Goal: Task Accomplishment & Management: Complete application form

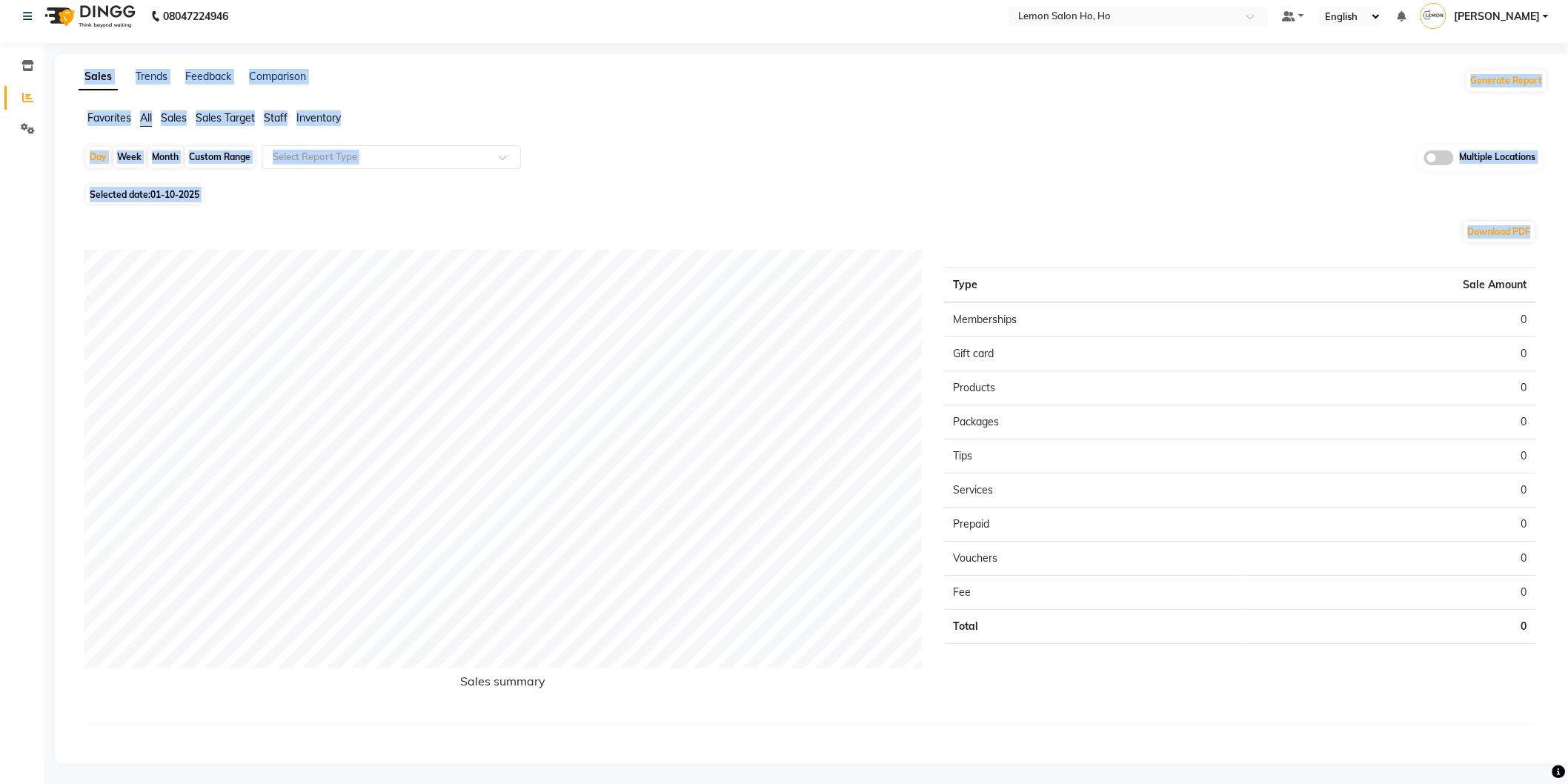
click at [821, 201] on div "Selected date: [DATE]" at bounding box center [816, 194] width 1463 height 15
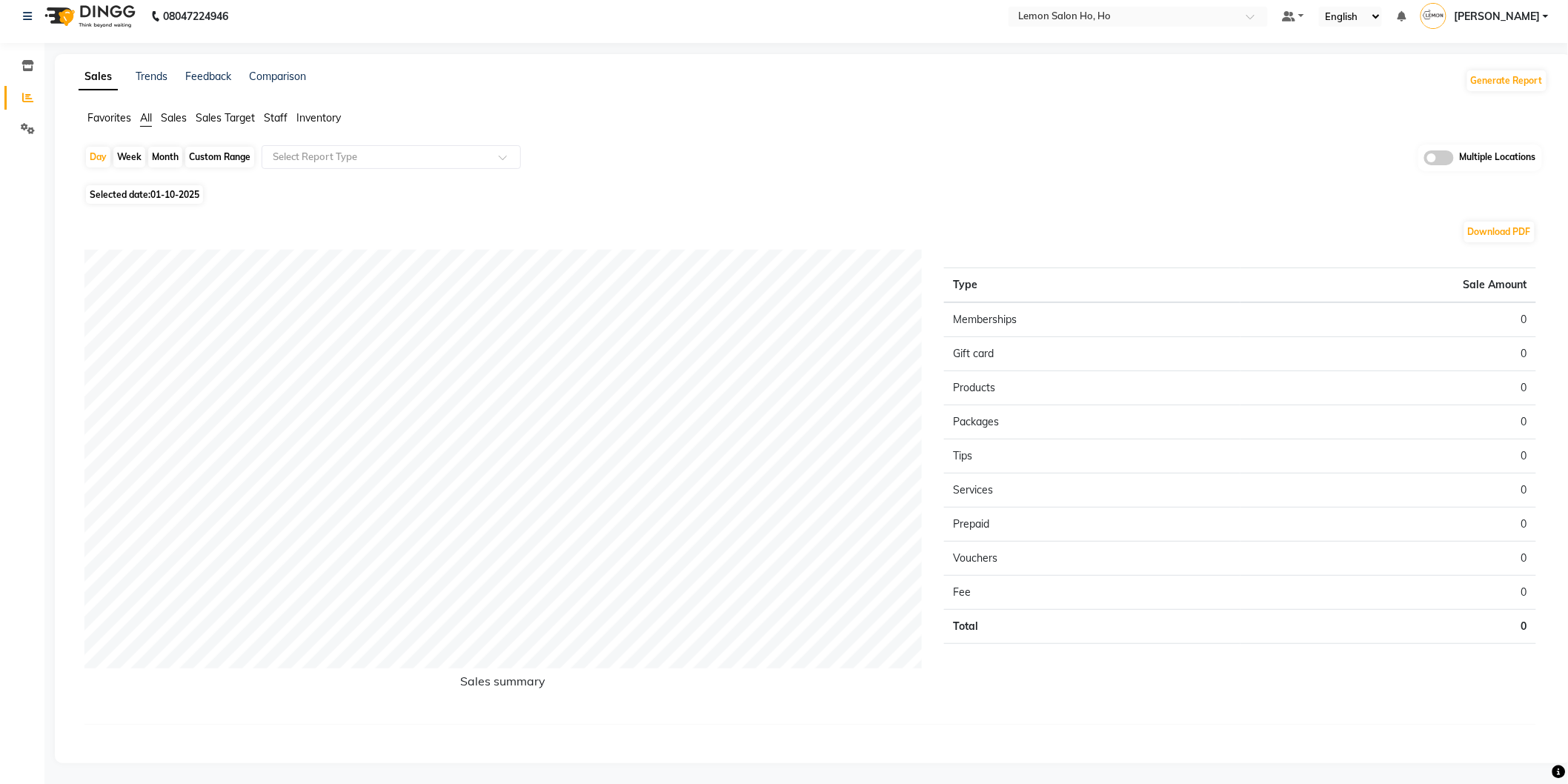
drag, startPoint x: 806, startPoint y: 193, endPoint x: 796, endPoint y: 190, distance: 10.4
click at [802, 191] on div "Selected date: [DATE]" at bounding box center [816, 194] width 1463 height 15
click at [28, 63] on icon at bounding box center [28, 66] width 12 height 11
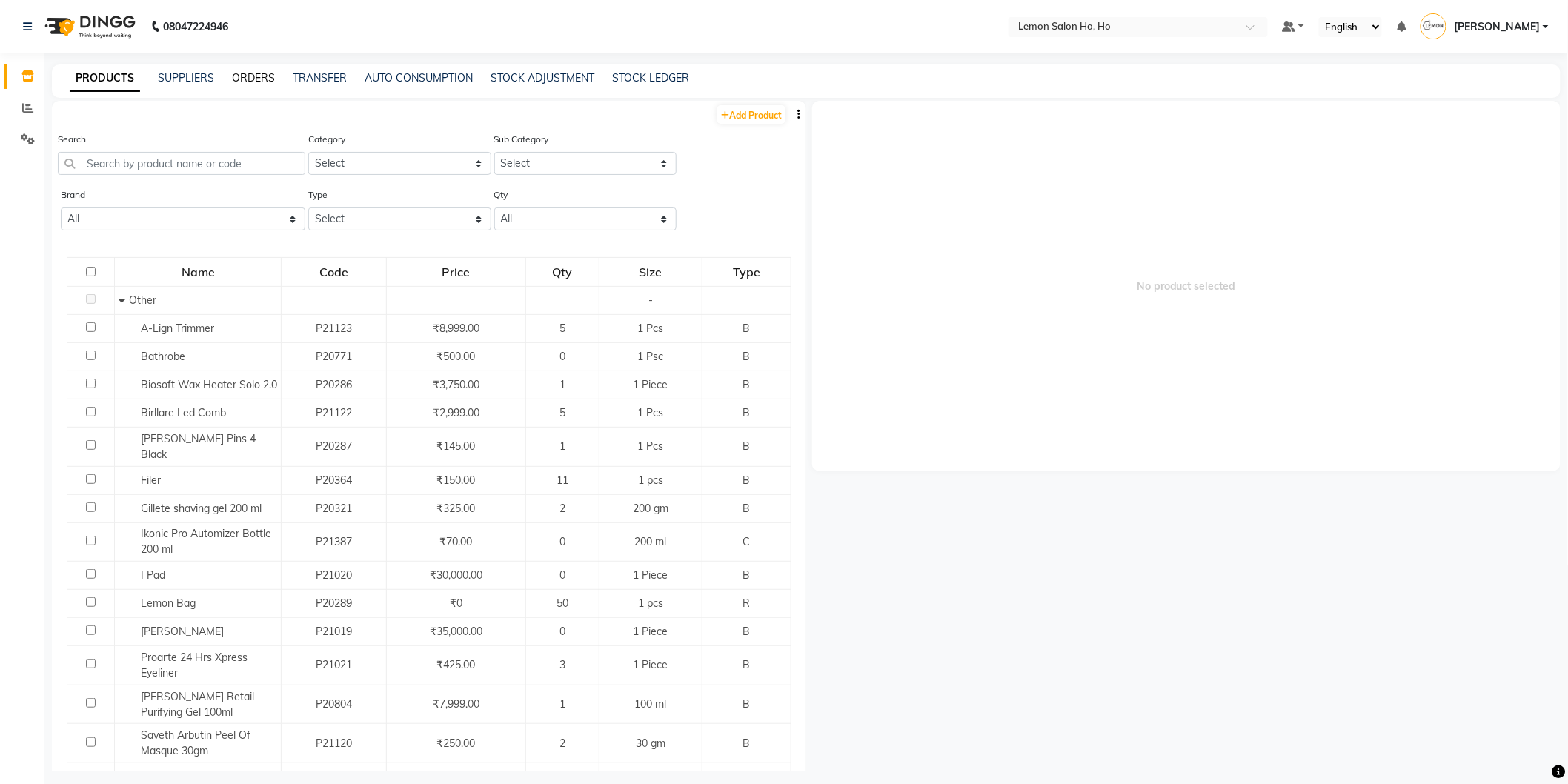
click at [243, 78] on link "ORDERS" at bounding box center [254, 77] width 43 height 13
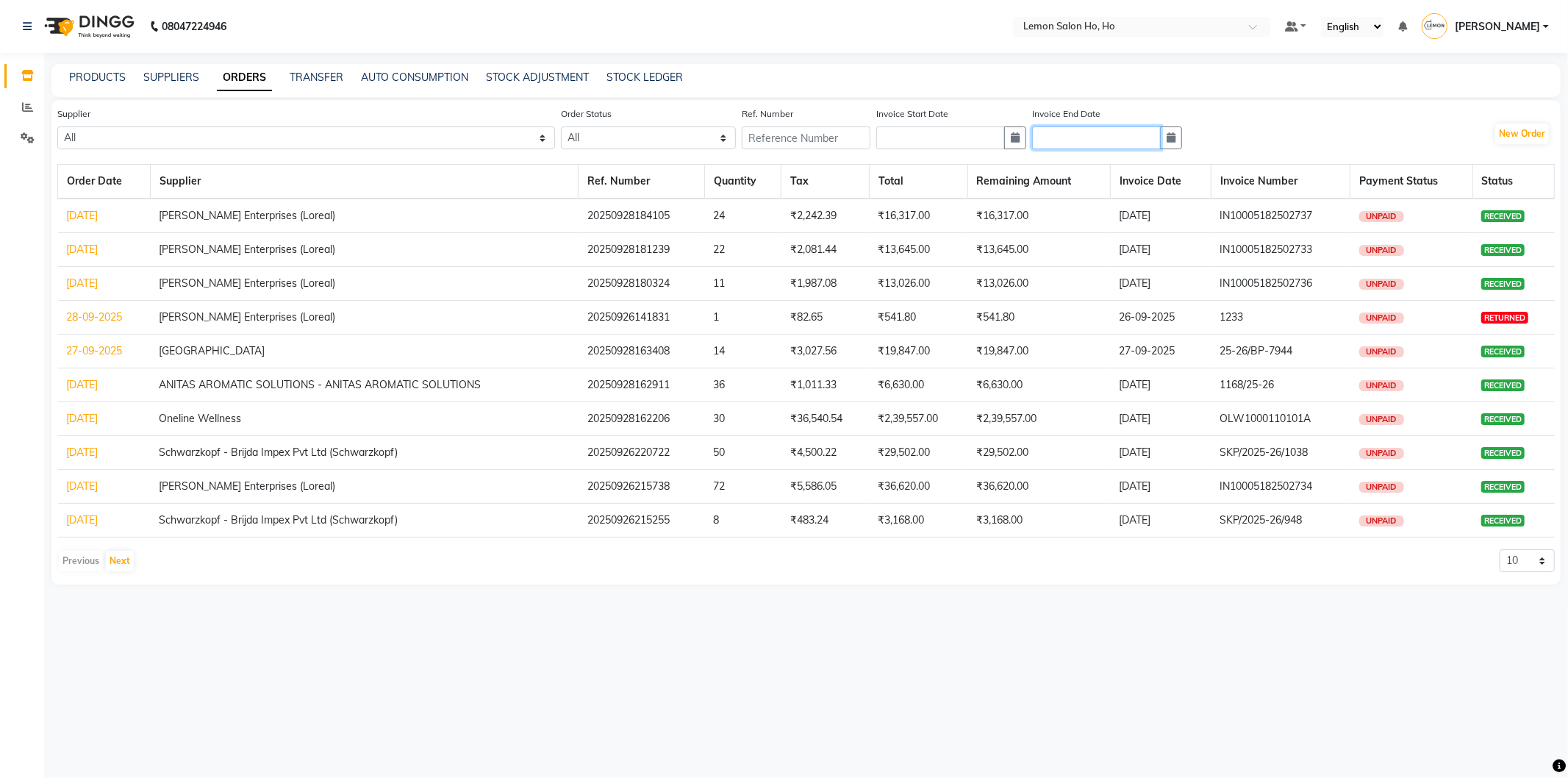
click at [1060, 136] on input "text" at bounding box center [1097, 138] width 129 height 23
select select "10"
select select "2025"
click at [1097, 208] on div "1" at bounding box center [1094, 214] width 23 height 24
type input "01-10-2025"
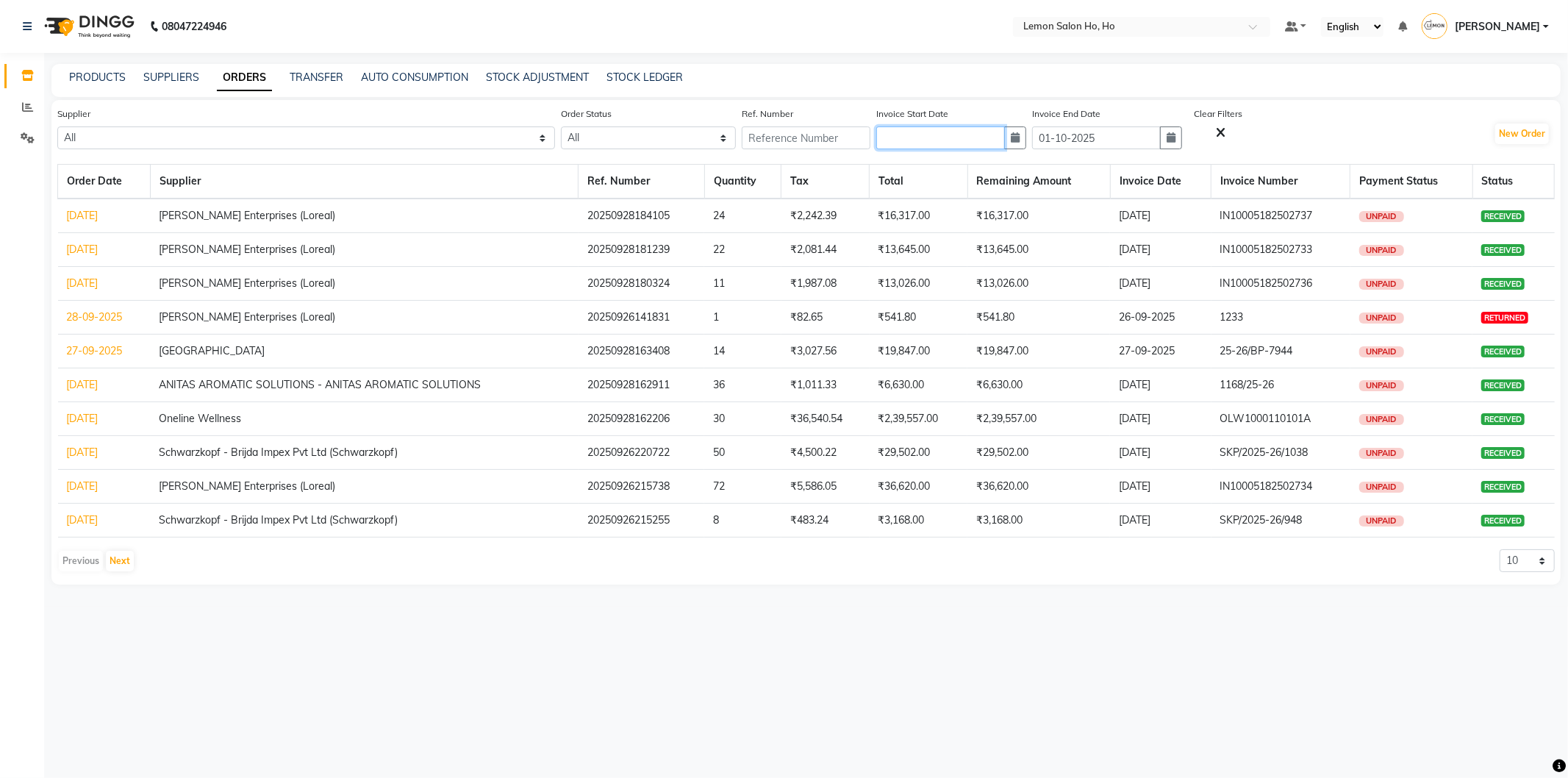
click at [879, 136] on input "text" at bounding box center [940, 138] width 129 height 23
select select "10"
select select "2025"
click at [934, 209] on div "1" at bounding box center [938, 214] width 23 height 24
type input "01-10-2025"
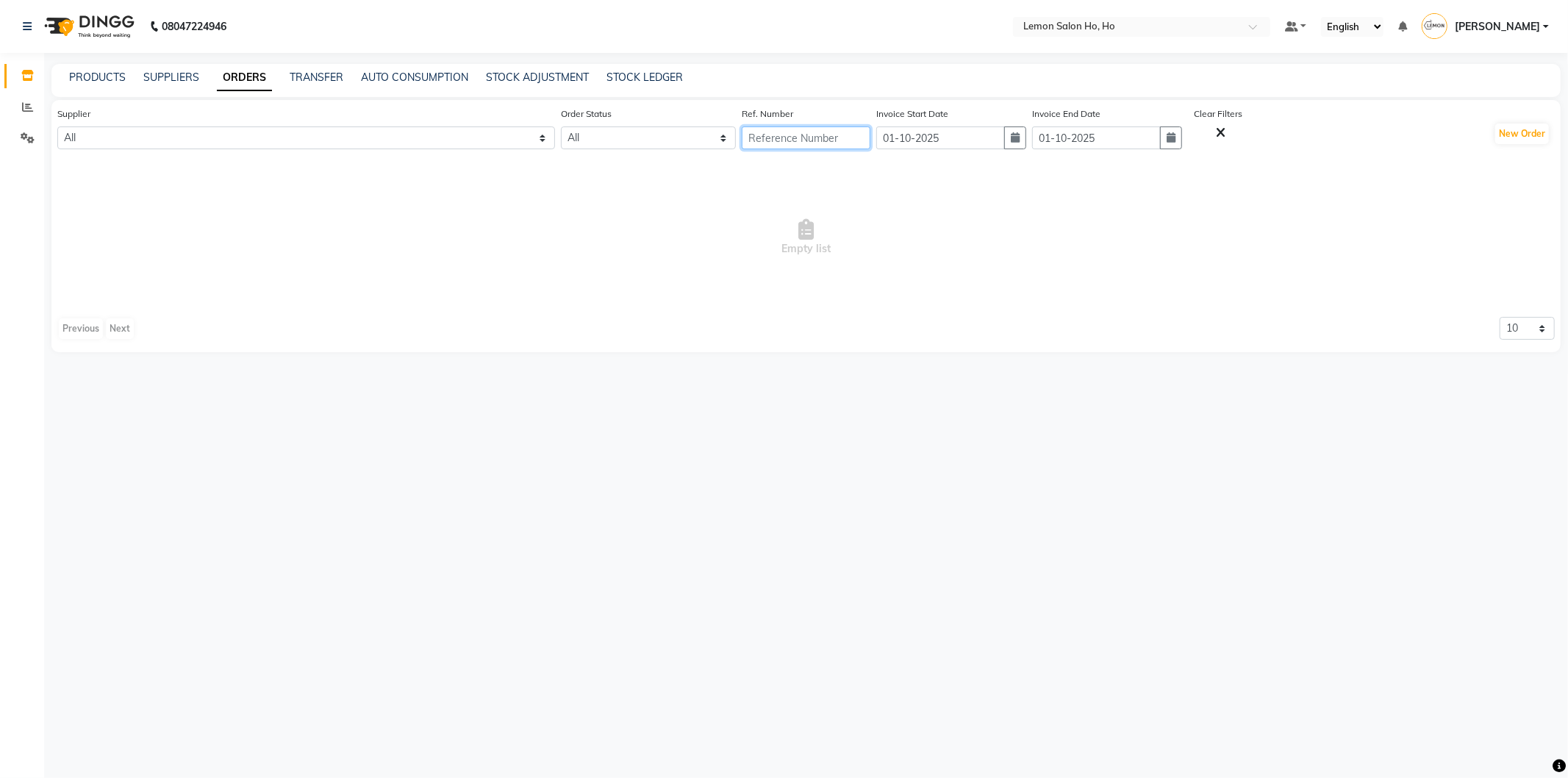
click at [756, 133] on input "text" at bounding box center [806, 138] width 129 height 23
click at [900, 213] on span "Empty list" at bounding box center [806, 237] width 1498 height 147
click at [931, 136] on input "01-10-2025" at bounding box center [940, 138] width 129 height 23
select select "10"
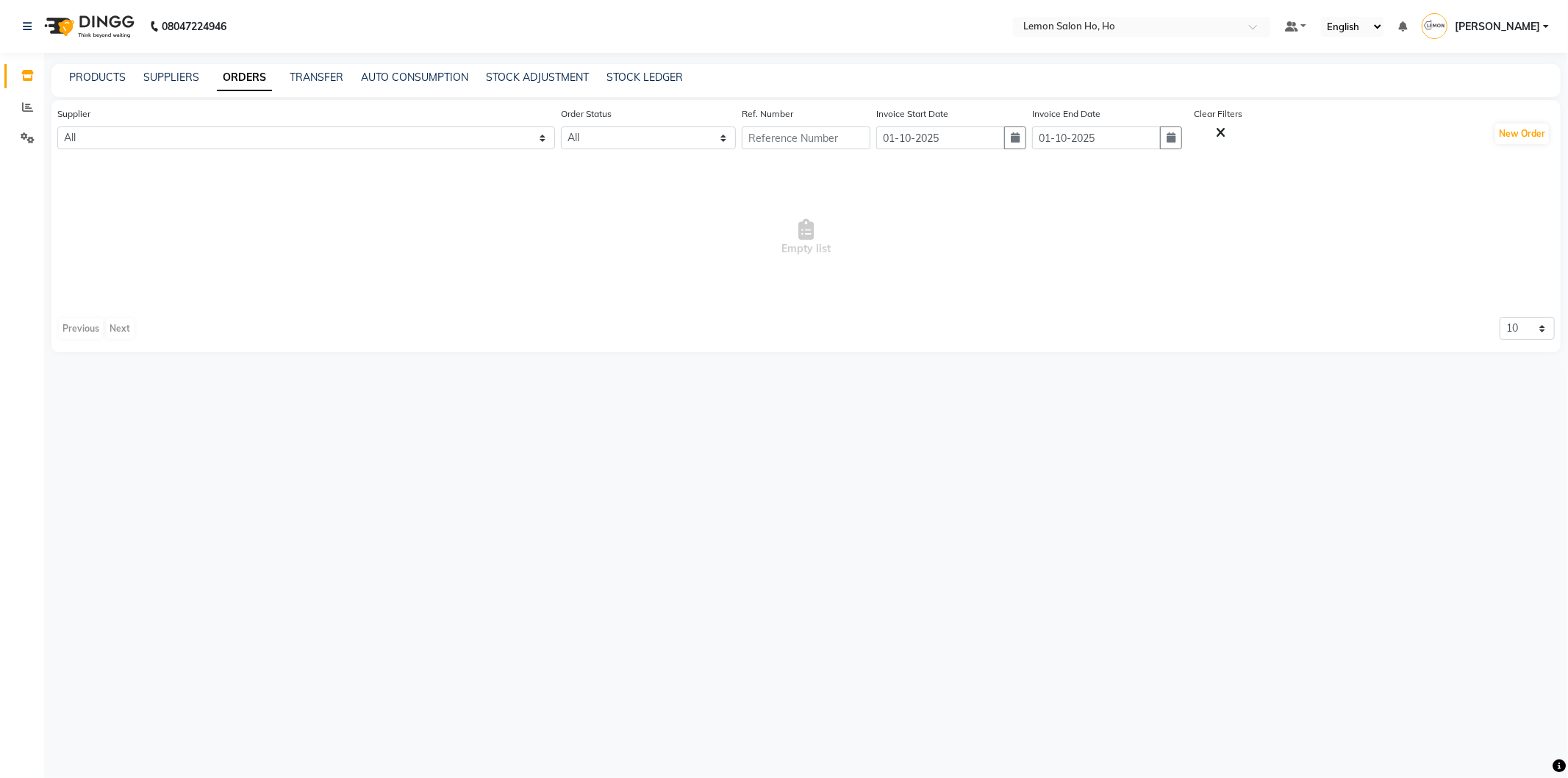
select select "2025"
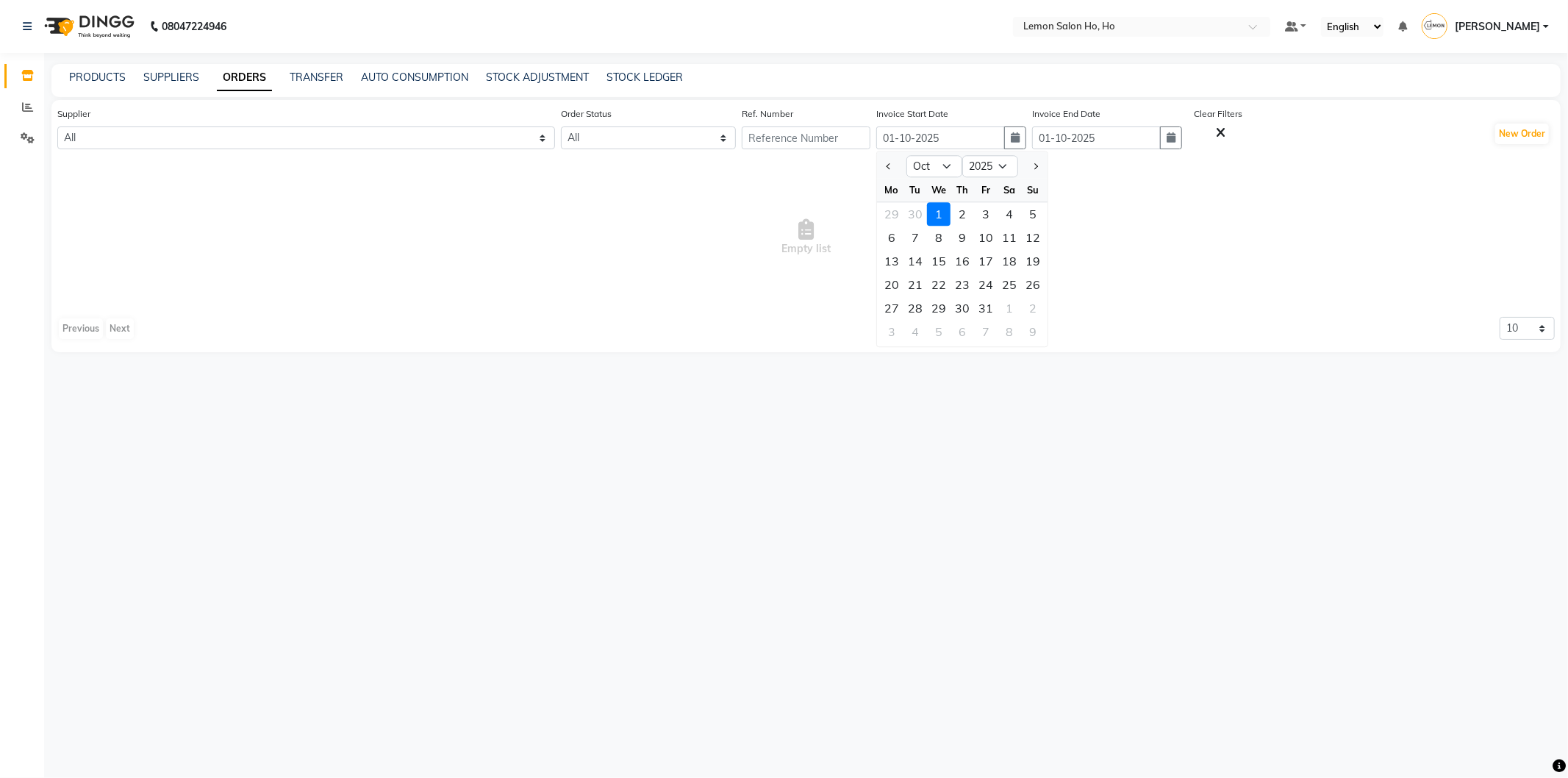
click at [1116, 229] on span "Empty list" at bounding box center [806, 237] width 1498 height 147
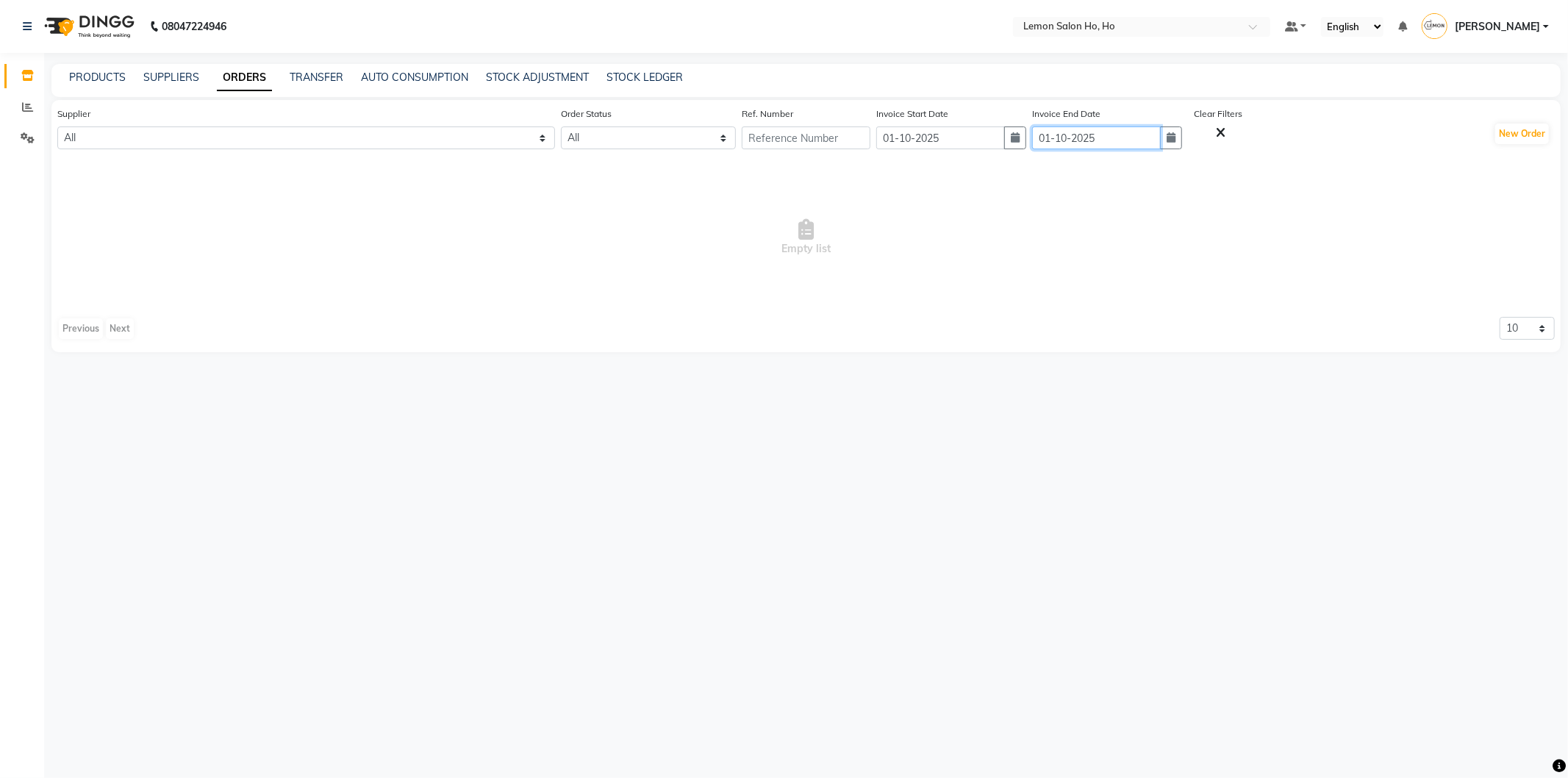
click at [1137, 131] on input "01-10-2025" at bounding box center [1097, 138] width 129 height 23
select select "10"
select select "2025"
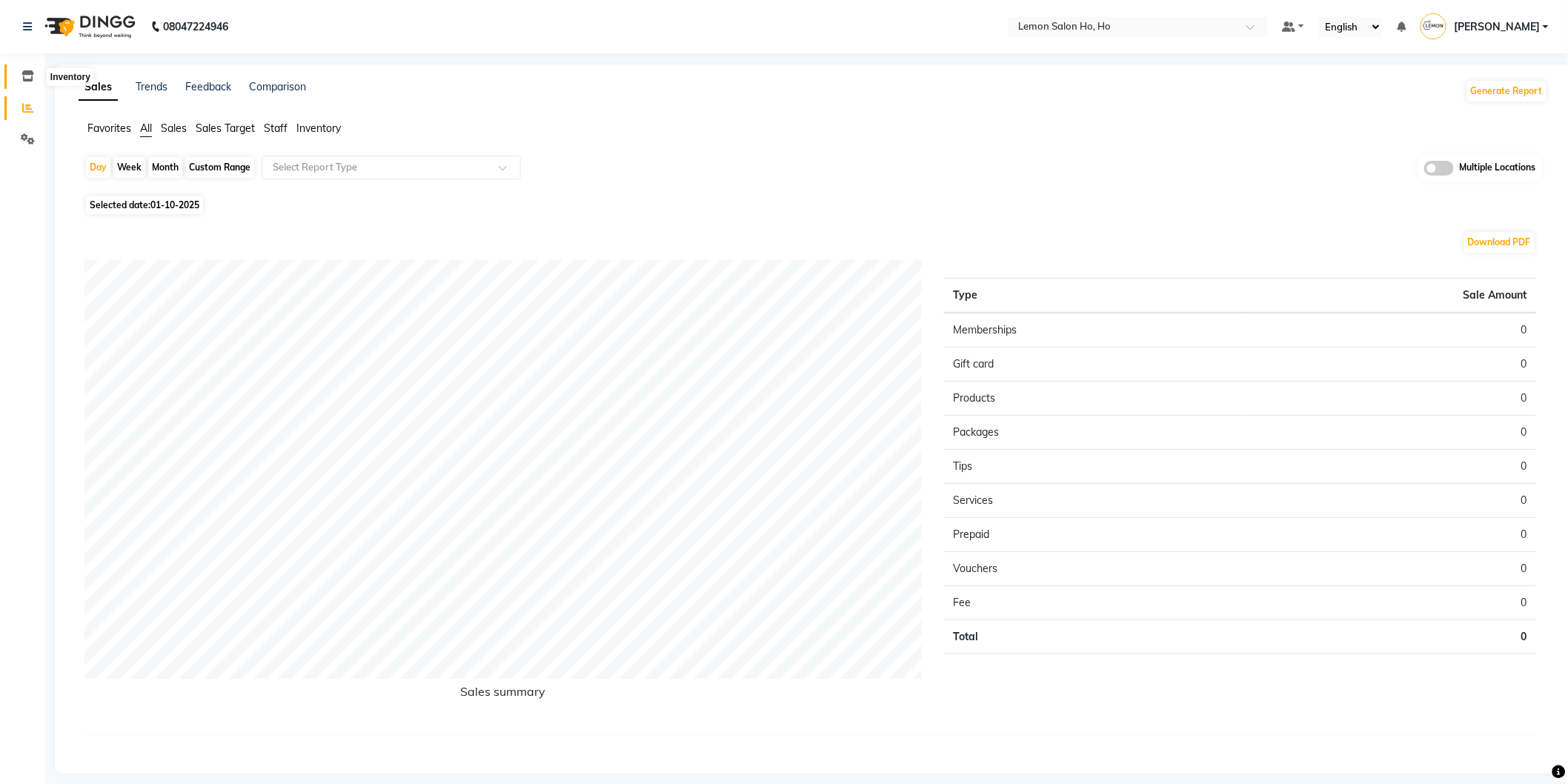
click at [21, 70] on icon at bounding box center [28, 76] width 12 height 11
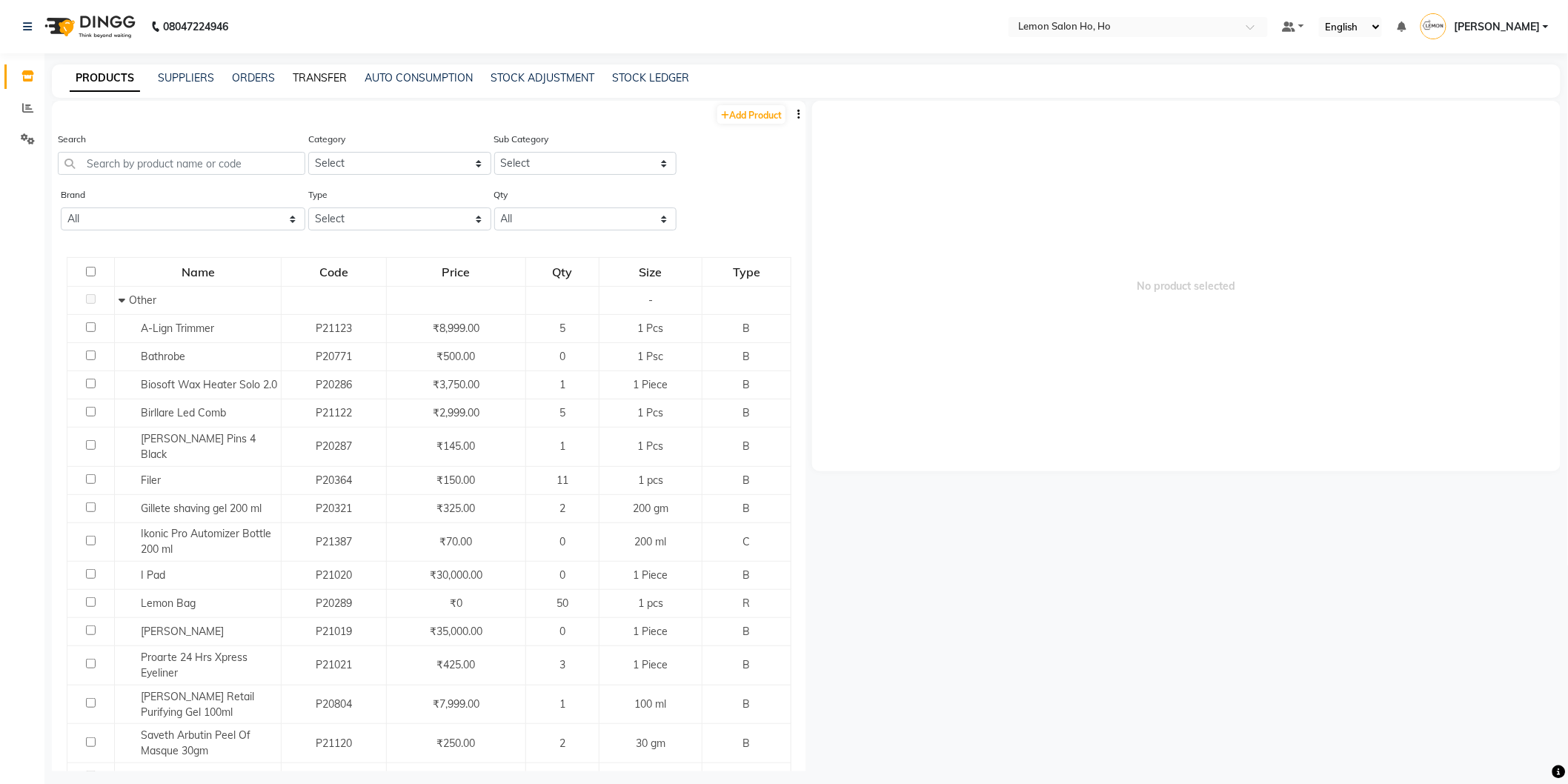
click at [323, 79] on link "TRANSFER" at bounding box center [319, 77] width 54 height 13
select select "sender"
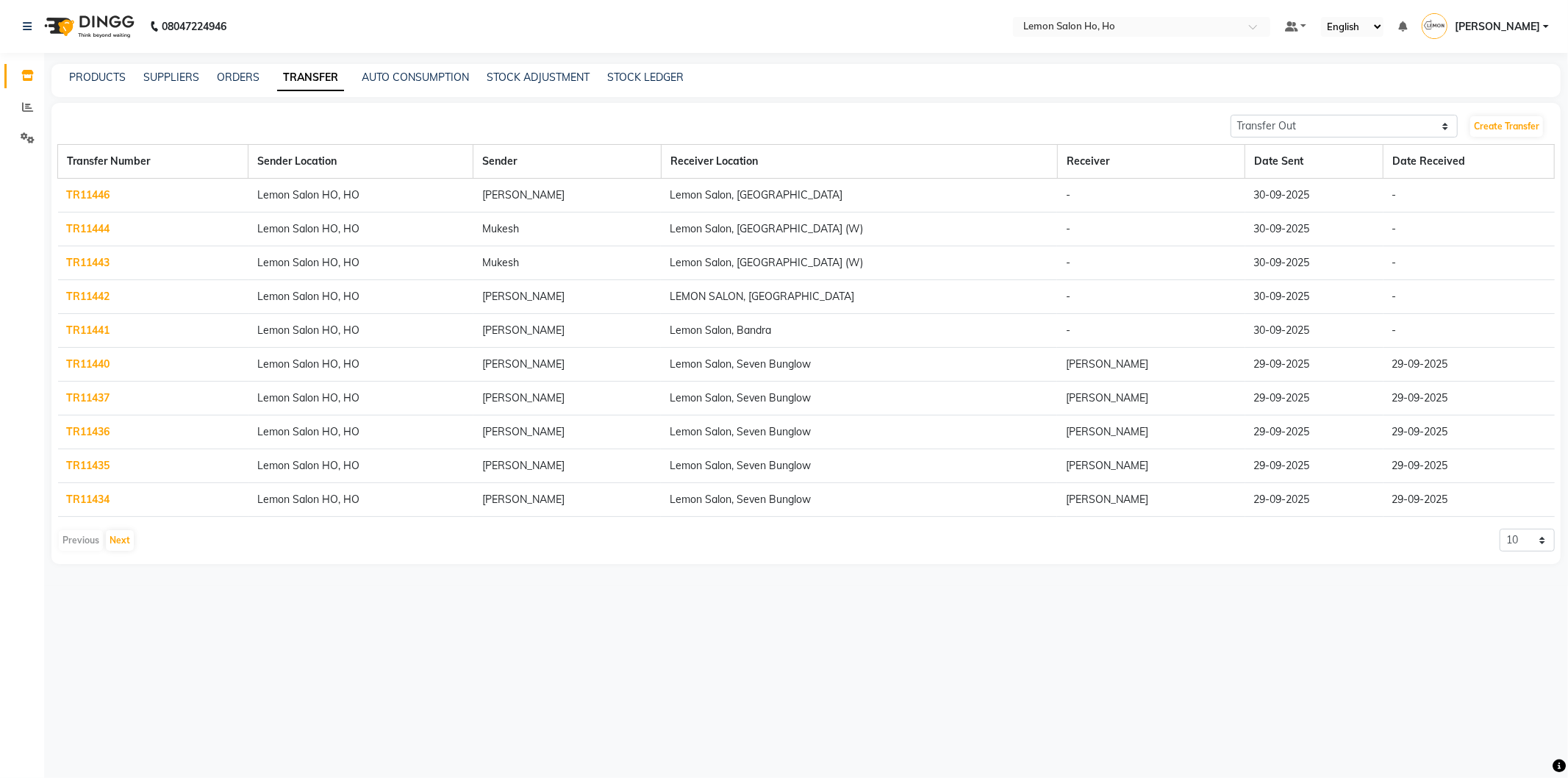
click at [1523, 115] on div "Create Transfer" at bounding box center [1511, 126] width 86 height 24
click at [1492, 126] on link "Create Transfer" at bounding box center [1507, 126] width 73 height 20
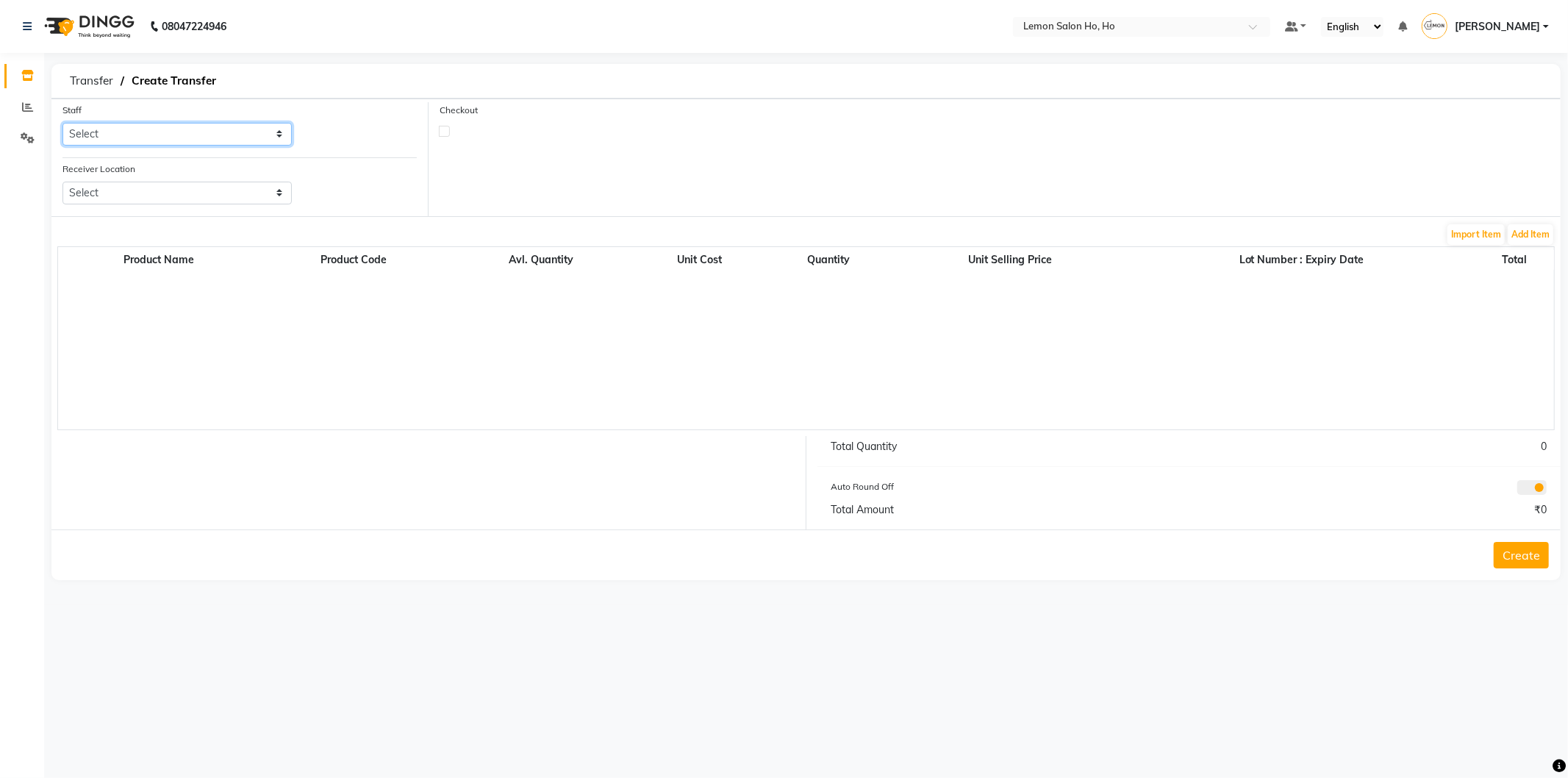
click at [224, 127] on select "Select [PERSON_NAME] [PERSON_NAME] DC DINGG Support [PERSON_NAME] [PERSON_NAME]…" at bounding box center [177, 134] width 230 height 23
select select "88559"
click at [62, 123] on select "Select [PERSON_NAME] [PERSON_NAME] DC DINGG Support [PERSON_NAME] [PERSON_NAME]…" at bounding box center [177, 134] width 230 height 23
click at [178, 195] on select "Select Lemon Salon, Lokhandwala [GEOGRAPHIC_DATA], [GEOGRAPHIC_DATA], Seven Bun…" at bounding box center [177, 193] width 230 height 23
select select "961"
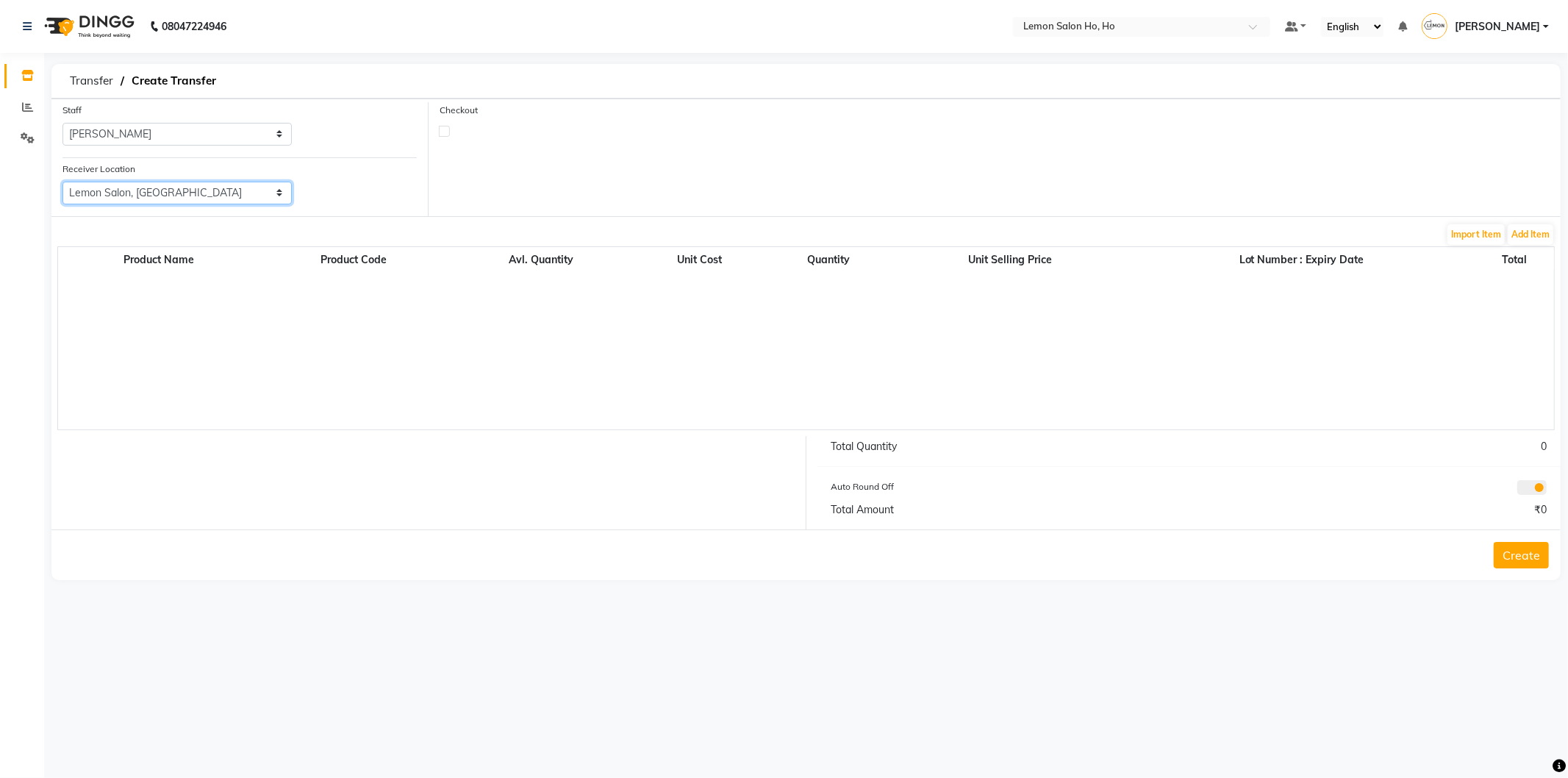
click at [62, 182] on select "Select Lemon Salon, Lokhandwala [GEOGRAPHIC_DATA], [GEOGRAPHIC_DATA], Seven Bun…" at bounding box center [177, 193] width 230 height 23
click at [447, 130] on label at bounding box center [444, 131] width 11 height 11
click at [447, 130] on input "checkbox" at bounding box center [444, 130] width 10 height 10
checkbox input "true"
select select "true"
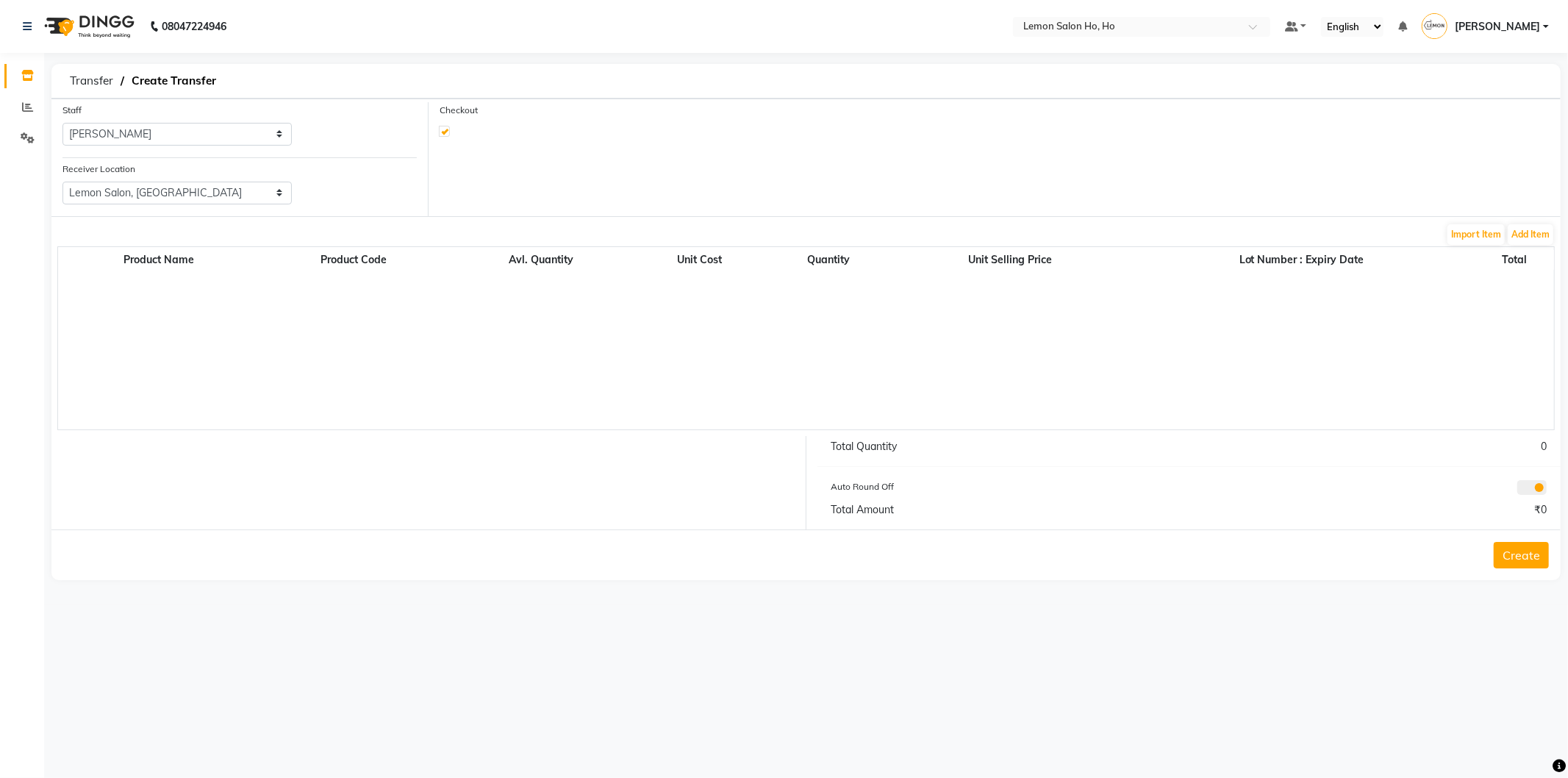
select select "2069"
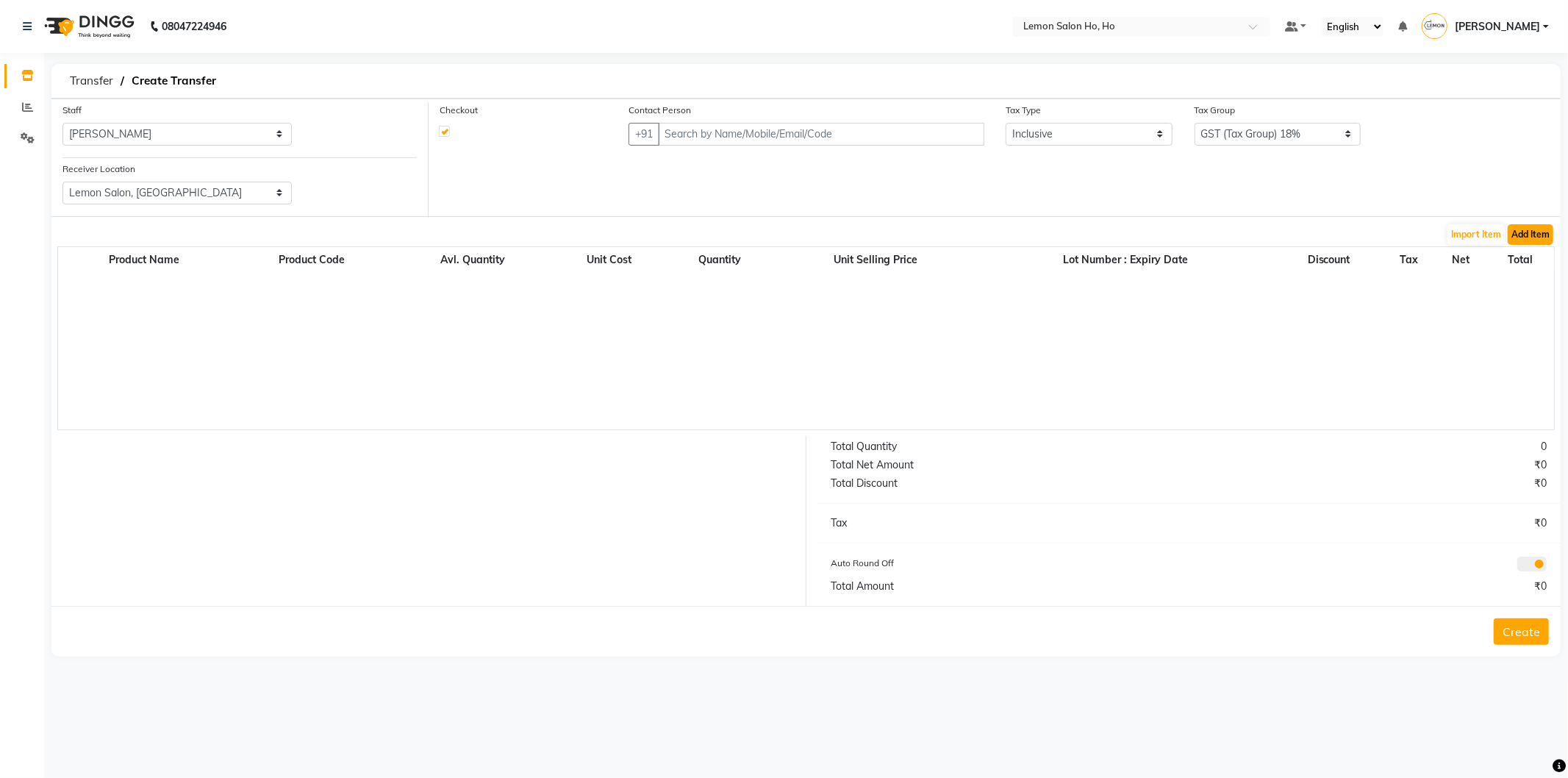
click at [1526, 234] on button "Add Item" at bounding box center [1530, 234] width 45 height 20
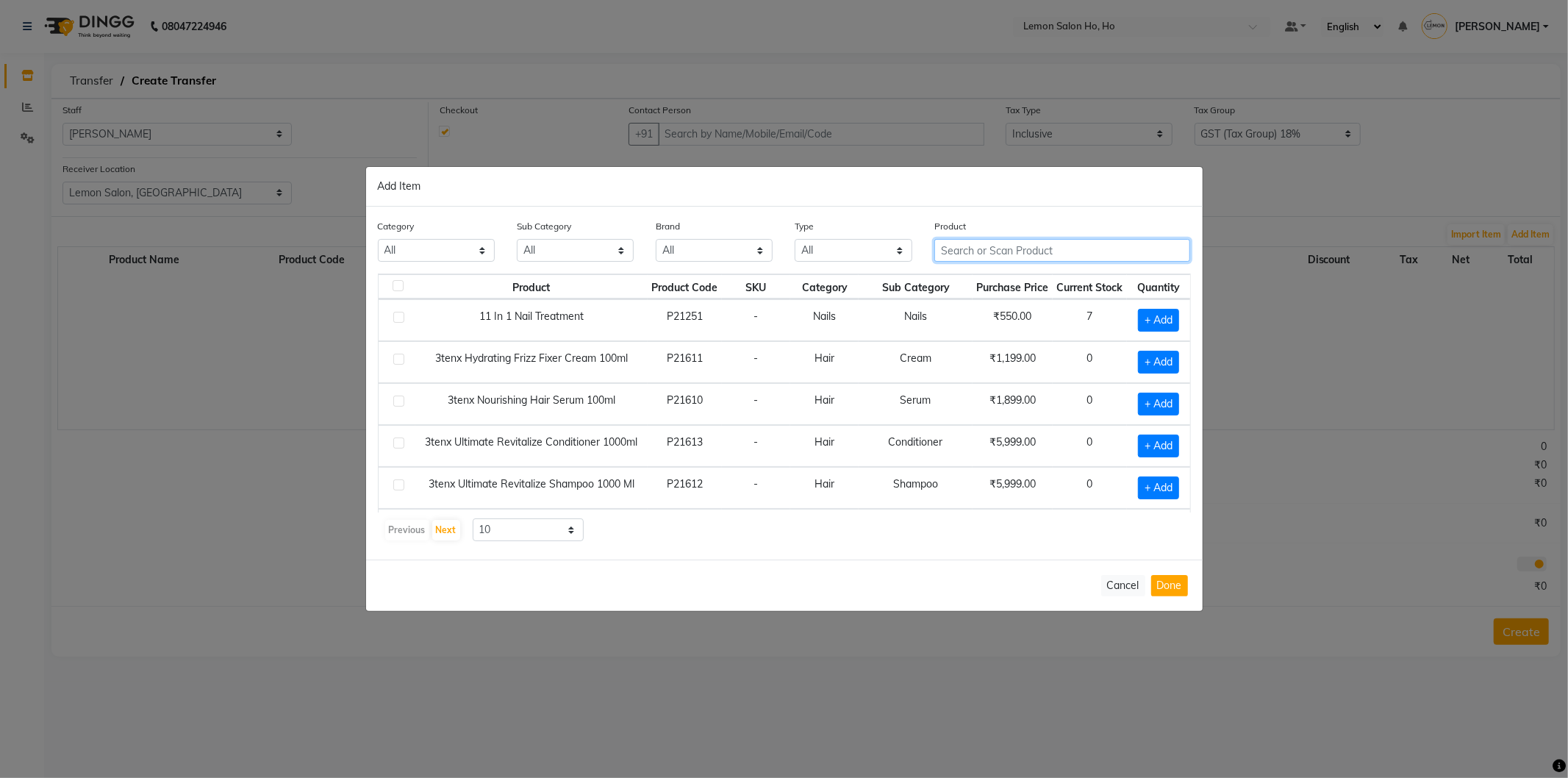
click at [1012, 249] on input "text" at bounding box center [1063, 250] width 256 height 23
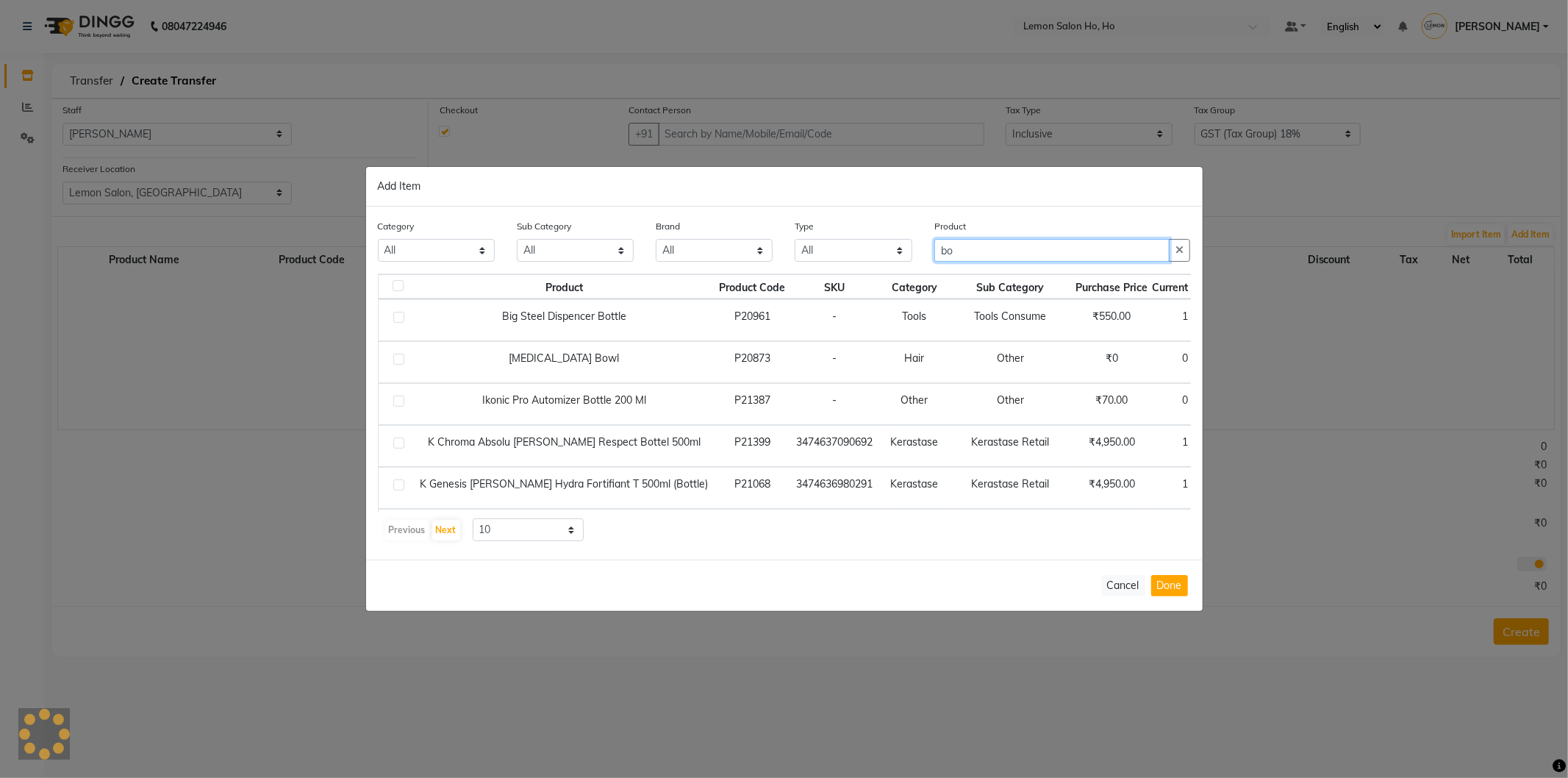
type input "b"
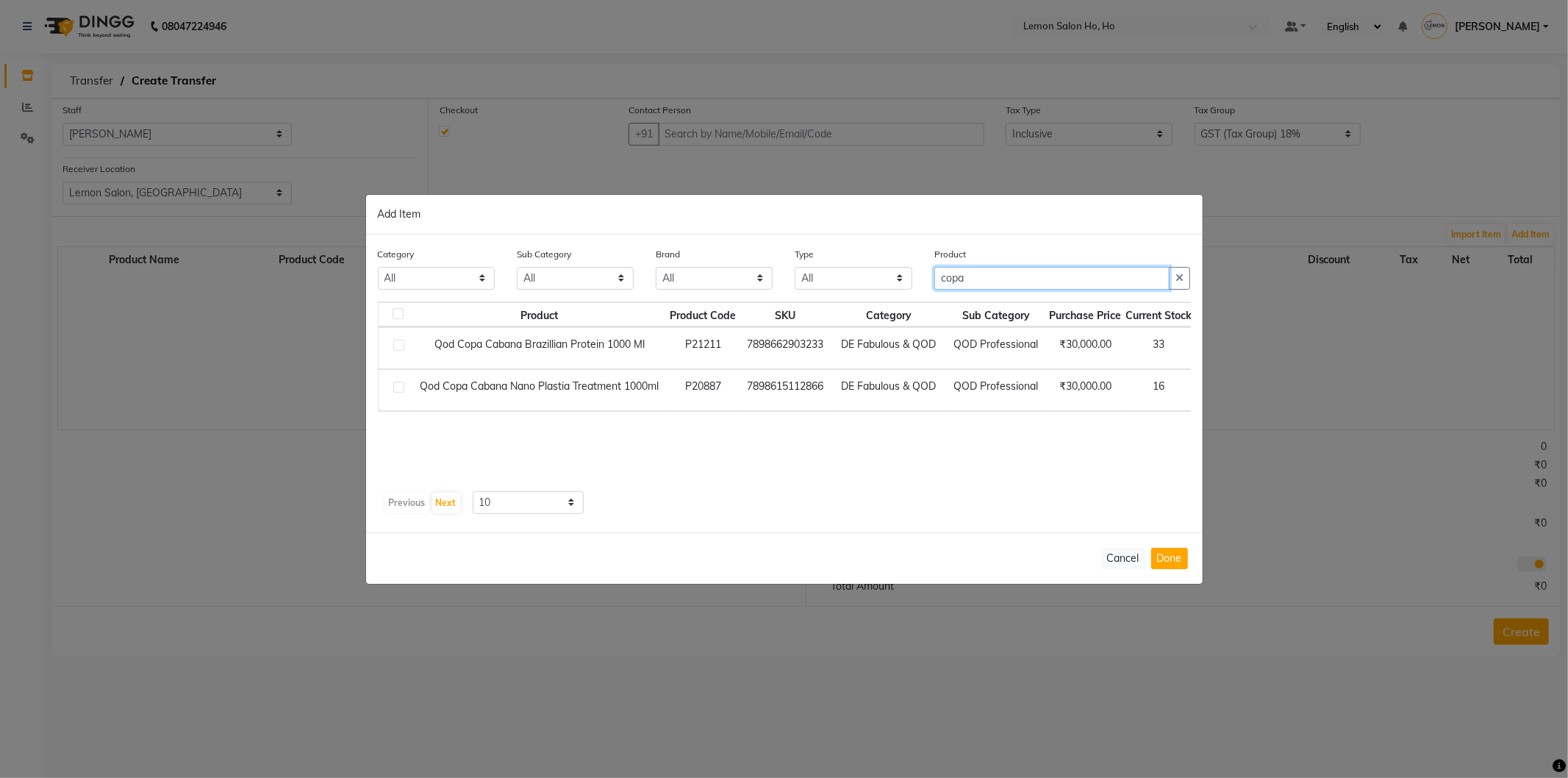
type input "copa"
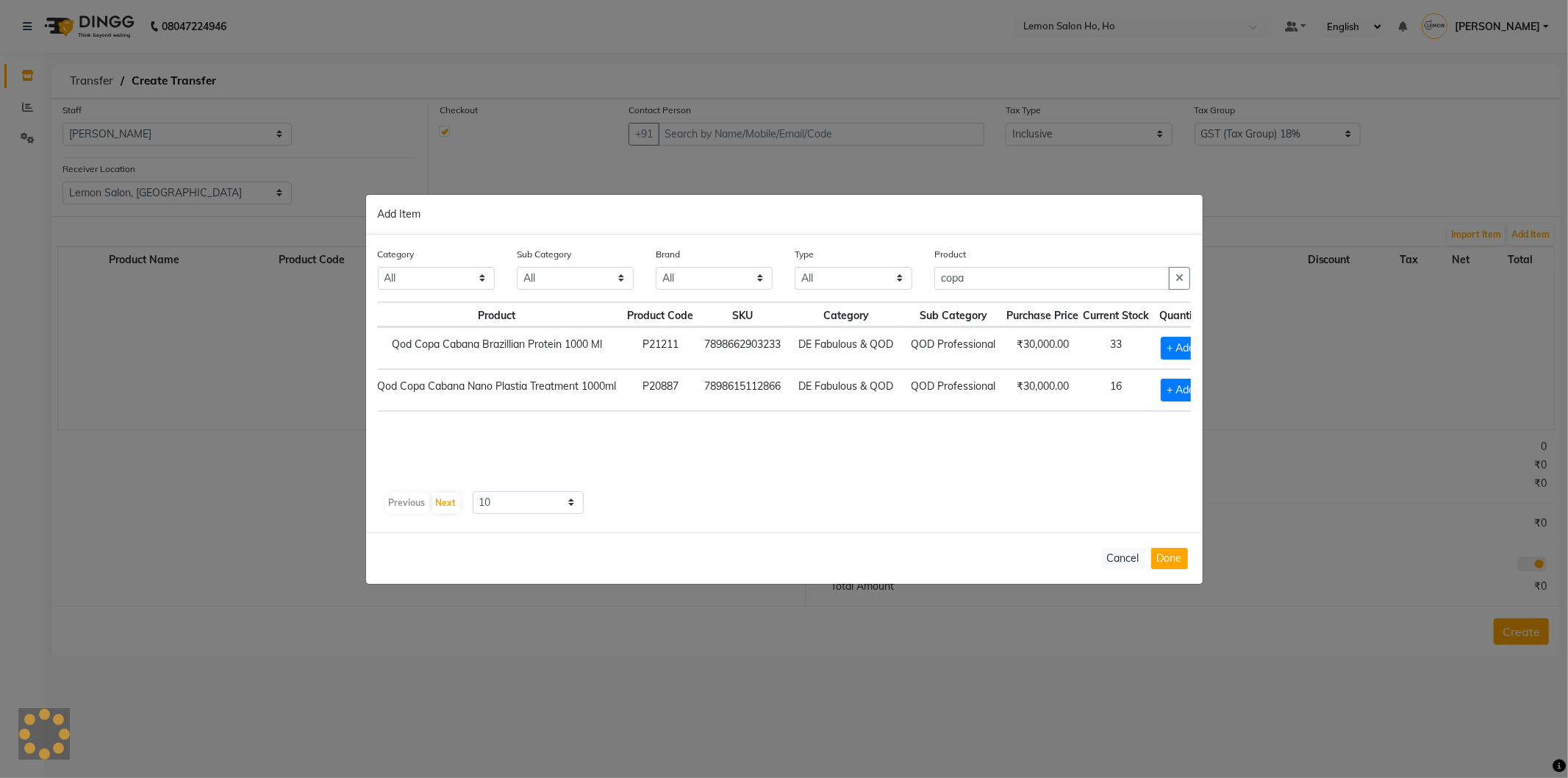
scroll to position [0, 74]
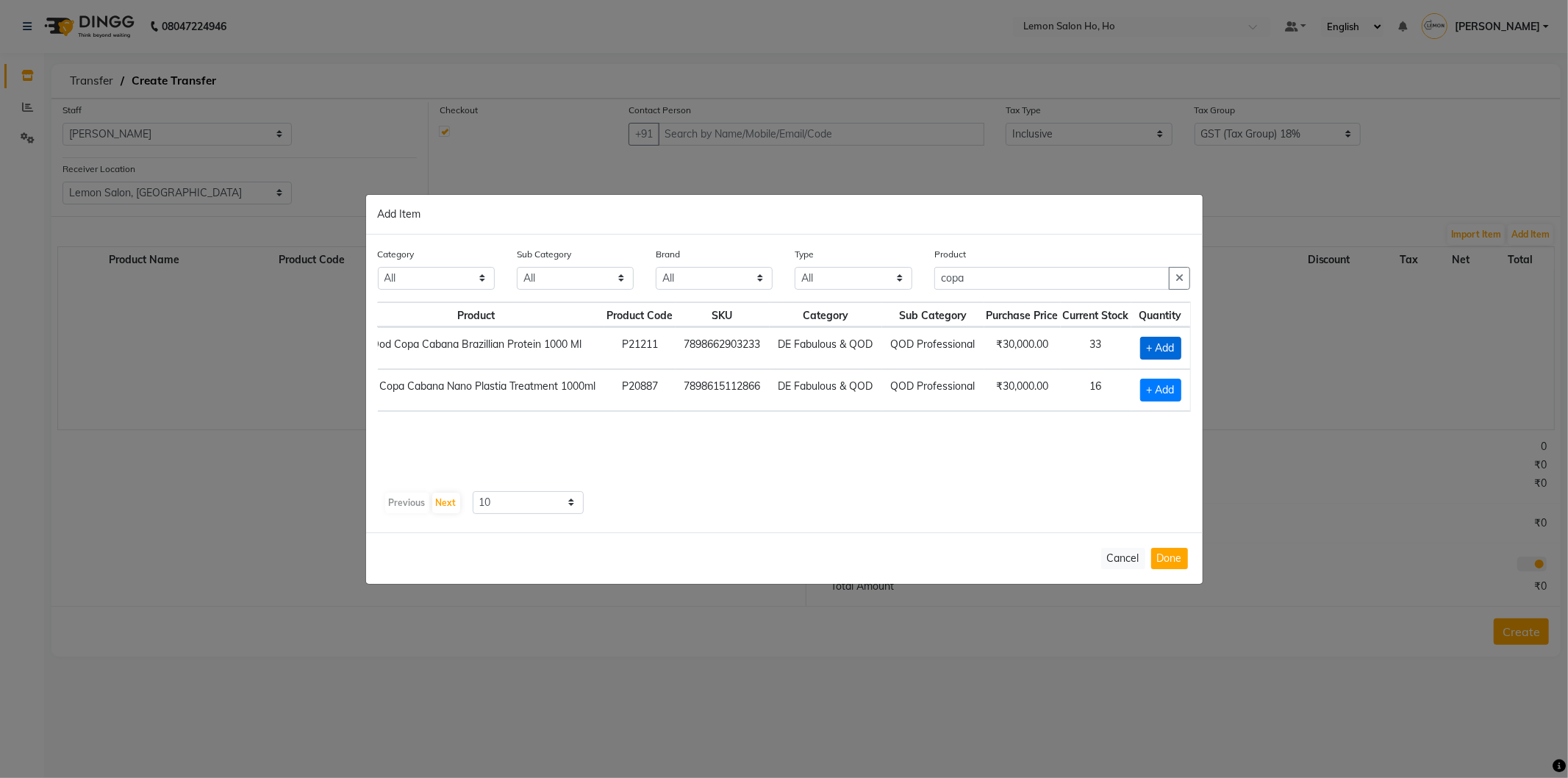
click at [1165, 351] on span "+ Add" at bounding box center [1160, 348] width 41 height 23
checkbox input "true"
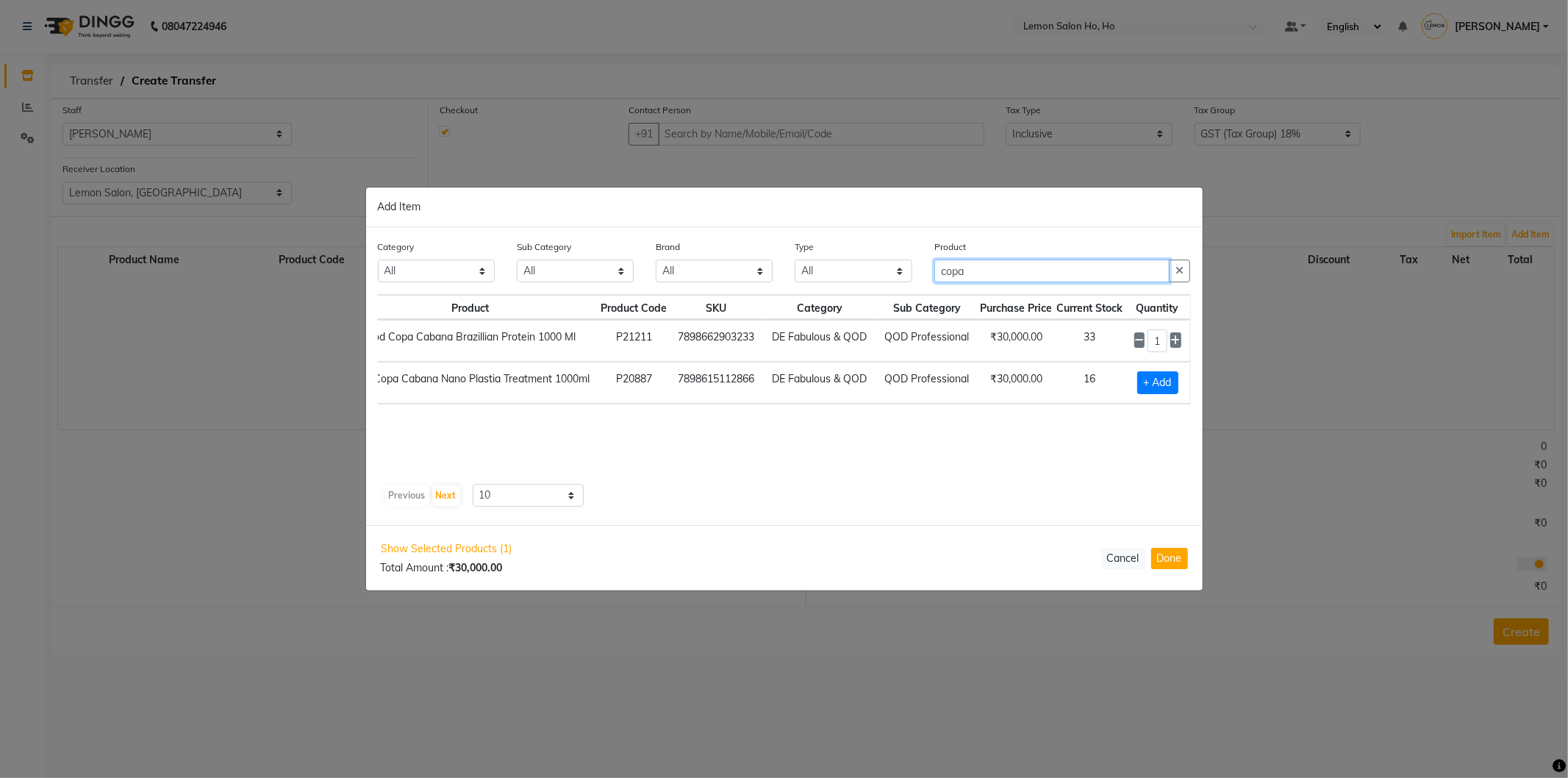
drag, startPoint x: 995, startPoint y: 268, endPoint x: 860, endPoint y: 294, distance: 137.5
click at [860, 294] on div "Category All Hair Skin Makeup Personal Care Appliances [PERSON_NAME] Waxing Dis…" at bounding box center [784, 266] width 835 height 55
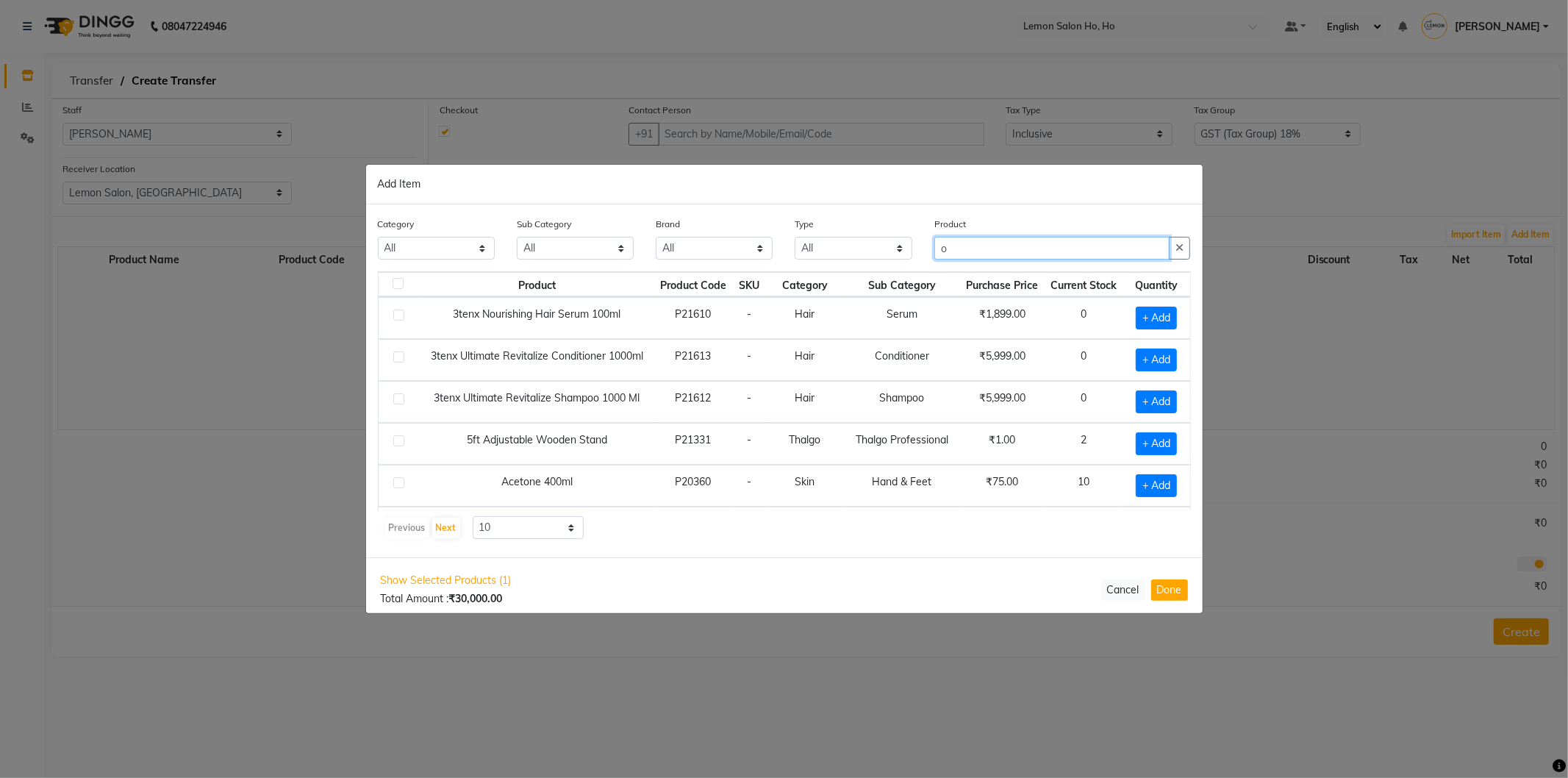
scroll to position [0, 0]
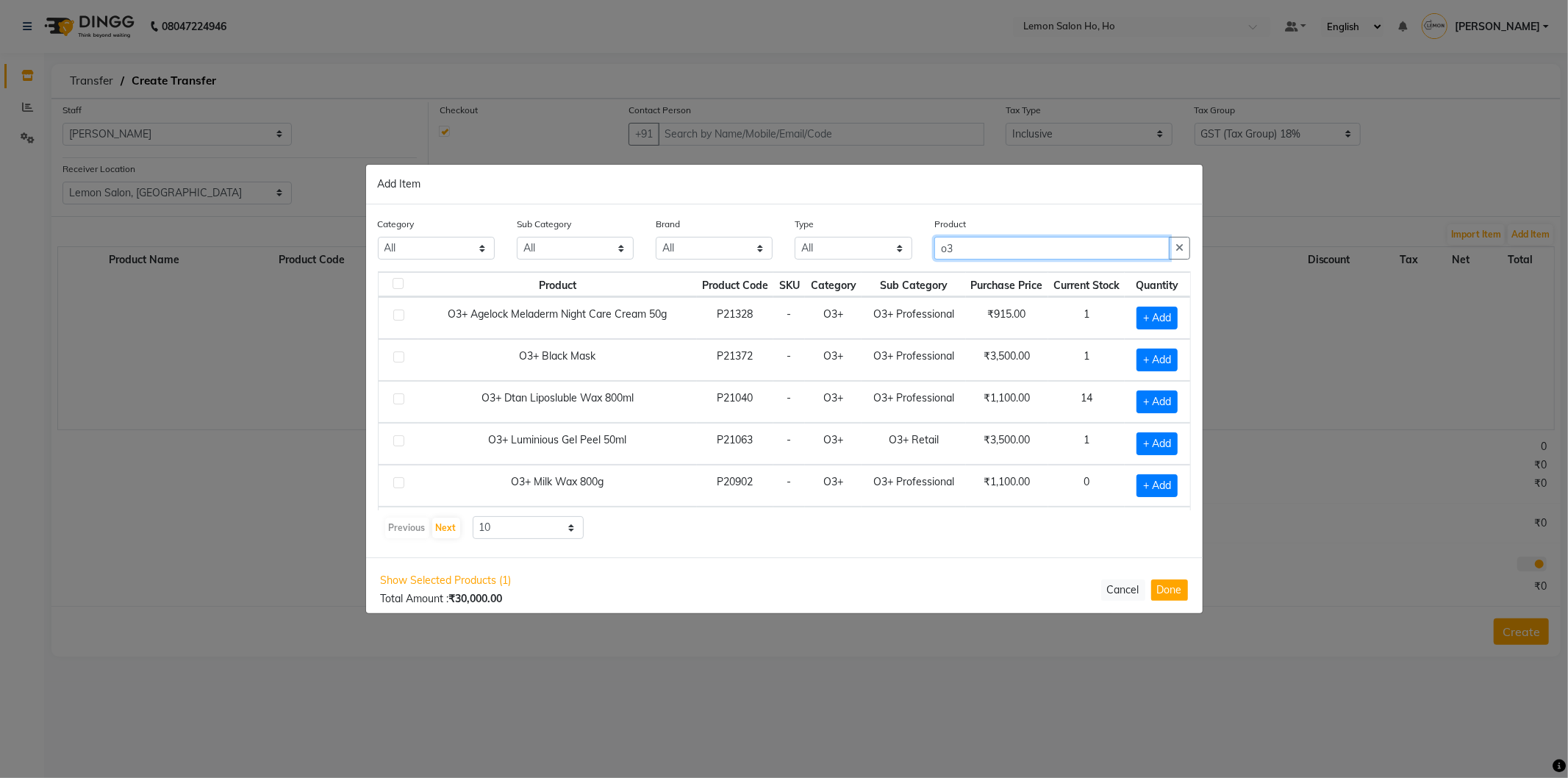
type input "o3"
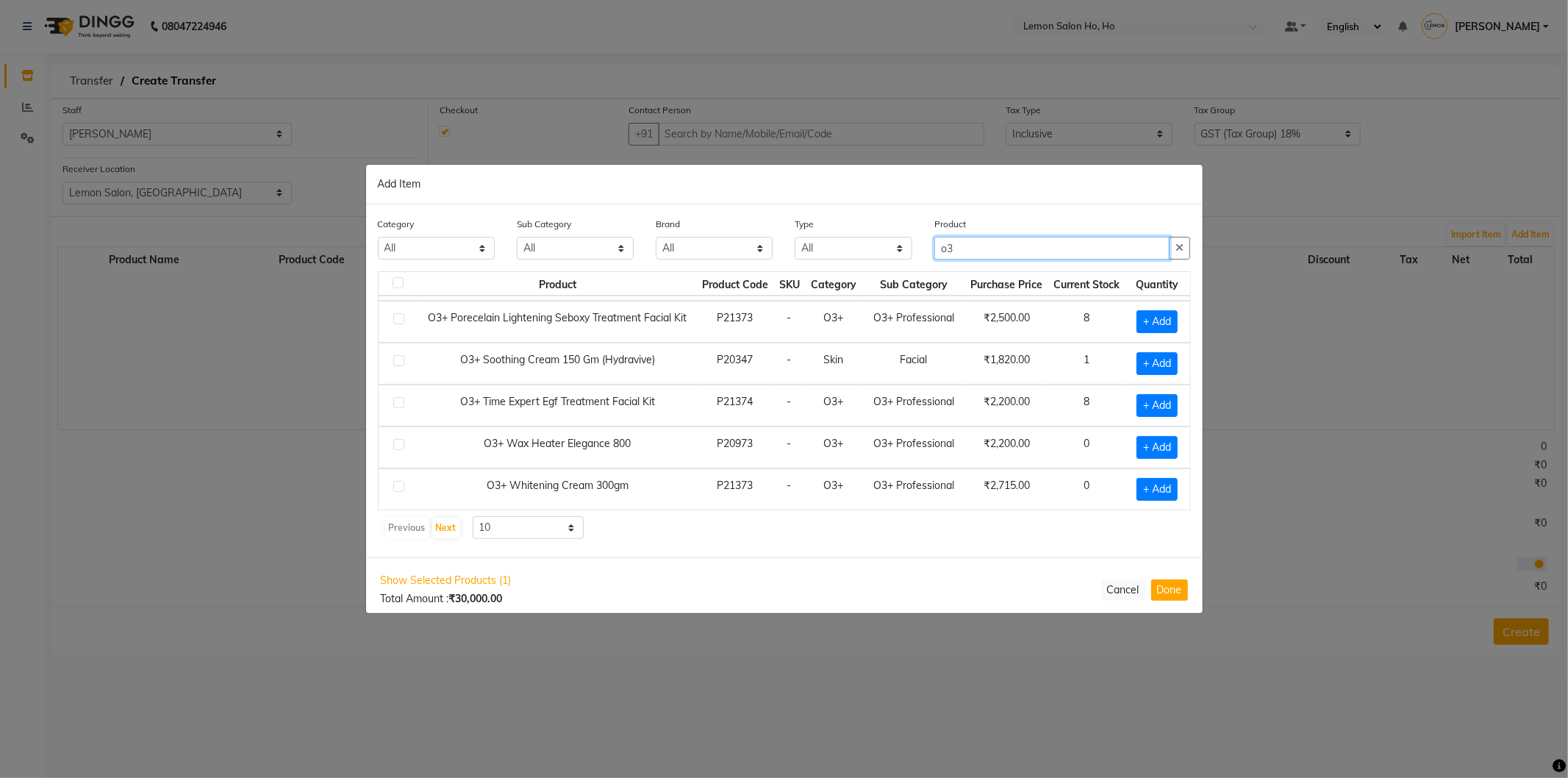
scroll to position [209, 0]
drag, startPoint x: 990, startPoint y: 251, endPoint x: 854, endPoint y: 274, distance: 137.9
click at [854, 274] on div "Category All Hair Skin Makeup Personal Care Appliances [PERSON_NAME] Waxing Dis…" at bounding box center [784, 381] width 837 height 353
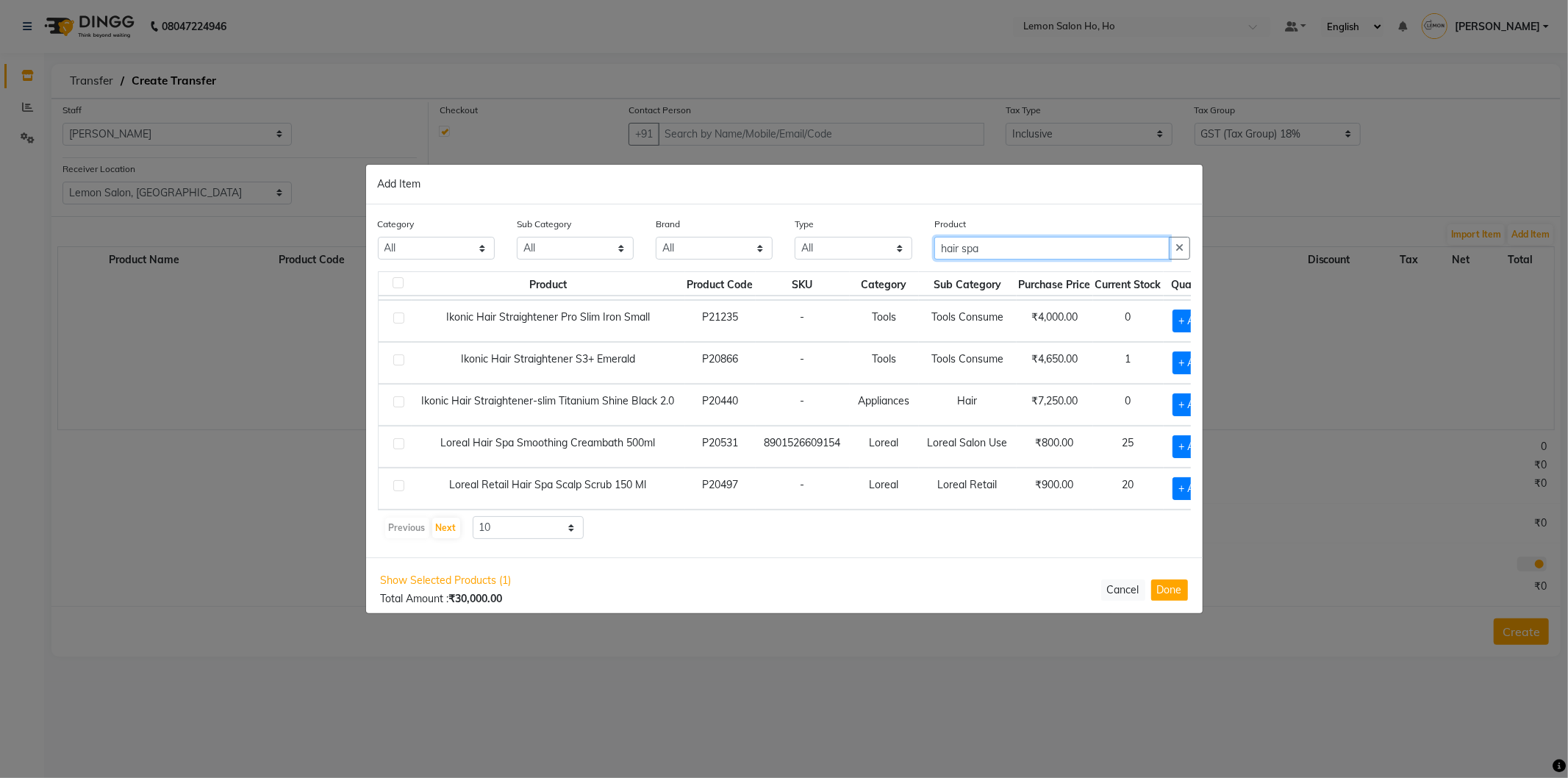
scroll to position [10, 0]
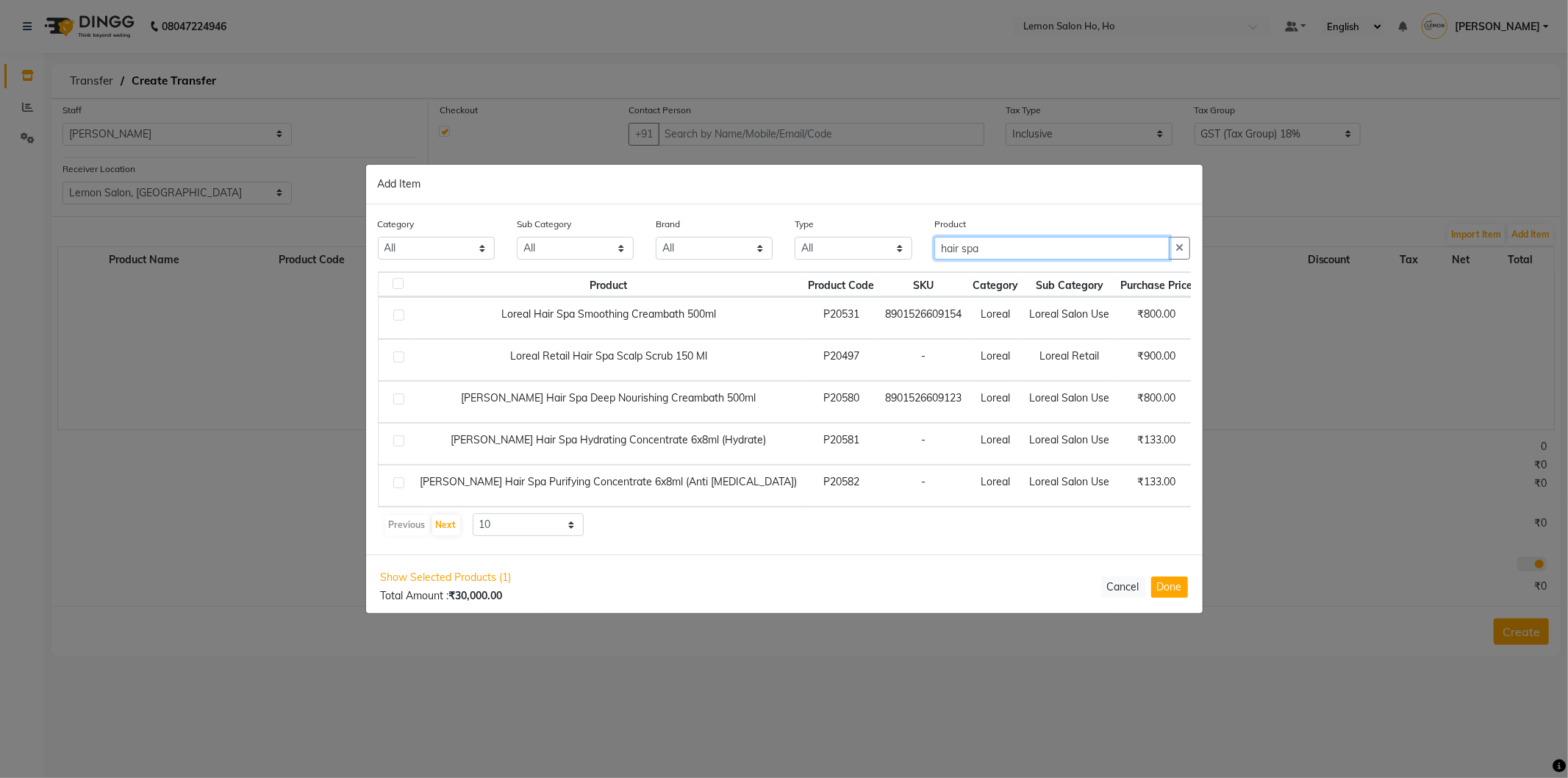
type input "hair spa"
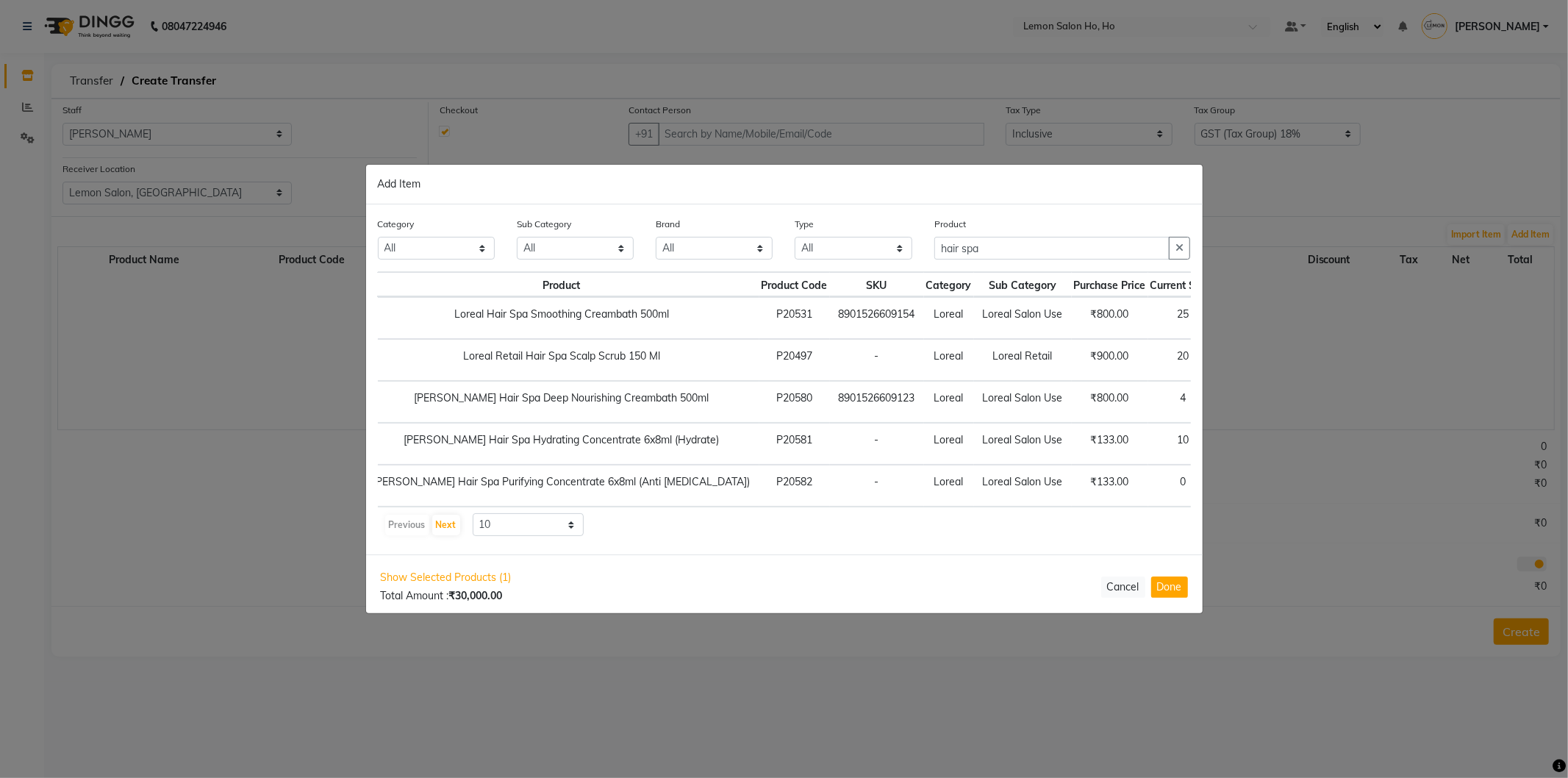
scroll to position [10, 55]
click at [1219, 349] on span "+ Add" at bounding box center [1240, 360] width 41 height 23
checkbox input "true"
drag, startPoint x: 990, startPoint y: 249, endPoint x: 788, endPoint y: 268, distance: 202.9
click at [788, 268] on div "Category All Hair Skin Makeup Personal Care Appliances [PERSON_NAME] Waxing Dis…" at bounding box center [784, 243] width 835 height 55
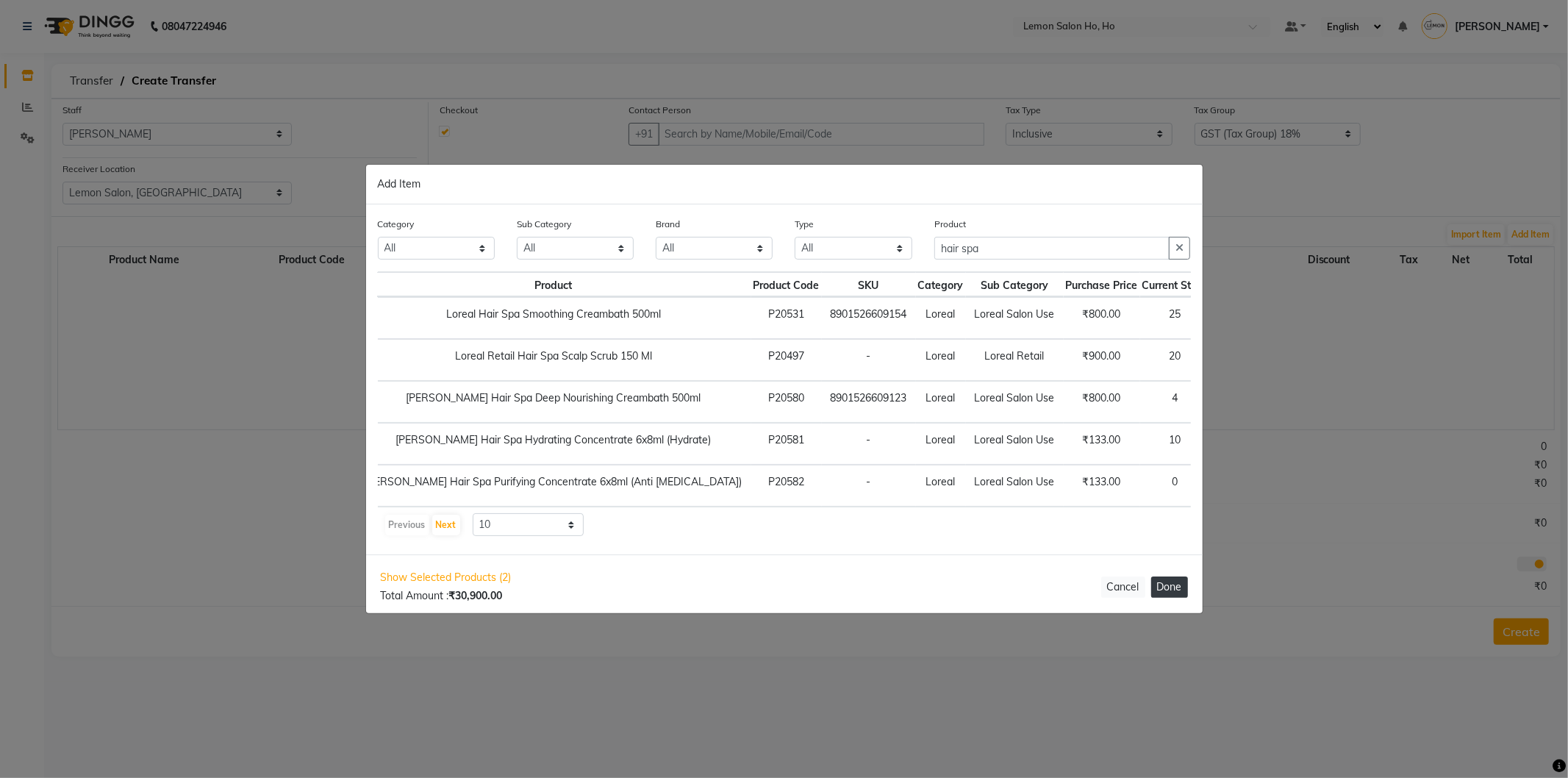
click at [1173, 590] on button "Done" at bounding box center [1169, 587] width 36 height 21
select select "2069"
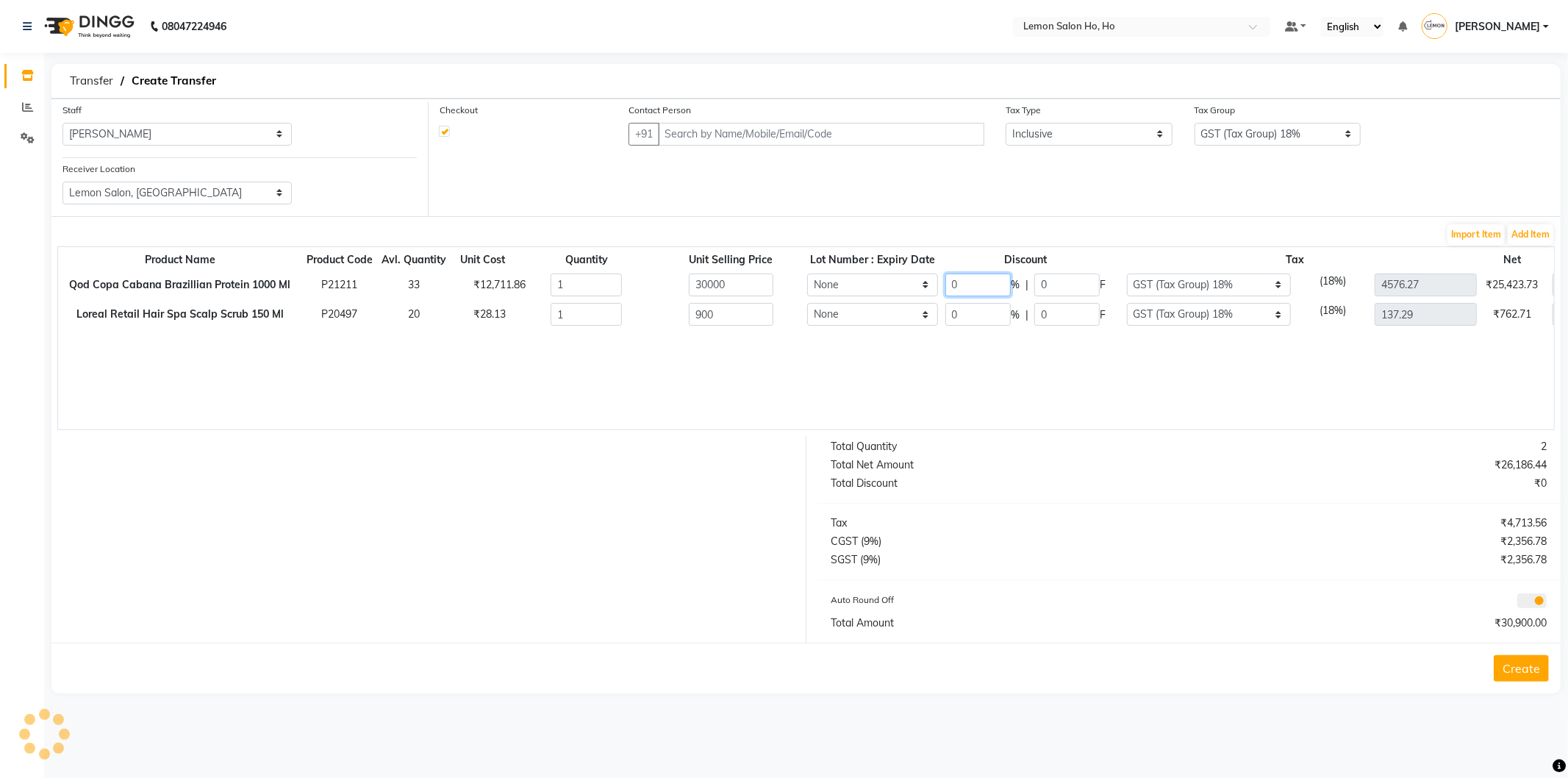
click at [959, 284] on input "0" at bounding box center [978, 285] width 65 height 23
type input "50"
type input "15000"
type input "2288.14"
type input "15000"
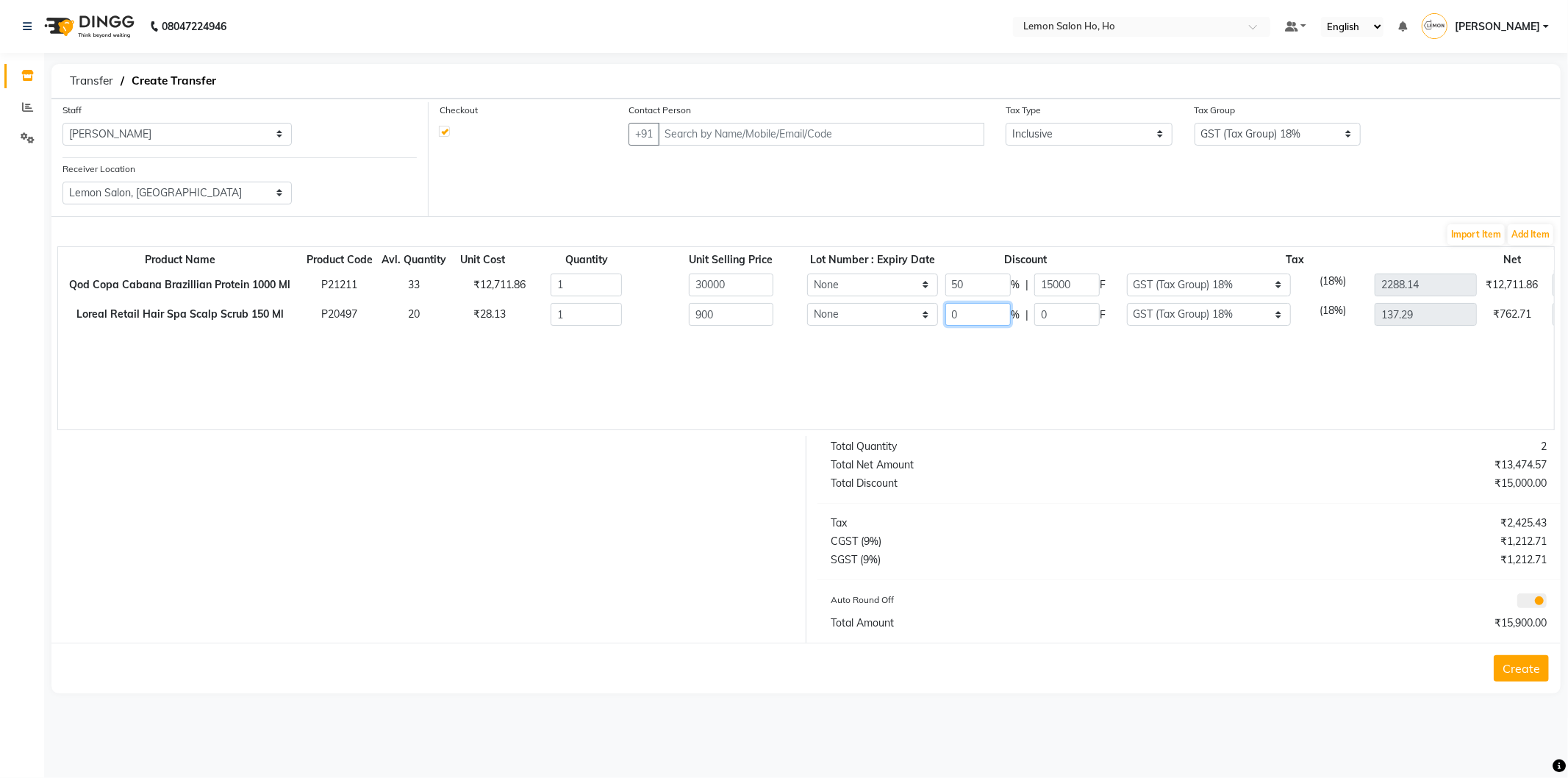
click at [957, 316] on input "0" at bounding box center [978, 315] width 65 height 23
type input "14"
type input "126"
type input "118.07"
type input "774"
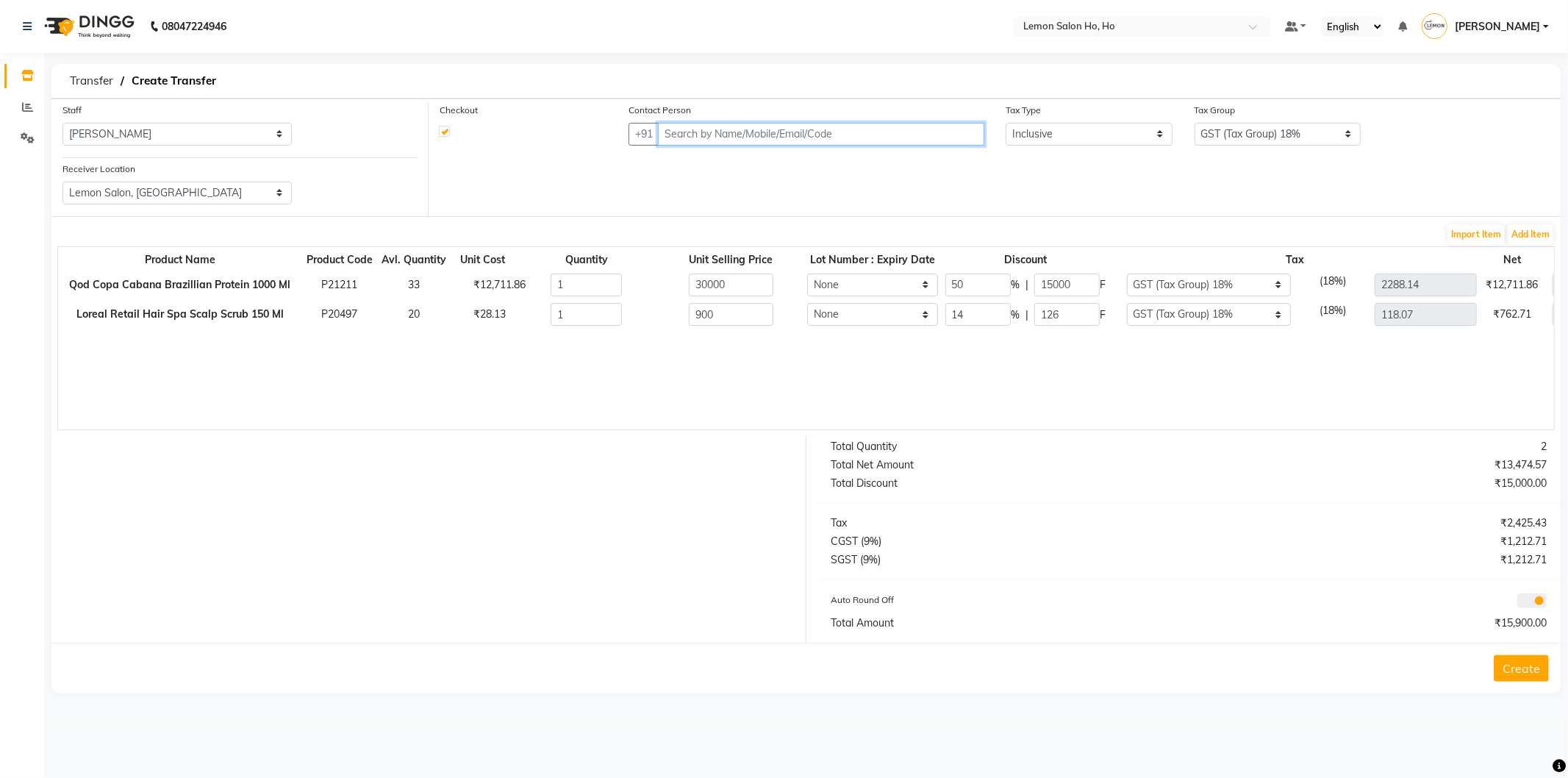
click at [672, 131] on input "text" at bounding box center [821, 134] width 327 height 23
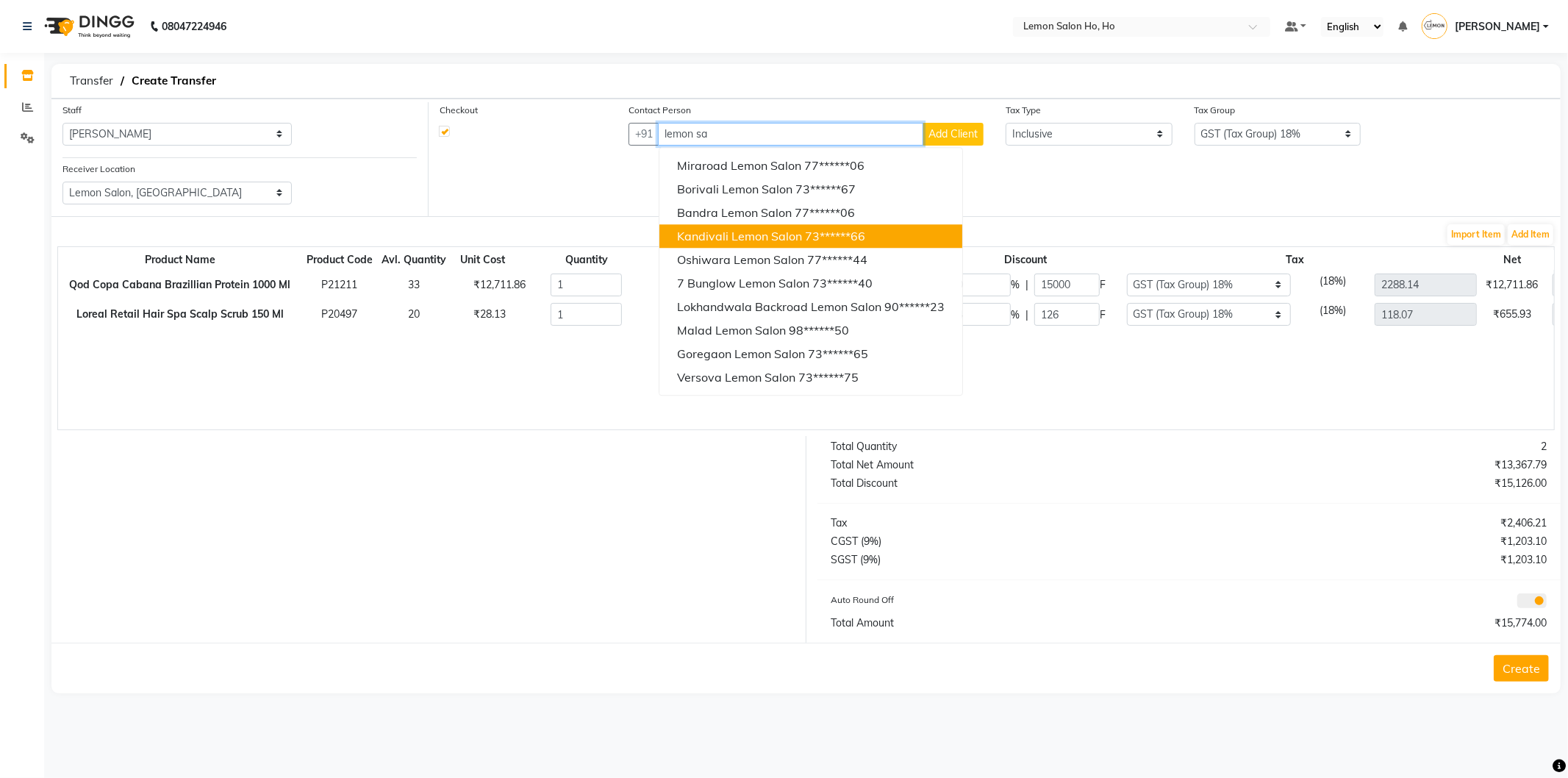
click at [712, 232] on span "Kandivali Lemon Salon" at bounding box center [739, 236] width 125 height 14
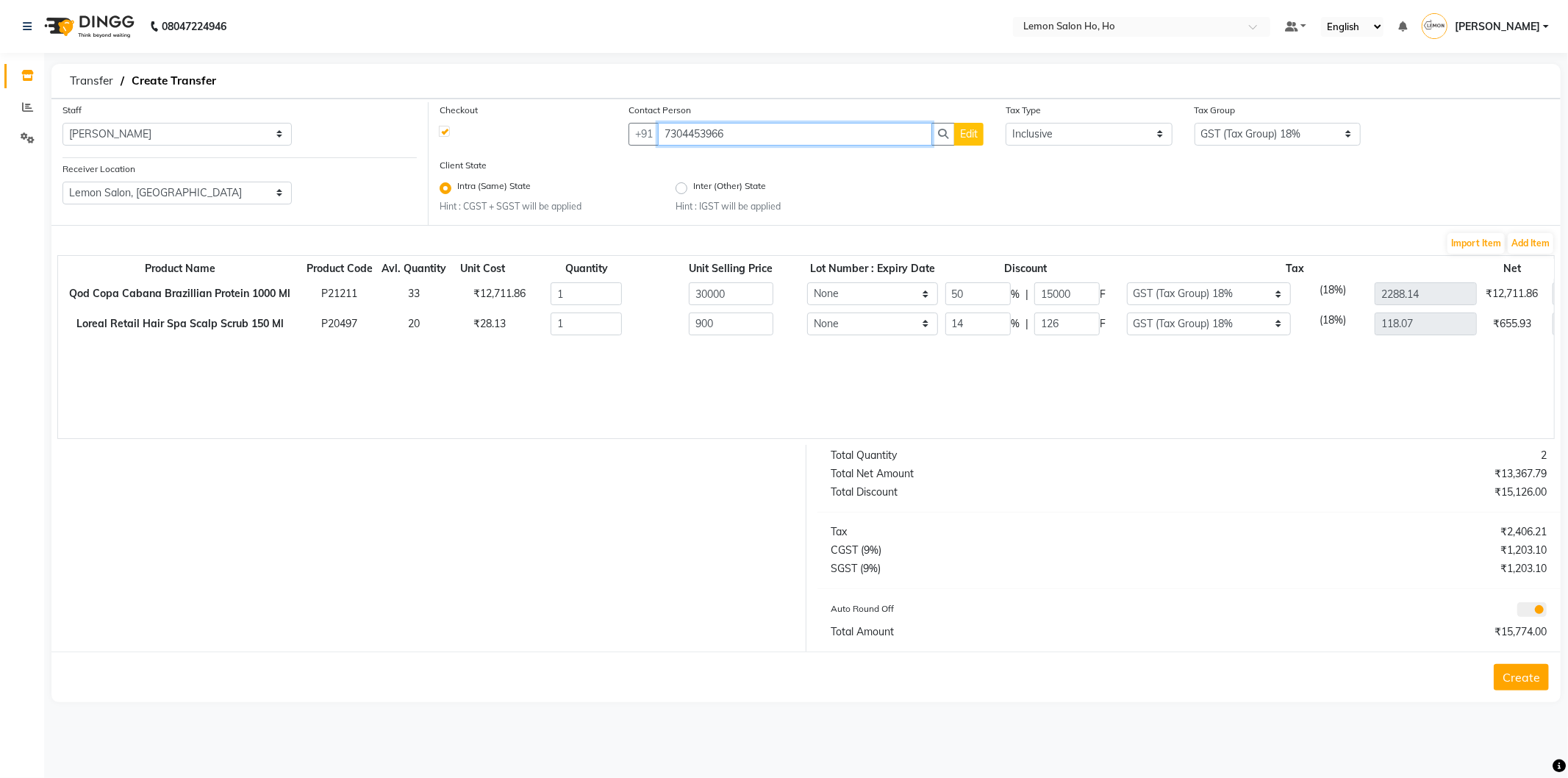
type input "7304453966"
click at [1519, 676] on button "Create" at bounding box center [1521, 677] width 55 height 27
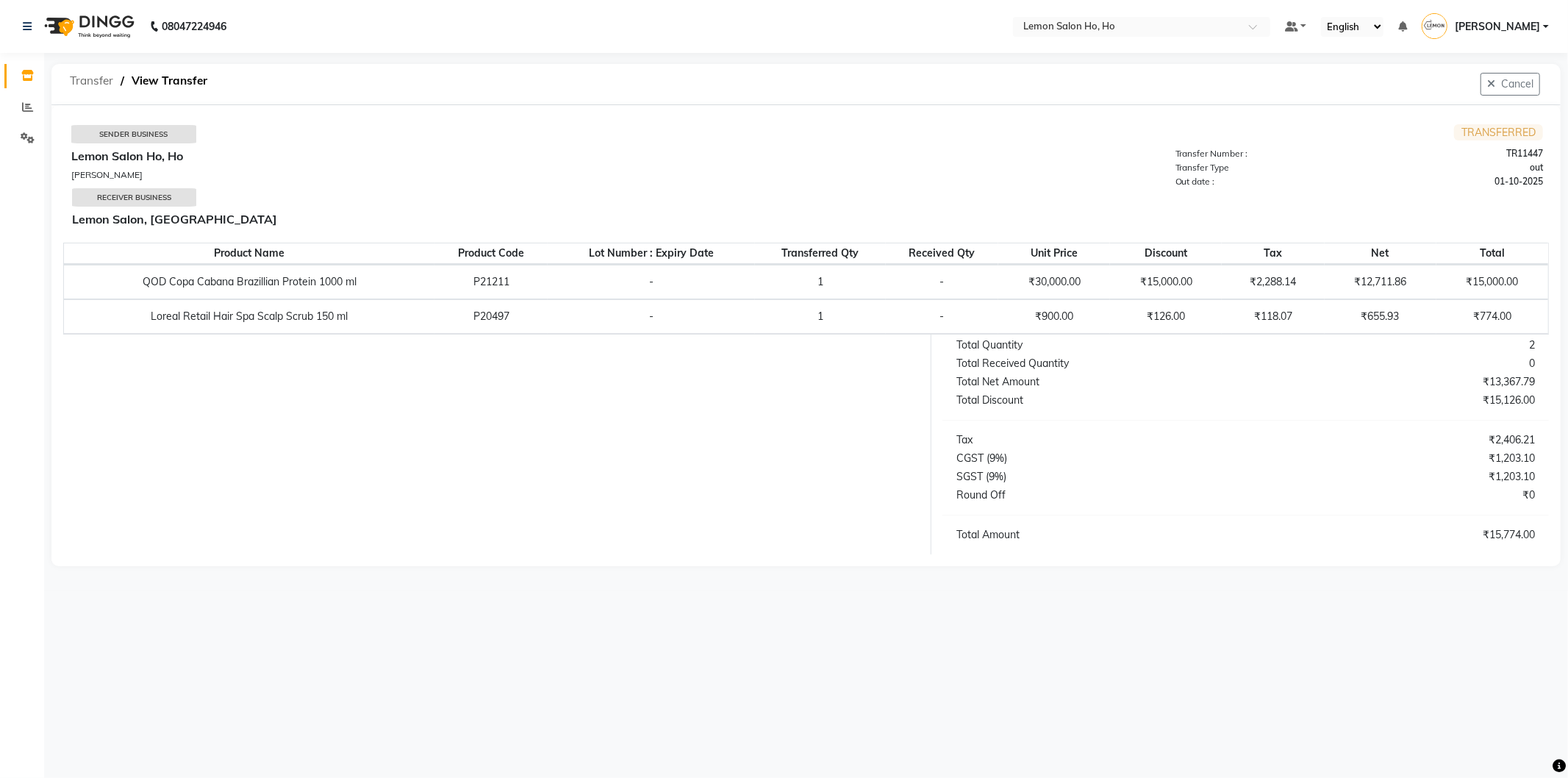
click at [84, 86] on span "Transfer" at bounding box center [91, 80] width 58 height 27
select select "sender"
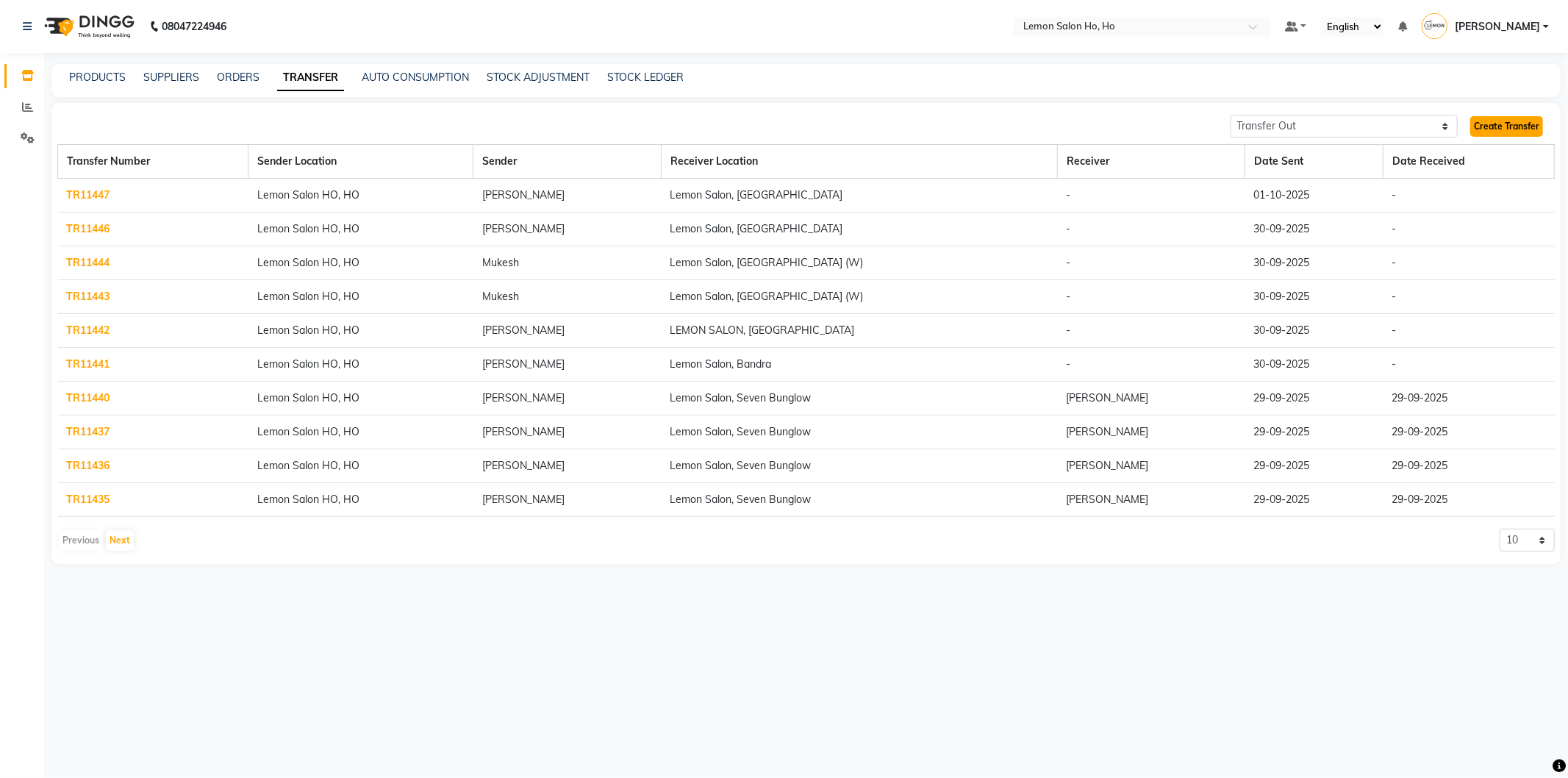
click at [1501, 128] on link "Create Transfer" at bounding box center [1507, 126] width 73 height 20
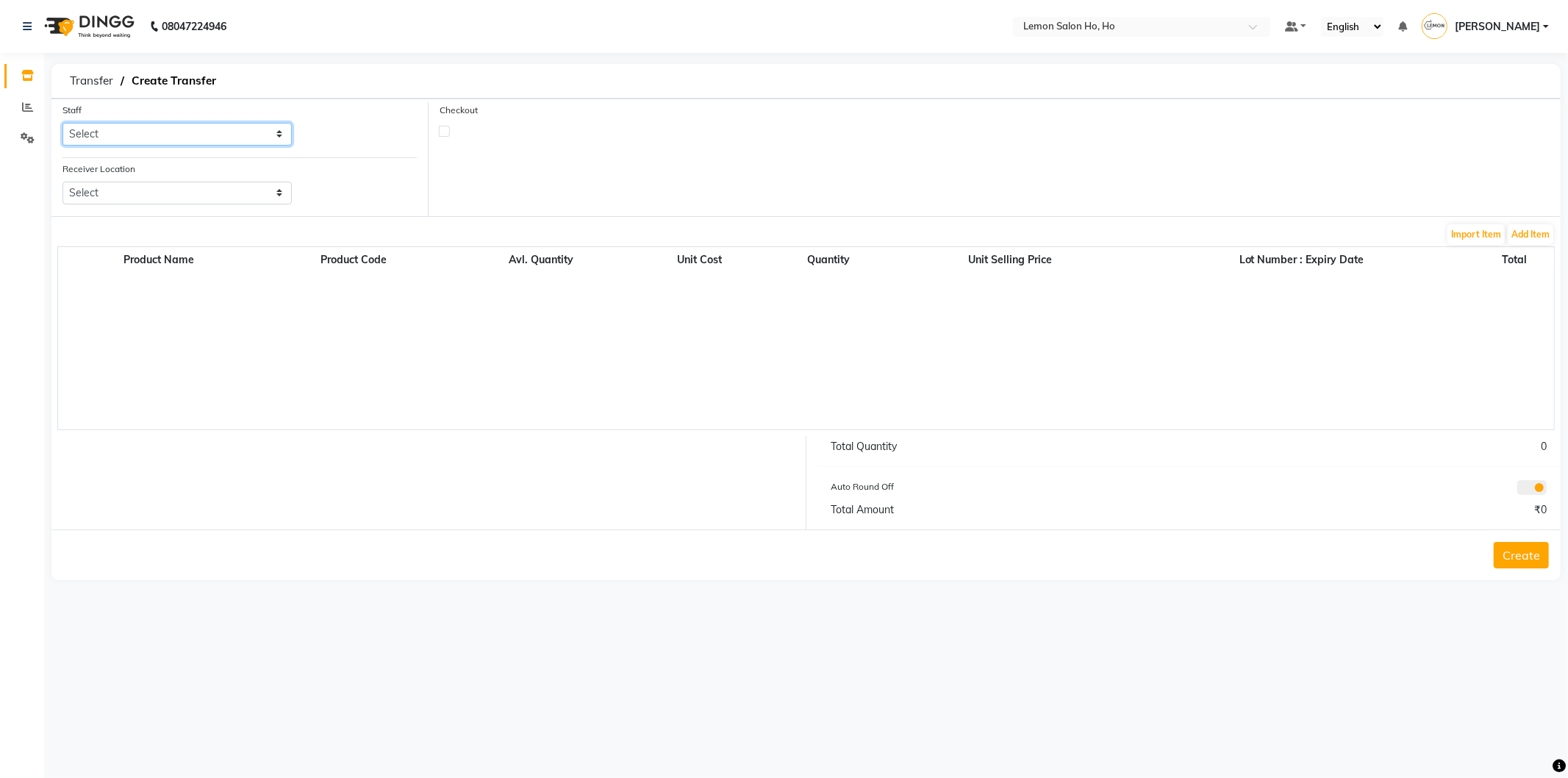
click at [277, 136] on select "Select [PERSON_NAME] [PERSON_NAME] DC DINGG Support [PERSON_NAME] [PERSON_NAME]…" at bounding box center [177, 134] width 230 height 23
select select "88560"
click at [62, 123] on select "Select [PERSON_NAME] [PERSON_NAME] DC DINGG Support [PERSON_NAME] [PERSON_NAME]…" at bounding box center [177, 134] width 230 height 23
click at [277, 199] on select "Select Lemon Salon, Lokhandwala [GEOGRAPHIC_DATA], [GEOGRAPHIC_DATA], Seven Bun…" at bounding box center [177, 193] width 230 height 23
select select "3565"
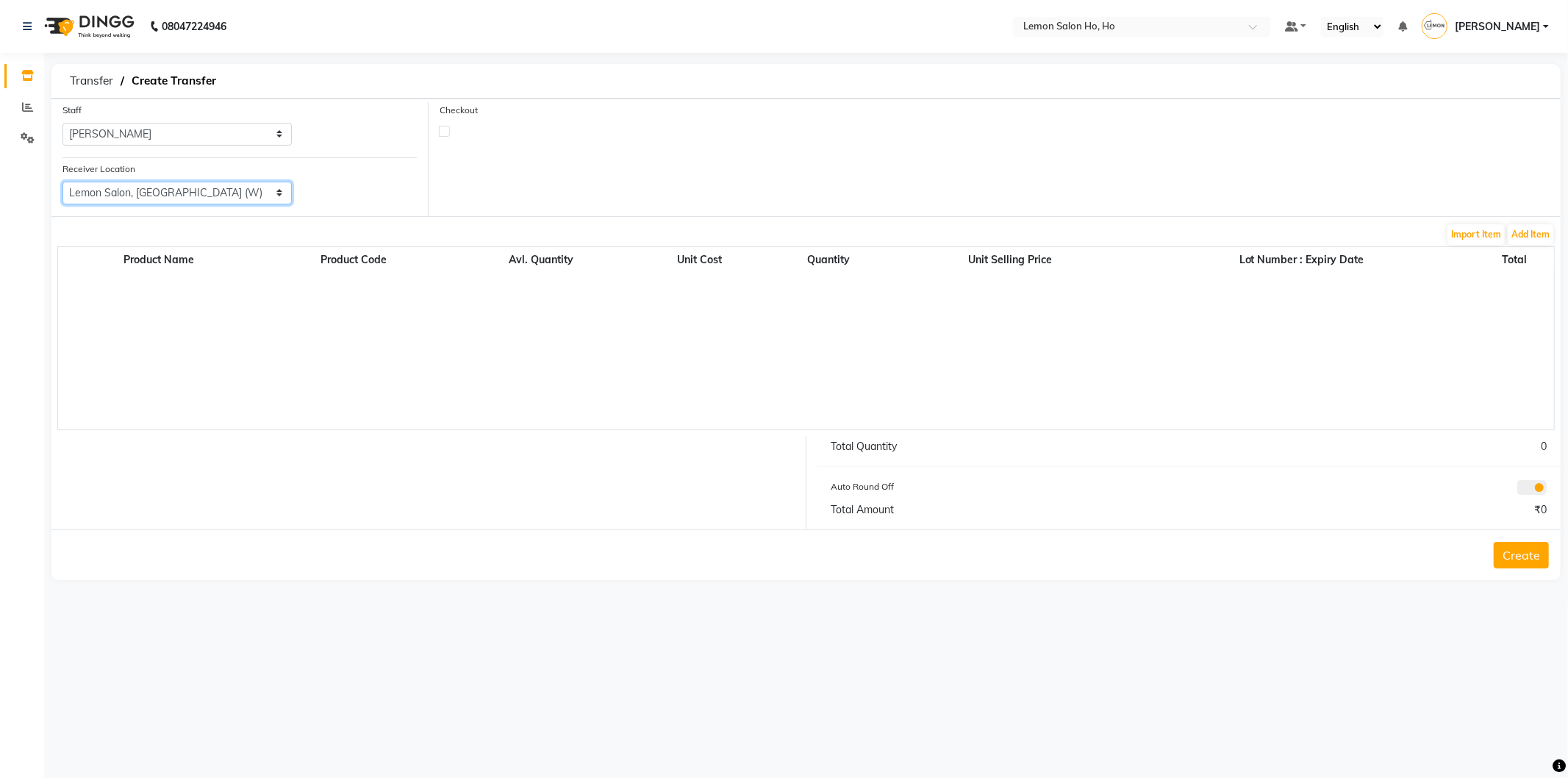
click at [62, 182] on select "Select Lemon Salon, Lokhandwala [GEOGRAPHIC_DATA], [GEOGRAPHIC_DATA], Seven Bun…" at bounding box center [177, 193] width 230 height 23
click at [1529, 231] on button "Add Item" at bounding box center [1530, 234] width 45 height 20
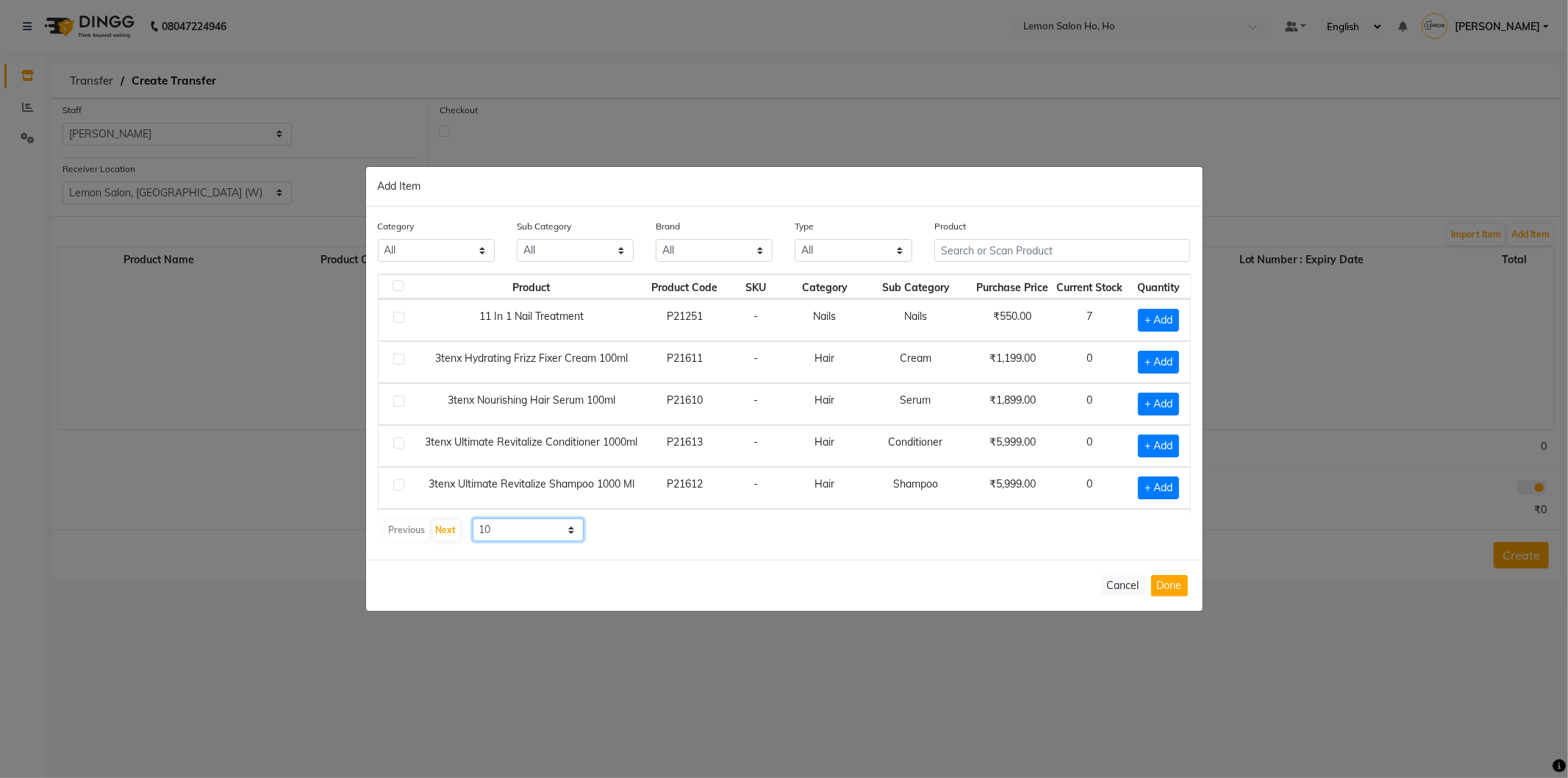
click at [571, 530] on select "10 50 100" at bounding box center [528, 530] width 111 height 23
select select "50"
click at [473, 519] on select "10 50 100" at bounding box center [528, 530] width 111 height 23
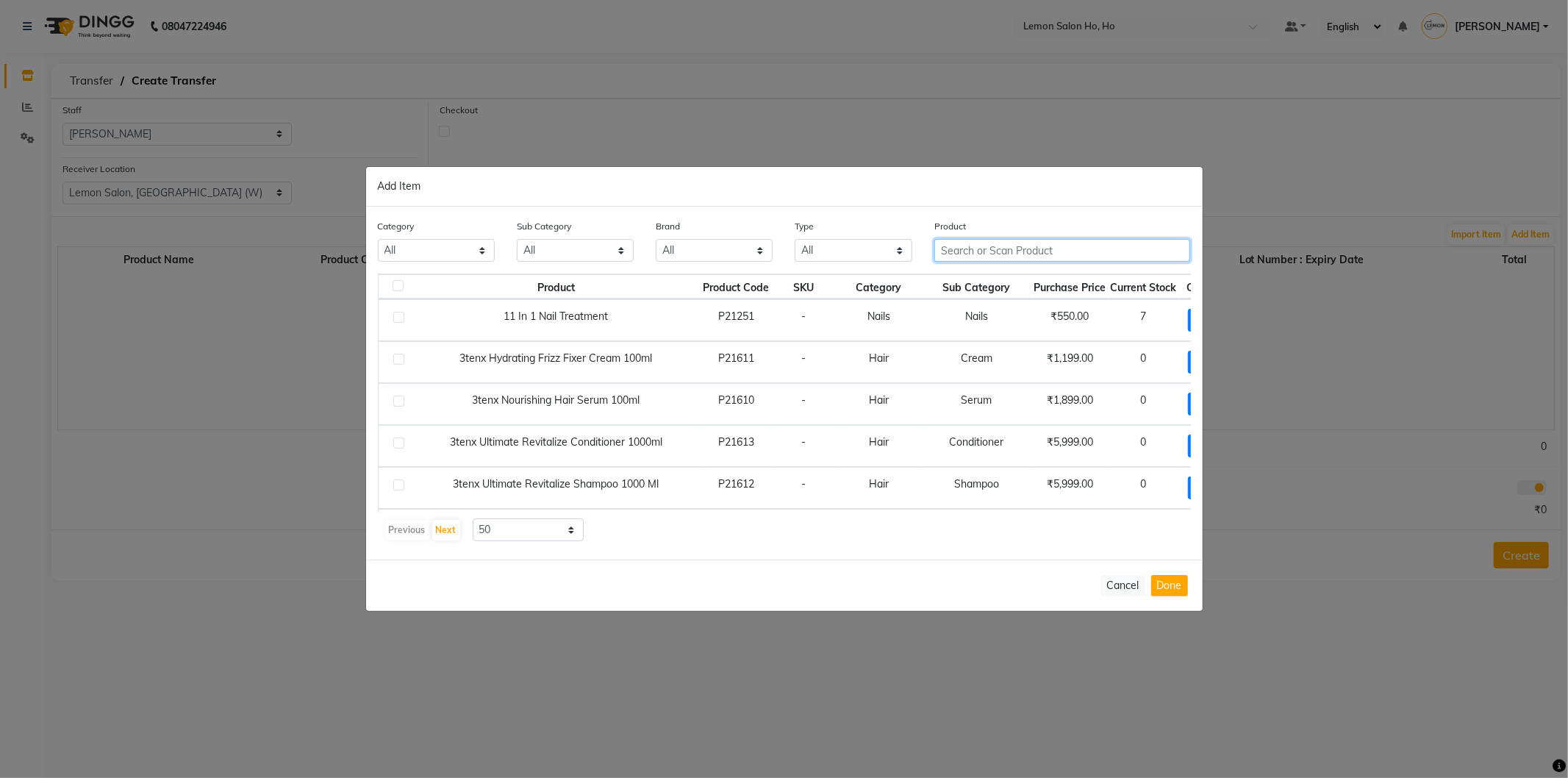
click at [1044, 251] on input "text" at bounding box center [1063, 250] width 256 height 23
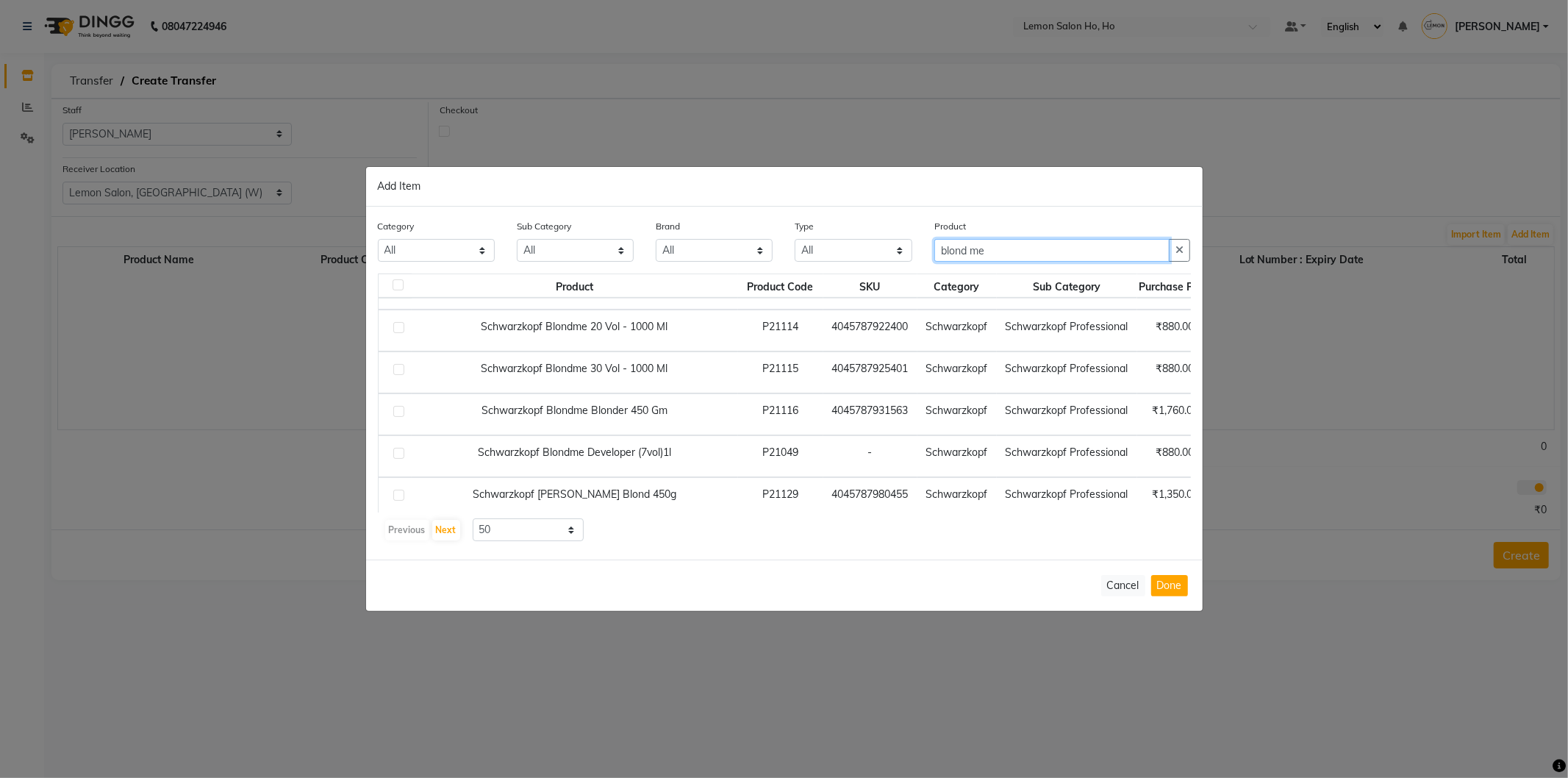
scroll to position [871, 0]
type input "blond me"
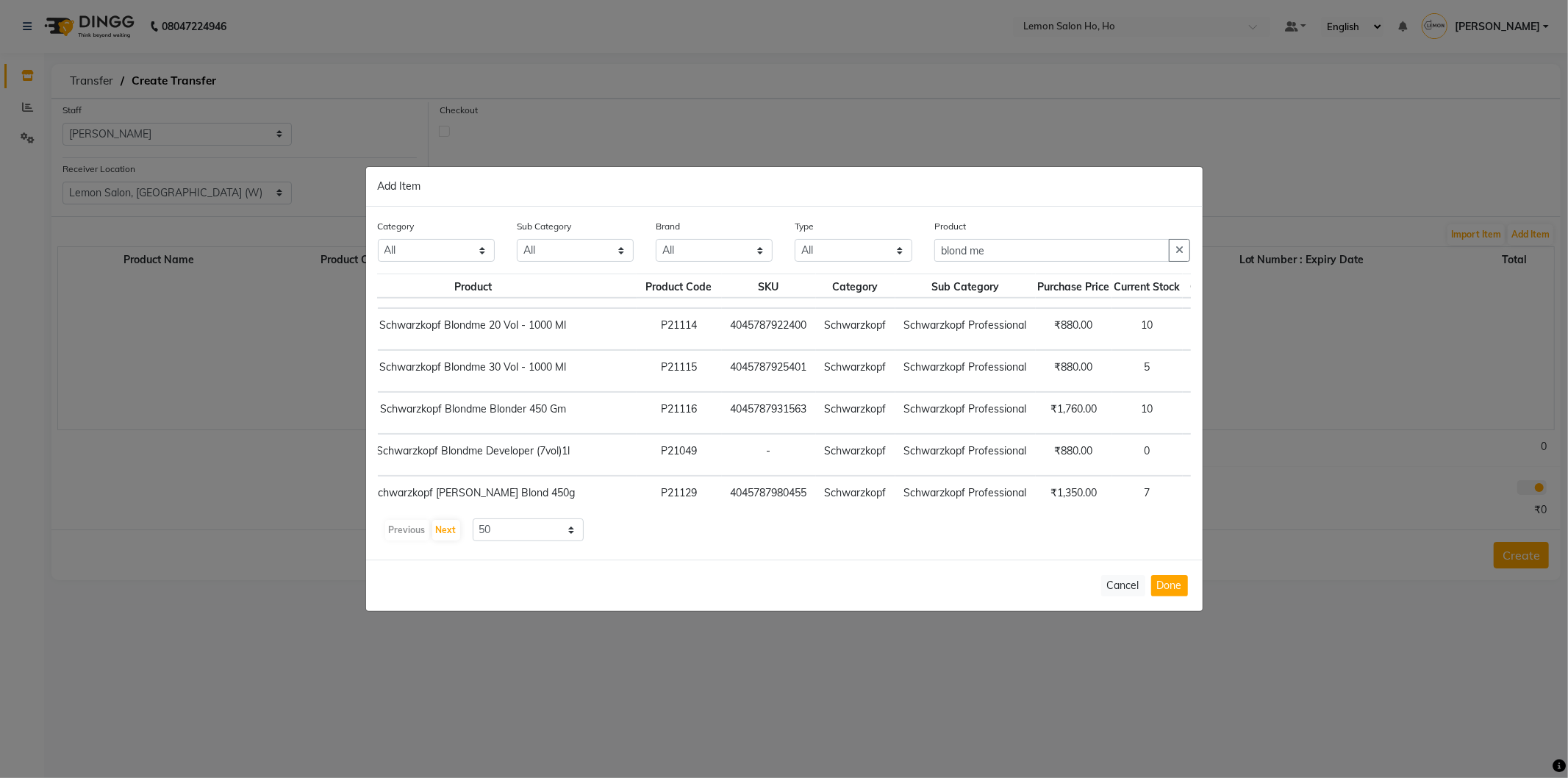
scroll to position [871, 116]
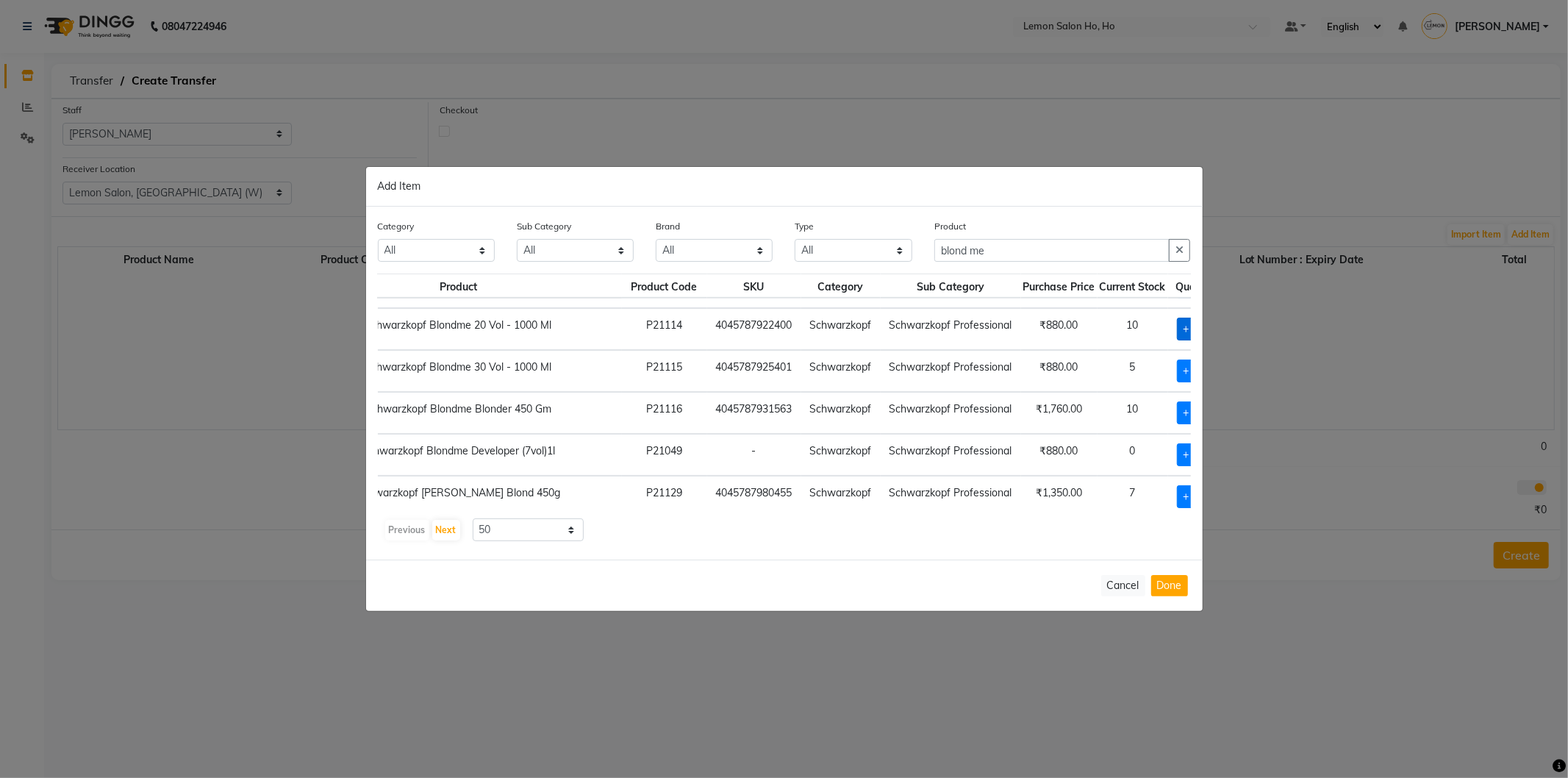
click at [1177, 331] on span "+ Add" at bounding box center [1197, 329] width 41 height 23
checkbox input "true"
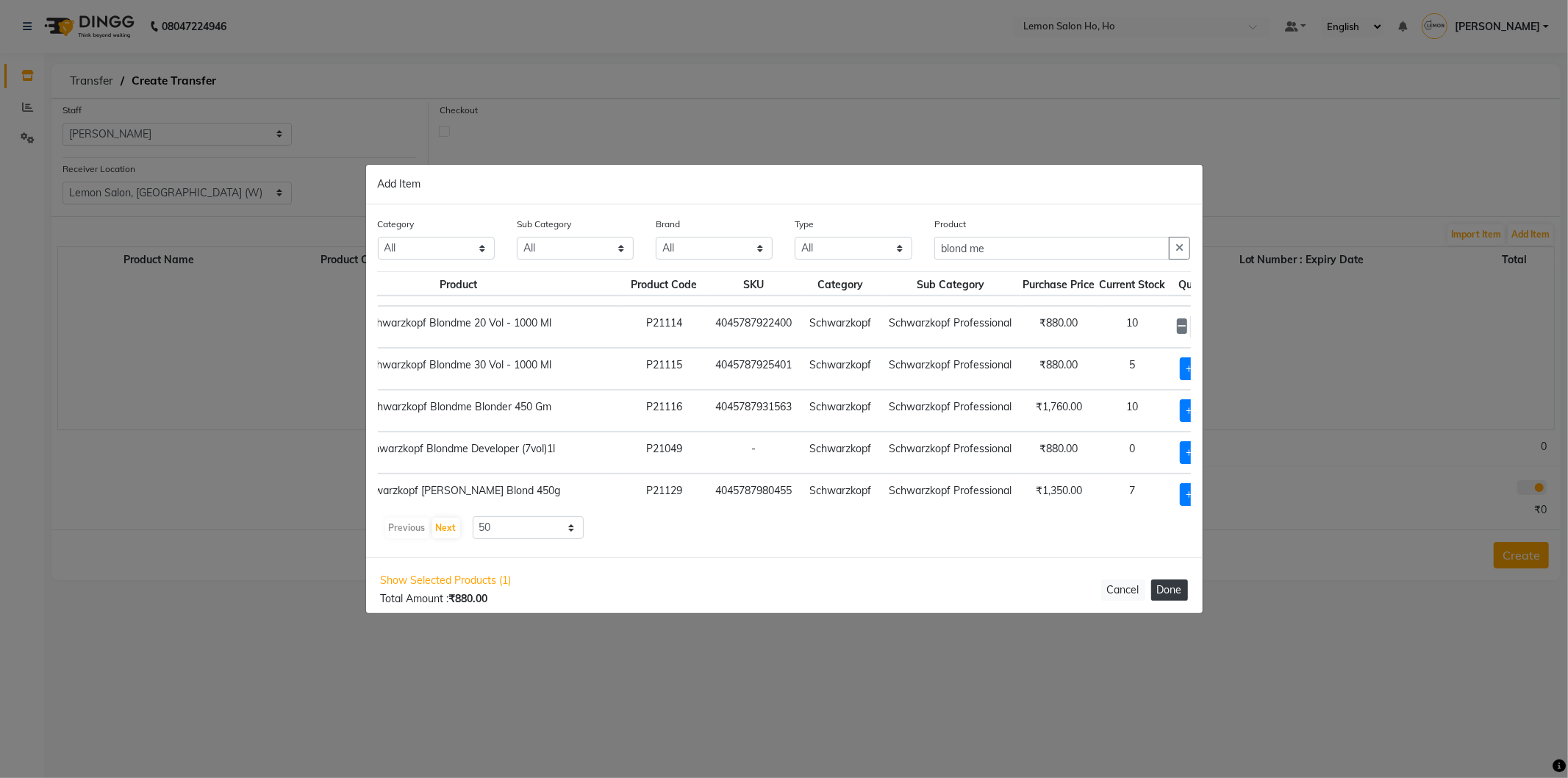
click at [1169, 586] on button "Done" at bounding box center [1169, 590] width 36 height 21
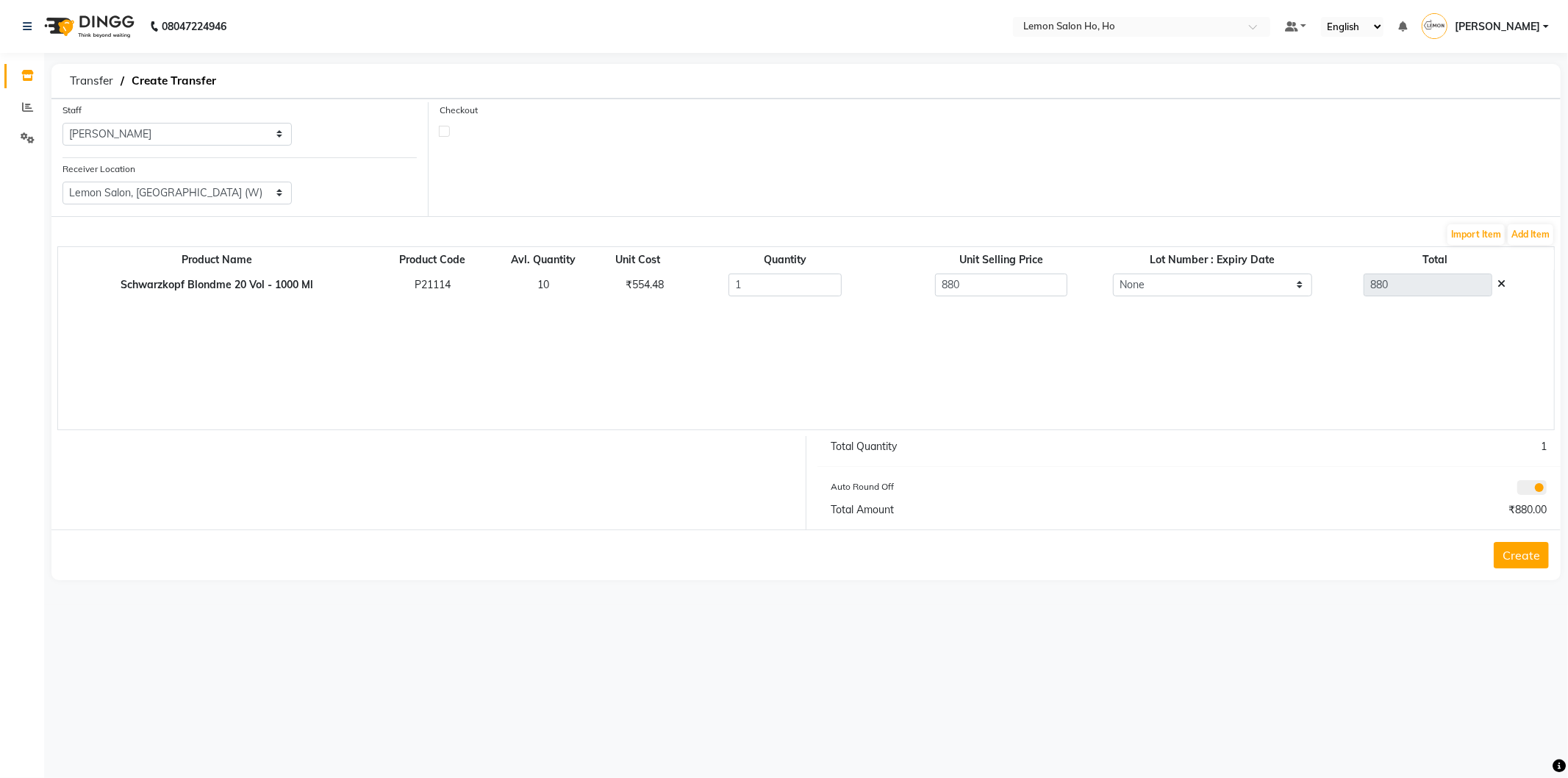
click at [446, 131] on label at bounding box center [444, 131] width 11 height 11
click at [446, 131] on input "checkbox" at bounding box center [444, 130] width 10 height 10
checkbox input "true"
select select "true"
select select "2069"
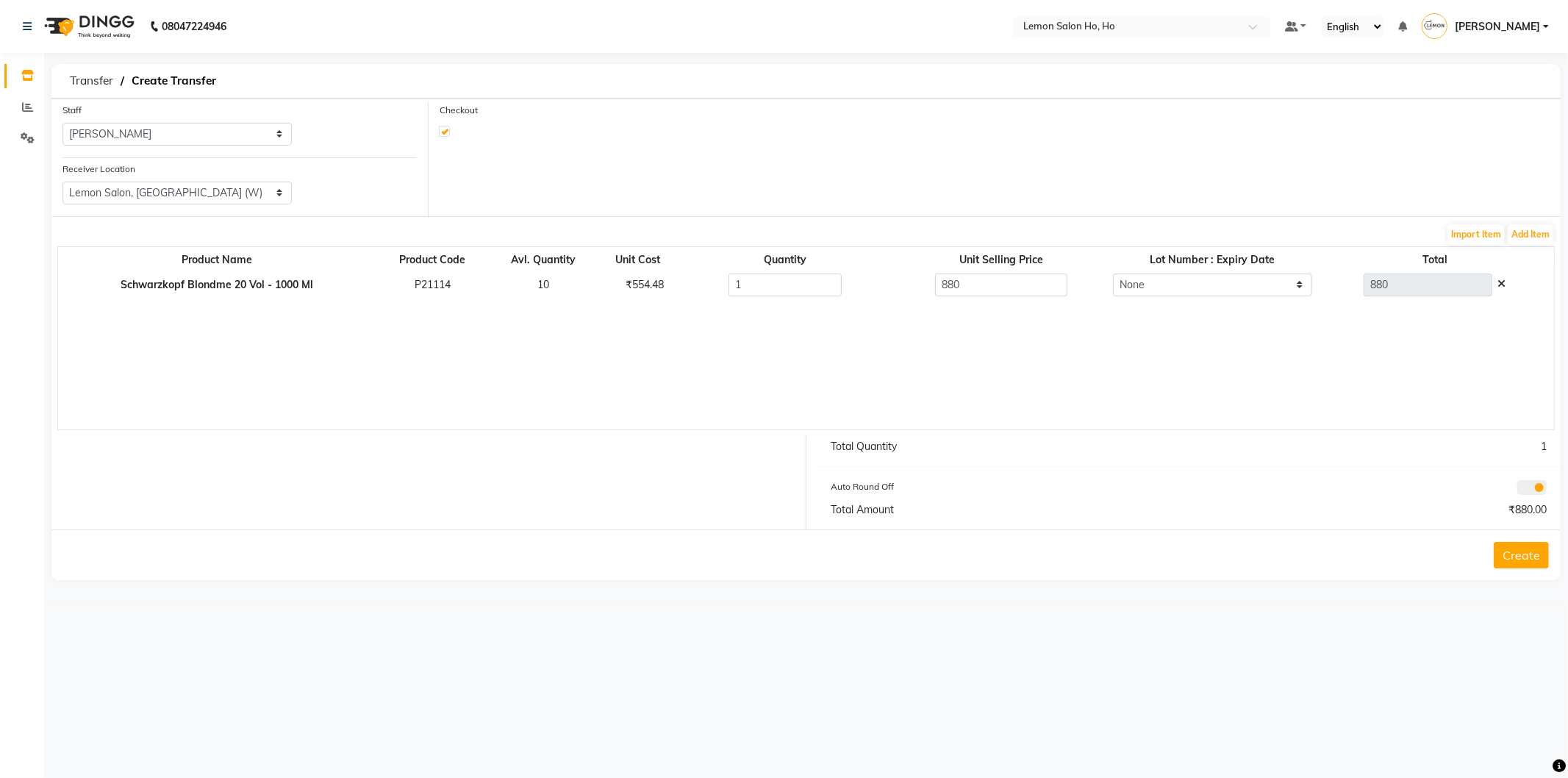
select select "2069"
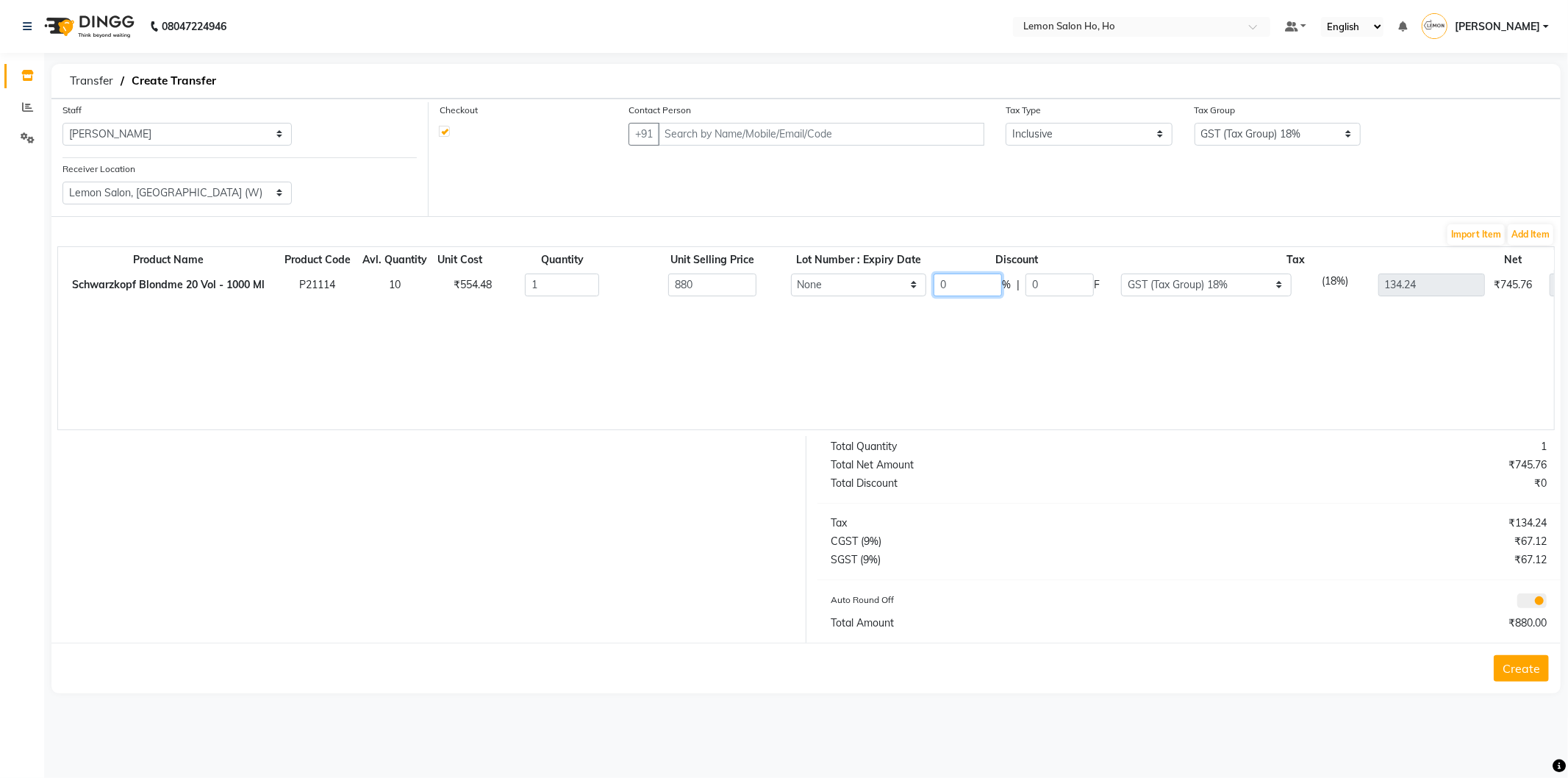
click at [963, 283] on input "0" at bounding box center [968, 285] width 68 height 23
type input "23"
type input "677.6"
type input "202.4"
type input "103.36"
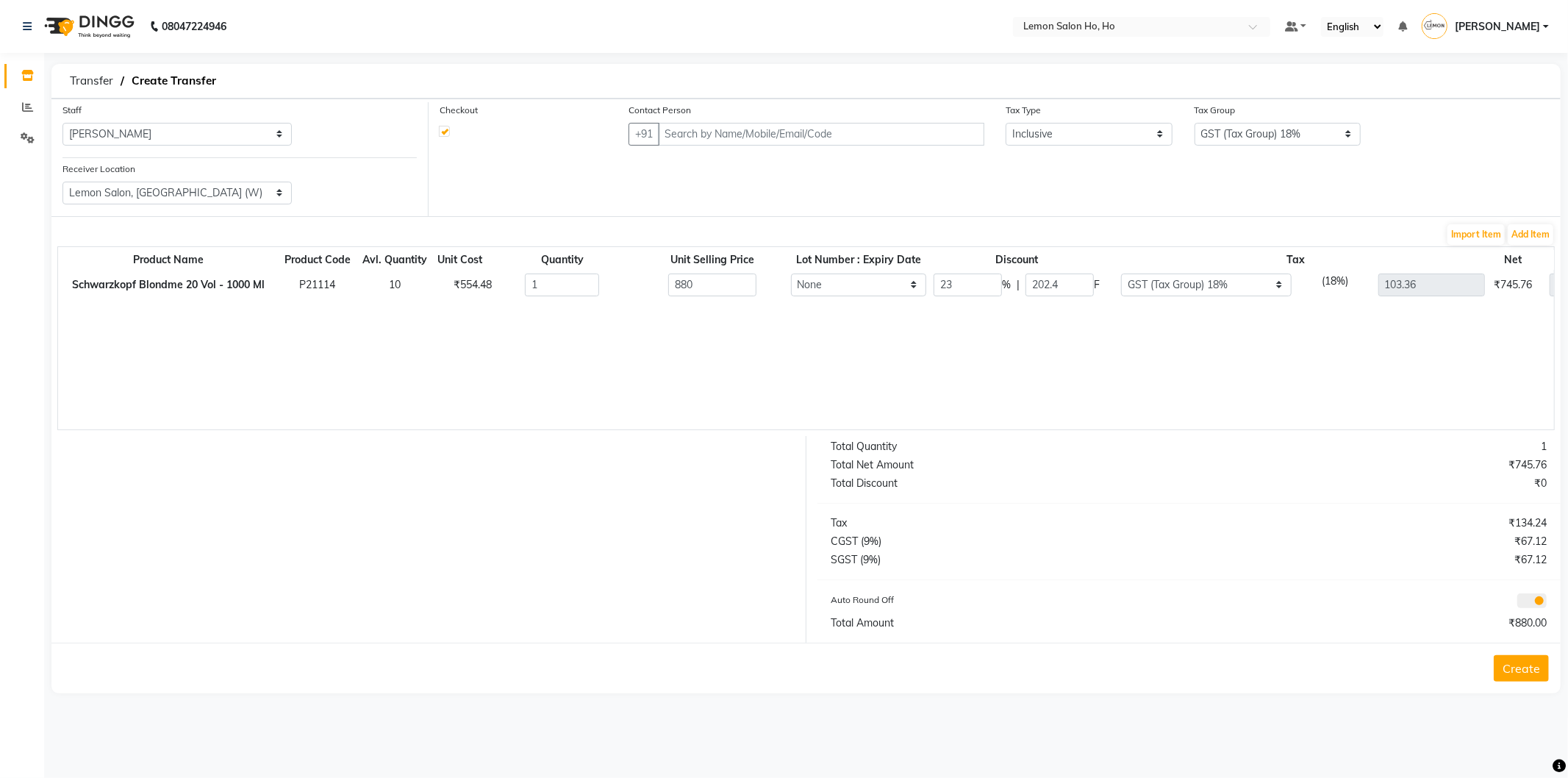
click at [968, 348] on div "Product Name Product Code Avl. Quantity Unit Cost Quantity Unit Selling Price L…" at bounding box center [806, 338] width 1498 height 184
click at [834, 131] on input "text" at bounding box center [821, 134] width 327 height 23
click at [828, 129] on input "text" at bounding box center [821, 134] width 327 height 23
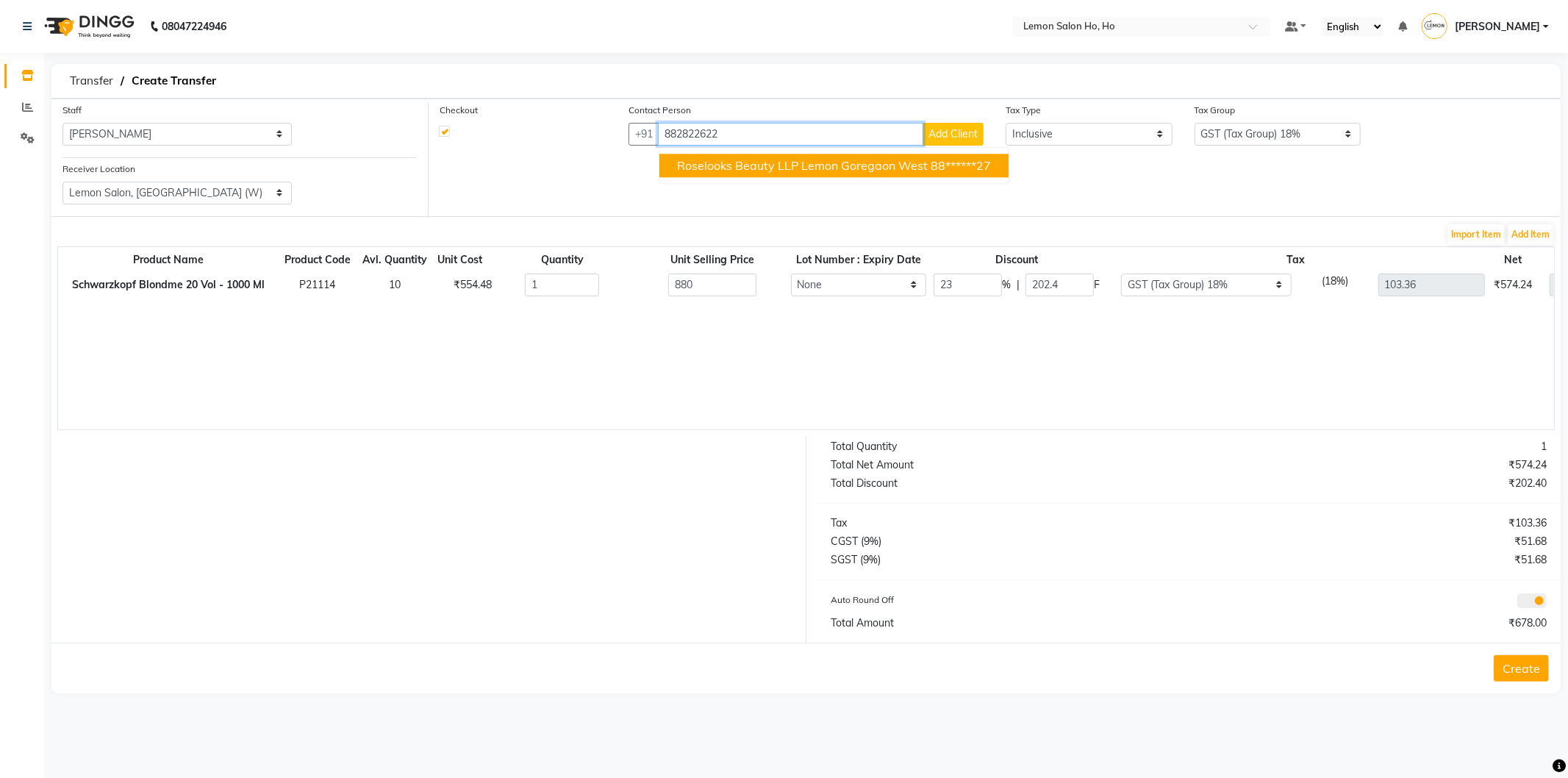
click at [790, 168] on span "Roselooks Beauty LLP Lemon Goregaon West" at bounding box center [802, 165] width 251 height 14
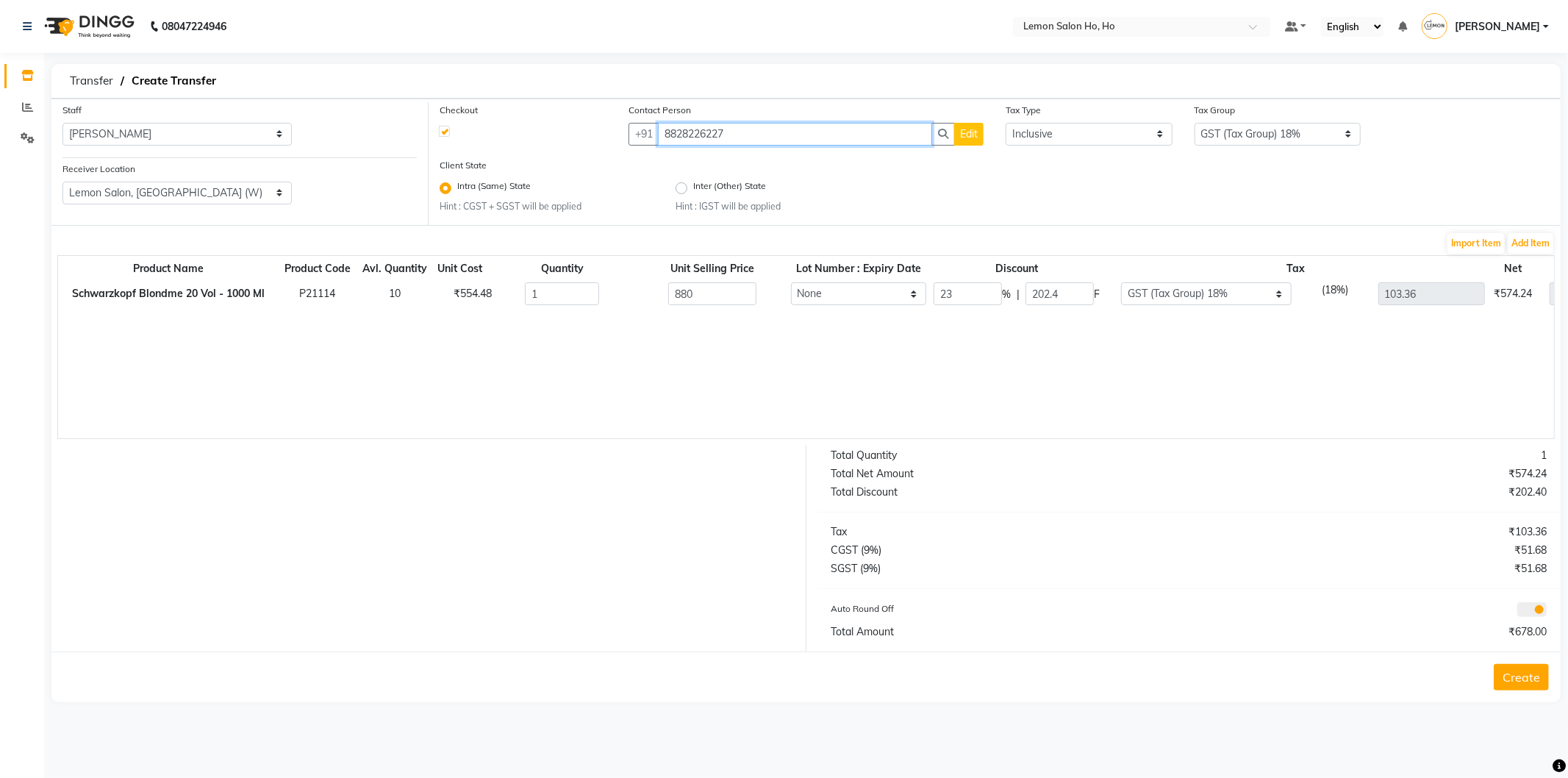
type input "8828226227"
click at [1526, 675] on button "Create" at bounding box center [1521, 677] width 55 height 27
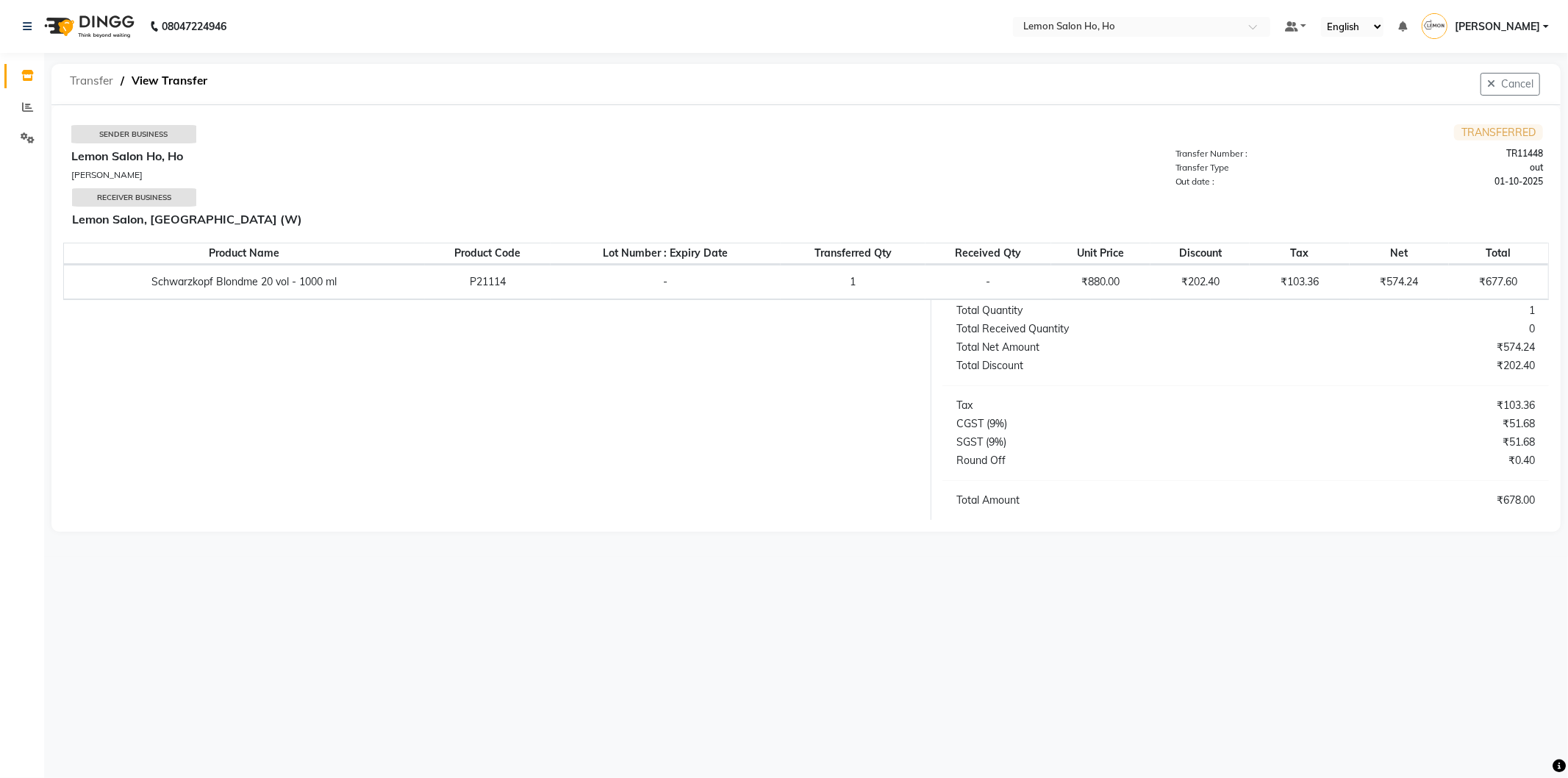
click at [89, 78] on span "Transfer" at bounding box center [91, 80] width 58 height 27
select select "sender"
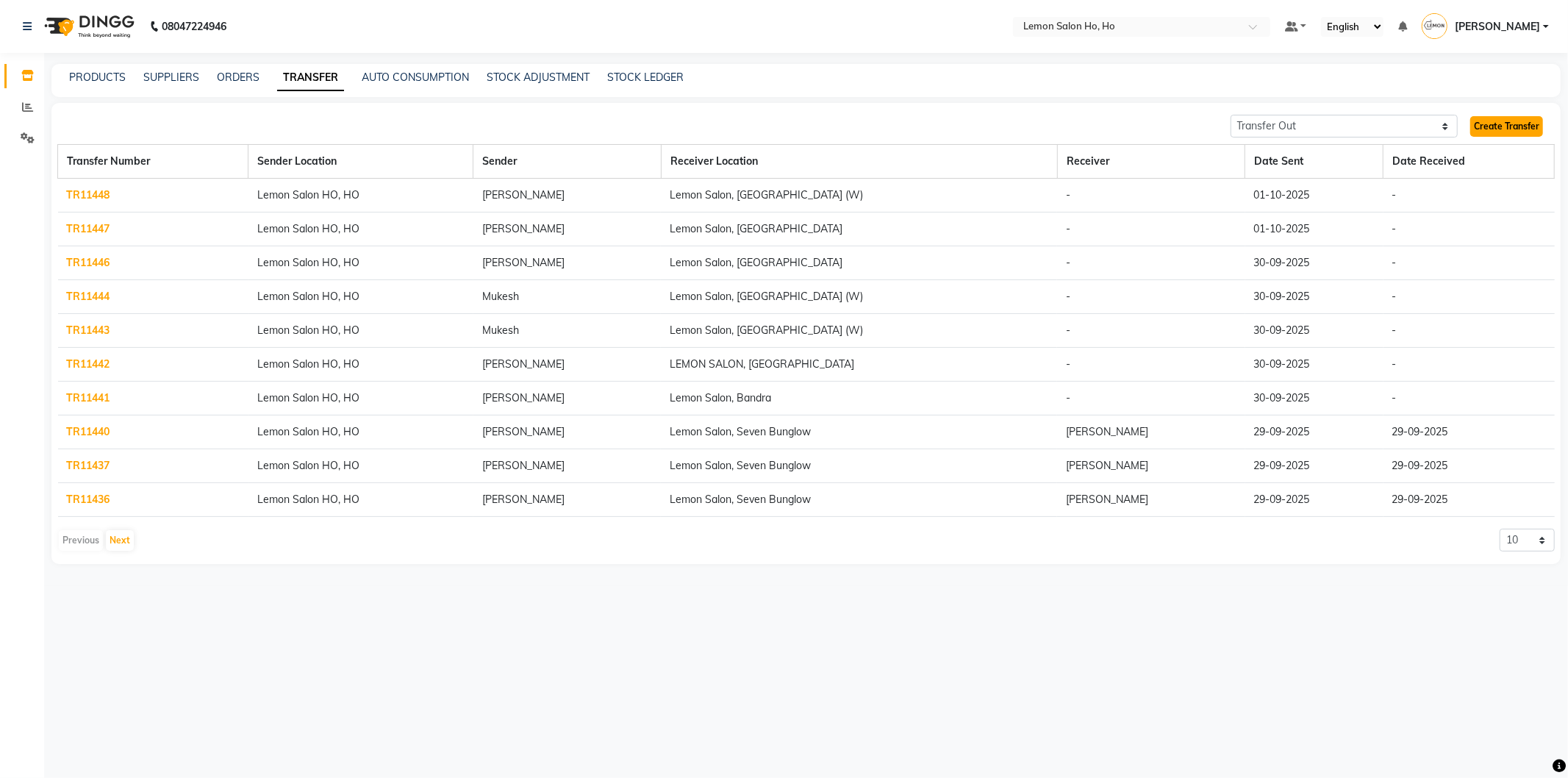
click at [1500, 133] on link "Create Transfer" at bounding box center [1507, 126] width 73 height 20
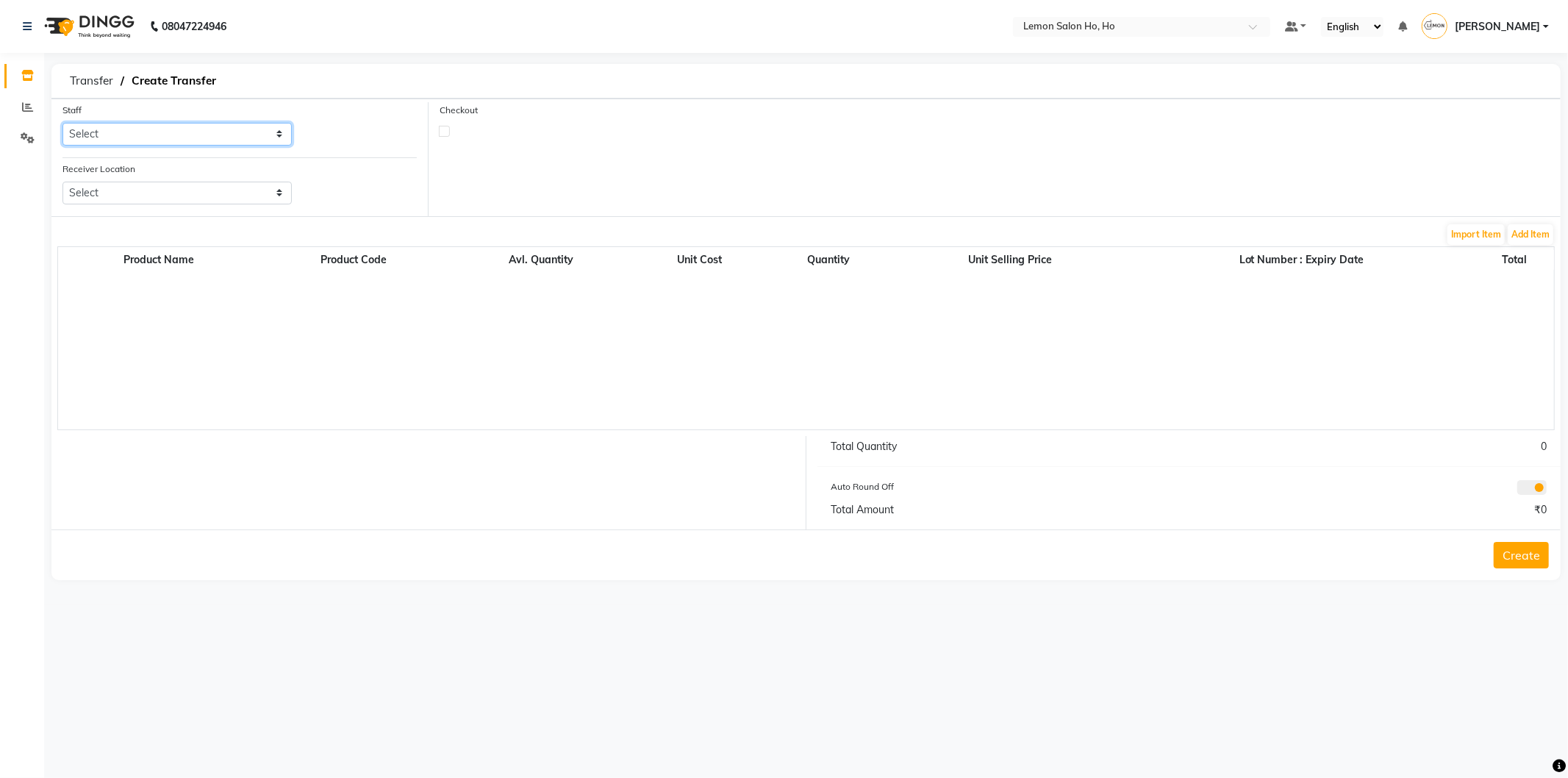
click at [278, 136] on select "Select [PERSON_NAME] [PERSON_NAME] DC DINGG Support [PERSON_NAME] [PERSON_NAME]…" at bounding box center [177, 134] width 230 height 23
select select "88560"
click at [62, 123] on select "Select [PERSON_NAME] [PERSON_NAME] DC DINGG Support [PERSON_NAME] [PERSON_NAME]…" at bounding box center [177, 134] width 230 height 23
click at [277, 197] on select "Select Lemon Salon, Lokhandwala [GEOGRAPHIC_DATA], [GEOGRAPHIC_DATA], Seven Bun…" at bounding box center [177, 193] width 230 height 23
select select "3565"
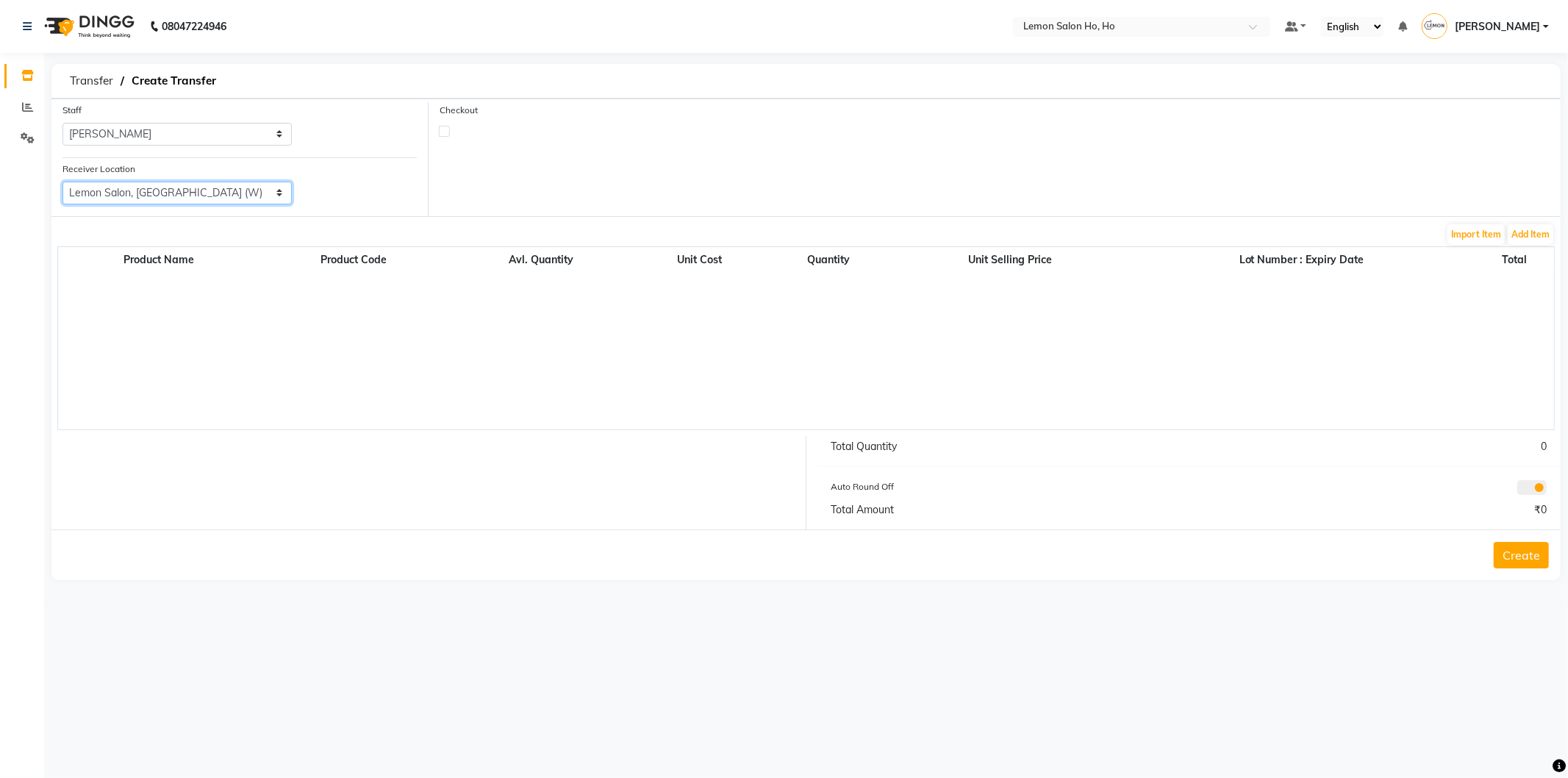
click at [62, 182] on select "Select Lemon Salon, Lokhandwala [GEOGRAPHIC_DATA], [GEOGRAPHIC_DATA], Seven Bun…" at bounding box center [177, 193] width 230 height 23
click at [1529, 231] on button "Add Item" at bounding box center [1530, 234] width 45 height 20
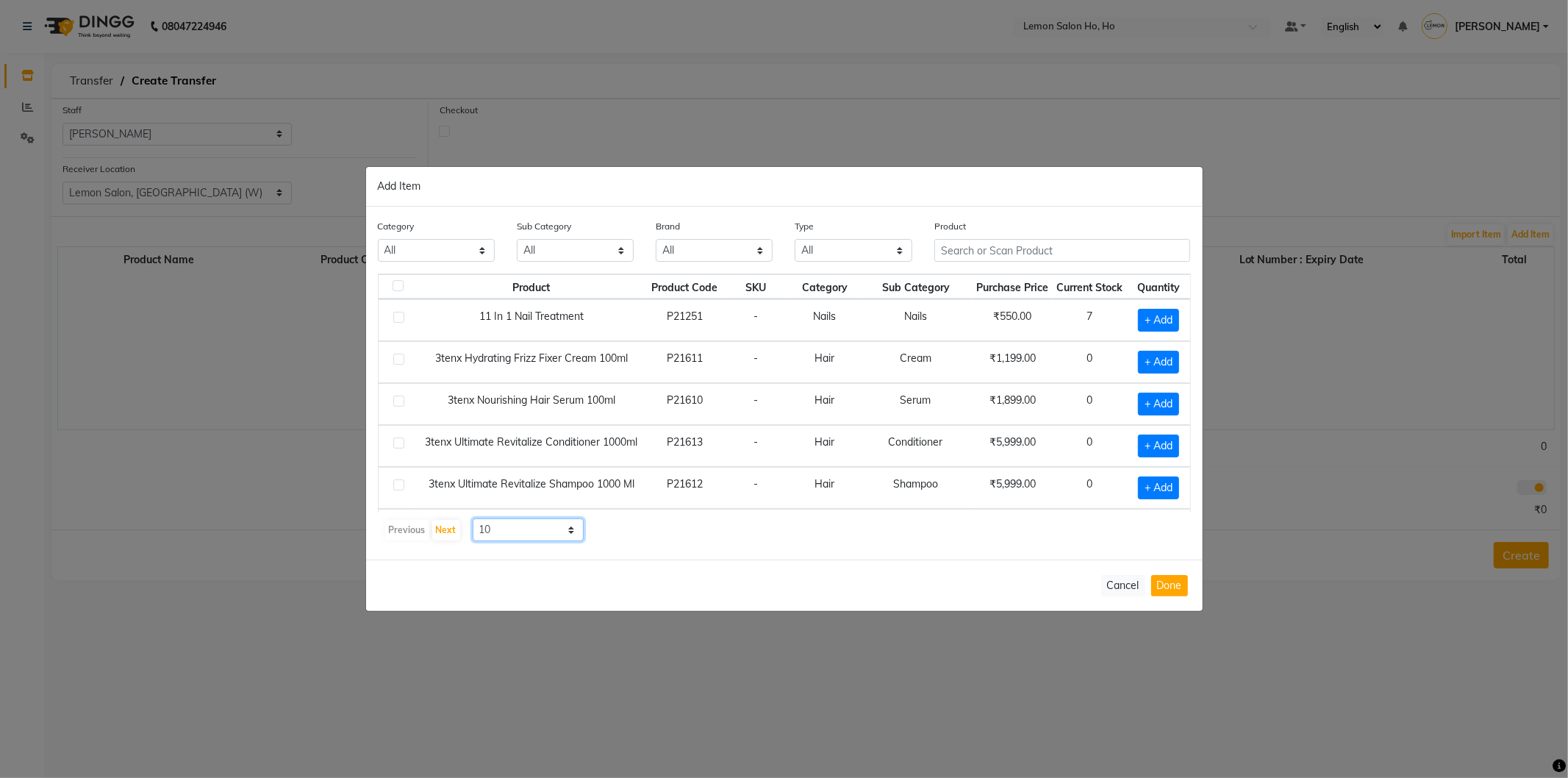
click at [568, 532] on select "10 50 100" at bounding box center [528, 530] width 111 height 23
select select "50"
click at [473, 519] on select "10 50 100" at bounding box center [528, 530] width 111 height 23
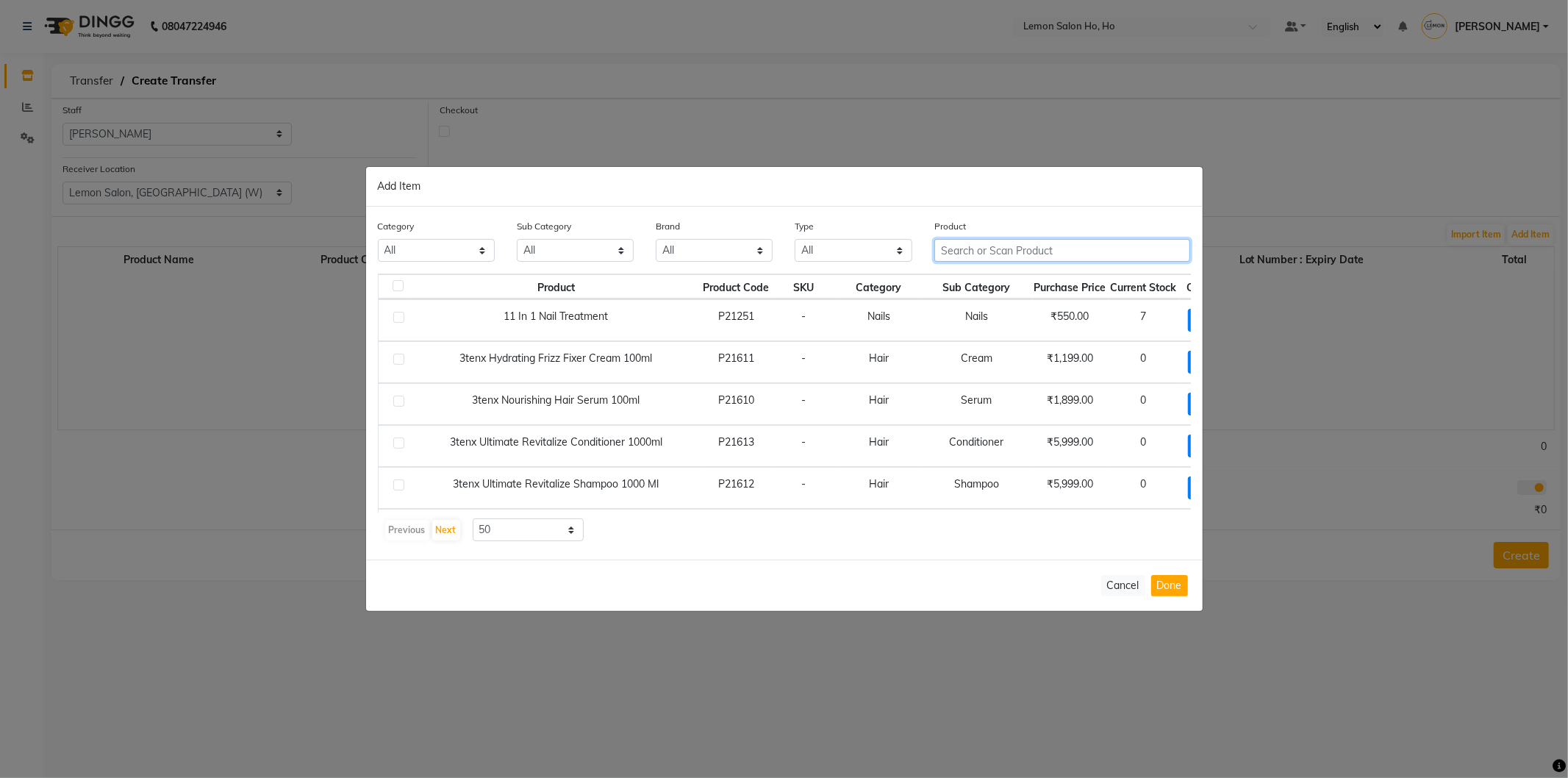
click at [1041, 249] on input "text" at bounding box center [1063, 250] width 256 height 23
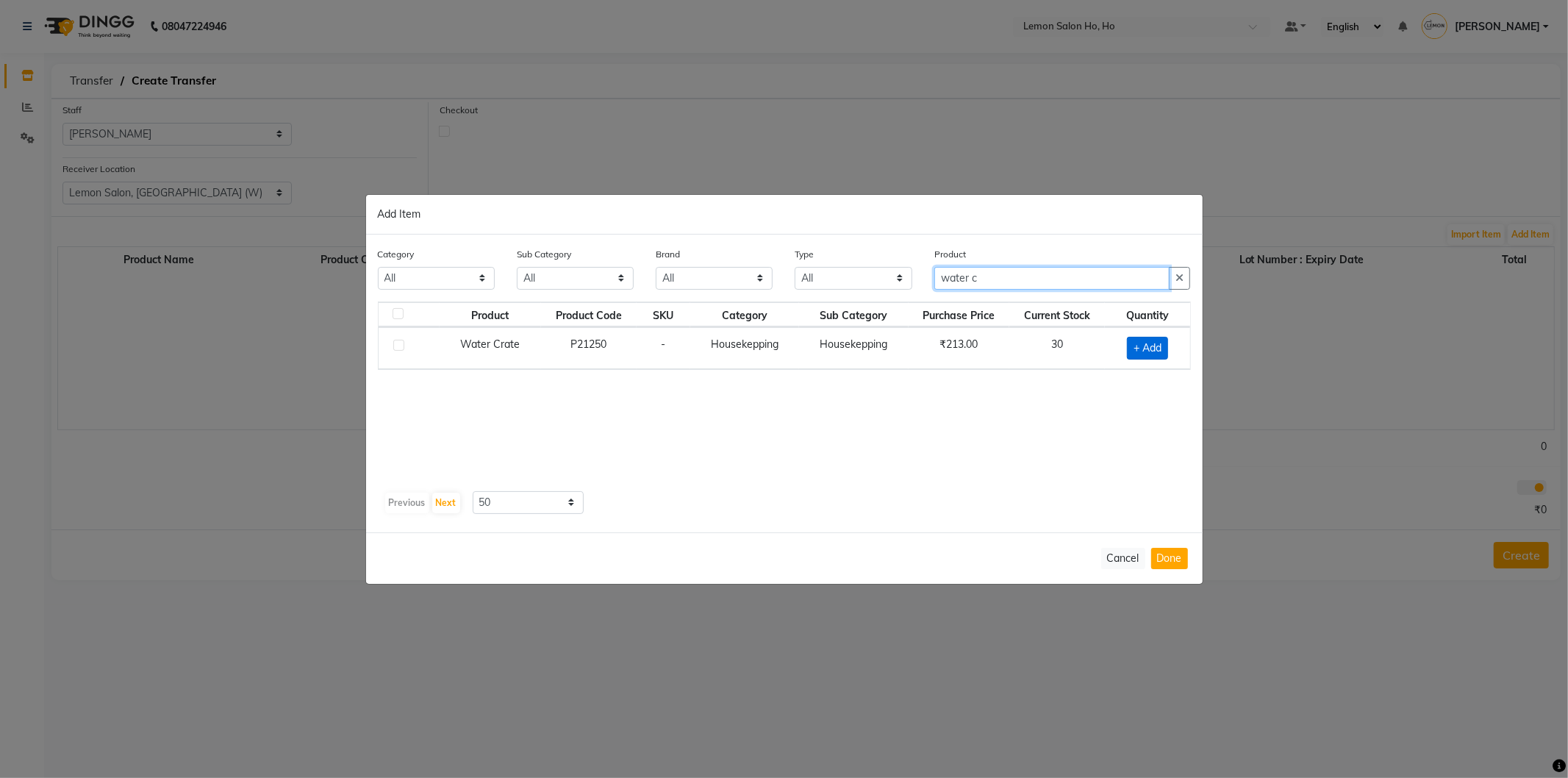
type input "water c"
click at [1141, 341] on span "+ Add" at bounding box center [1147, 348] width 41 height 23
checkbox input "true"
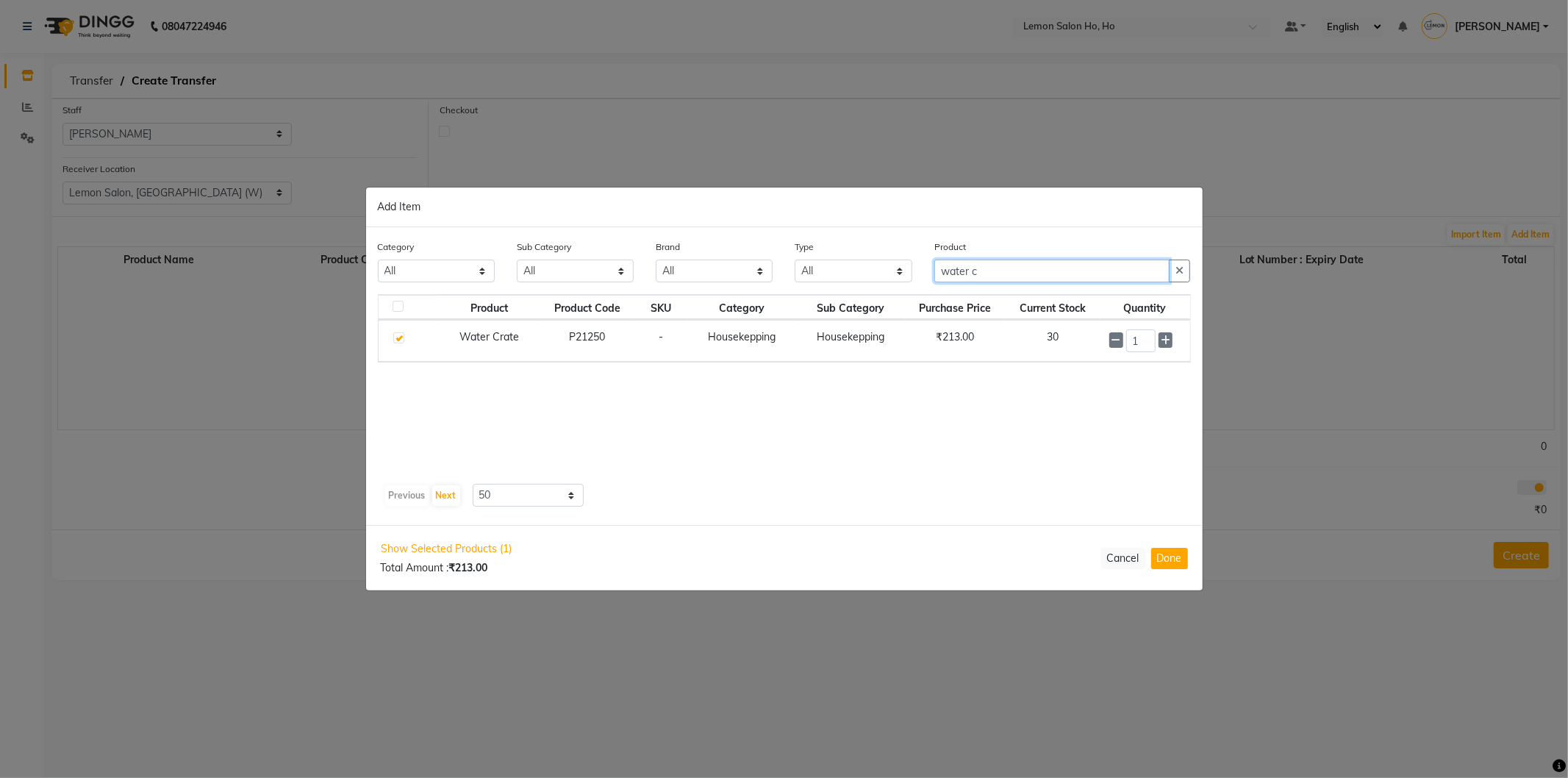
click at [1019, 265] on input "water c" at bounding box center [1052, 271] width 236 height 23
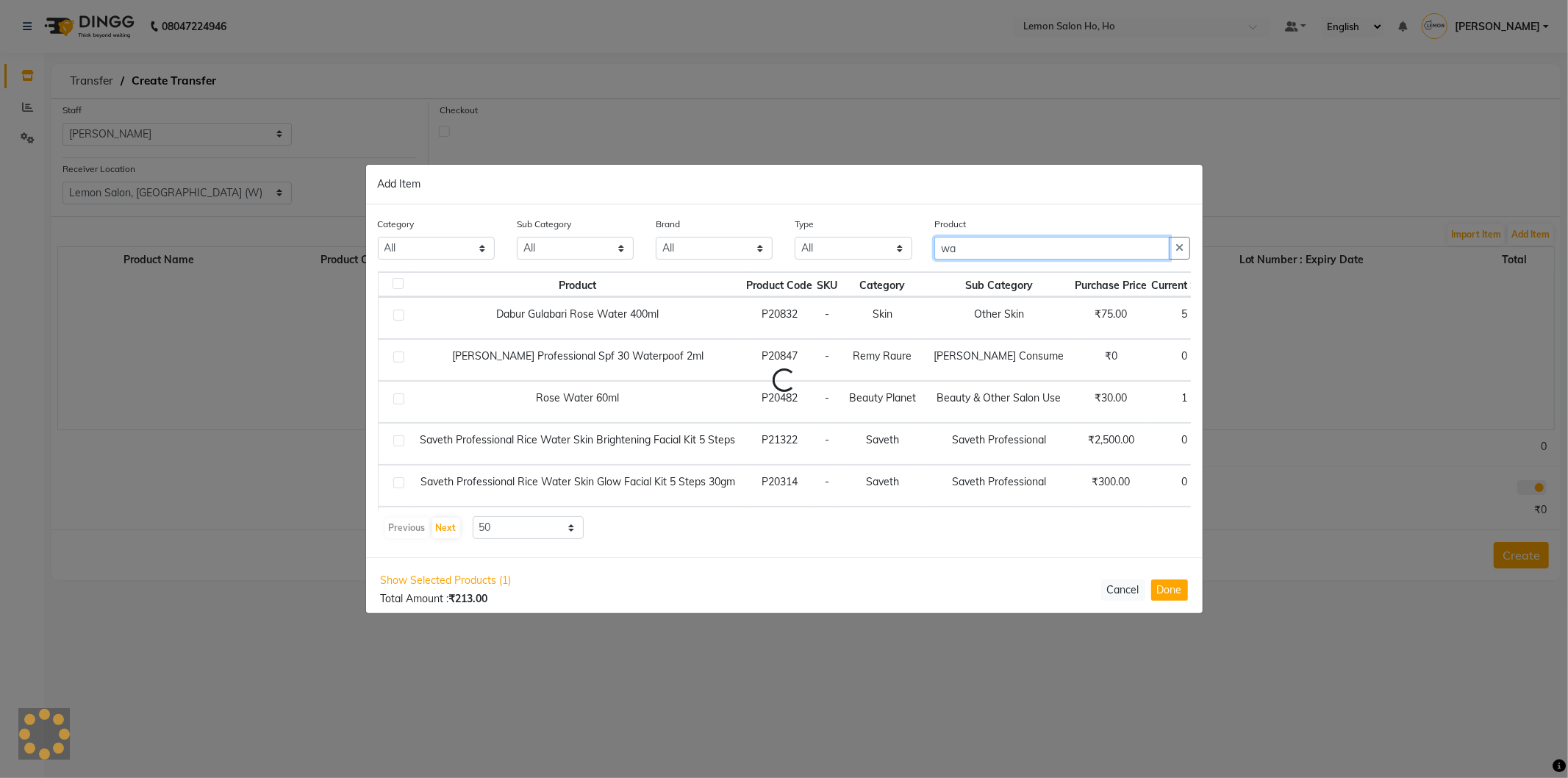
type input "w"
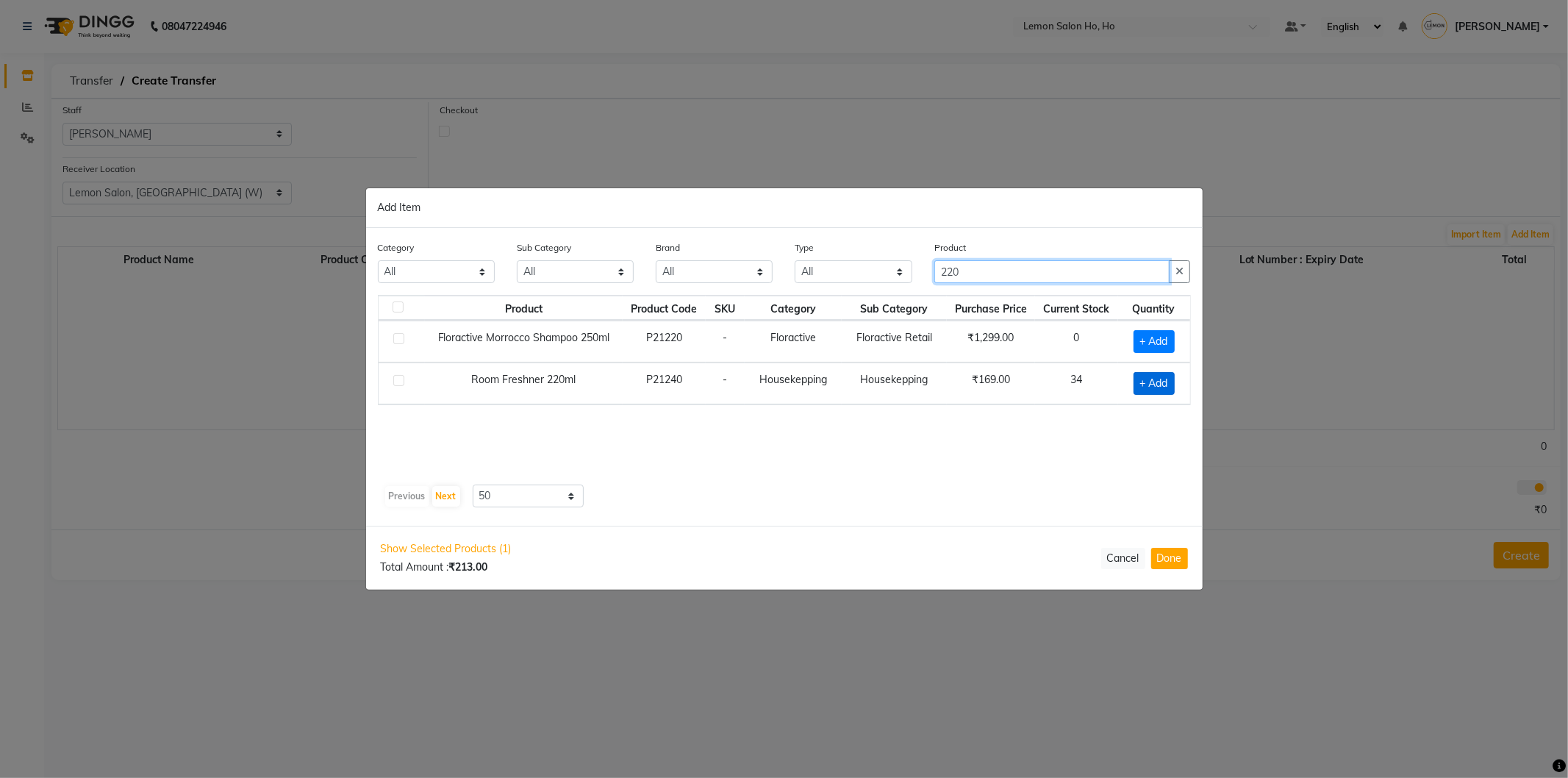
type input "220"
click at [1144, 385] on span "+ Add" at bounding box center [1153, 384] width 41 height 23
checkbox input "true"
click at [1169, 379] on icon at bounding box center [1173, 383] width 10 height 11
type input "2"
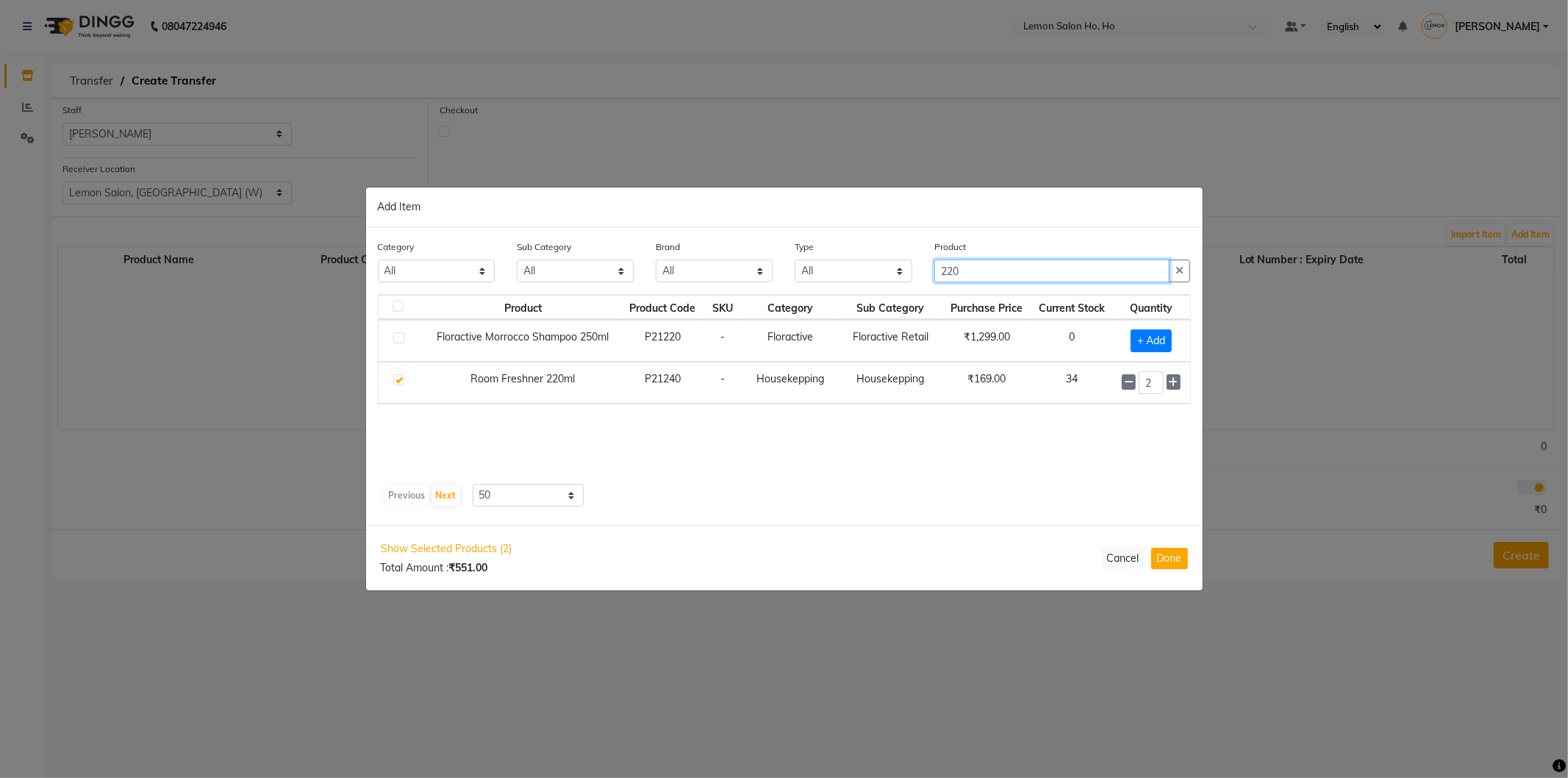
click at [1011, 266] on input "220" at bounding box center [1052, 271] width 236 height 23
type input "2"
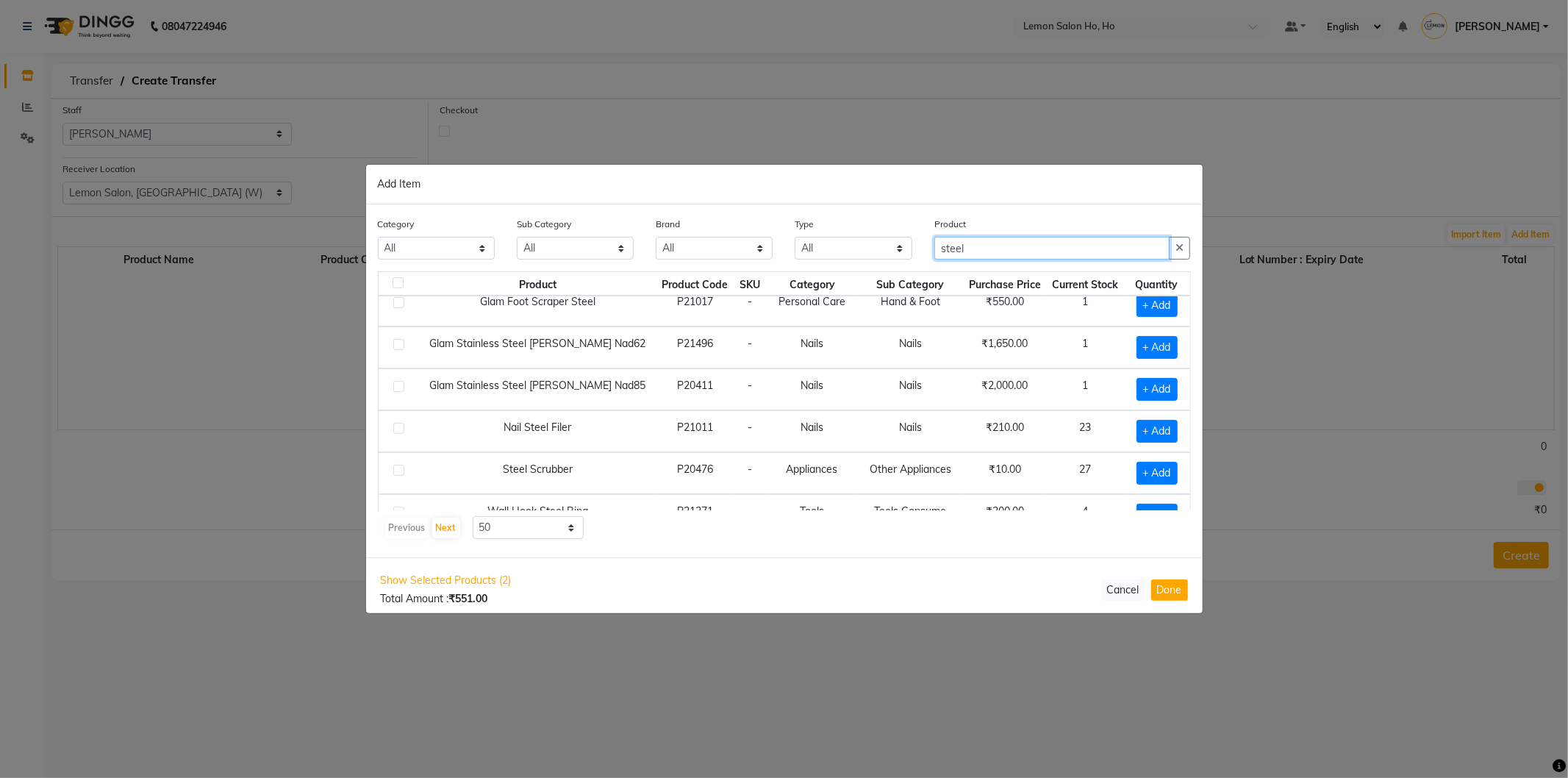
scroll to position [83, 0]
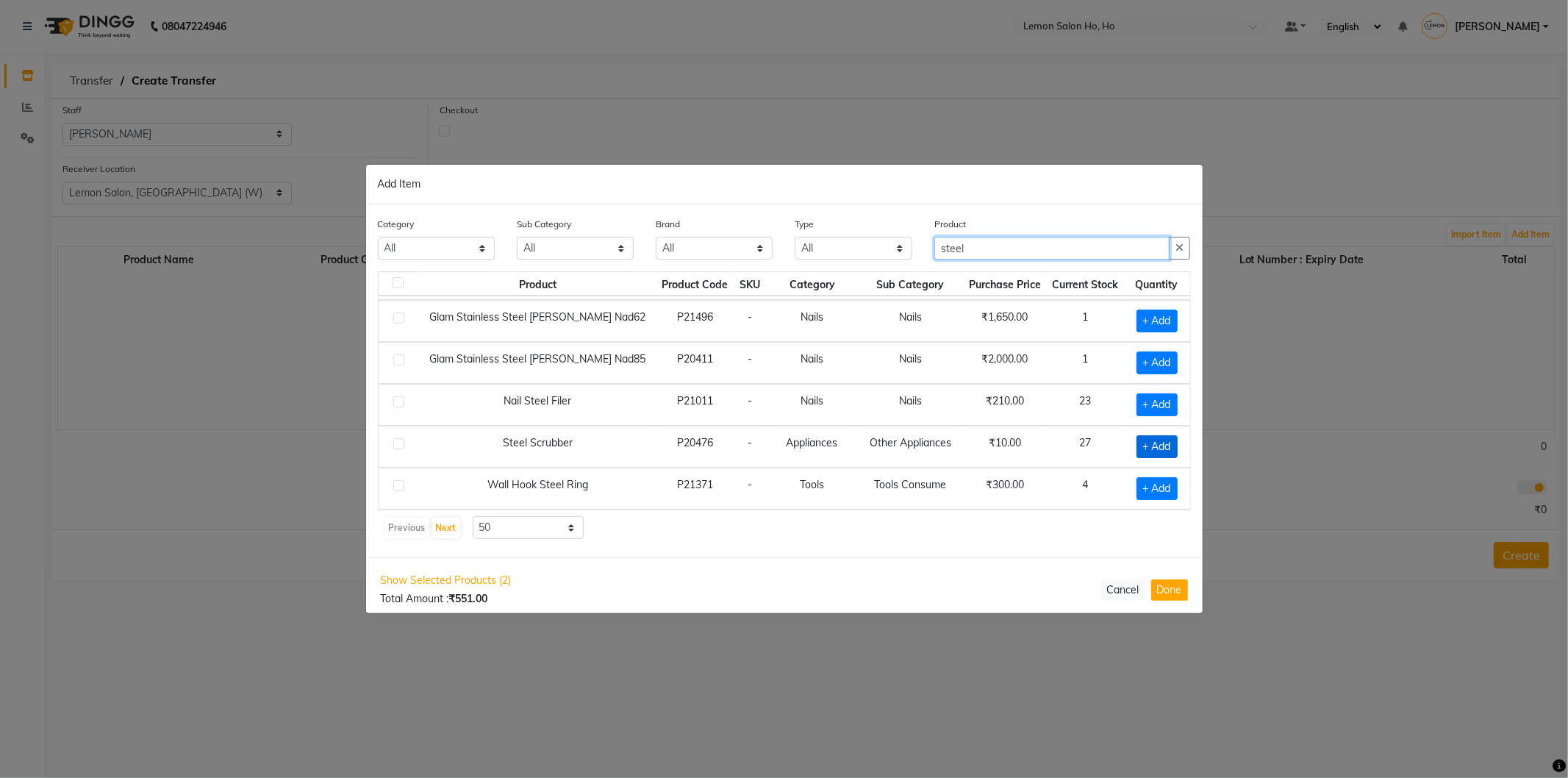
type input "steel"
click at [1139, 442] on span "+ Add" at bounding box center [1156, 447] width 41 height 23
checkbox input "true"
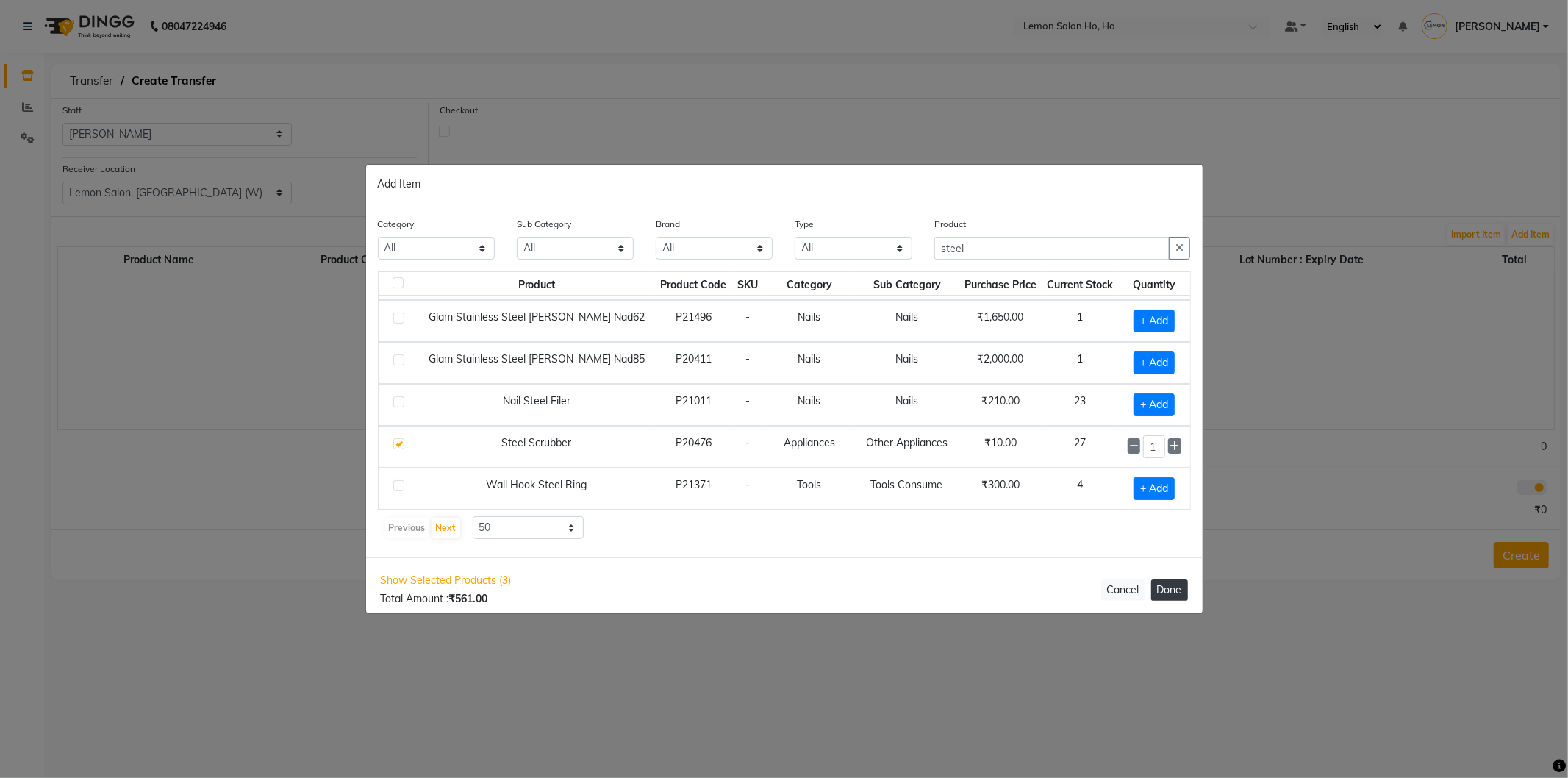
click at [1166, 585] on button "Done" at bounding box center [1169, 590] width 36 height 21
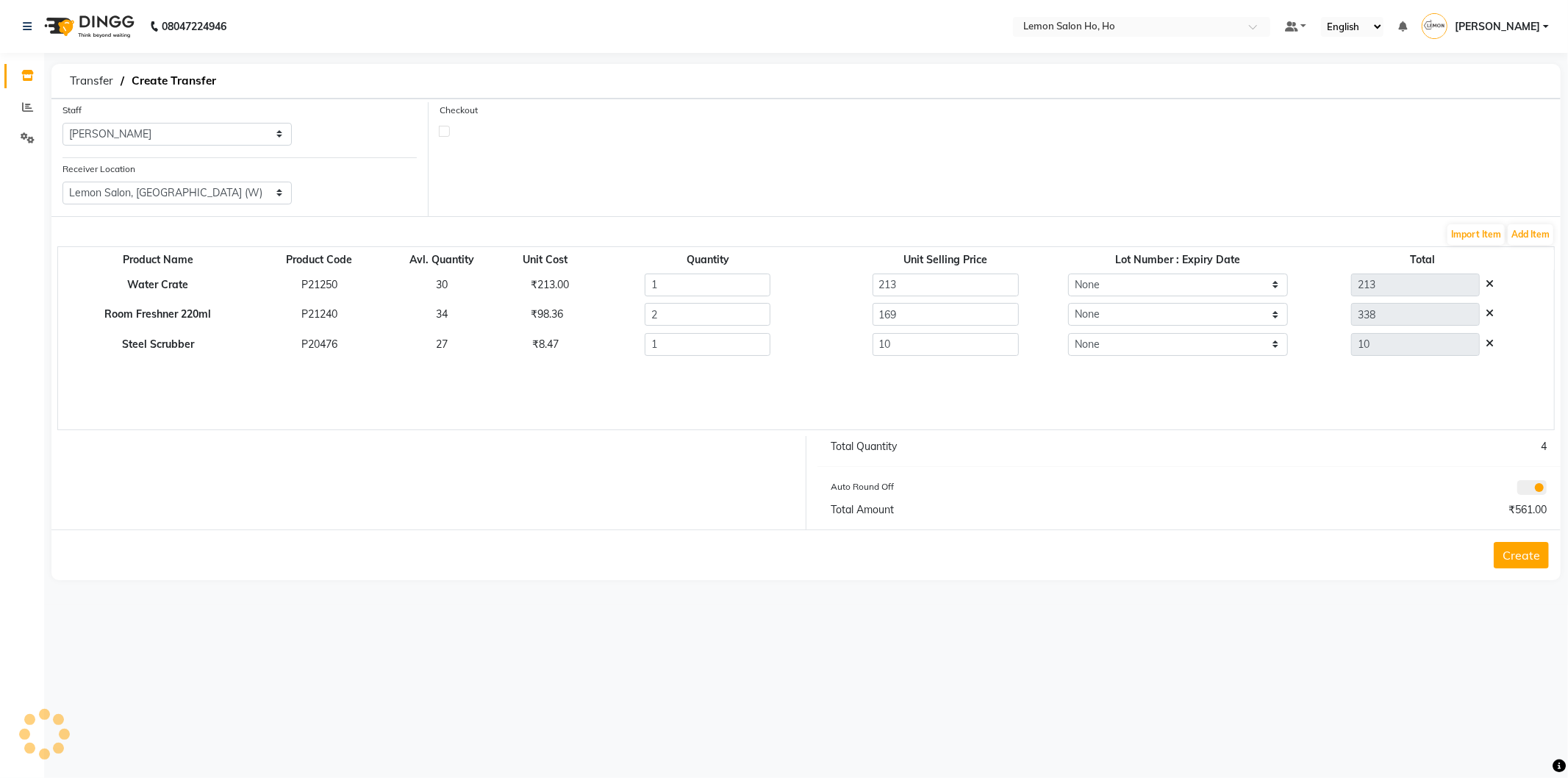
click at [443, 133] on label at bounding box center [444, 131] width 11 height 11
click at [443, 133] on input "checkbox" at bounding box center [444, 130] width 10 height 10
checkbox input "true"
select select "true"
select select "2069"
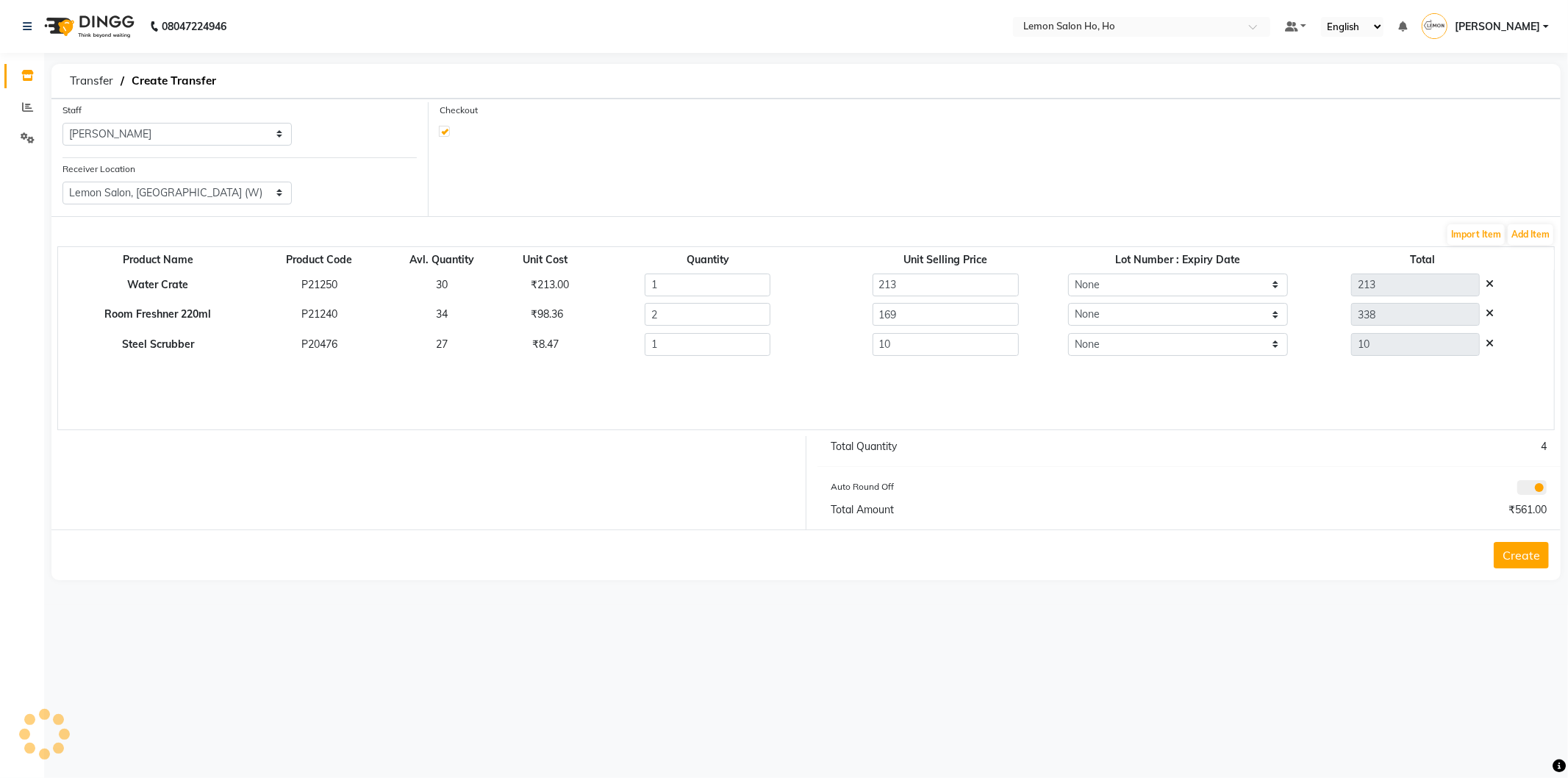
select select "2069"
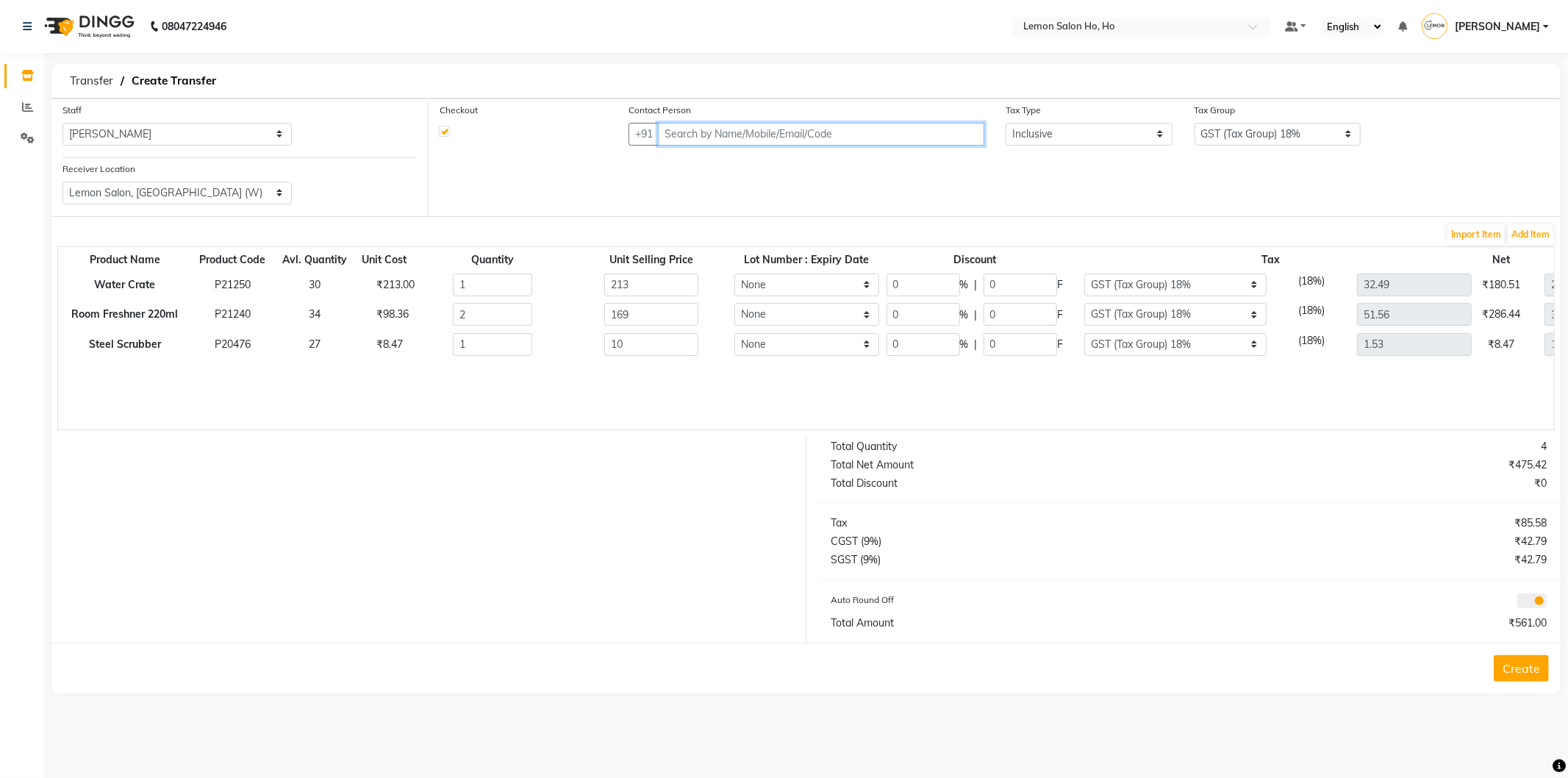
click at [888, 130] on input "text" at bounding box center [821, 134] width 327 height 23
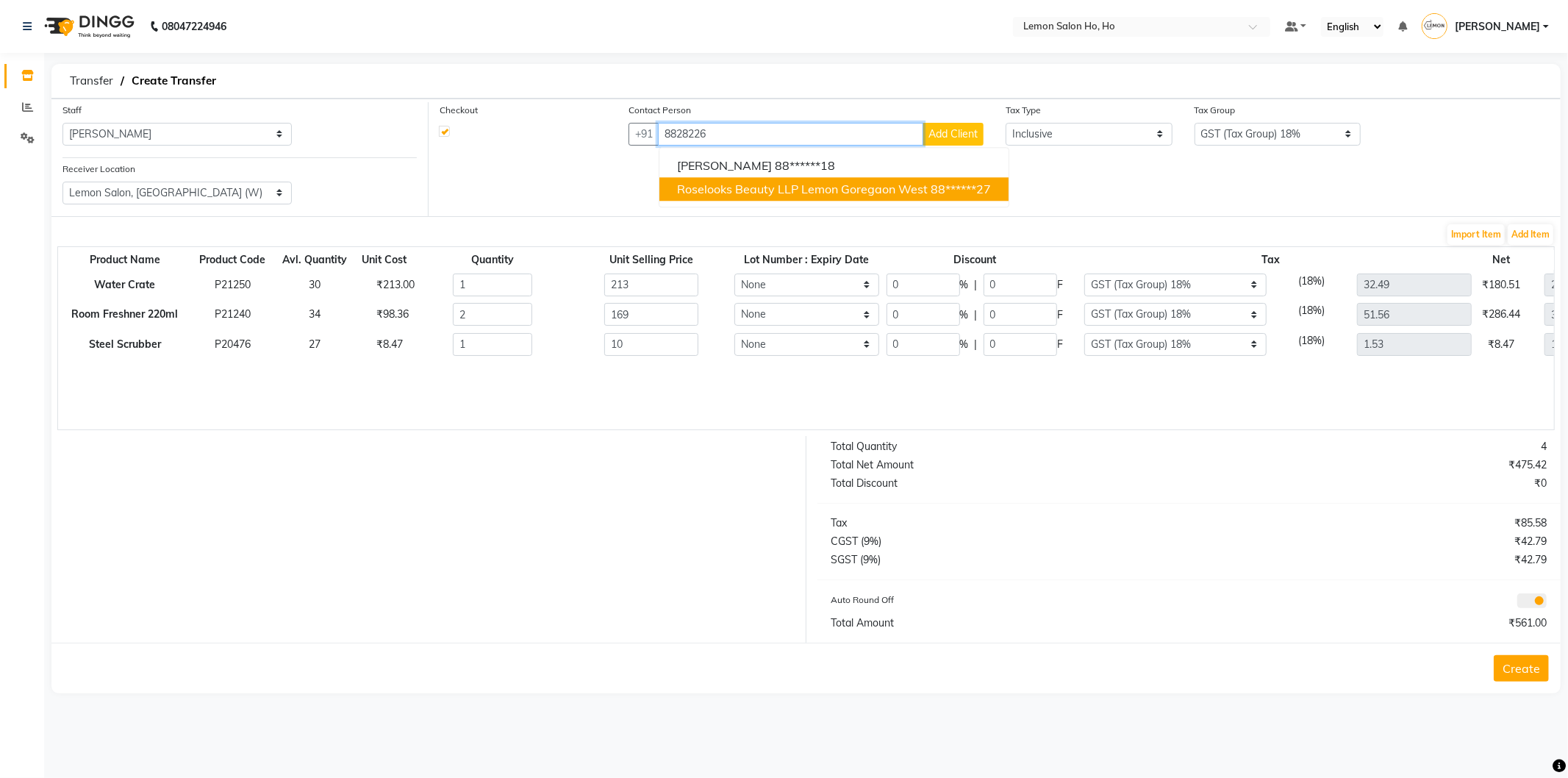
click at [869, 185] on span "Roselooks Beauty LLP Lemon Goregaon West" at bounding box center [802, 189] width 251 height 14
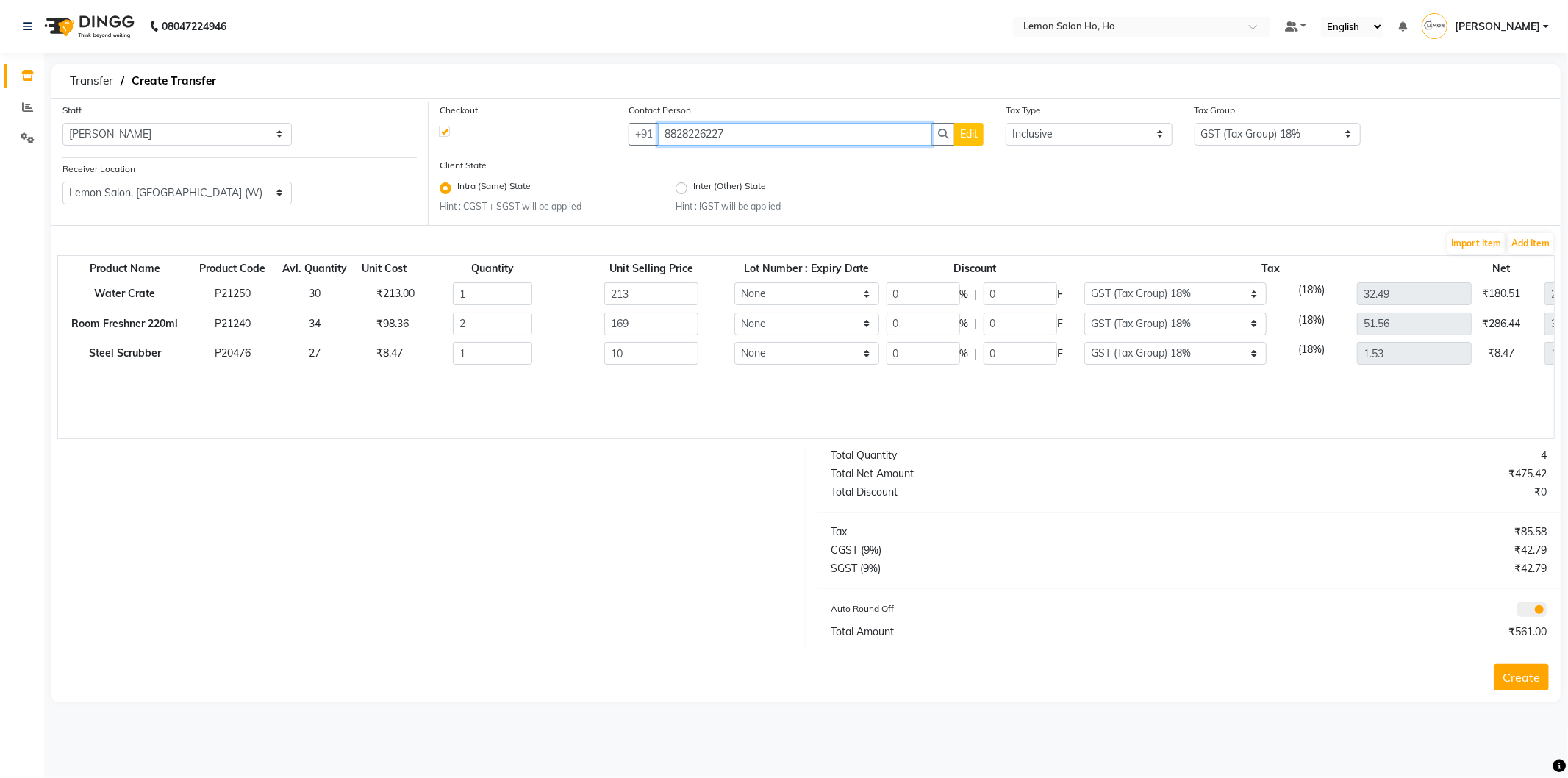
type input "8828226227"
click at [1523, 679] on button "Create" at bounding box center [1521, 677] width 55 height 27
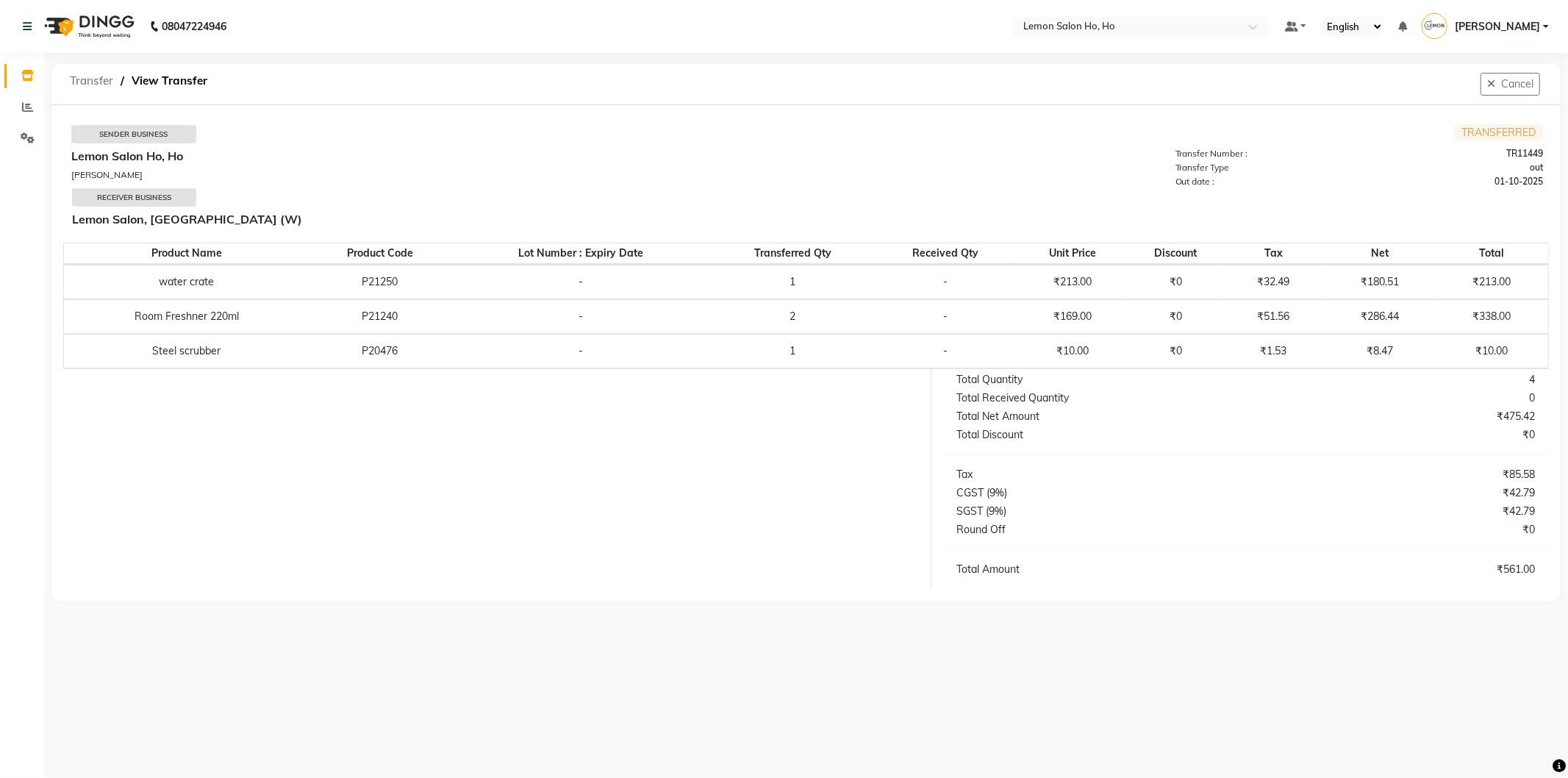
click at [85, 84] on span "Transfer" at bounding box center [91, 80] width 58 height 27
select select "sender"
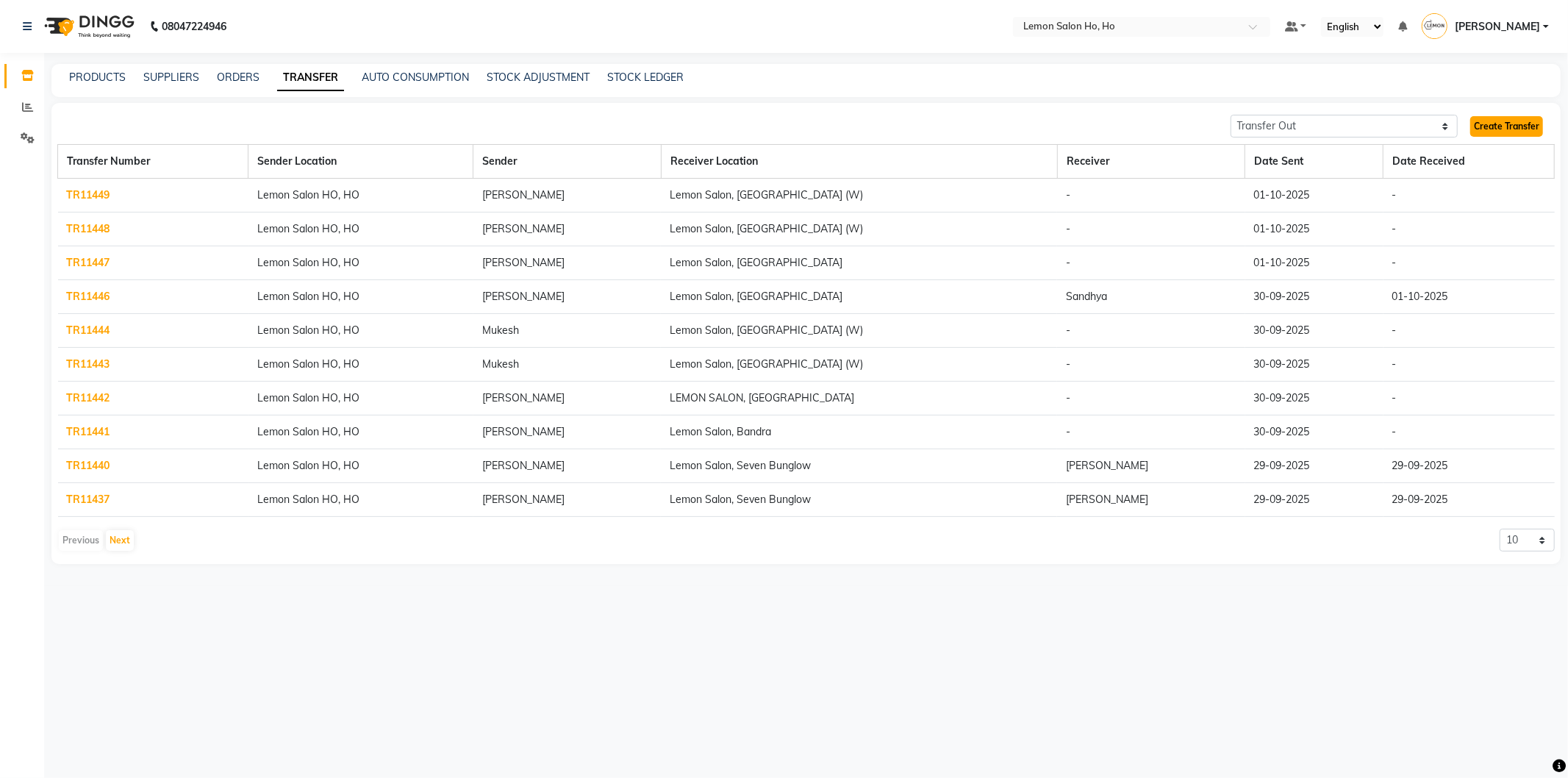
click at [1501, 134] on link "Create Transfer" at bounding box center [1507, 126] width 73 height 20
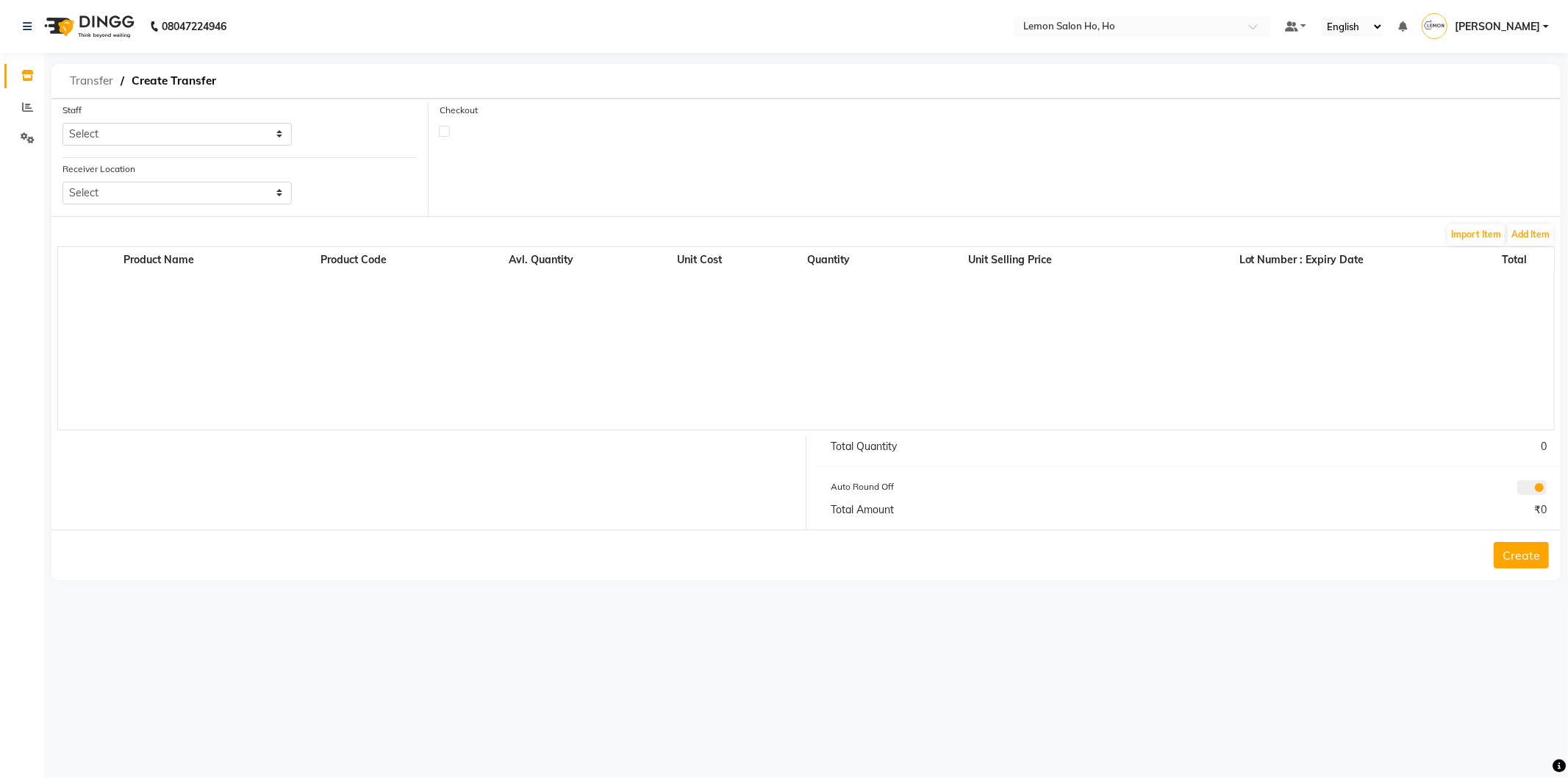
click at [80, 89] on span "Transfer" at bounding box center [91, 80] width 58 height 27
select select "sender"
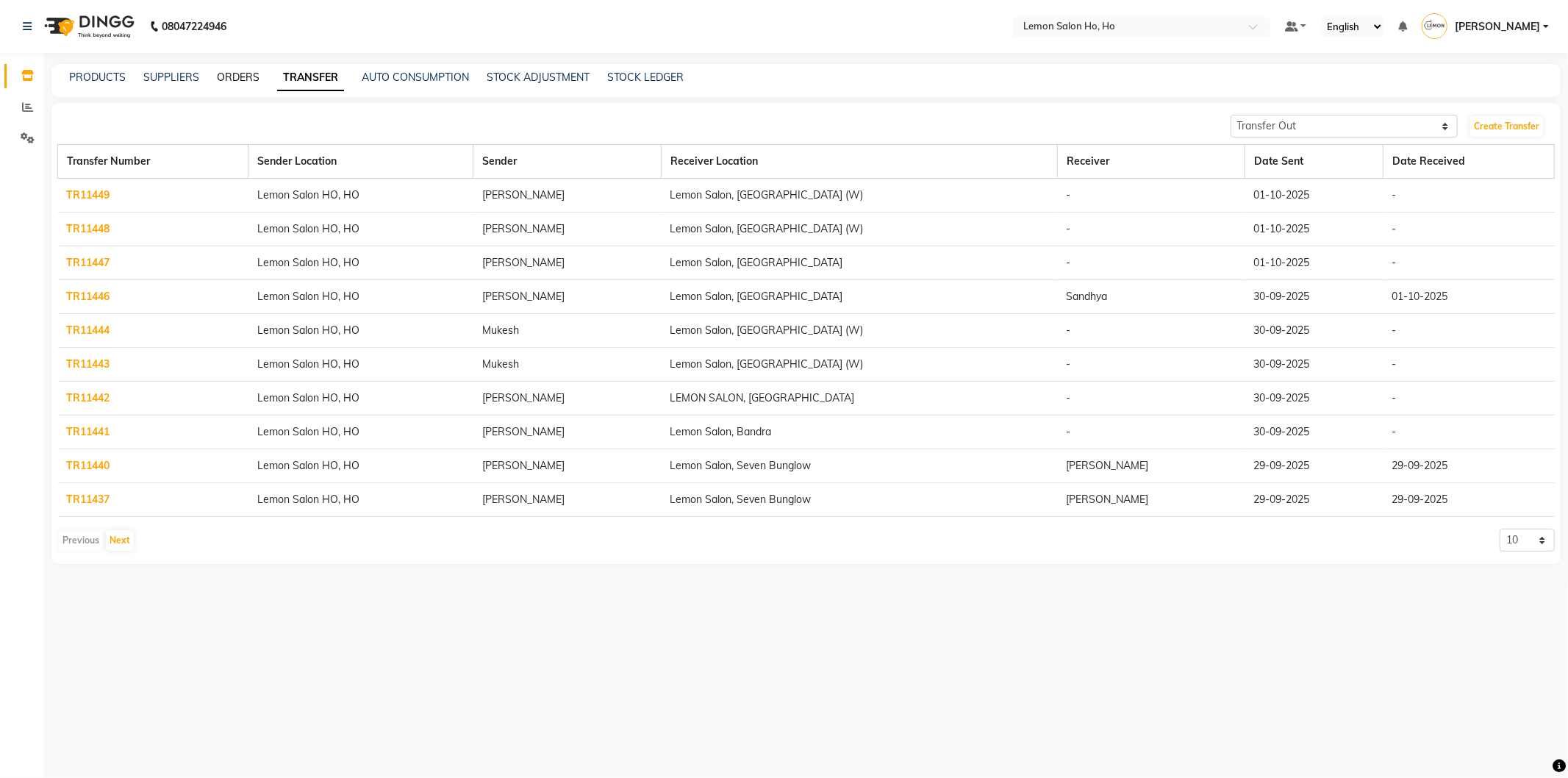
click at [244, 76] on link "ORDERS" at bounding box center [238, 77] width 42 height 13
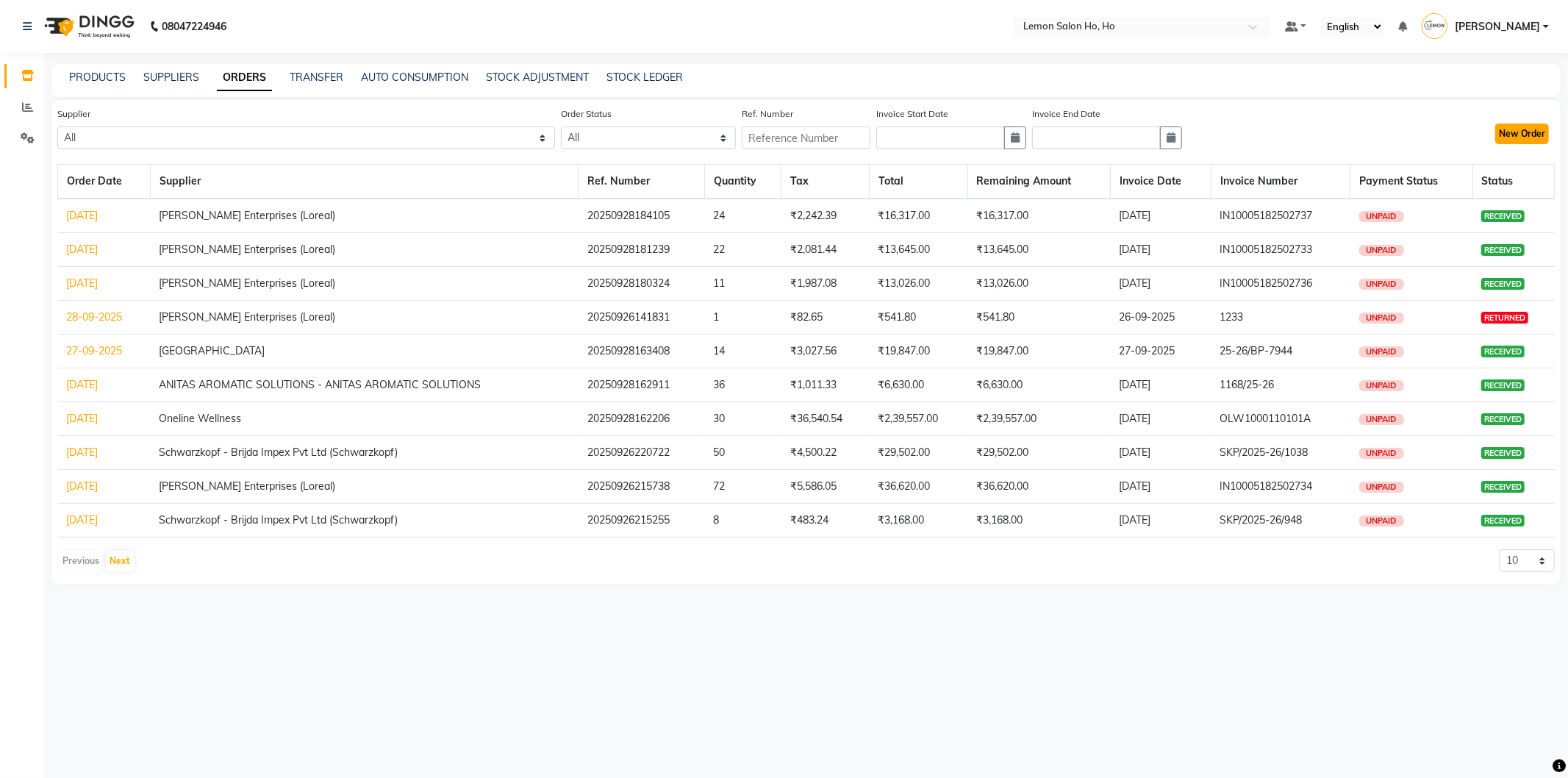
click at [1516, 134] on button "New Order" at bounding box center [1522, 133] width 54 height 20
select select "true"
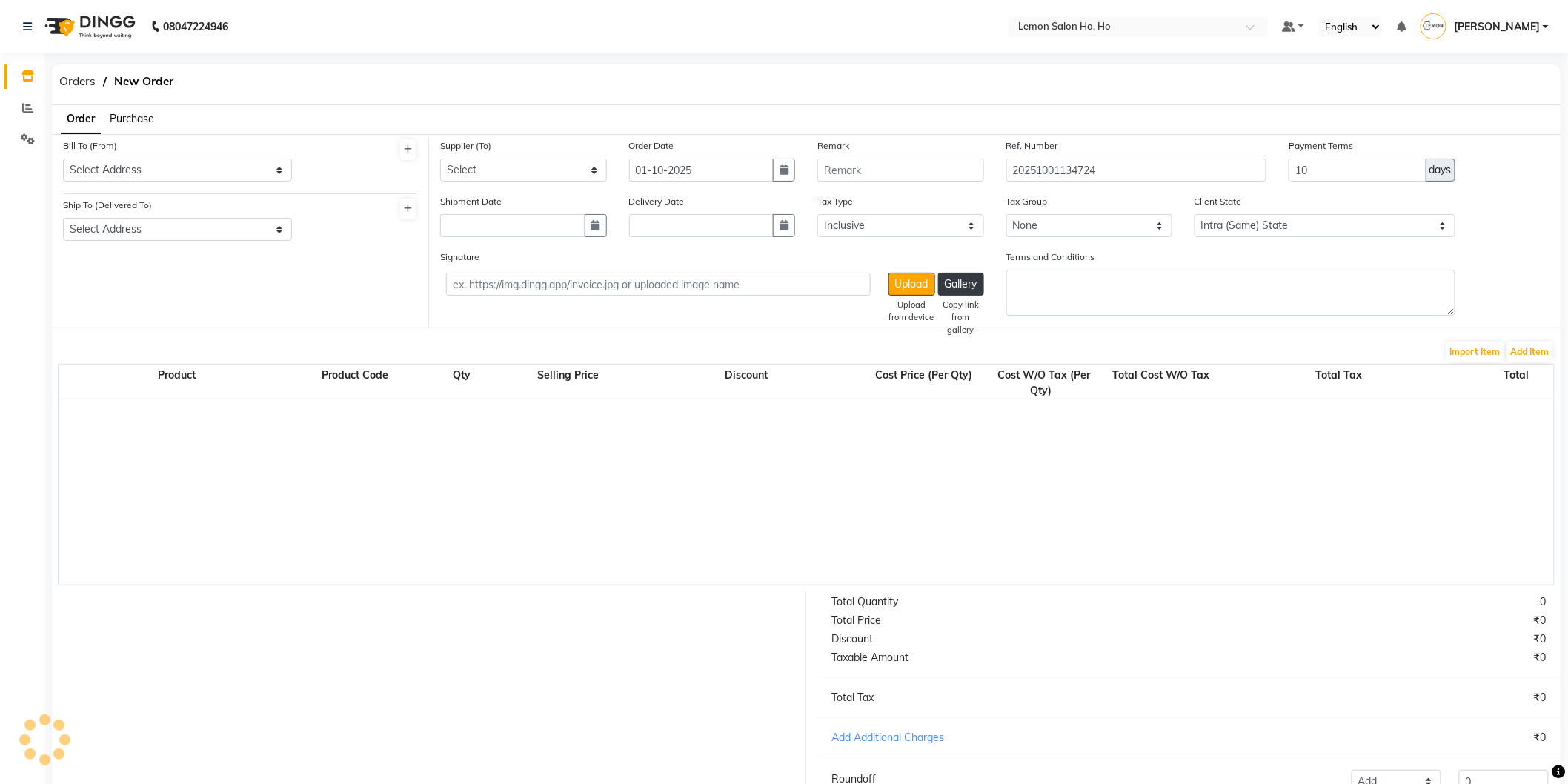
select select "2069"
click at [148, 119] on span "Purchase" at bounding box center [132, 118] width 44 height 13
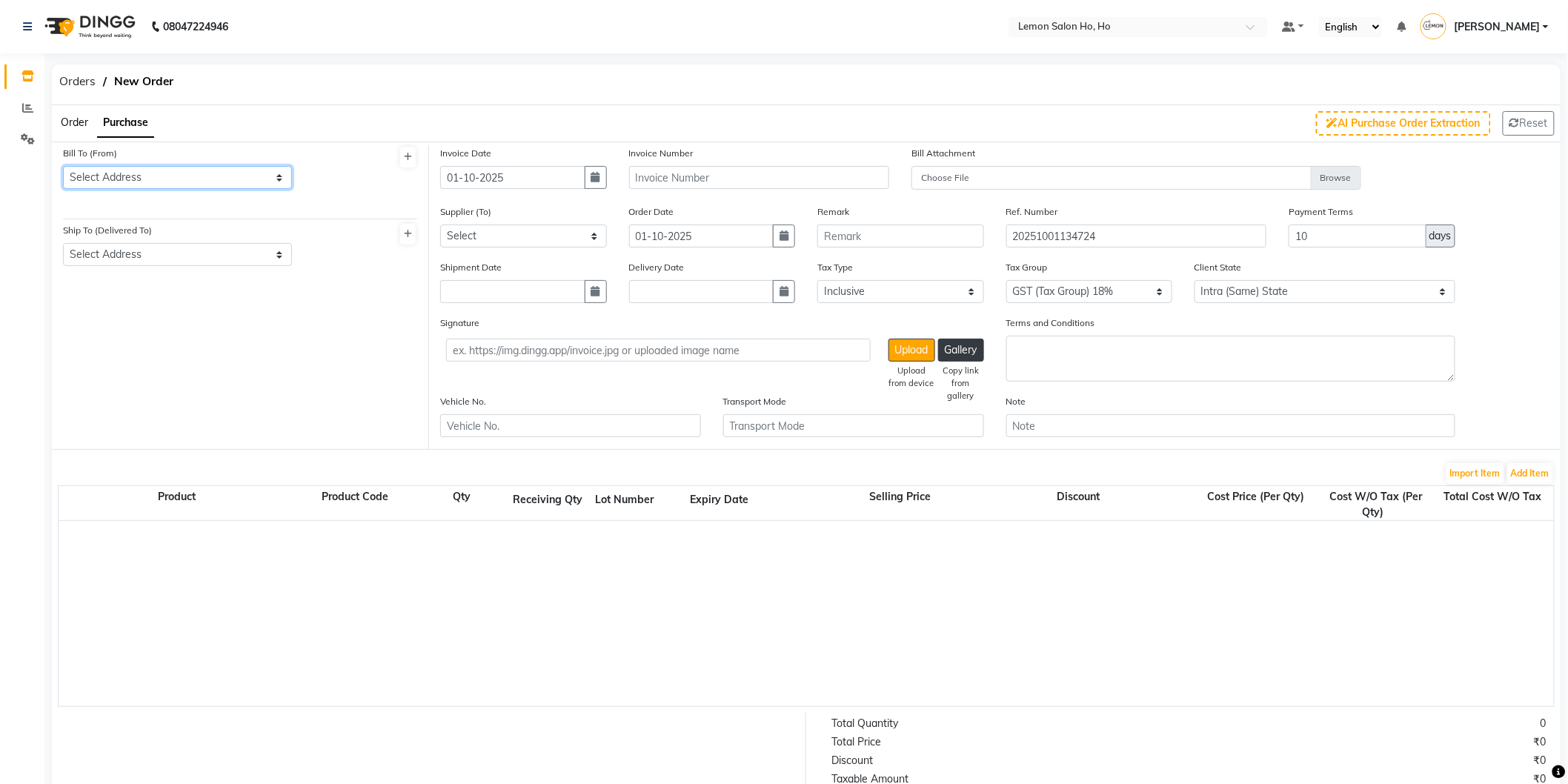
click at [160, 184] on select "Select Address shop [GEOGRAPHIC_DATA] [GEOGRAPHIC_DATA][PERSON_NAME]" at bounding box center [177, 177] width 229 height 23
select select "7"
click at [63, 166] on select "Select Address shop [GEOGRAPHIC_DATA] [GEOGRAPHIC_DATA][PERSON_NAME]" at bounding box center [177, 177] width 229 height 23
click at [181, 262] on select "Select Address shop no-1 samarth siddhi near [GEOGRAPHIC_DATA] opp [GEOGRAPHIC_…" at bounding box center [177, 254] width 229 height 23
select select "8"
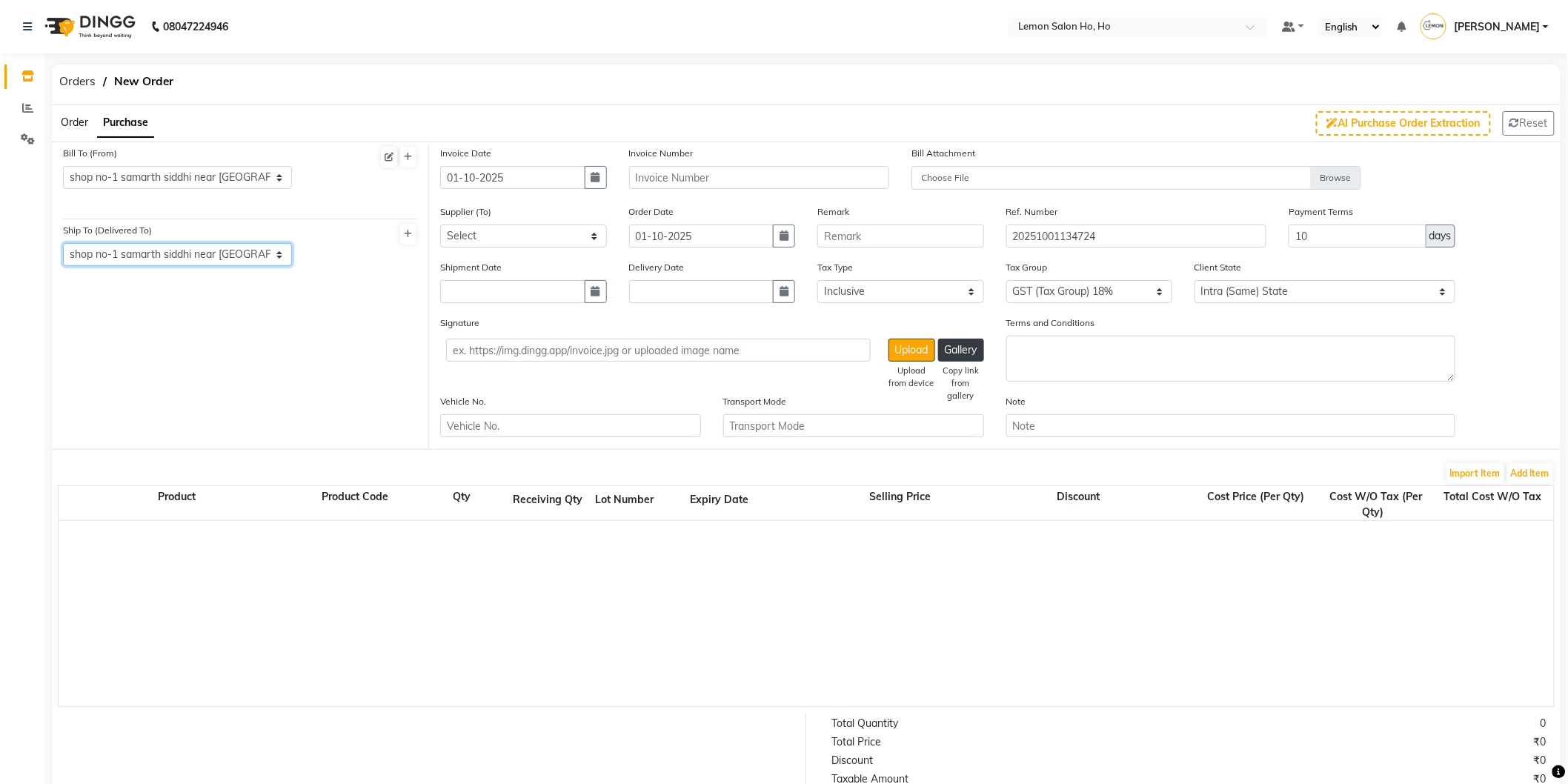
click at [63, 243] on select "Select Address shop no-1 samarth siddhi near [GEOGRAPHIC_DATA] opp [GEOGRAPHIC_…" at bounding box center [177, 254] width 229 height 23
click at [591, 188] on div "Invoice Date [DATE]" at bounding box center [523, 174] width 189 height 59
click at [598, 174] on icon "button" at bounding box center [596, 177] width 9 height 11
select select "10"
select select "2025"
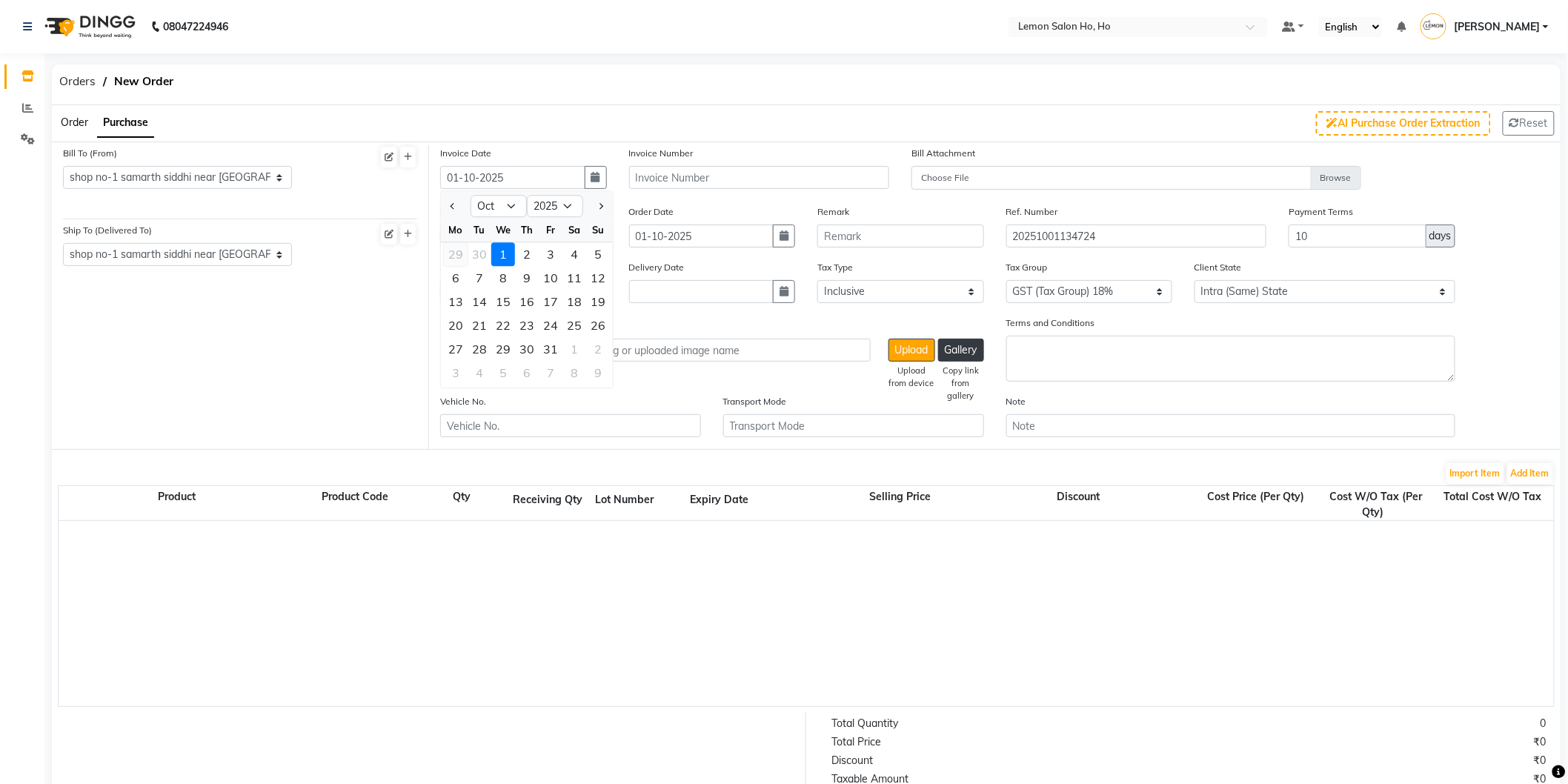
click at [449, 256] on div "29" at bounding box center [455, 254] width 24 height 24
type input "29-09-2025"
click at [497, 238] on select "Select [PERSON_NAME] Enterprises (Loreal) Narayan Sales Agency Osp Healthcare R…" at bounding box center [523, 236] width 167 height 23
select select "2537"
click at [440, 225] on select "Select [PERSON_NAME] Enterprises (Loreal) Narayan Sales Agency Osp Healthcare R…" at bounding box center [523, 236] width 167 height 23
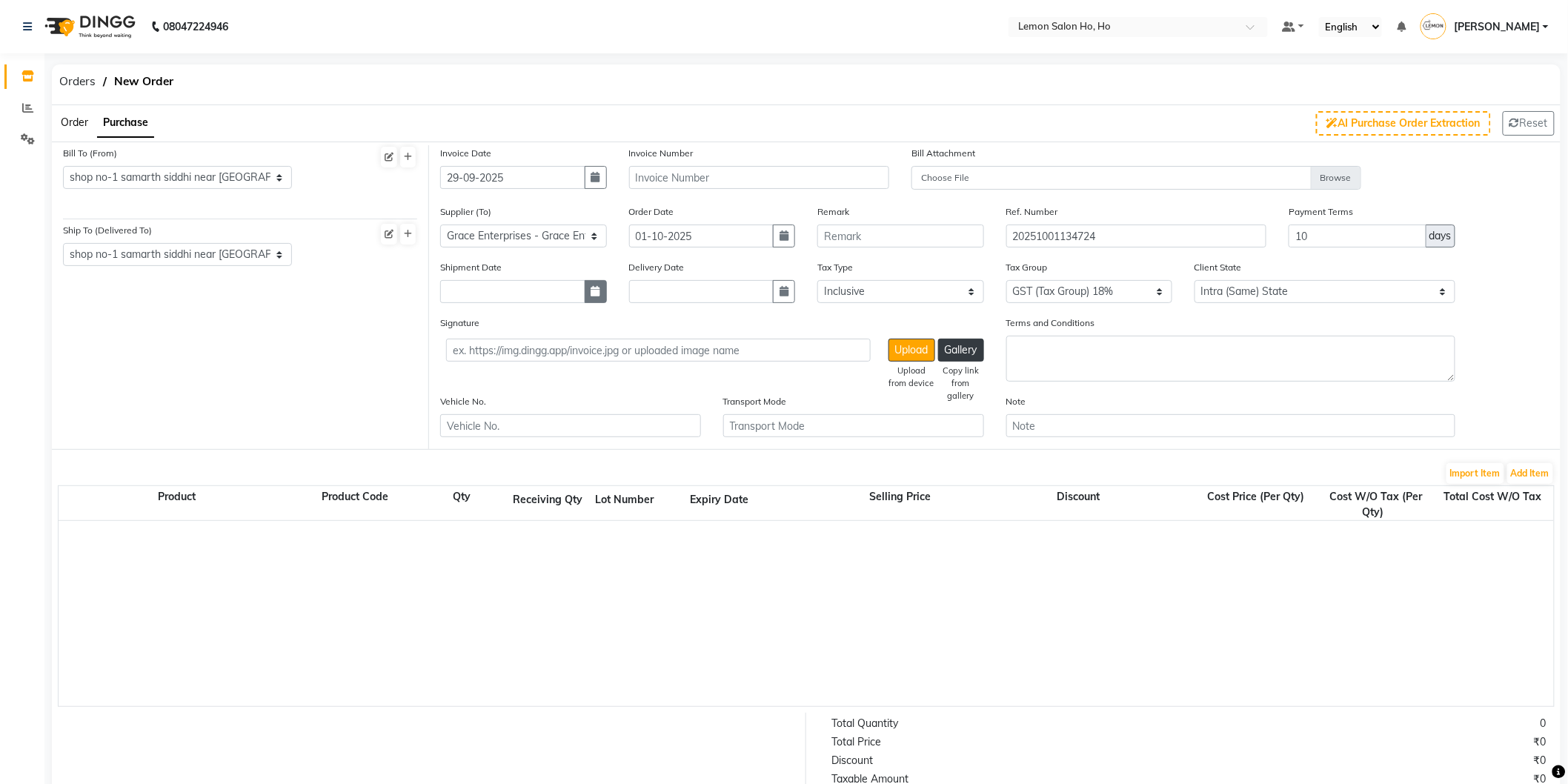
click at [598, 289] on icon "button" at bounding box center [596, 291] width 9 height 11
select select "10"
select select "2025"
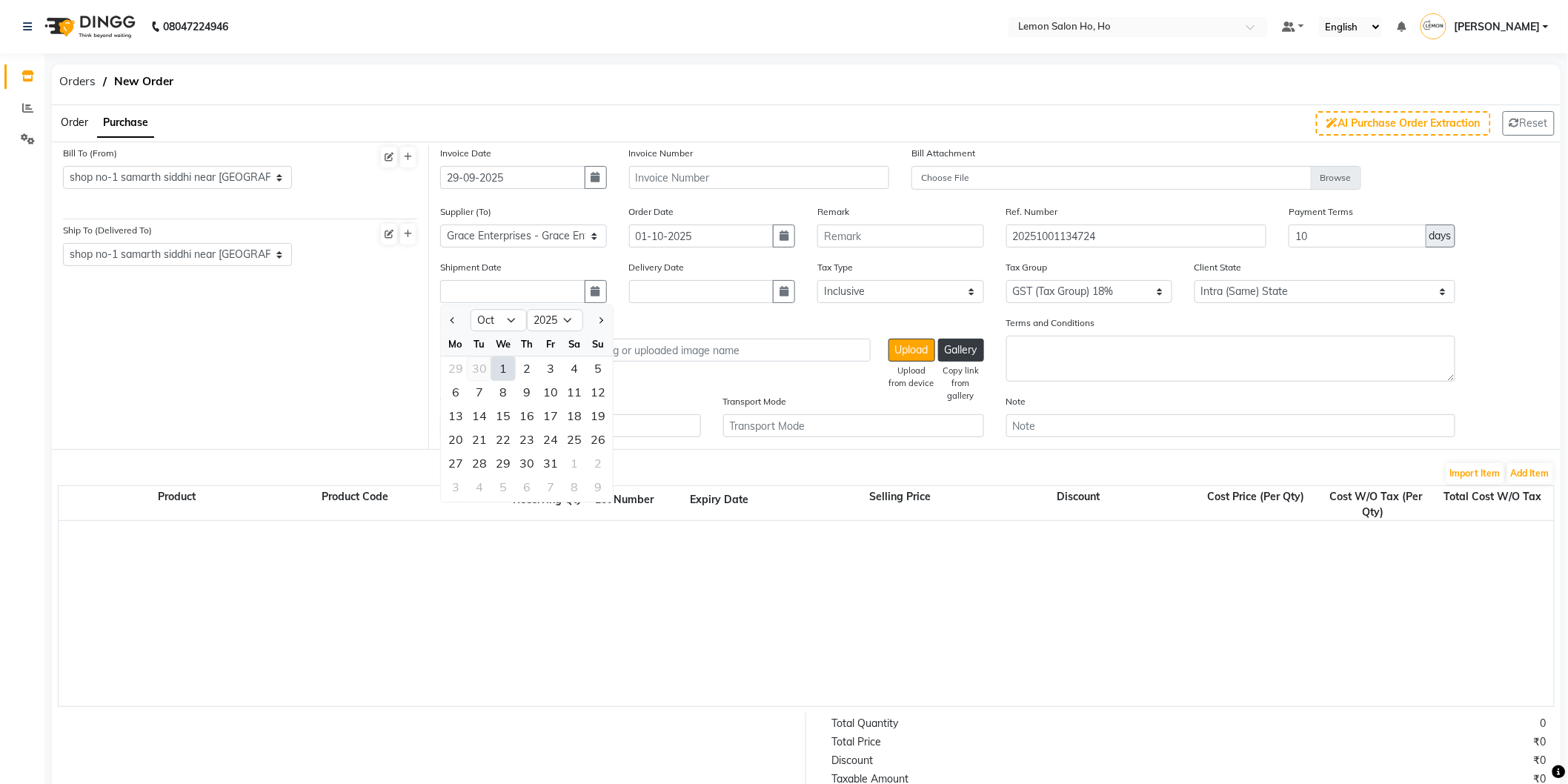
click at [471, 366] on div "30" at bounding box center [479, 368] width 24 height 24
type input "30-09-2025"
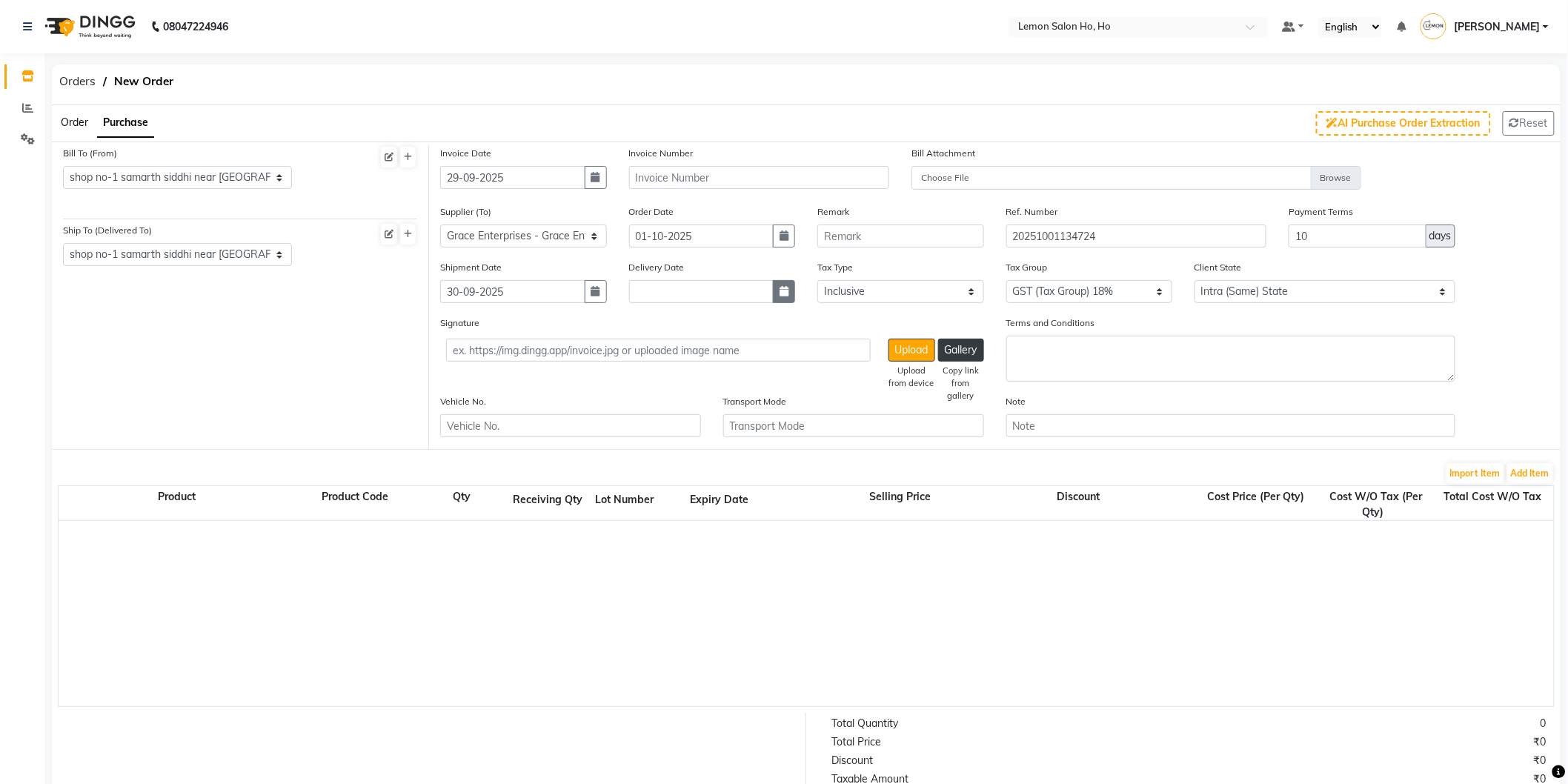
click at [779, 294] on icon "button" at bounding box center [784, 291] width 9 height 11
select select "10"
select select "2025"
click at [666, 371] on div "30" at bounding box center [668, 368] width 24 height 24
type input "30-09-2025"
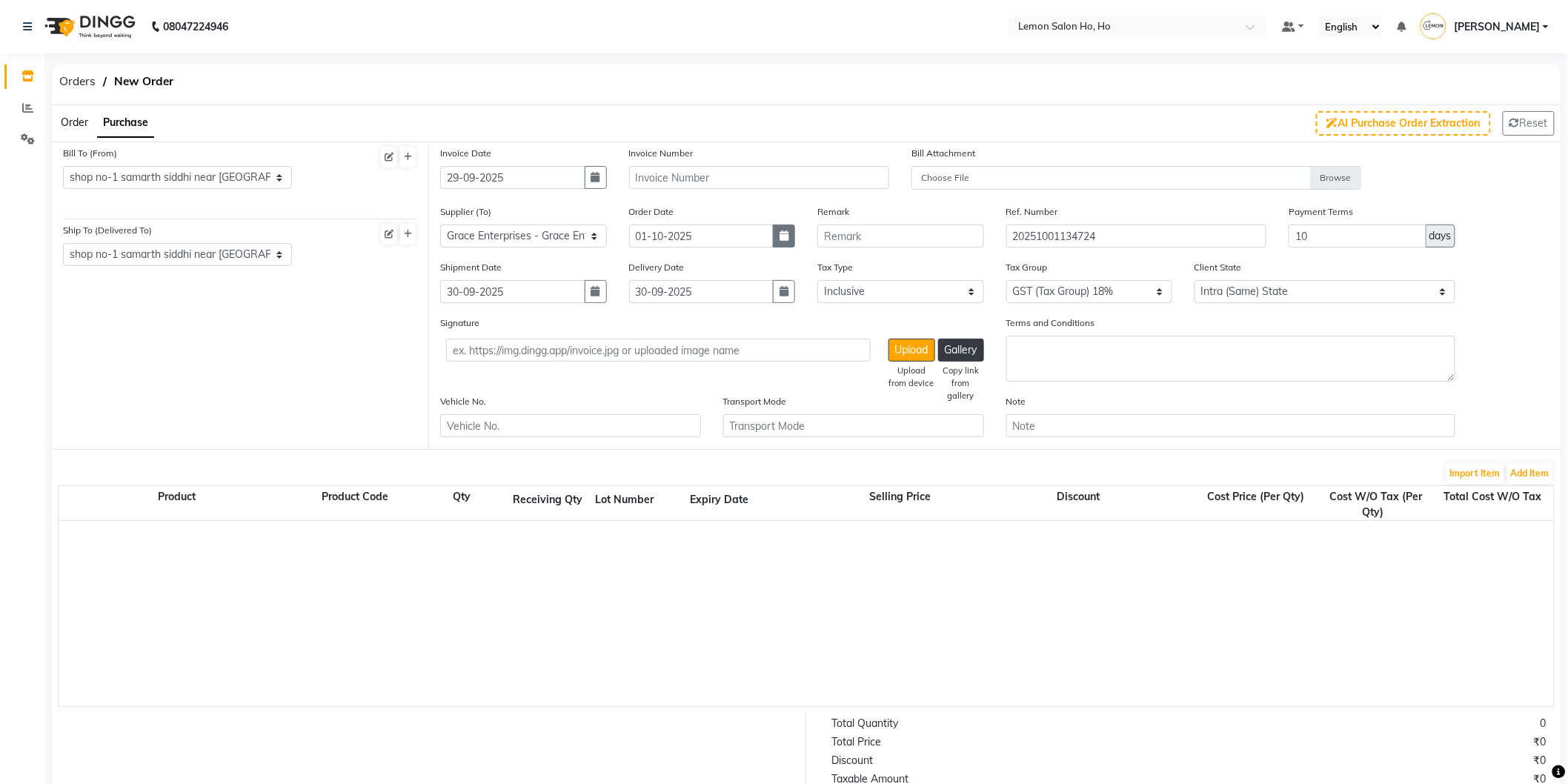
click at [786, 238] on icon "button" at bounding box center [784, 236] width 9 height 11
select select "10"
select select "2025"
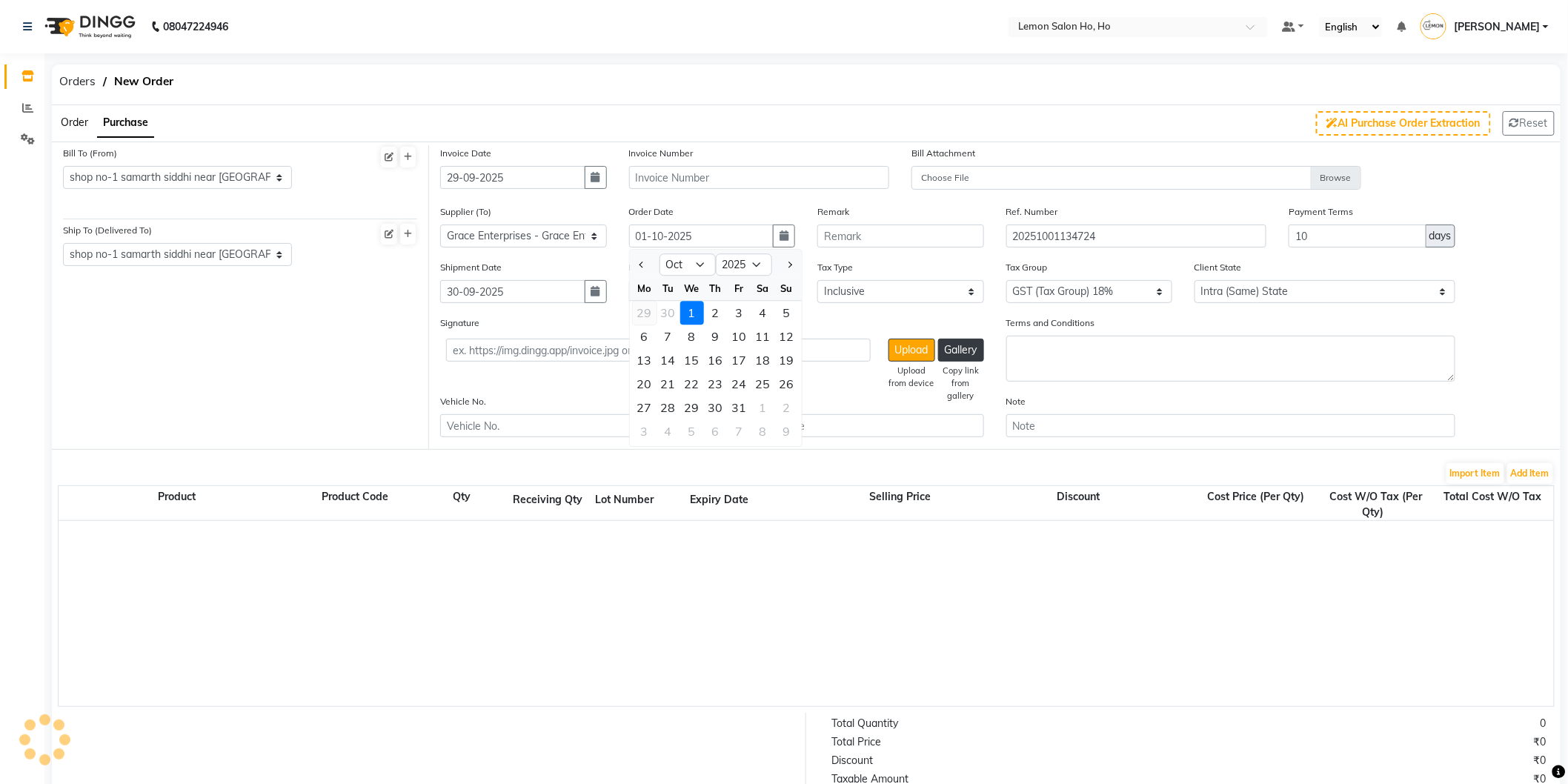
click at [650, 312] on div "29" at bounding box center [644, 313] width 24 height 24
type input "29-09-2025"
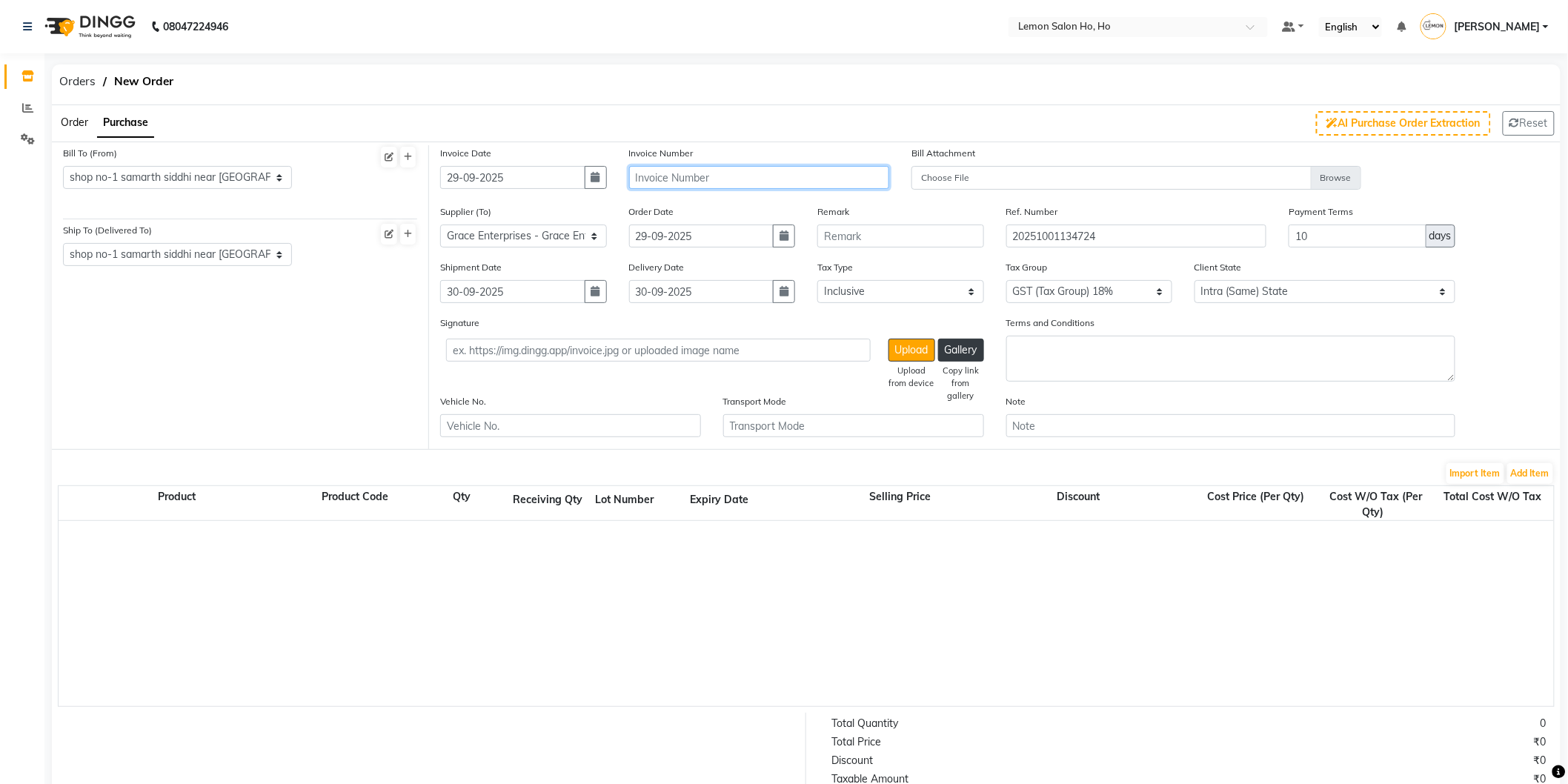
click at [710, 175] on input "text" at bounding box center [759, 177] width 261 height 23
type input "2025-26/851"
click at [1528, 472] on button "Add Item" at bounding box center [1531, 473] width 46 height 21
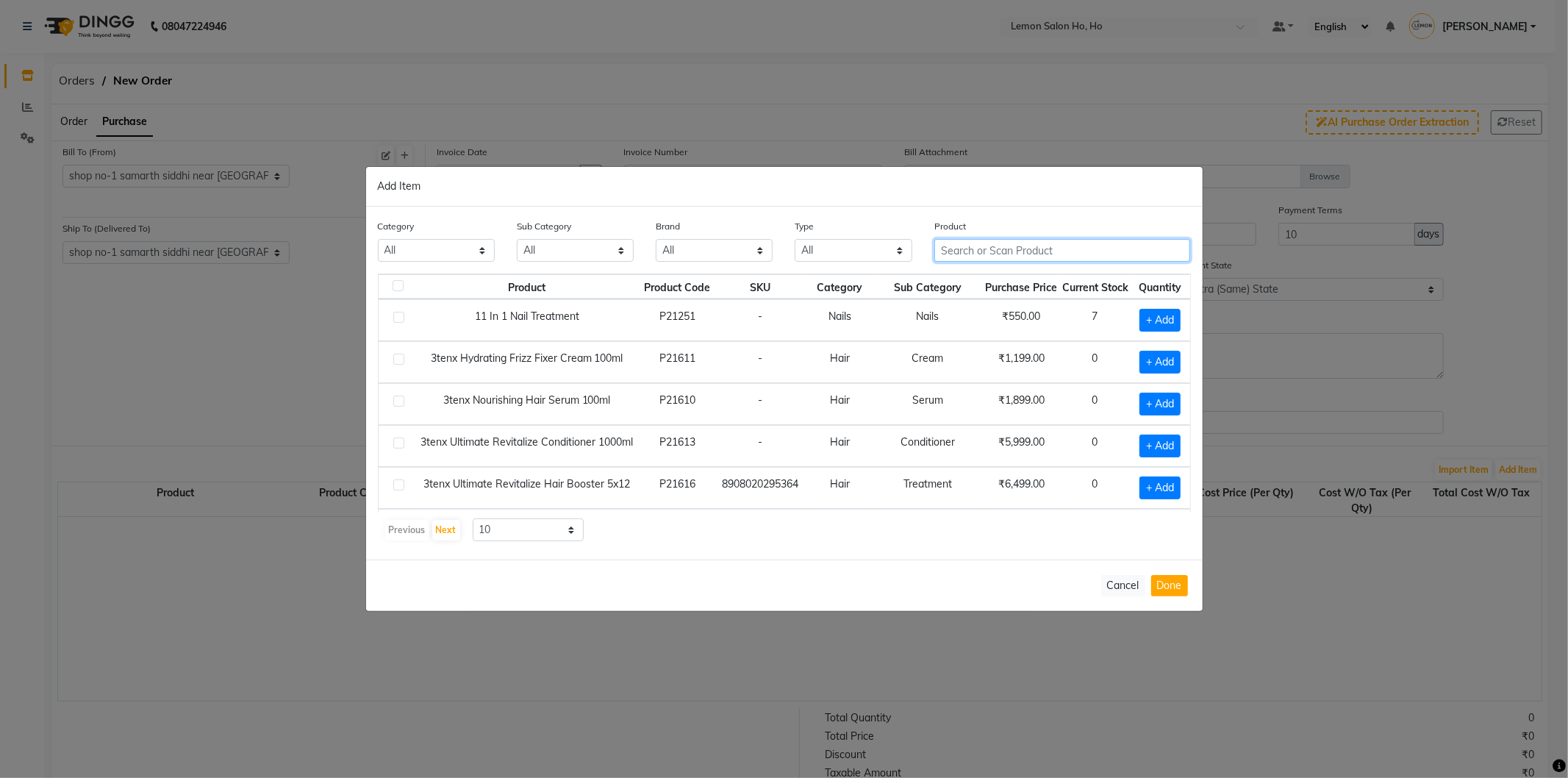
click at [1010, 253] on input "text" at bounding box center [1063, 250] width 256 height 23
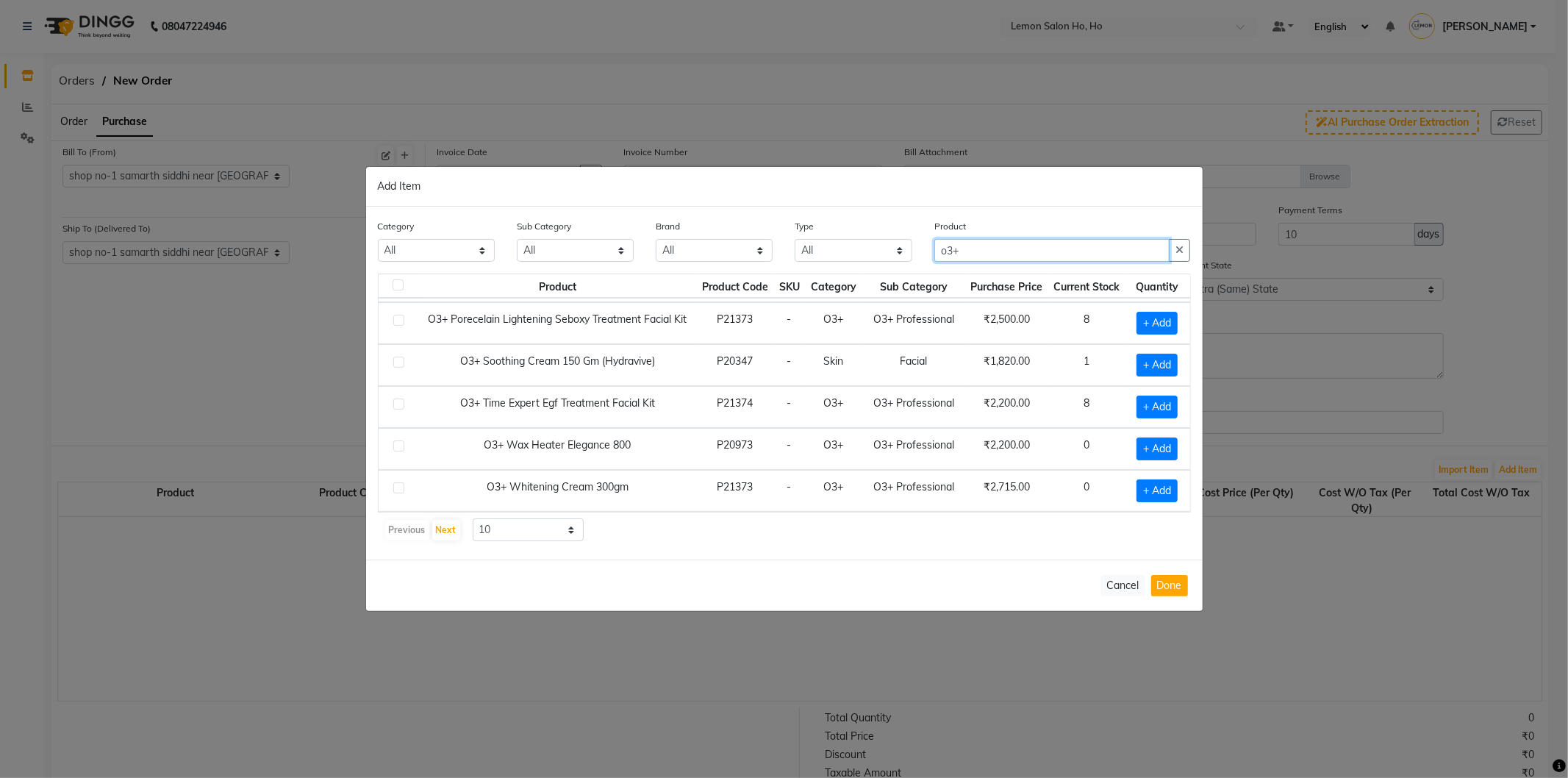
scroll to position [209, 0]
type input "o3+"
click at [1147, 491] on span "+ Add" at bounding box center [1156, 491] width 41 height 23
checkbox input "true"
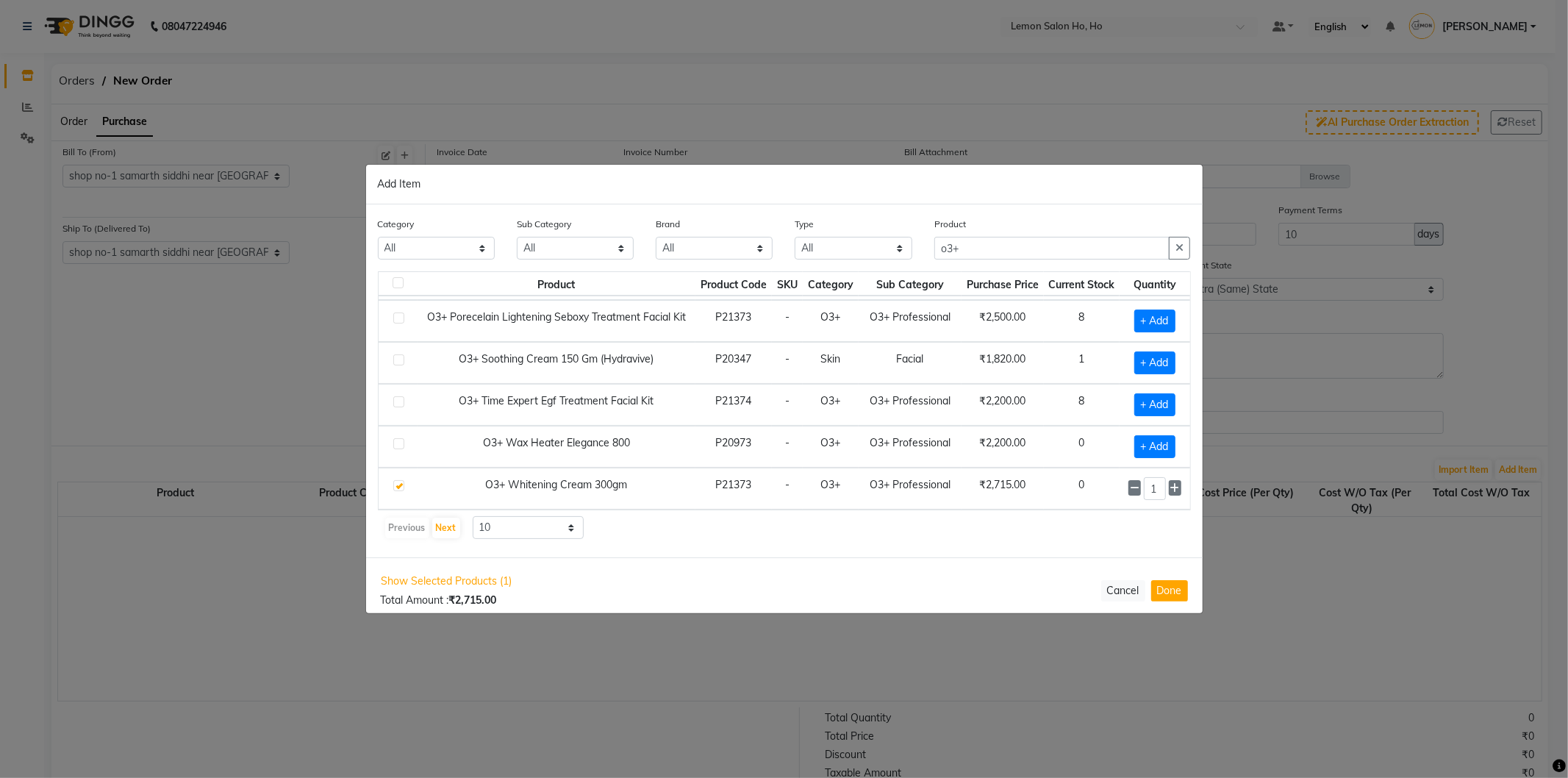
scroll to position [208, 0]
click at [1147, 491] on input "1" at bounding box center [1154, 488] width 22 height 23
type input "10"
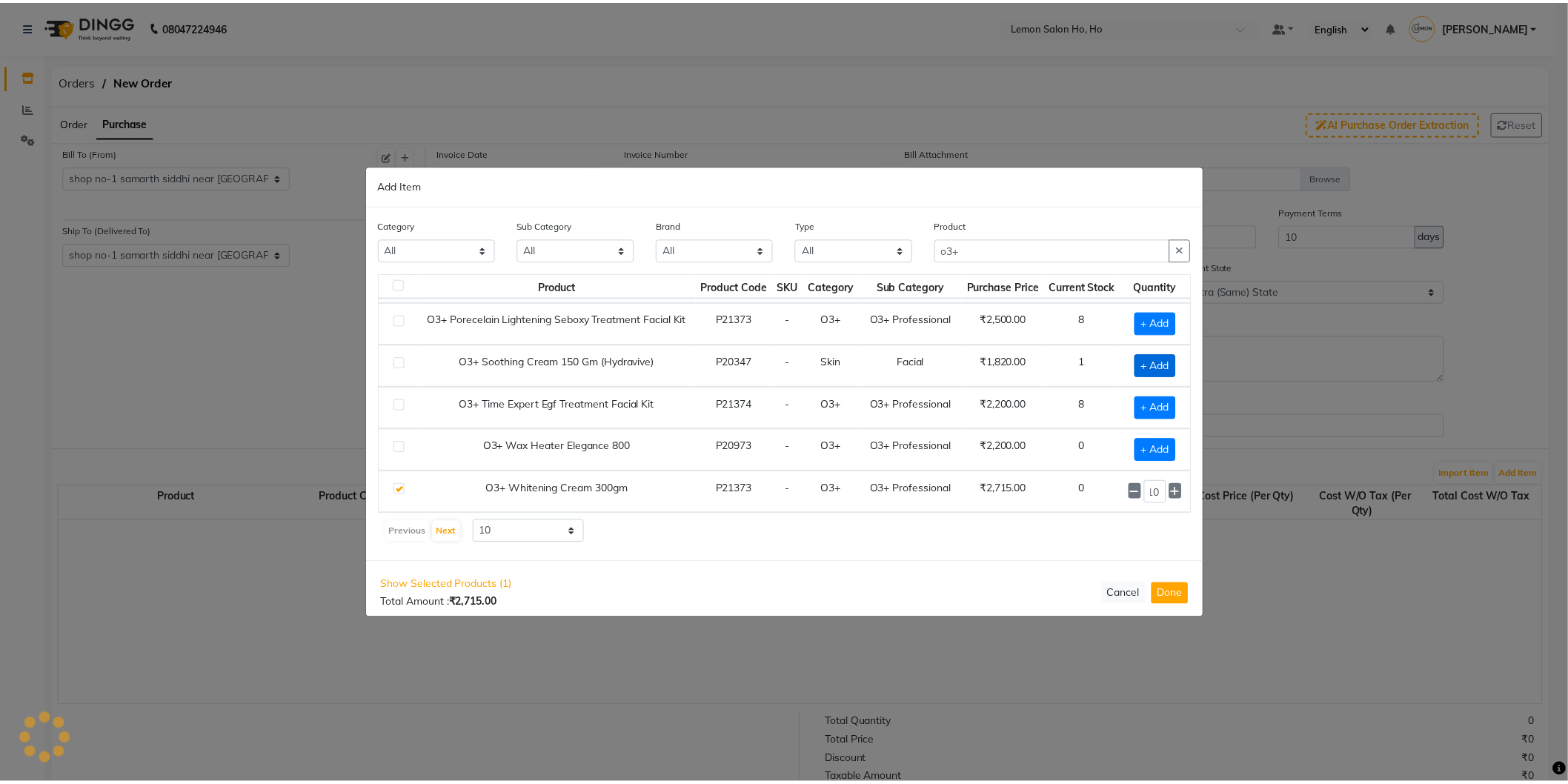
scroll to position [0, 0]
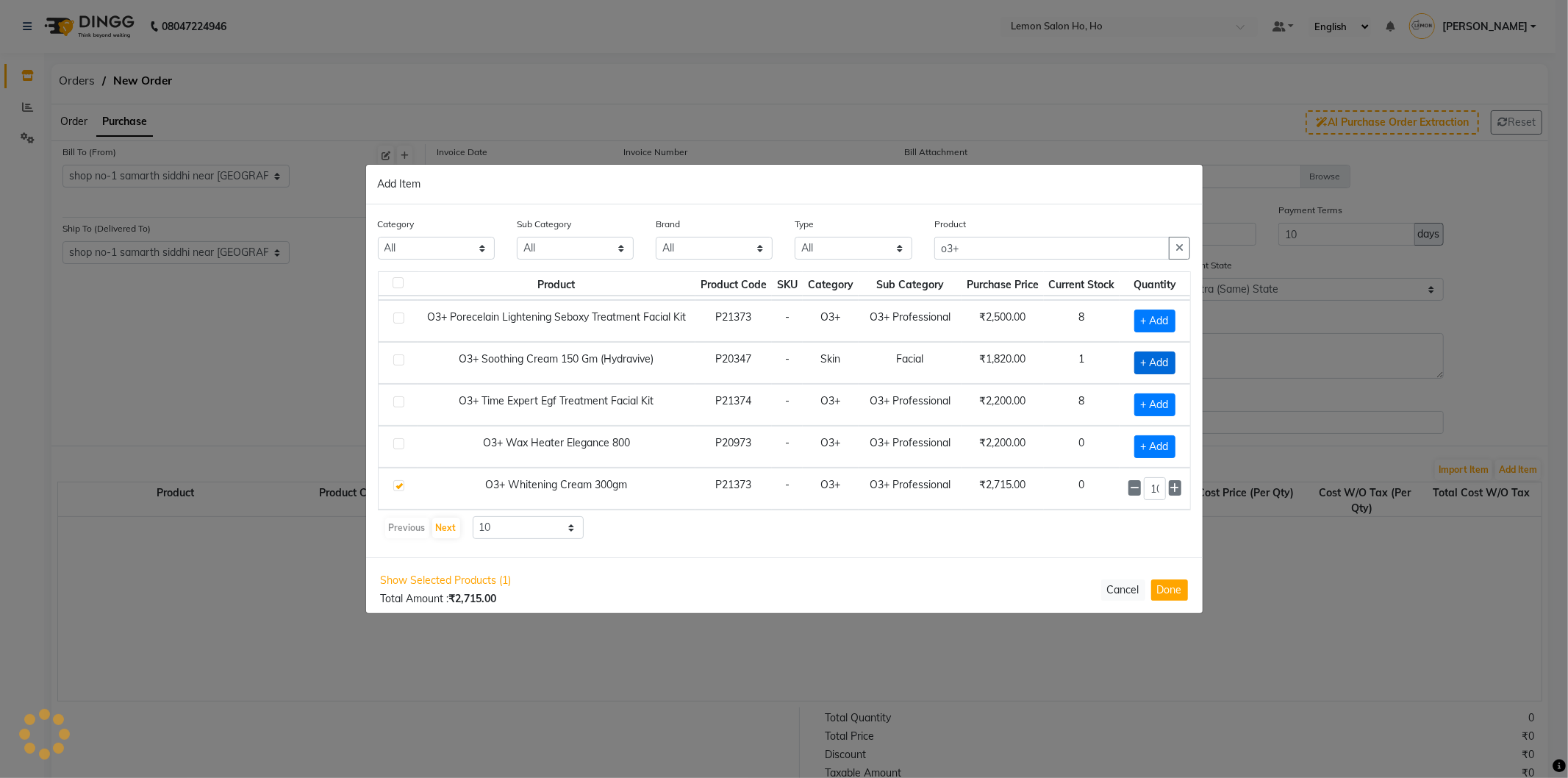
click at [1134, 362] on span "+ Add" at bounding box center [1154, 363] width 41 height 23
checkbox input "true"
click at [1150, 363] on input "1" at bounding box center [1154, 363] width 22 height 23
click at [1170, 363] on icon at bounding box center [1175, 362] width 10 height 11
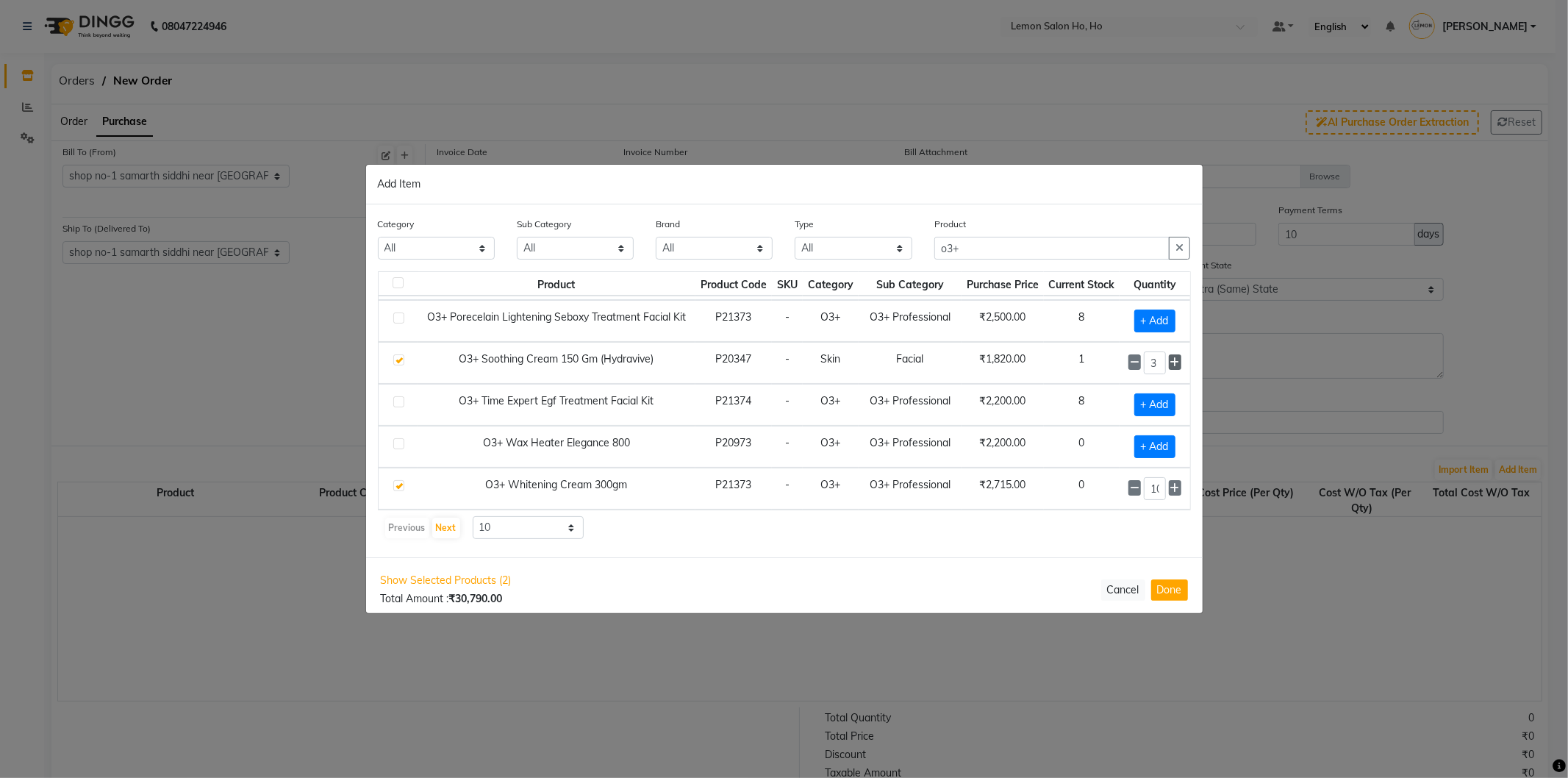
click at [1170, 363] on icon at bounding box center [1175, 362] width 10 height 11
type input "4"
click at [1170, 588] on button "Done" at bounding box center [1169, 590] width 36 height 21
select select "2069"
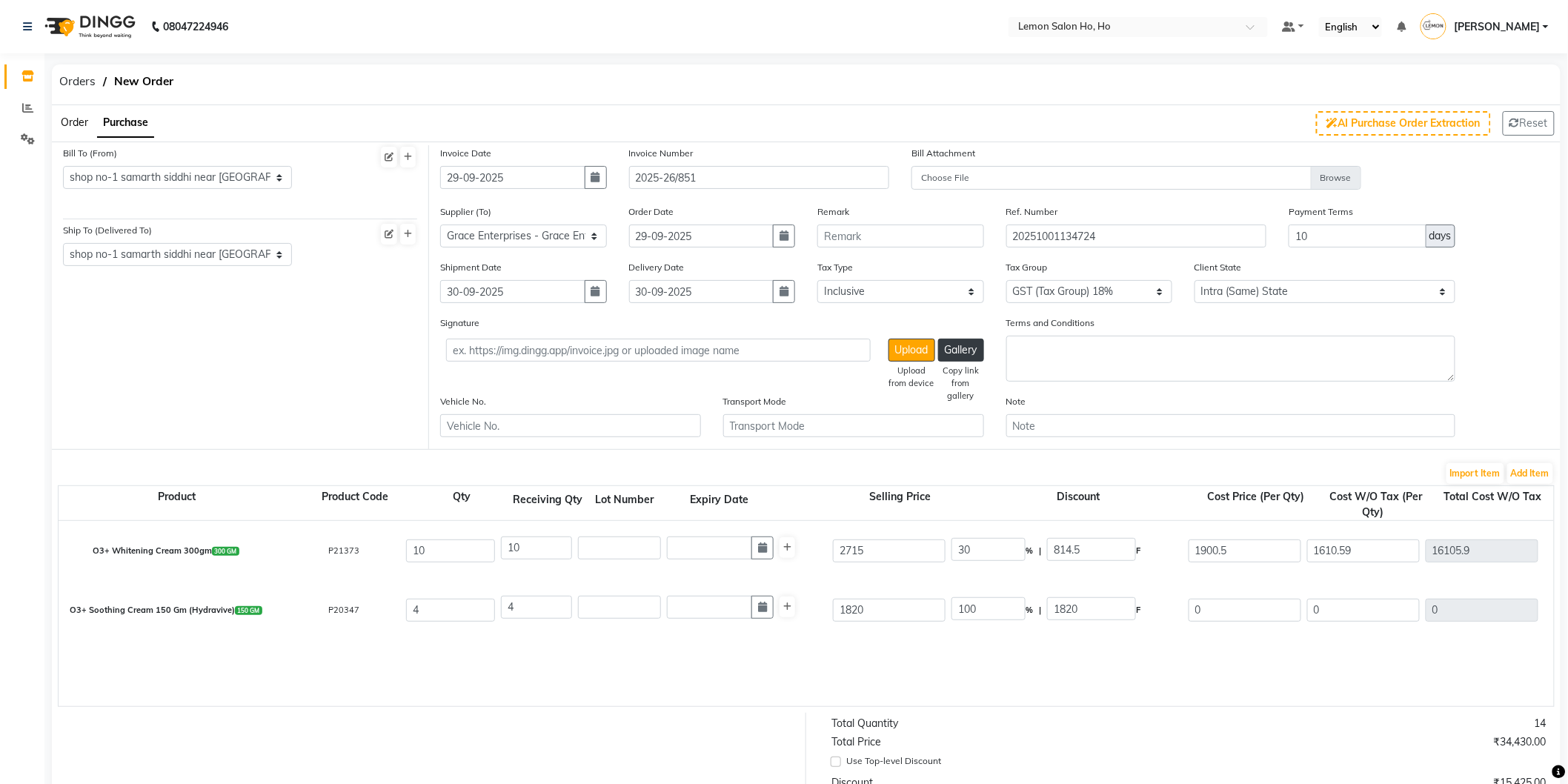
click at [630, 559] on div "10" at bounding box center [664, 550] width 332 height 36
click at [634, 552] on input "text" at bounding box center [619, 548] width 83 height 23
type input "2"
click at [627, 604] on input "text" at bounding box center [619, 607] width 83 height 23
type input "2"
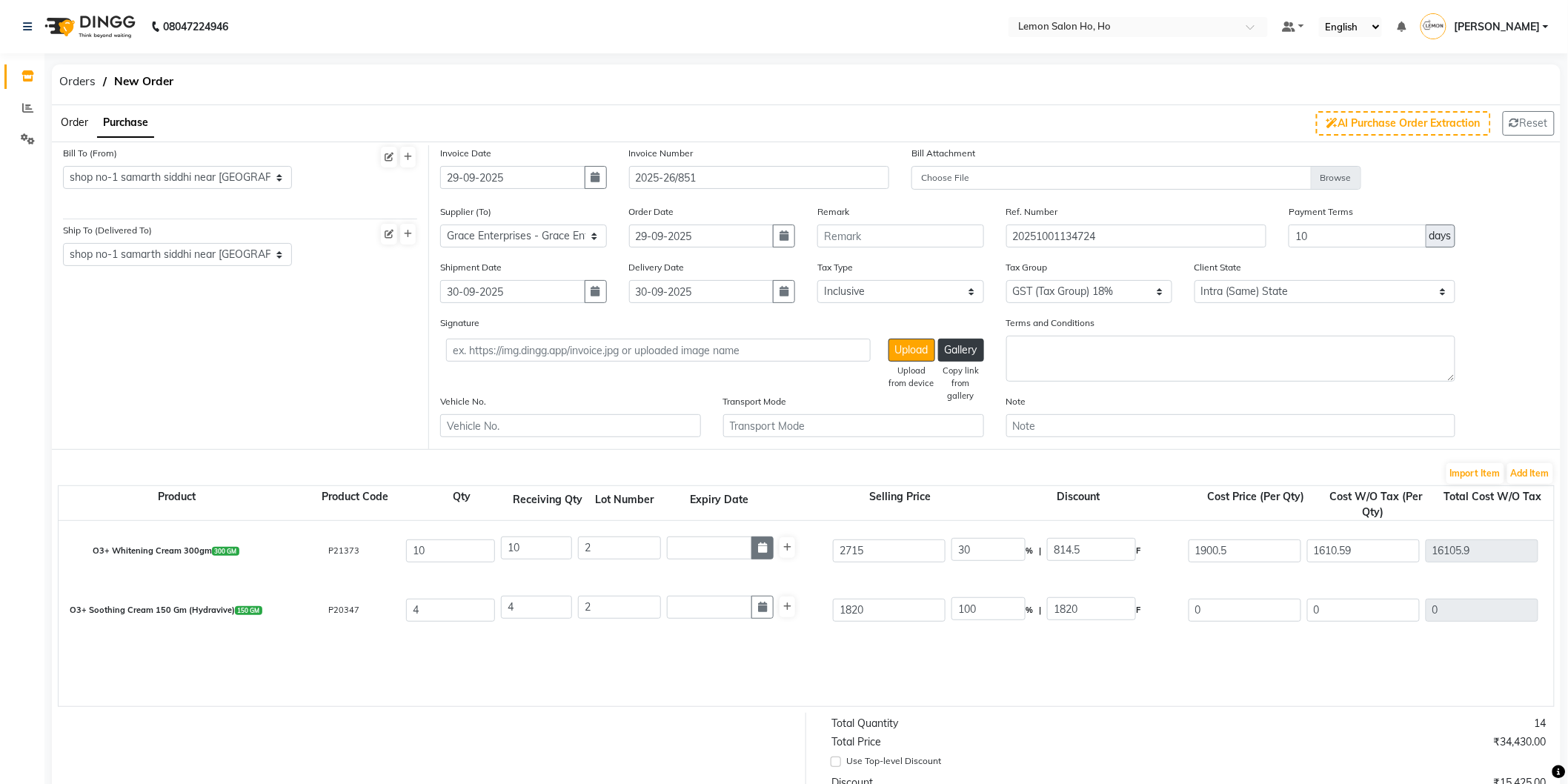
click at [762, 547] on icon "button" at bounding box center [763, 548] width 9 height 11
select select "10"
select select "2025"
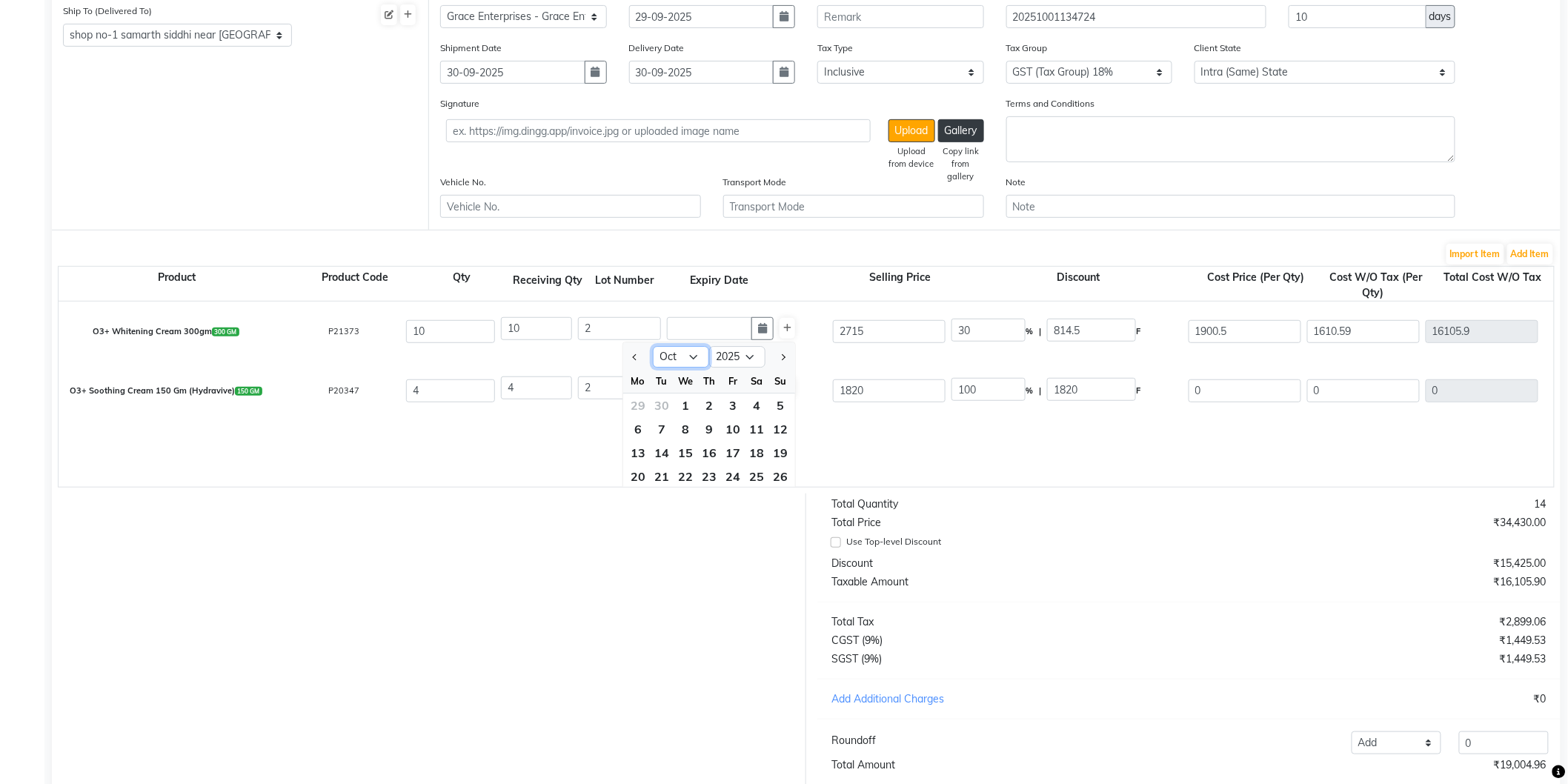
click at [697, 364] on select "Jan Feb Mar Apr May Jun [DATE] Aug Sep Oct Nov Dec" at bounding box center [681, 357] width 57 height 22
select select "2"
click at [653, 346] on select "Jan Feb Mar Apr May Jun [DATE] Aug Sep Oct Nov Dec" at bounding box center [681, 357] width 57 height 22
click at [750, 354] on select "2015 2016 2017 2018 2019 2020 2021 2022 2023 2024 2025 2026 2027 2028 2029 2030…" at bounding box center [737, 357] width 57 height 22
select select "2028"
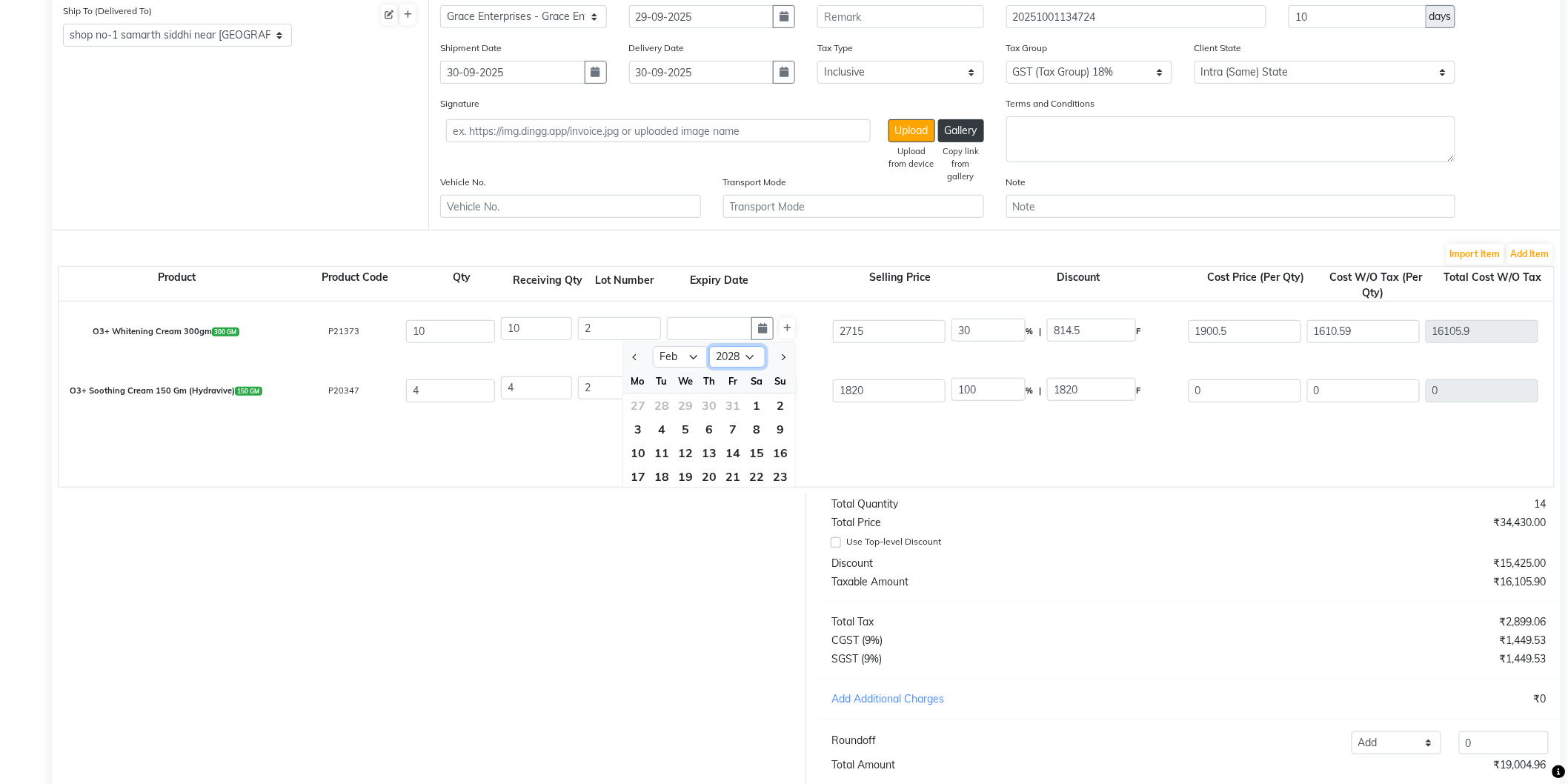
click at [709, 346] on select "2015 2016 2017 2018 2019 2020 2021 2022 2023 2024 2025 2026 2027 2028 2029 2030…" at bounding box center [737, 357] width 57 height 22
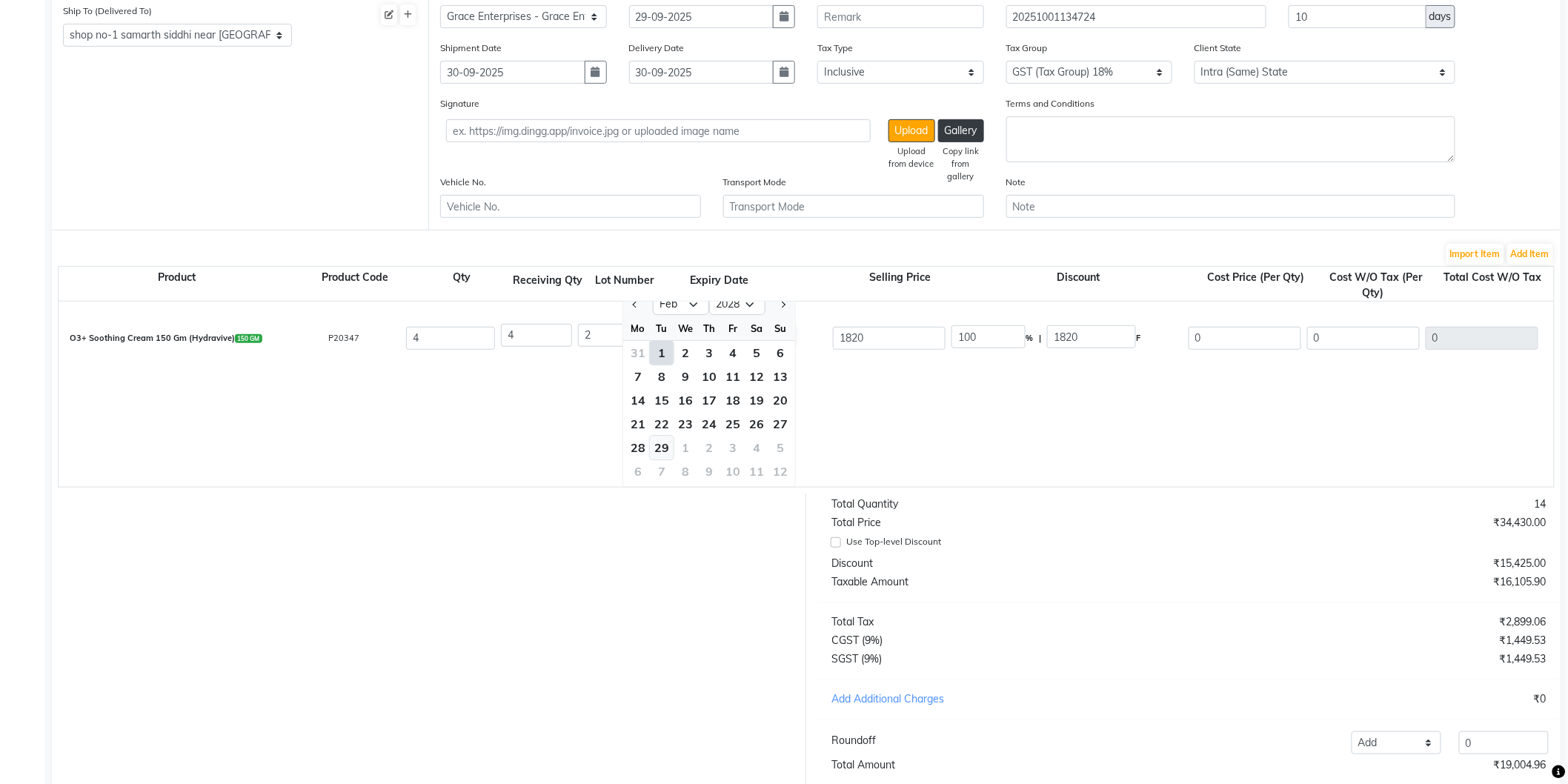
click at [656, 450] on div "29" at bounding box center [662, 447] width 24 height 24
type input "[DATE]"
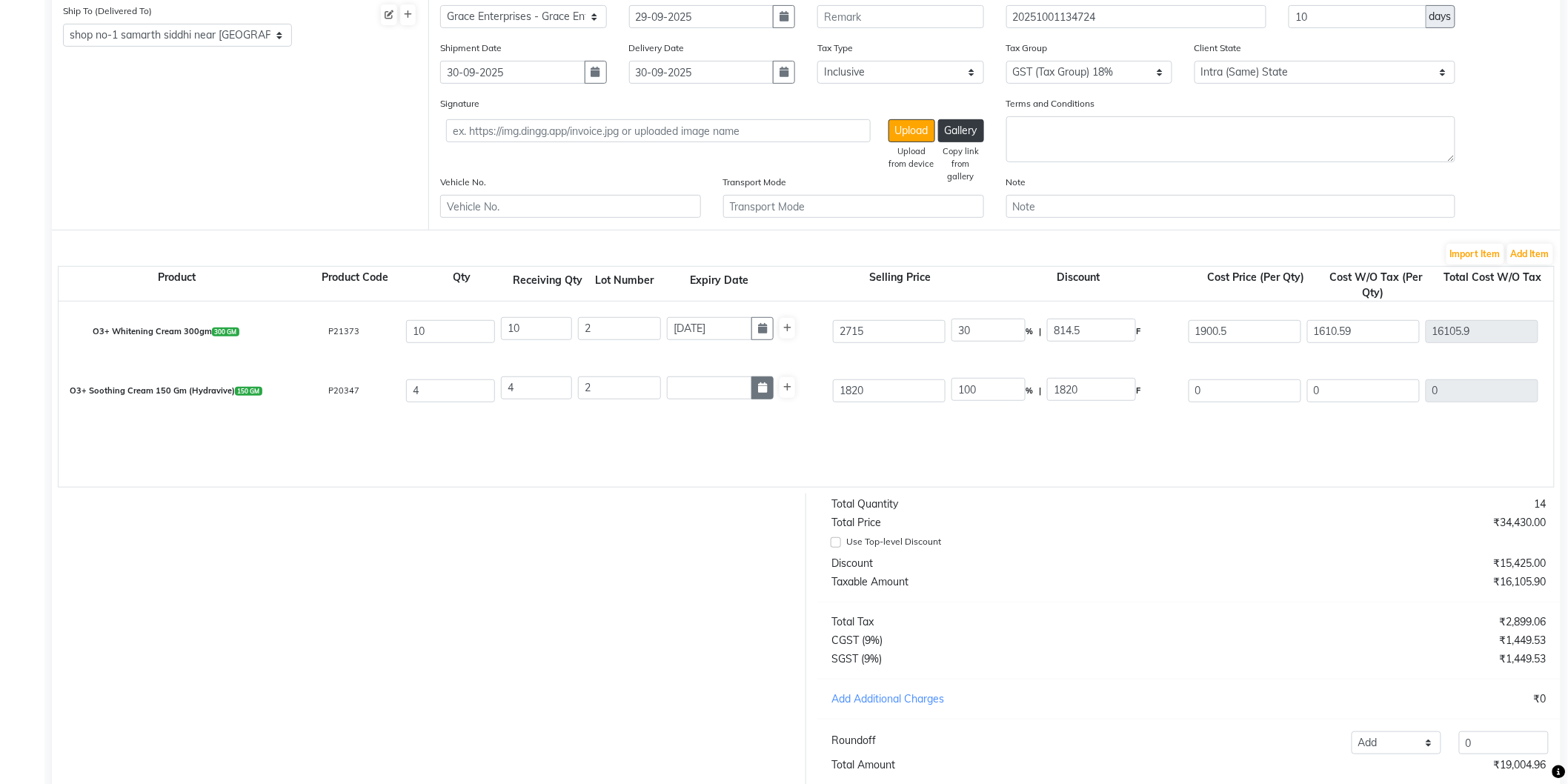
click at [765, 390] on icon "button" at bounding box center [763, 387] width 9 height 11
select select "10"
select select "2025"
click at [692, 413] on select "Jan Feb Mar Apr May Jun [DATE] Aug Sep Oct Nov Dec" at bounding box center [681, 416] width 57 height 22
select select "2"
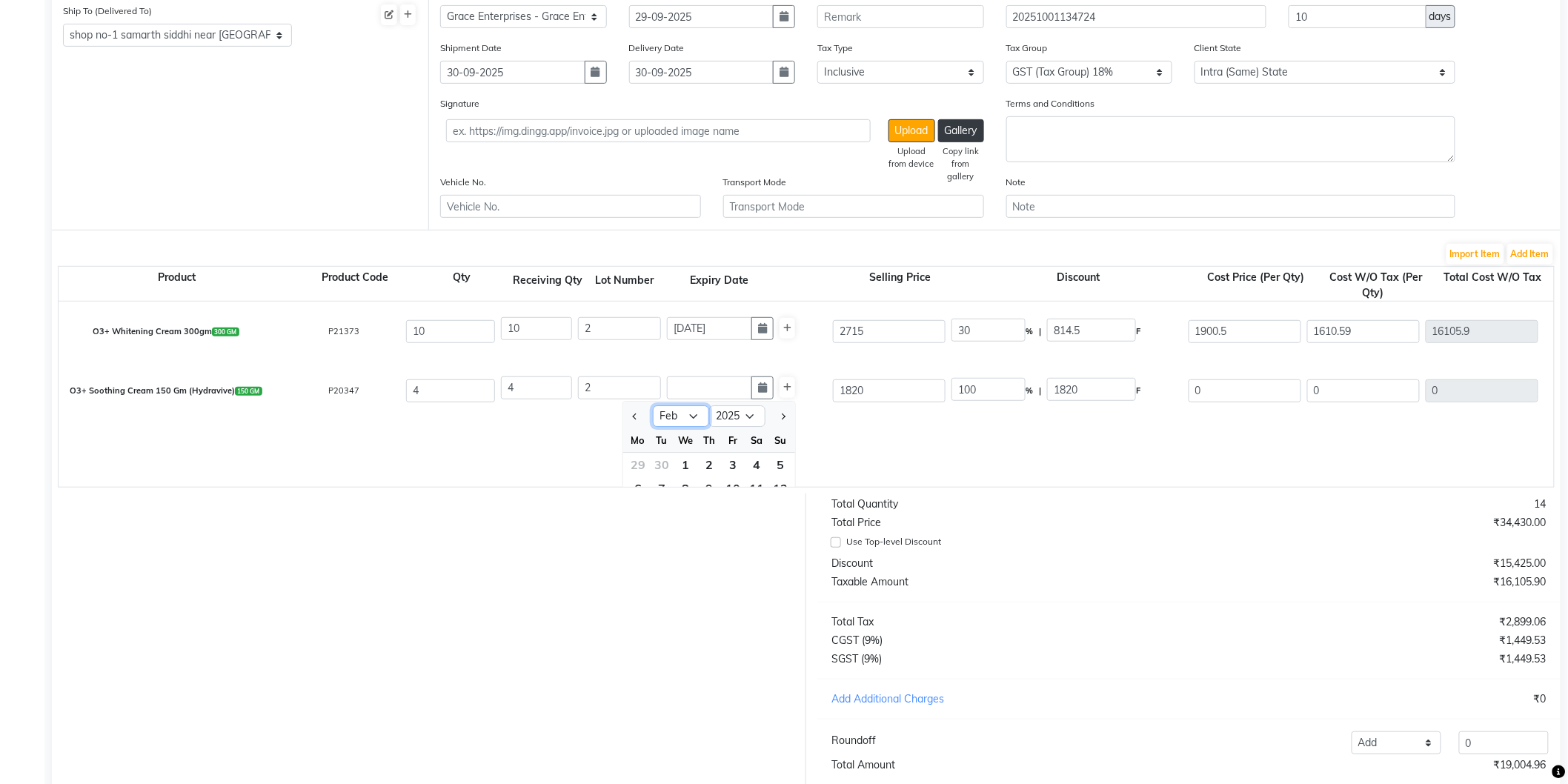
click at [653, 406] on select "Jan Feb Mar Apr May Jun [DATE] Aug Sep Oct Nov Dec" at bounding box center [681, 416] width 57 height 22
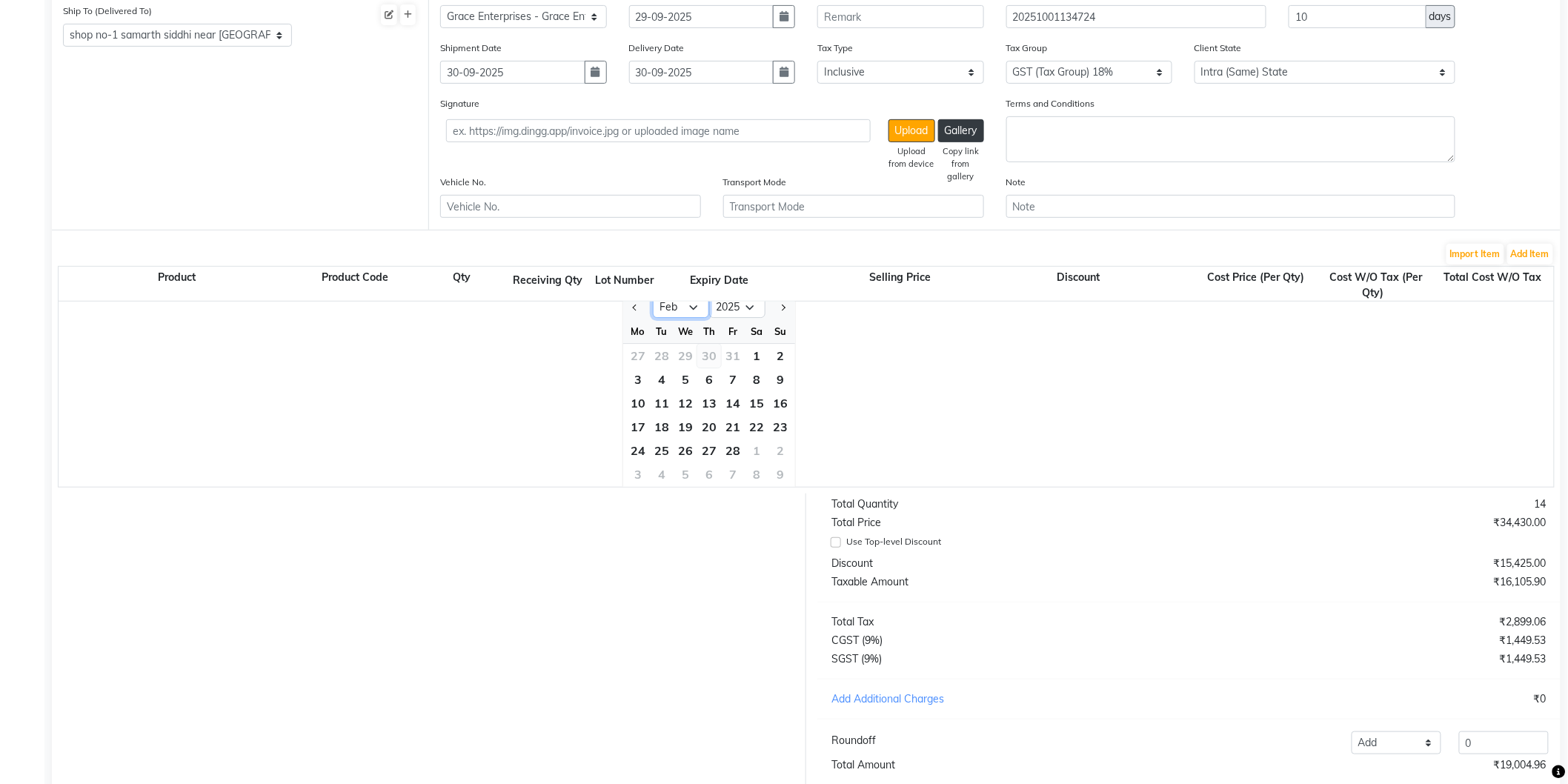
scroll to position [112, 0]
click at [734, 437] on div "28" at bounding box center [733, 447] width 24 height 24
type input "[DATE]"
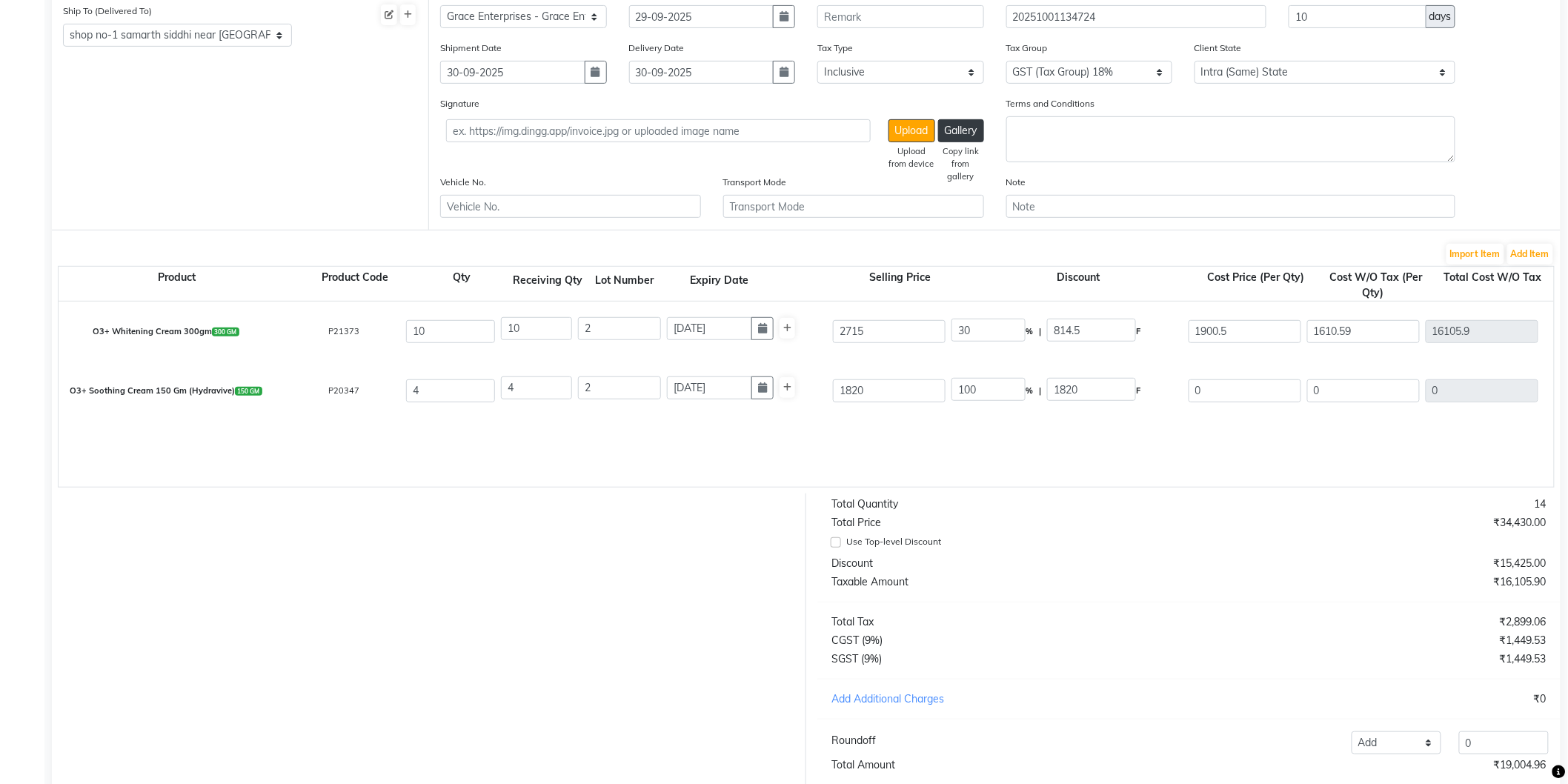
scroll to position [0, 0]
click at [758, 387] on icon "button" at bounding box center [763, 387] width 9 height 11
select select "2"
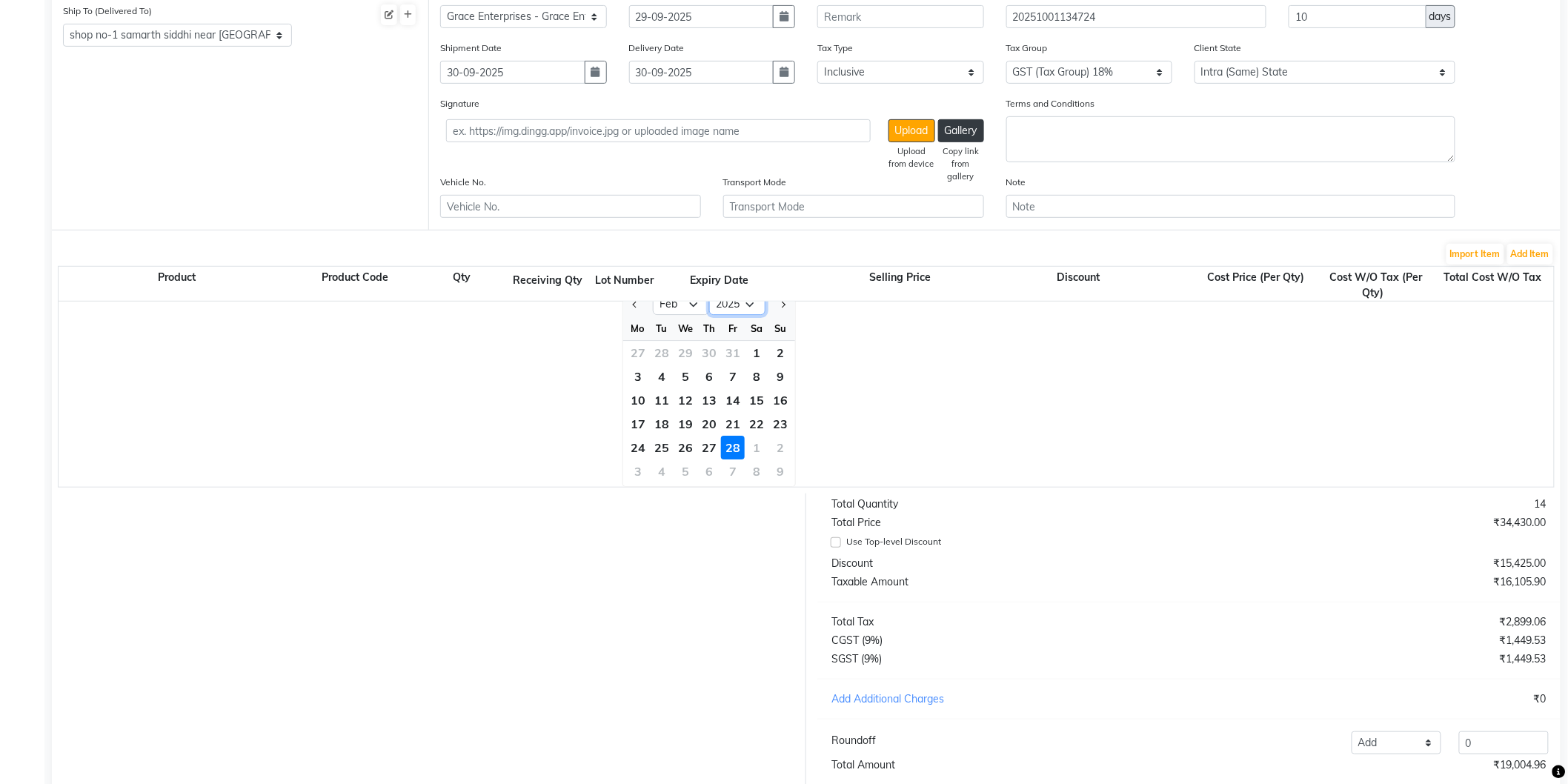
scroll to position [104, 0]
click at [750, 308] on select "2015 2016 2017 2018 2019 2020 2021 2022 2023 2024 2025 2026 2027 2028 2029 2030…" at bounding box center [737, 313] width 57 height 22
select select "2028"
click at [709, 302] on select "2015 2016 2017 2018 2019 2020 2021 2022 2023 2024 2025 2026 2027 2028 2029 2030…" at bounding box center [737, 313] width 57 height 22
click at [663, 452] on div "29" at bounding box center [662, 455] width 24 height 24
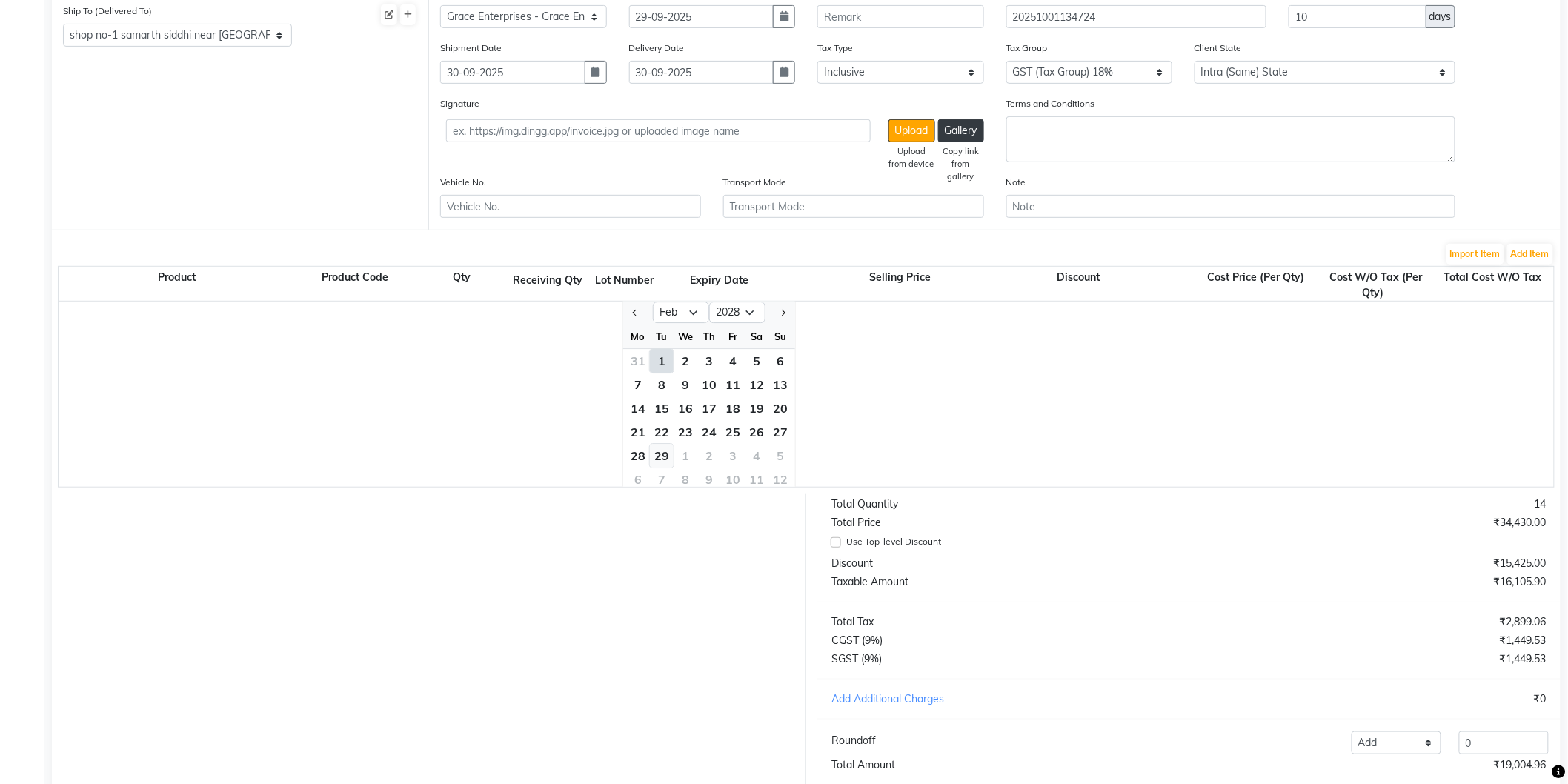
type input "[DATE]"
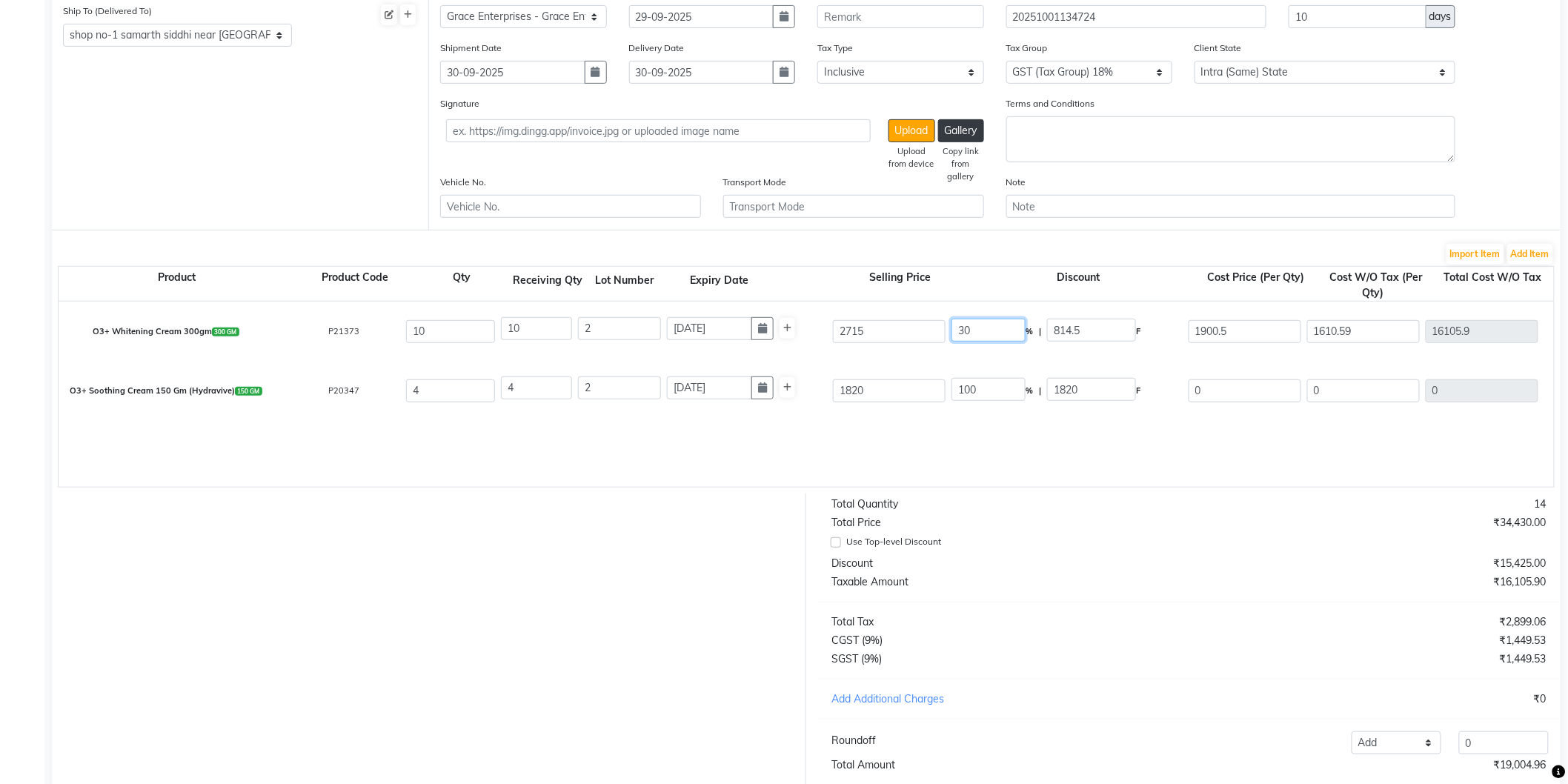
click at [964, 334] on input "30" at bounding box center [988, 330] width 74 height 23
type input "15.25"
type input "414.04"
type input "2300.96"
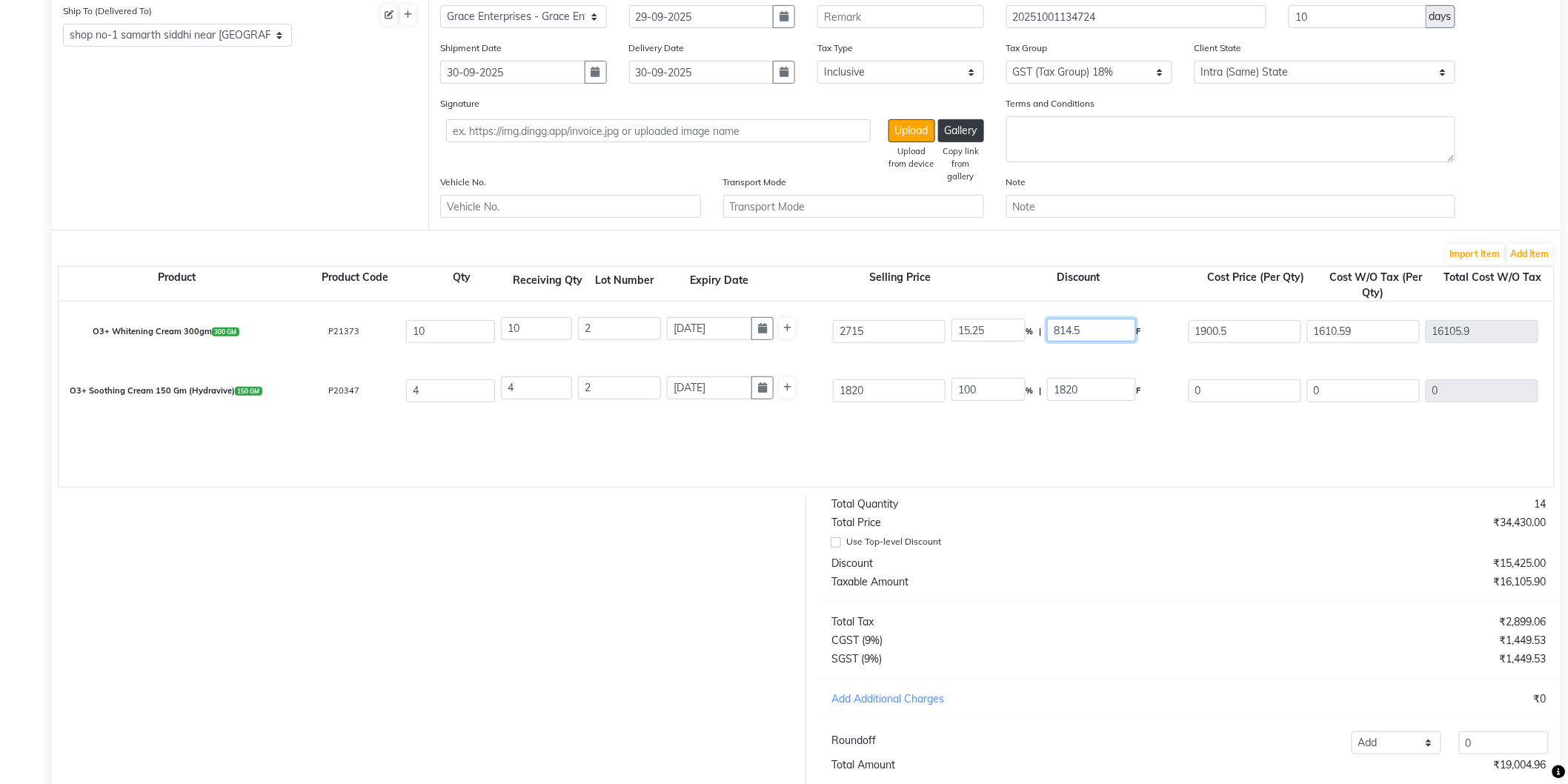
type input "1949.97"
type input "19499.7"
type input "3509.95"
type input "23009.65"
click at [964, 382] on input "100" at bounding box center [988, 390] width 74 height 23
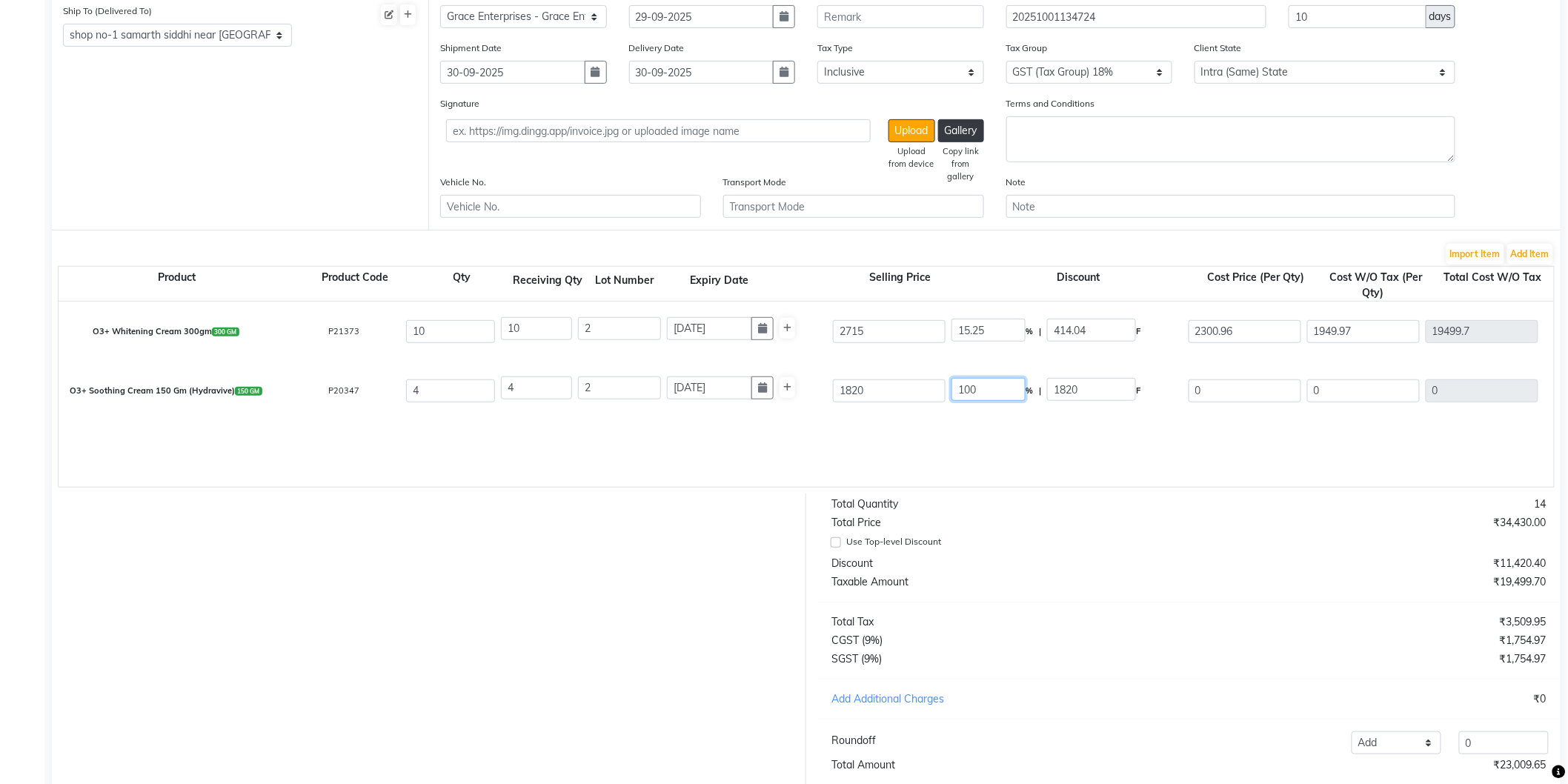
click at [964, 382] on input "100" at bounding box center [988, 390] width 74 height 23
type input "15.25"
type input "277.55"
type input "1542.45"
type input "1307.16"
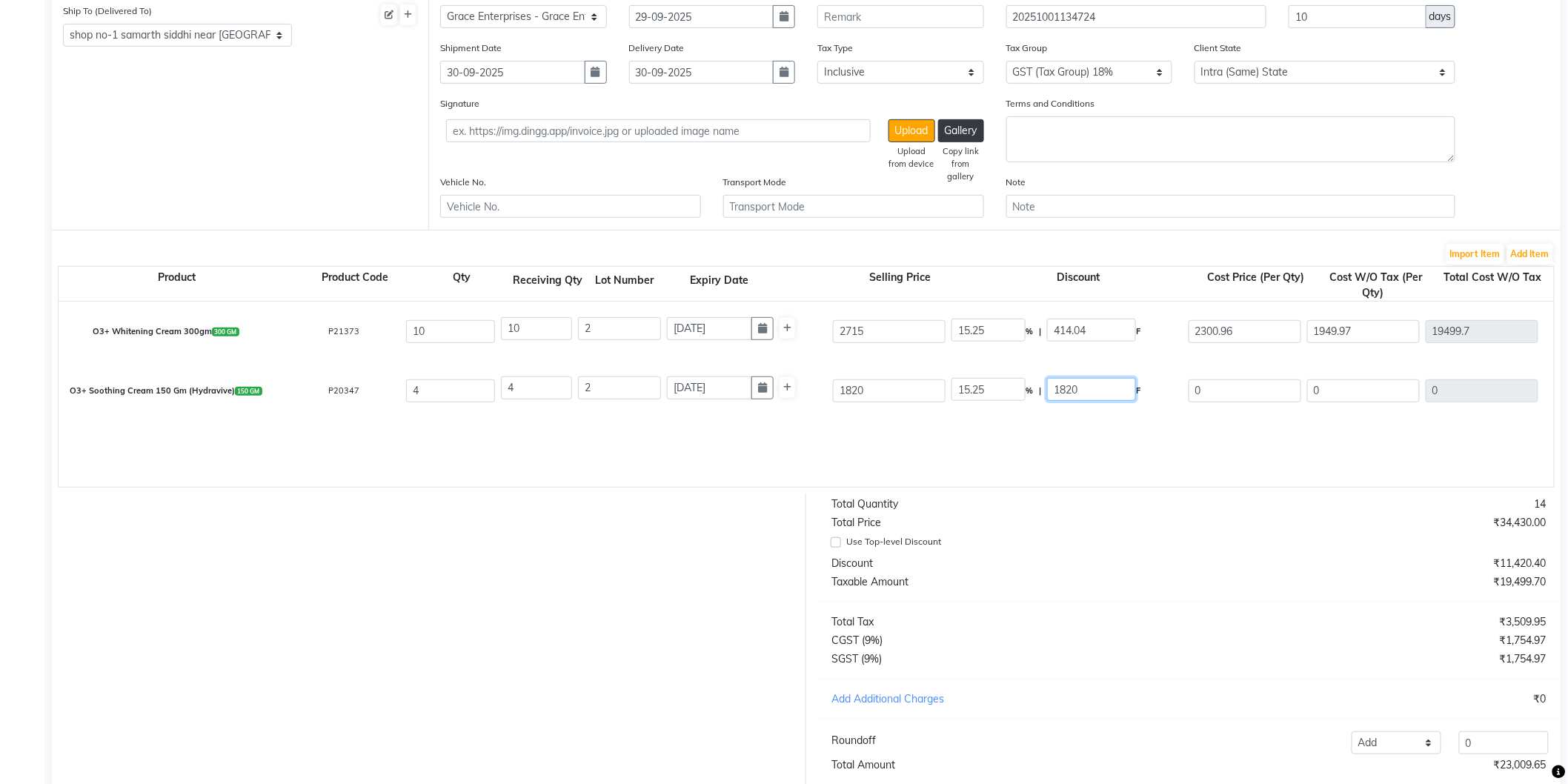
type input "5228.64"
type input "941.16"
type input "6169.8"
click at [994, 427] on div "O3+ [MEDICAL_DATA] Cream 300gm 300 GM P21373 10 10 2 [DATE] 2715 15.25 % | 414.…" at bounding box center [1554, 394] width 2991 height 185
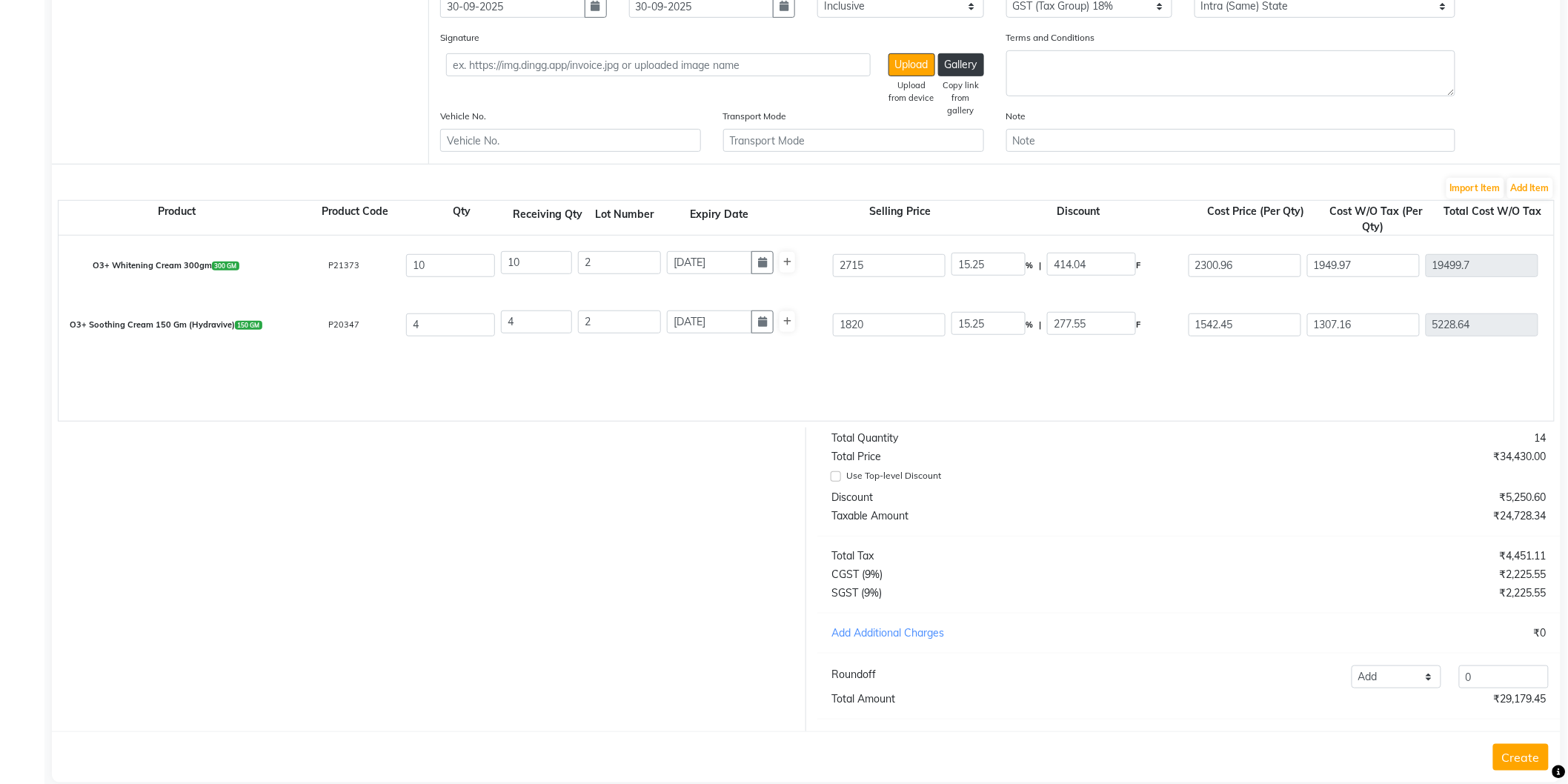
scroll to position [321, 0]
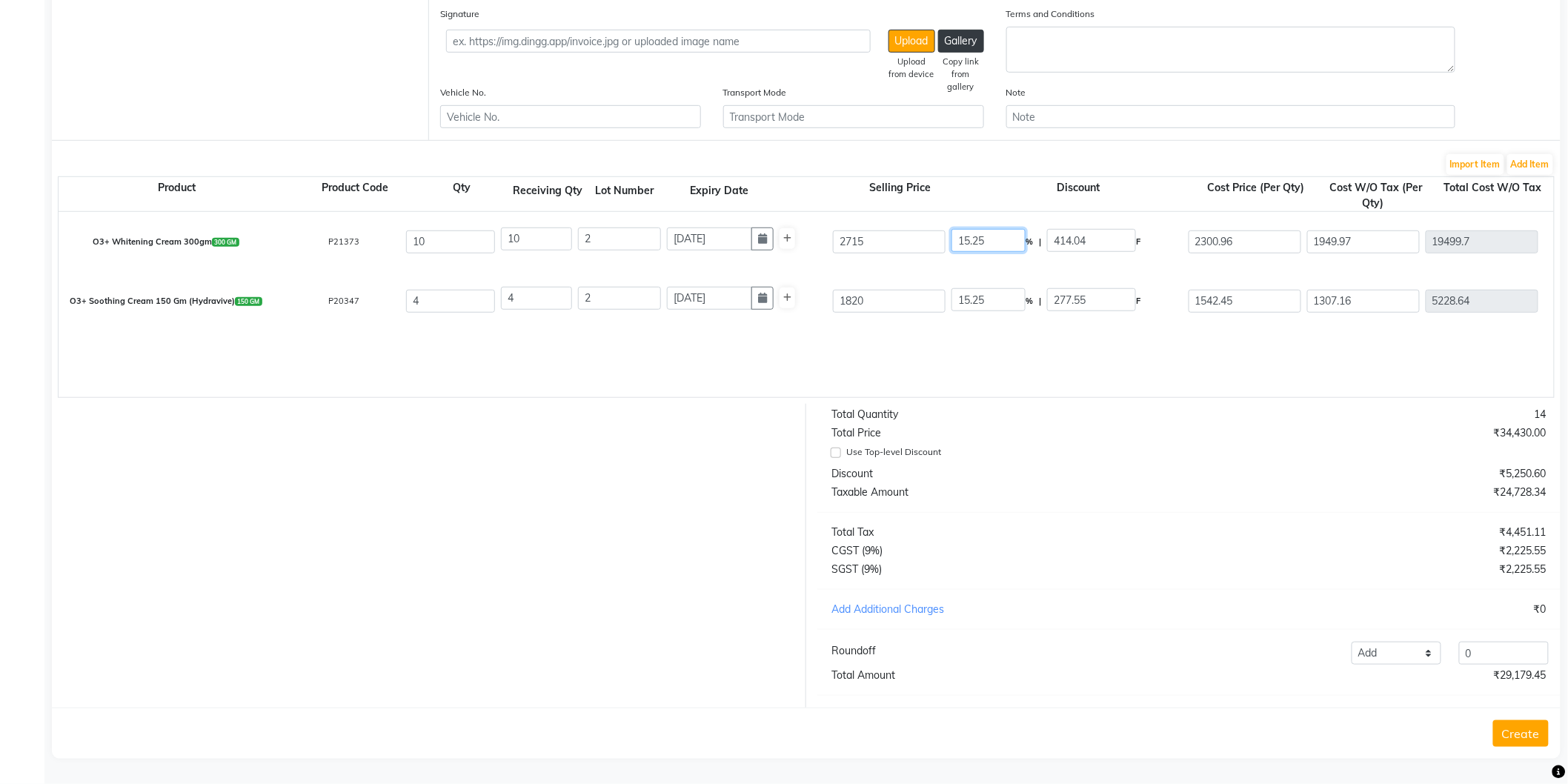
click at [974, 229] on input "15.25" at bounding box center [988, 241] width 74 height 23
type input "30"
type input "814.5"
type input "1900.5"
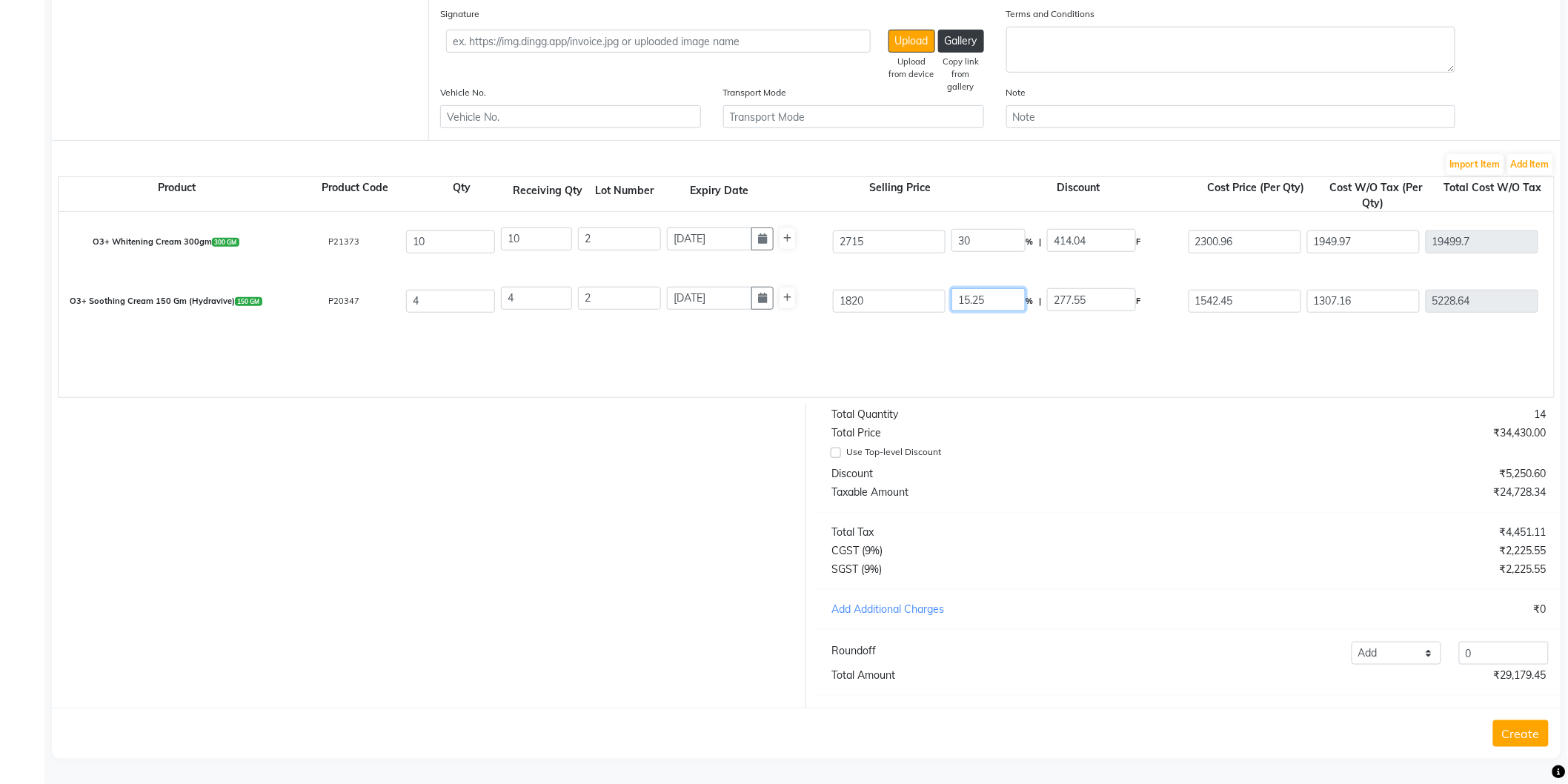
type input "1610.59"
type input "16105.9"
type input "2899.06"
type input "19004.96"
click at [965, 290] on input "15.25" at bounding box center [988, 300] width 74 height 23
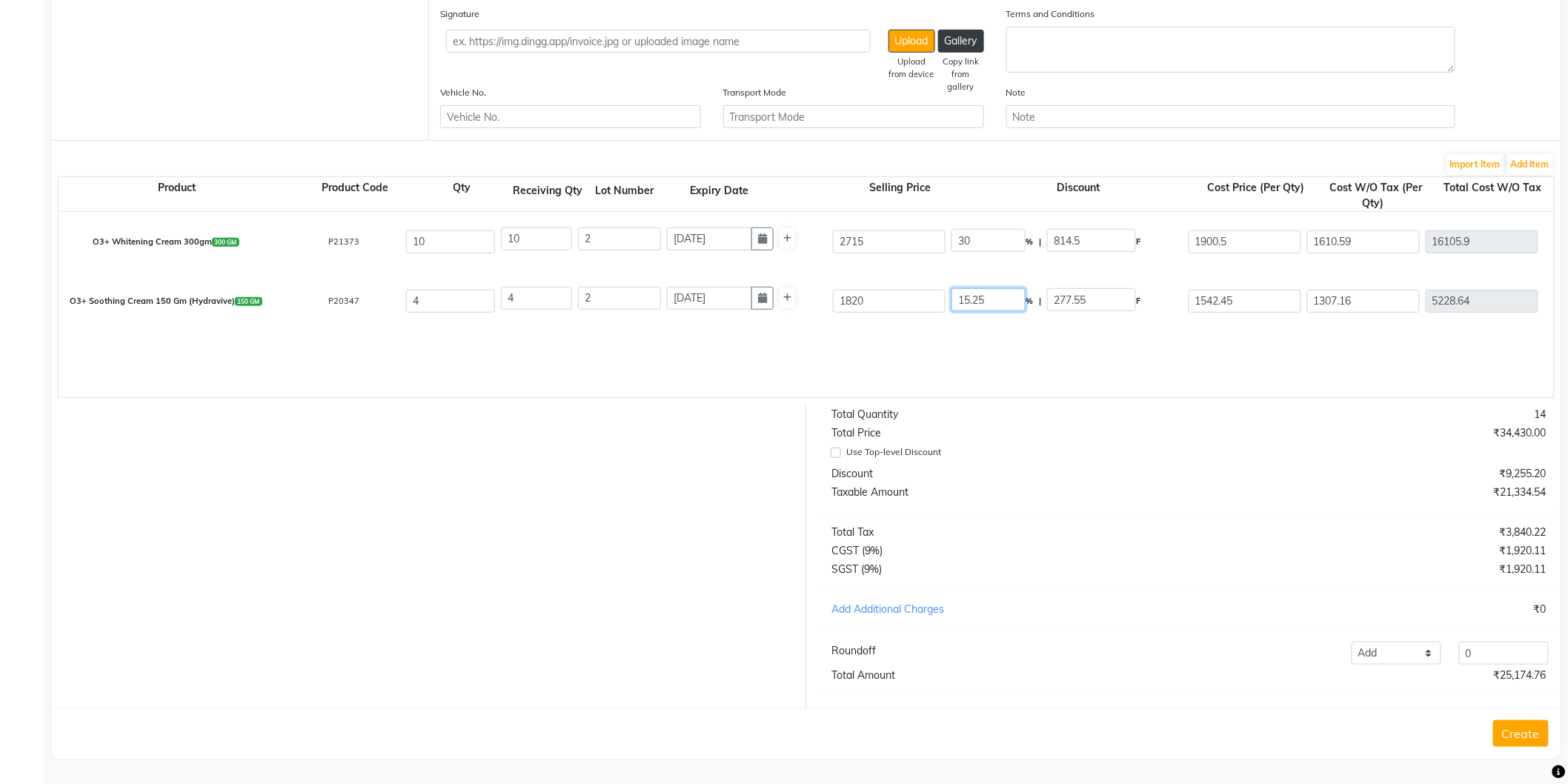
click at [965, 290] on input "15.25" at bounding box center [988, 300] width 74 height 23
type input "30"
type input "546"
type input "1274"
type input "1079.66"
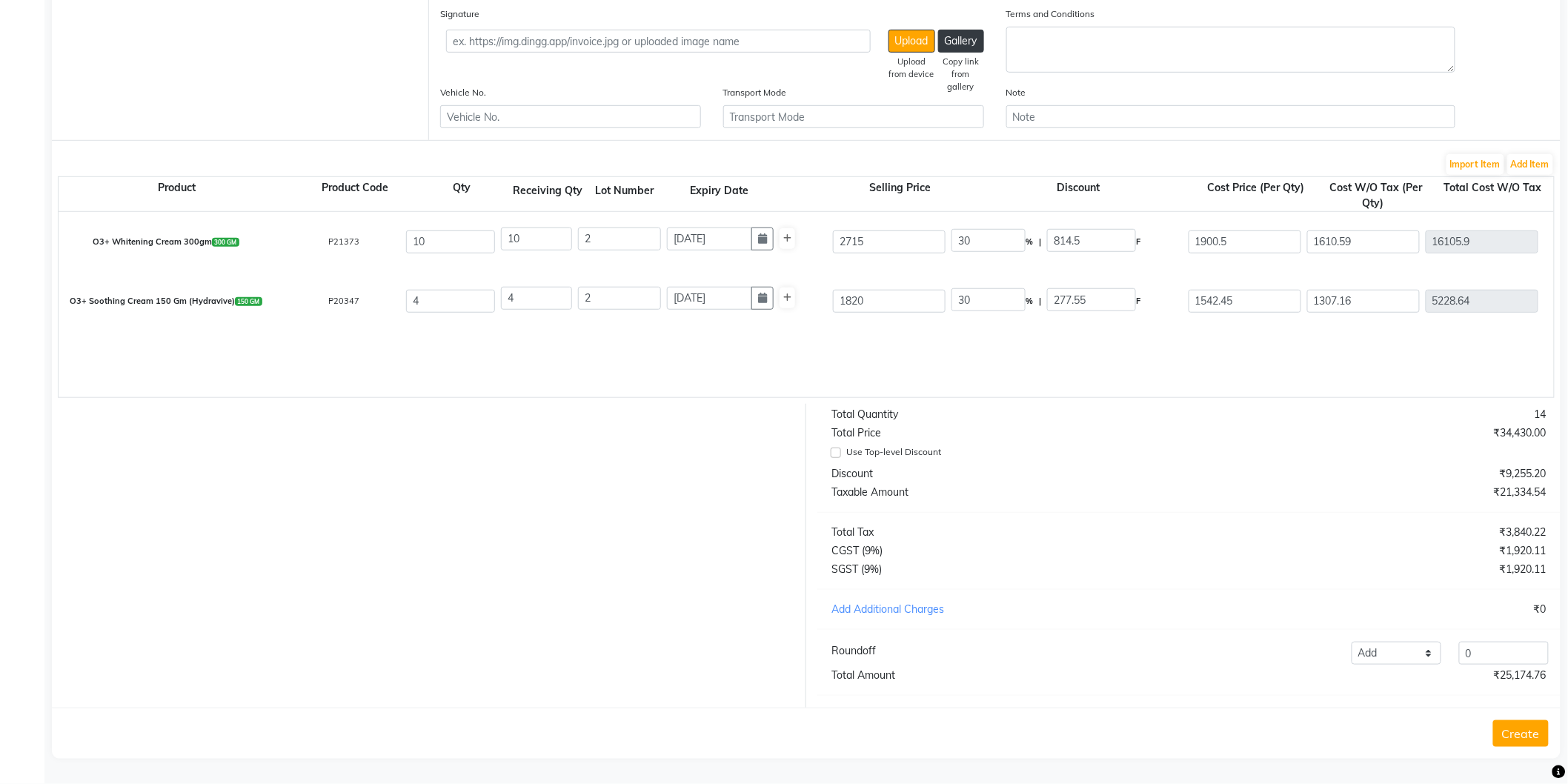
type input "4318.64"
type input "777.36"
type input "5096"
click at [952, 358] on div "O3+ [MEDICAL_DATA] Cream 300gm 300 GM P21373 10 10 2 [DATE] 2715 30 % | 814.5 F…" at bounding box center [1554, 304] width 2991 height 185
click at [965, 229] on input "30" at bounding box center [988, 241] width 74 height 23
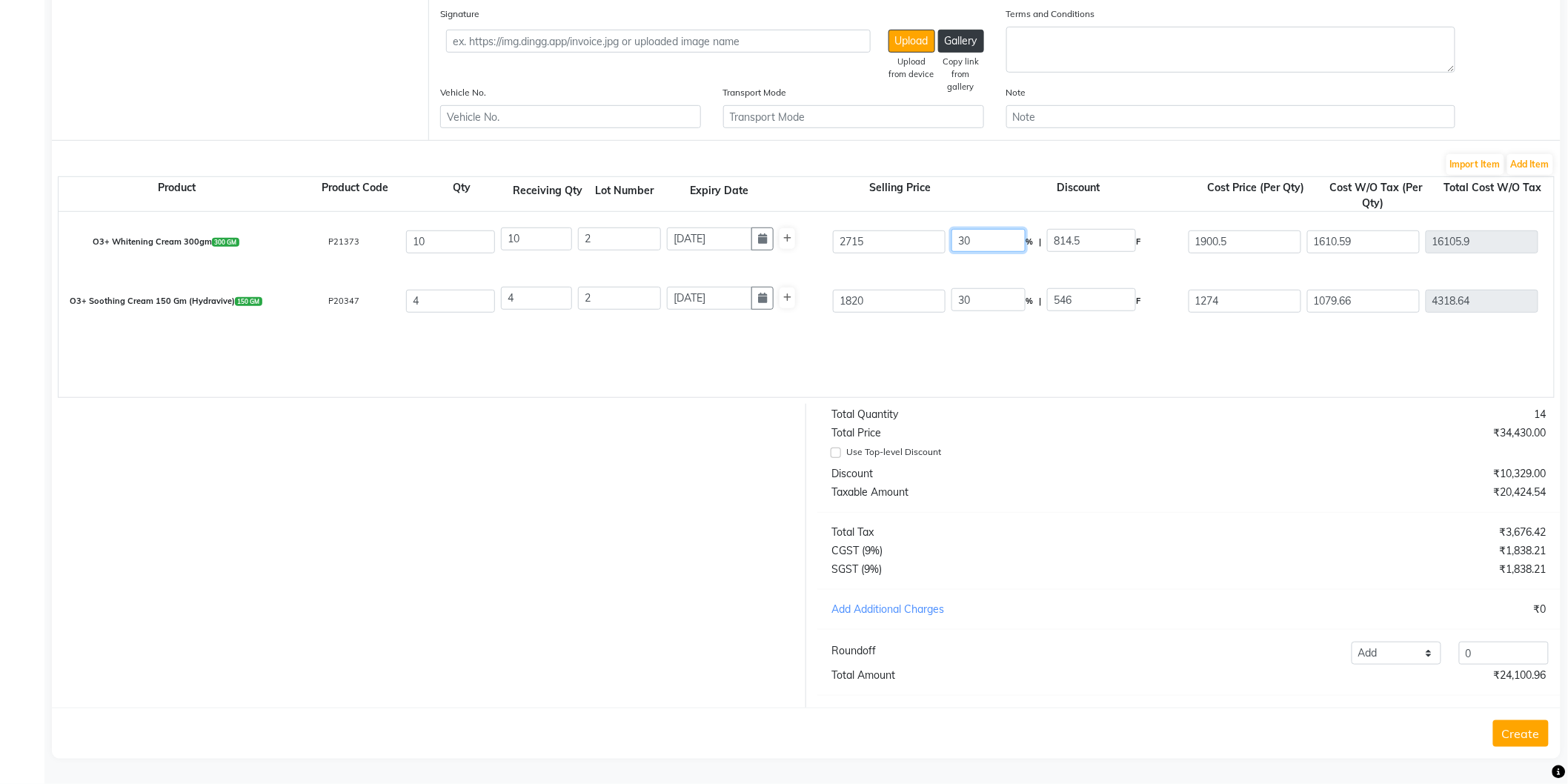
click at [965, 229] on input "30" at bounding box center [988, 241] width 74 height 23
type input "25"
type input "678.75"
type input "2036.25"
type input "1725.64"
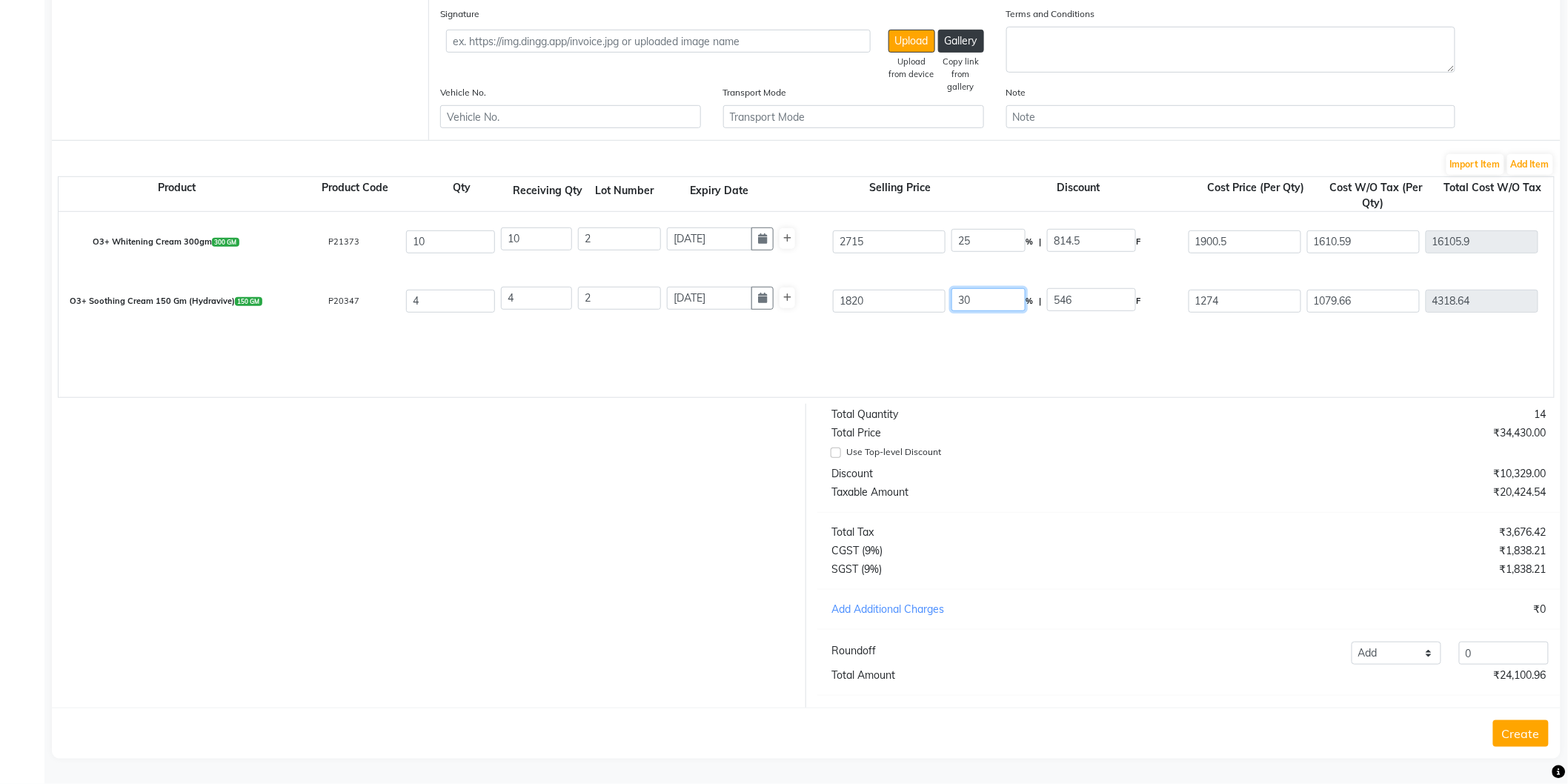
type input "17256.4"
type input "3106.15"
type input "20362.55"
click at [964, 291] on input "30" at bounding box center [988, 300] width 74 height 23
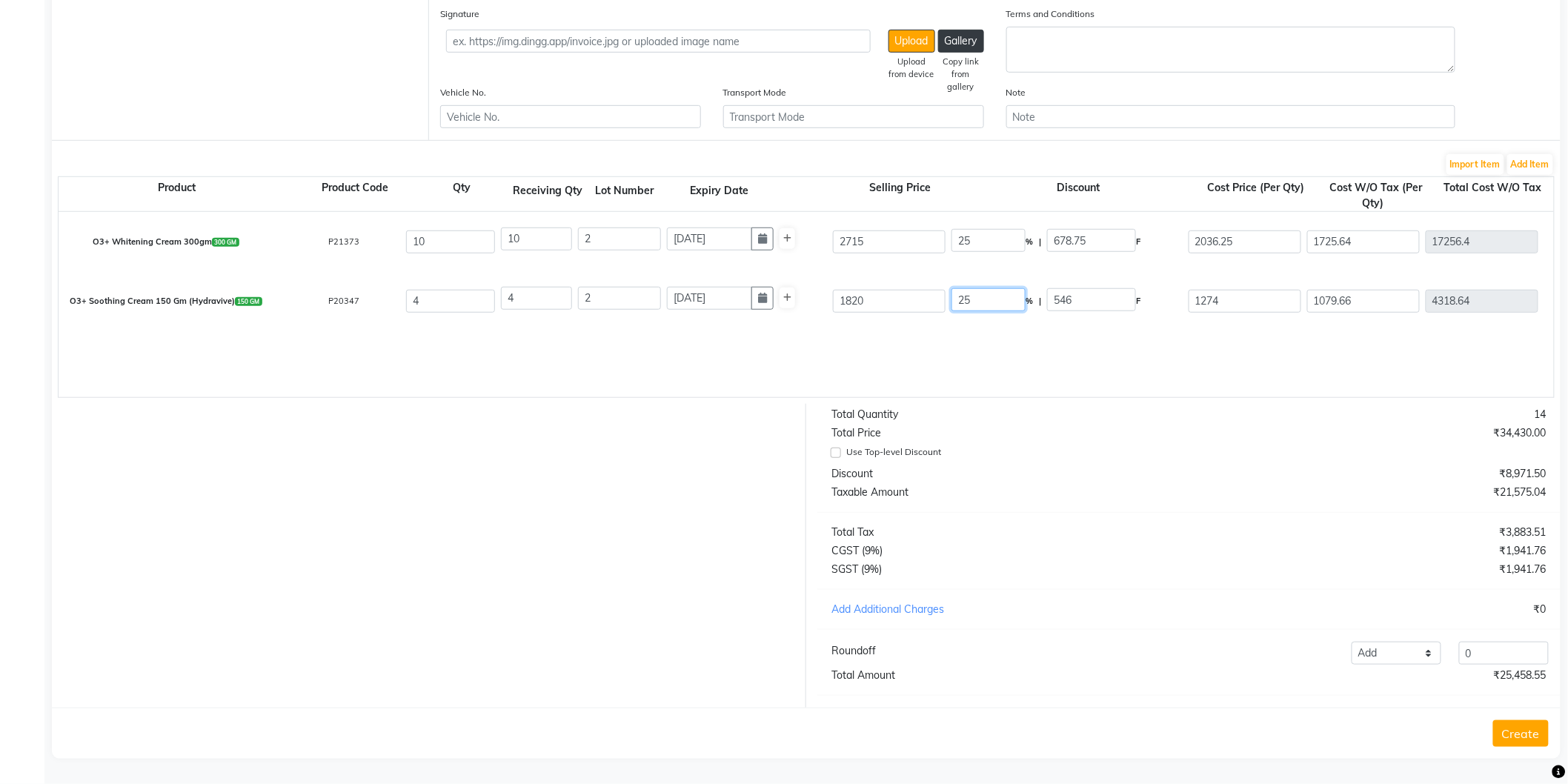
type input "25"
type input "455"
type input "1365"
type input "1156.78"
type input "4627.12"
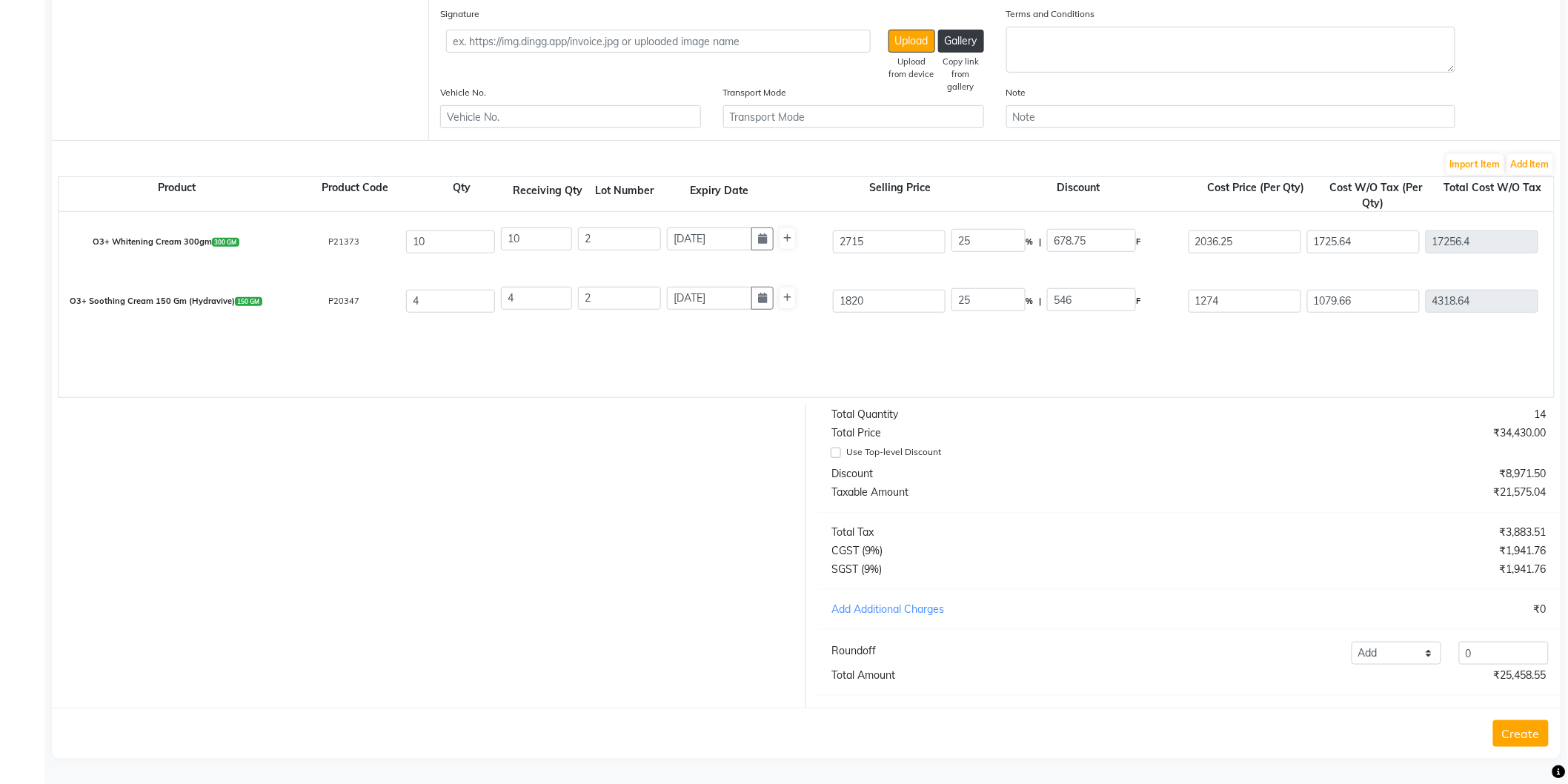
type input "832.88"
type input "5460"
click at [995, 317] on div "O3+ Soothing Cream 150 Gm (Hydravive) 150 GM P20347 4 4 2 [DATE] 1820 25 % | 45…" at bounding box center [1553, 301] width 3013 height 60
click at [1529, 662] on input "0" at bounding box center [1504, 653] width 89 height 23
type input "1.45"
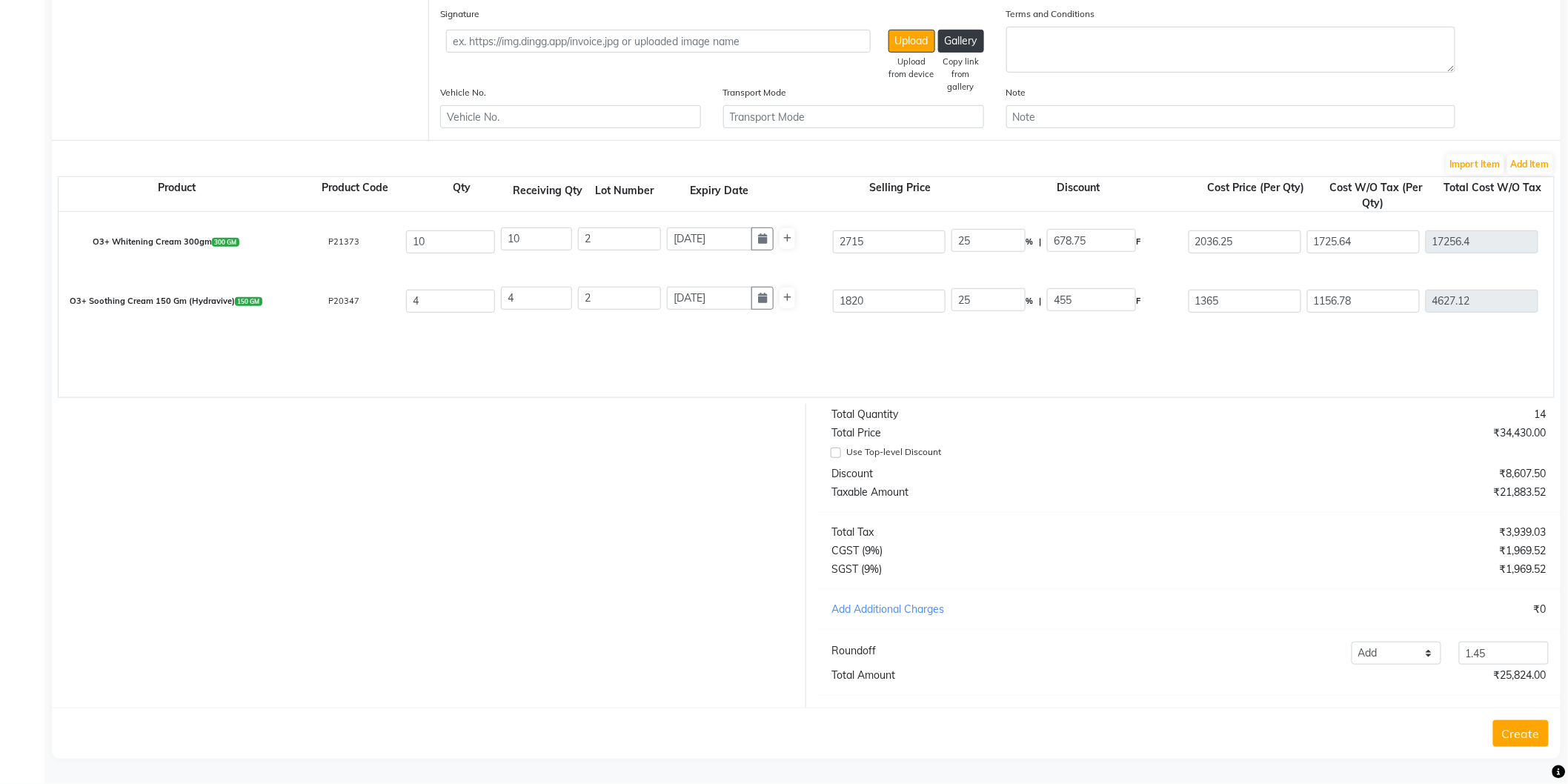
click at [1527, 731] on button "Create" at bounding box center [1521, 734] width 56 height 27
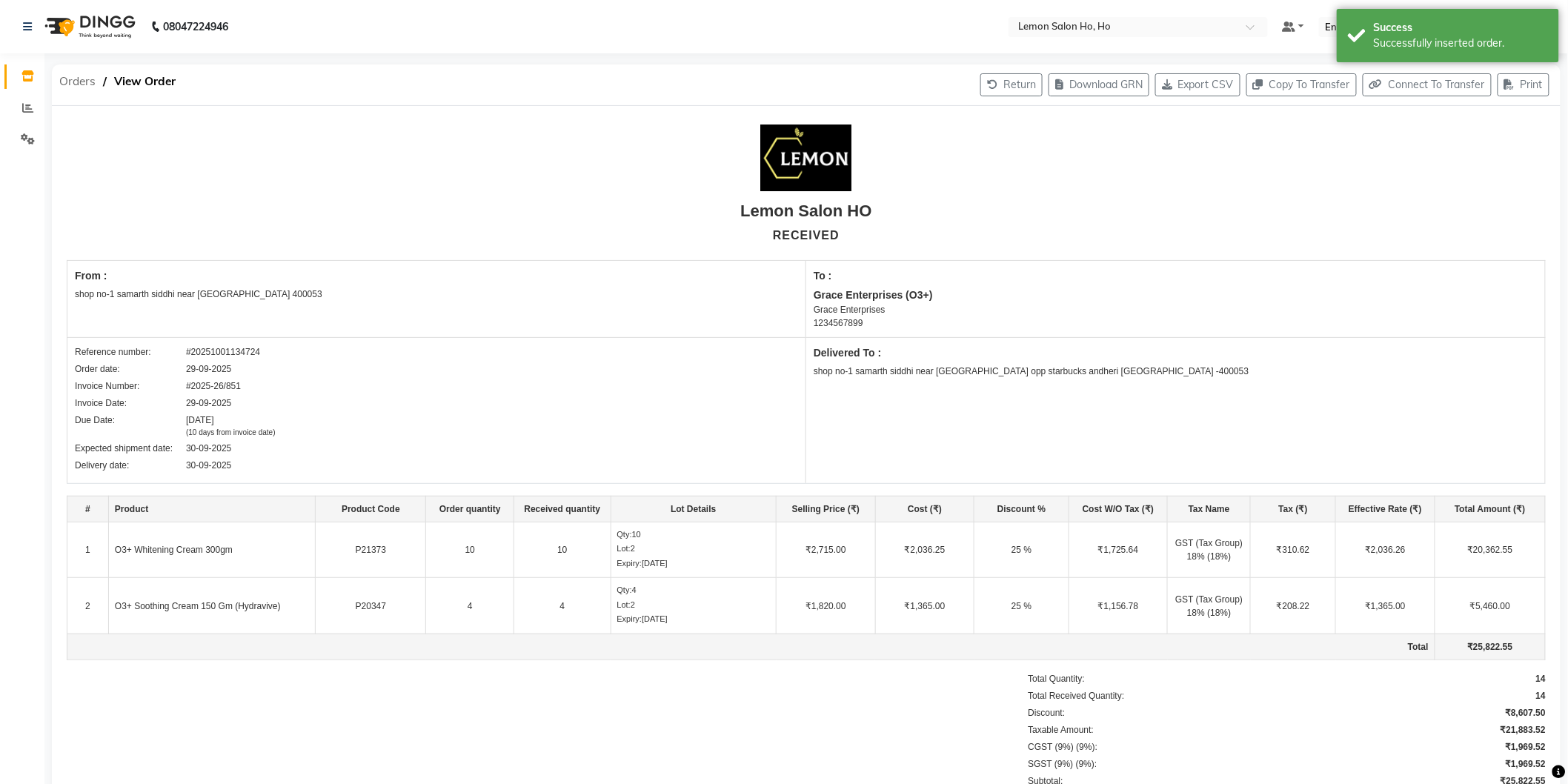
click at [76, 85] on span "Orders" at bounding box center [77, 81] width 51 height 27
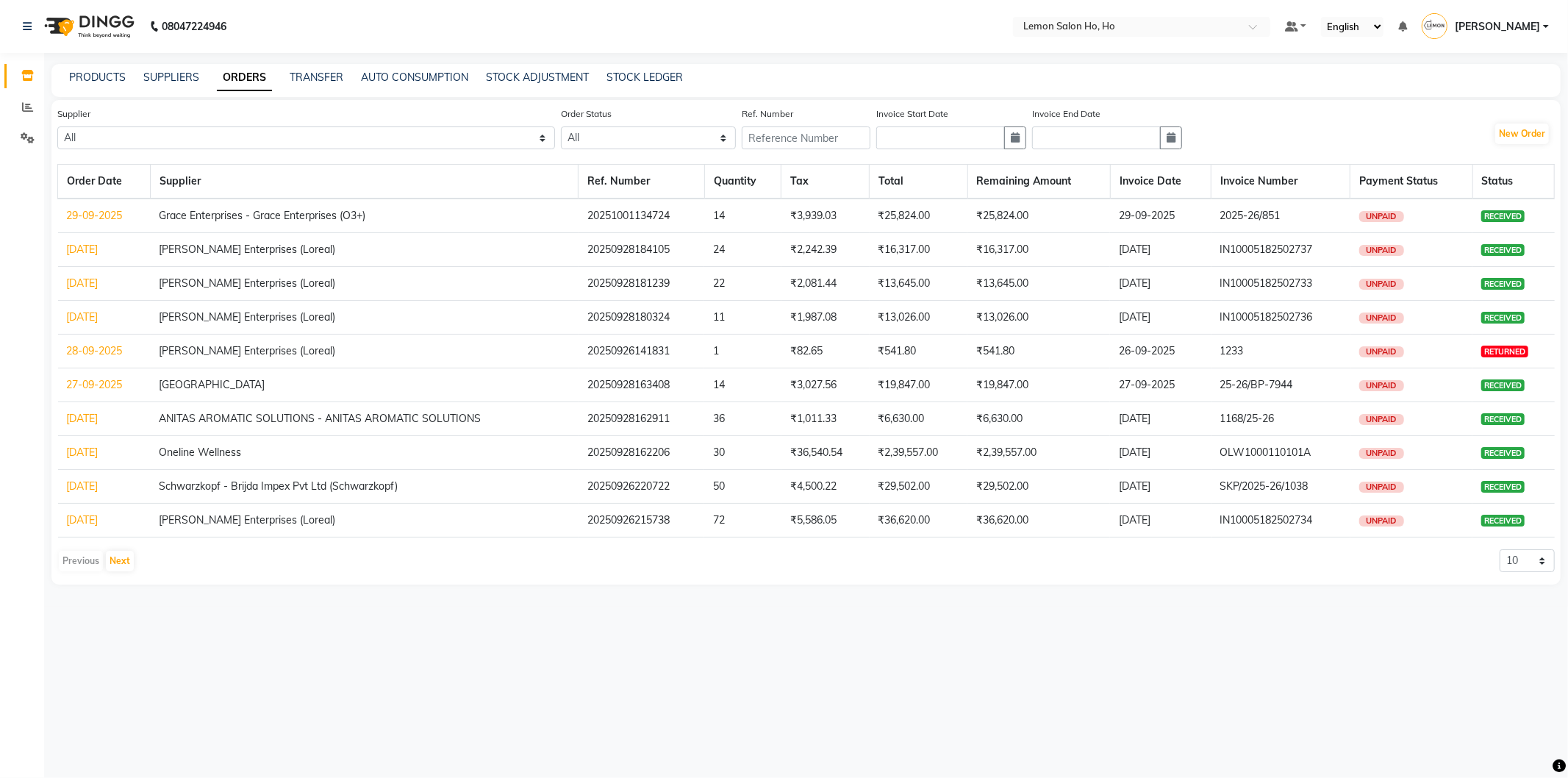
click at [1534, 33] on span "[PERSON_NAME]" at bounding box center [1497, 27] width 86 height 15
click at [1469, 97] on link "Sign out" at bounding box center [1473, 105] width 134 height 23
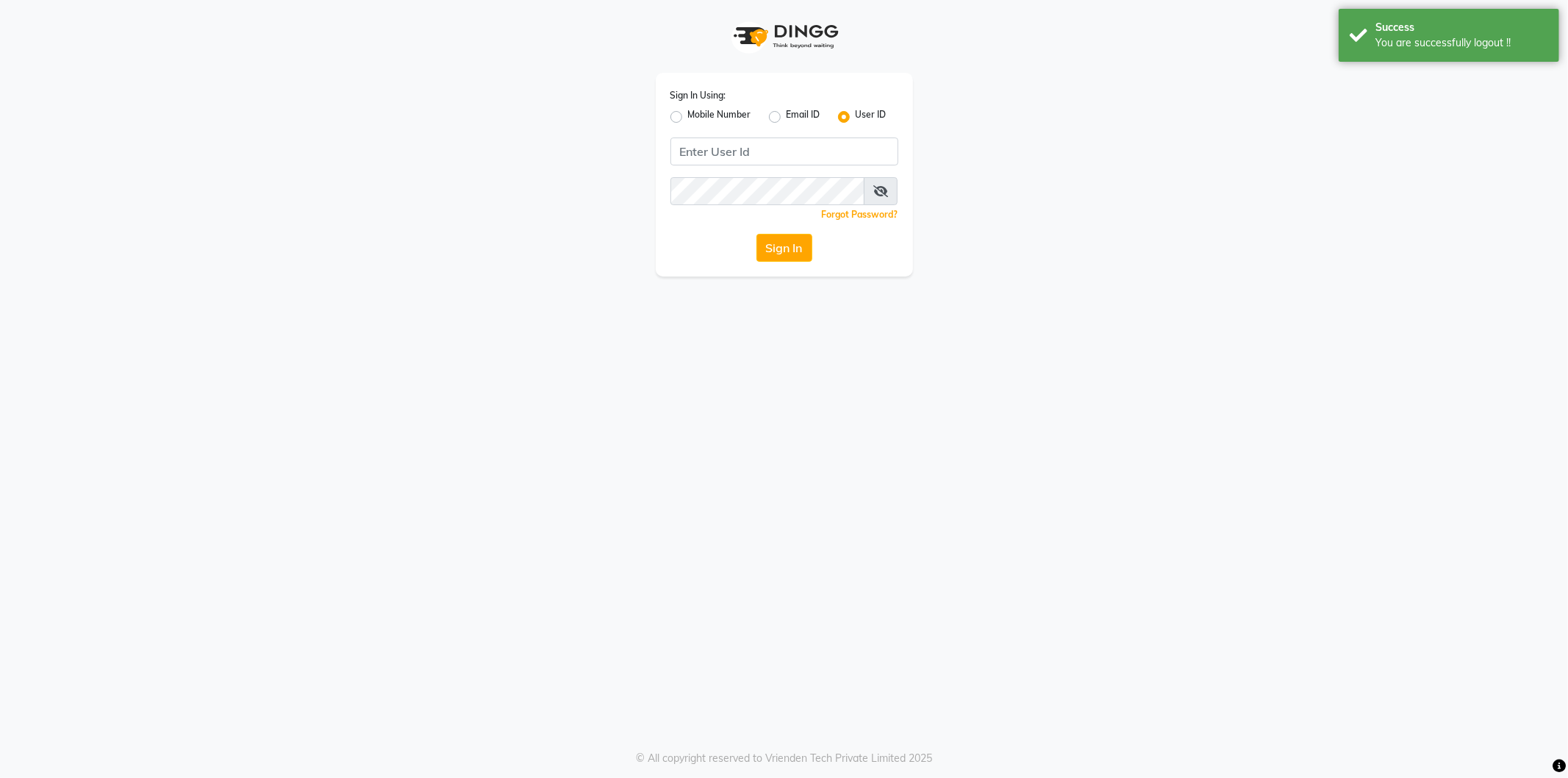
click at [688, 112] on label "Mobile Number" at bounding box center [719, 117] width 63 height 17
click at [688, 112] on input "Mobile Number" at bounding box center [693, 113] width 10 height 10
radio input "true"
radio input "false"
click at [744, 147] on input "Username" at bounding box center [809, 151] width 179 height 28
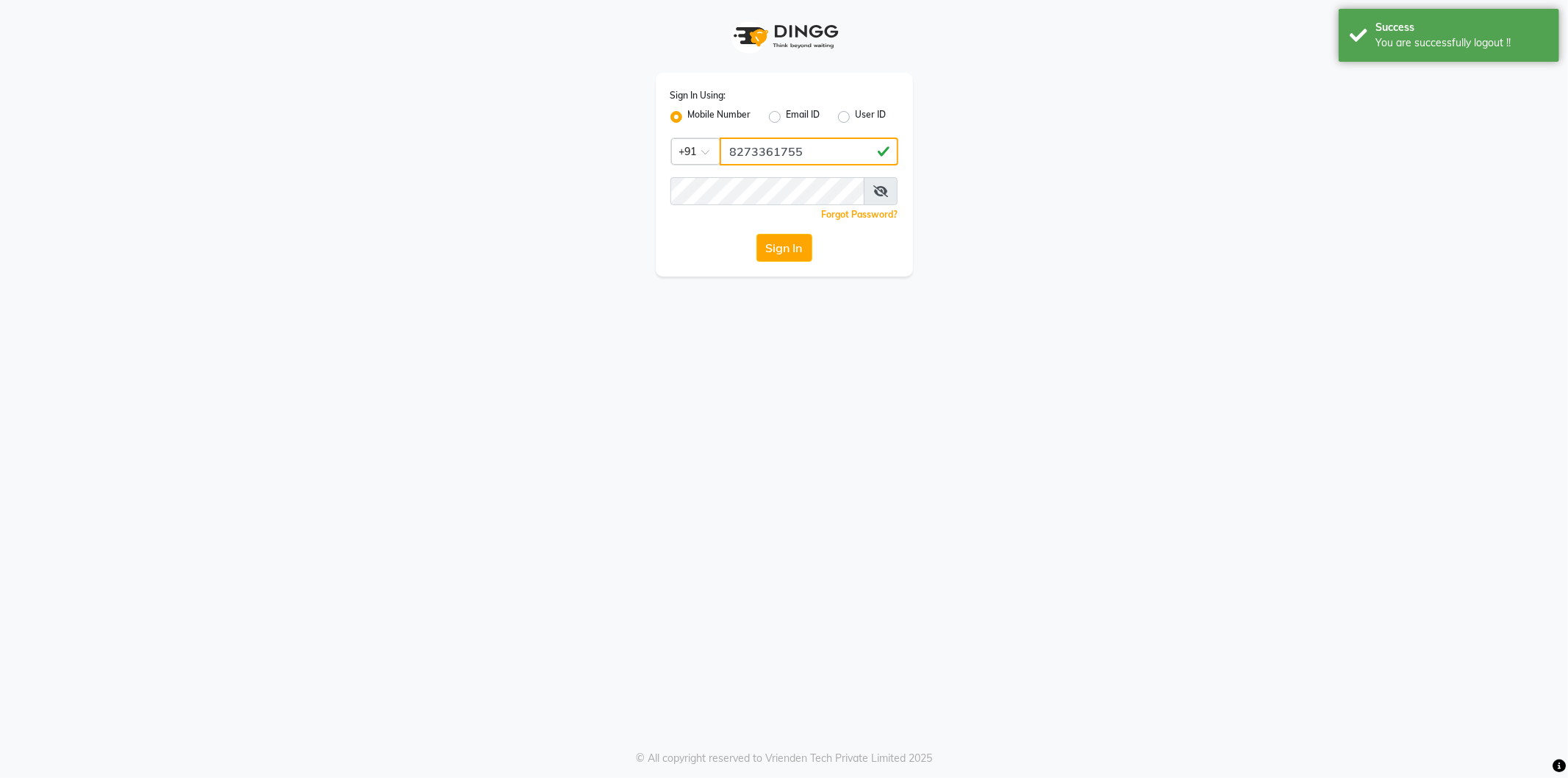
type input "8273361755"
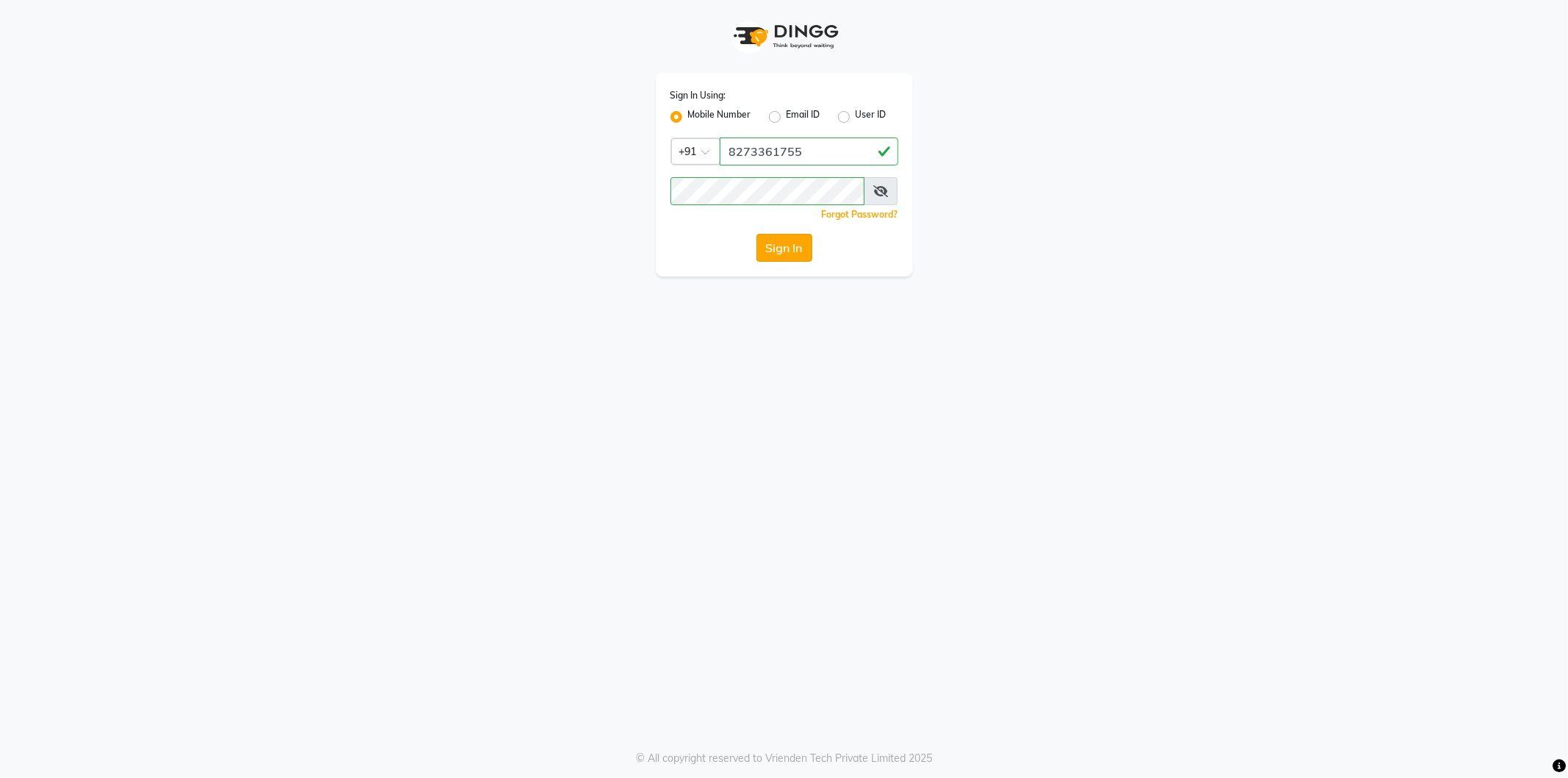
click at [781, 245] on button "Sign In" at bounding box center [784, 247] width 56 height 28
